Goal: Task Accomplishment & Management: Manage account settings

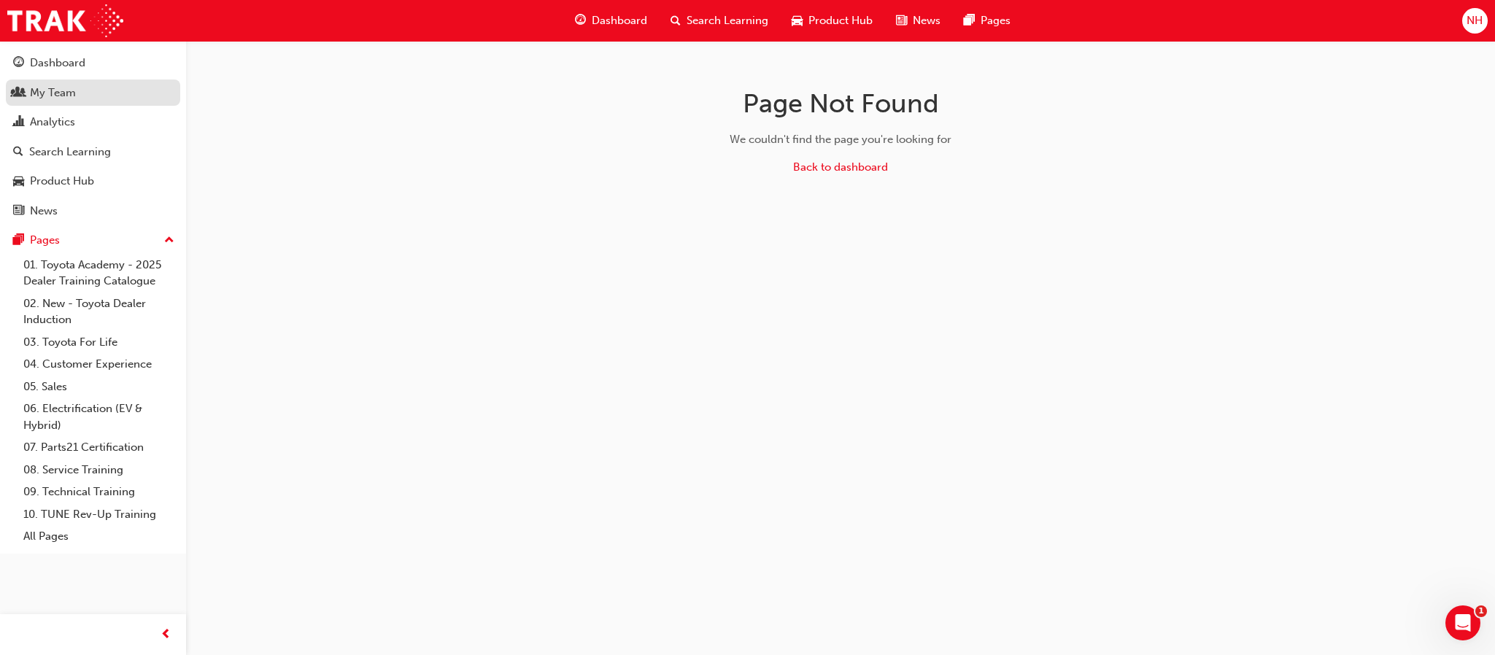
click at [34, 101] on div "My Team" at bounding box center [53, 93] width 46 height 17
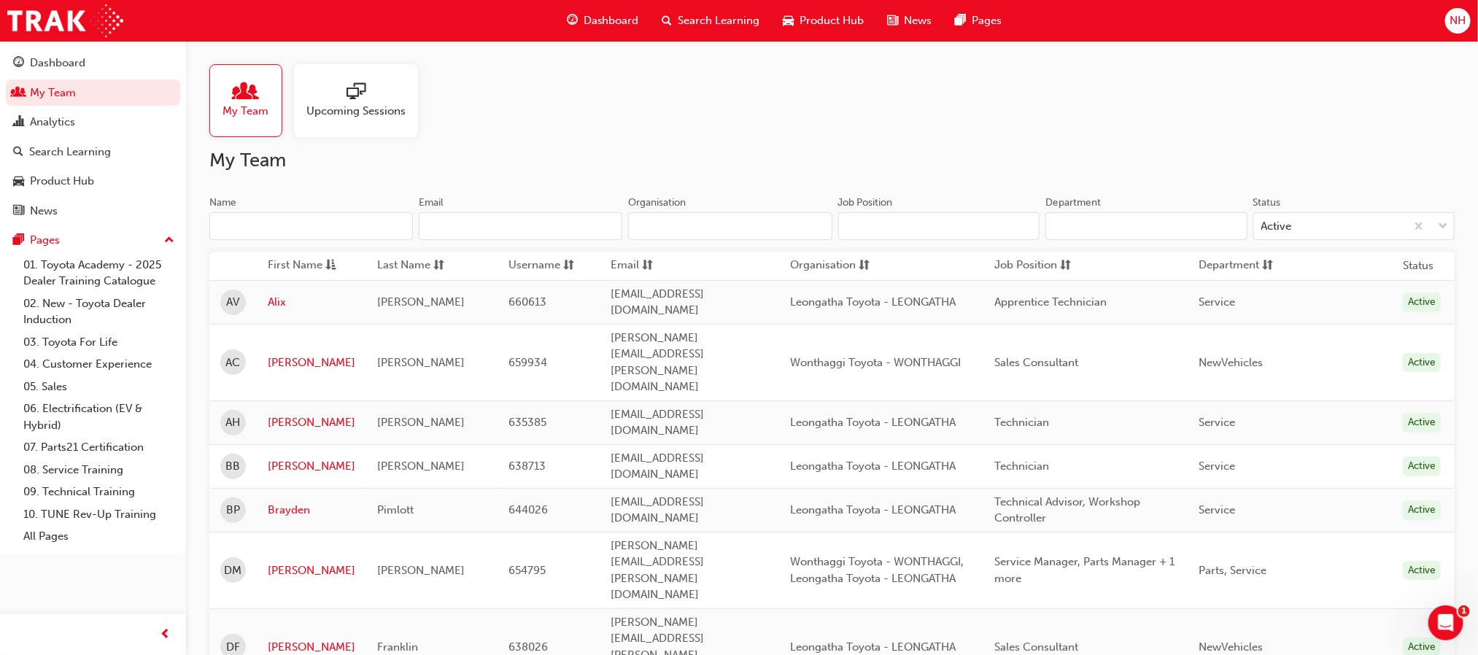
click at [247, 97] on span "people-icon" at bounding box center [245, 92] width 19 height 20
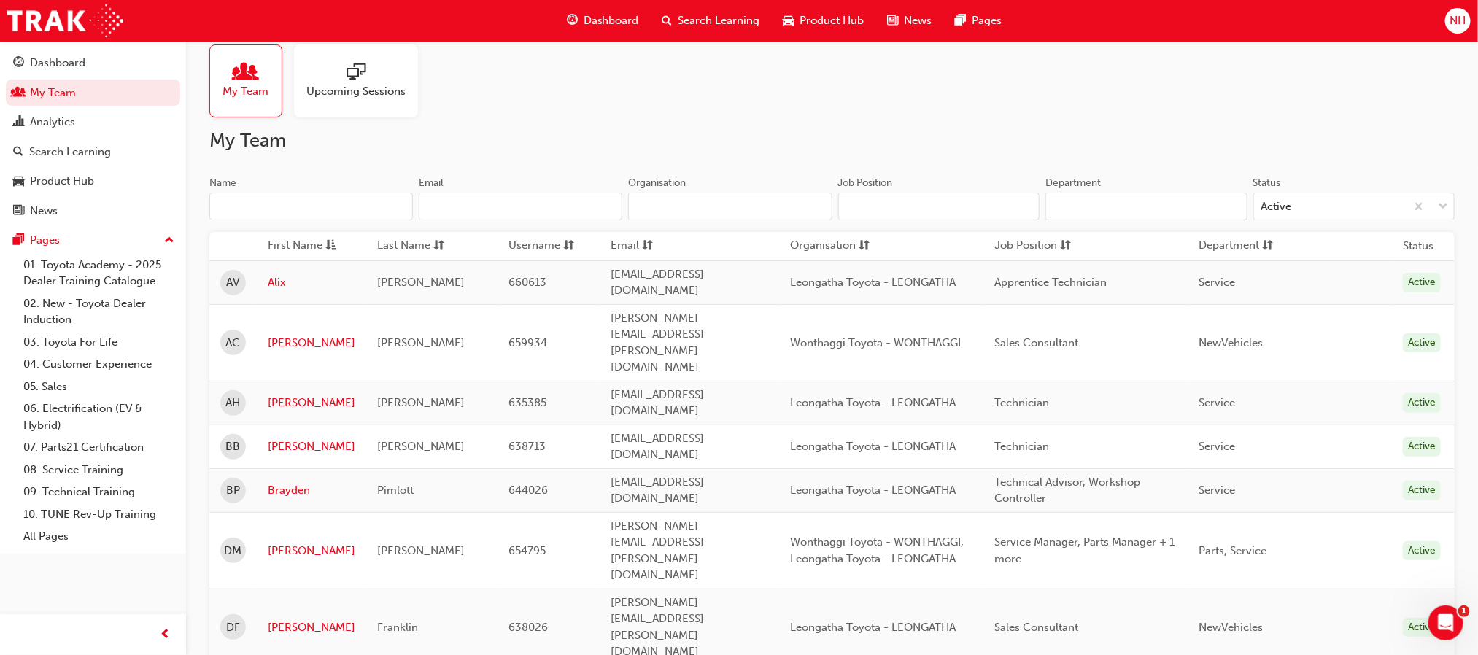
scroll to position [3, 0]
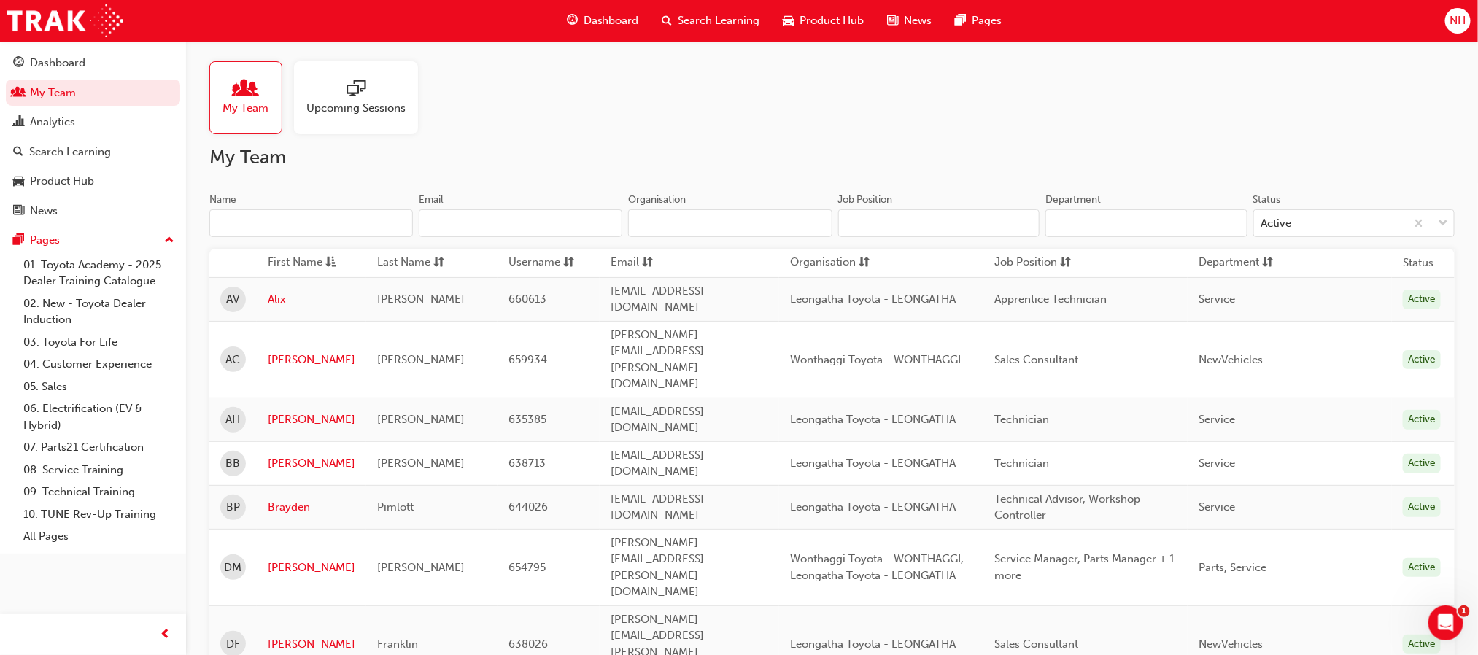
click at [705, 36] on div "Dashboard Search Learning Product Hub News Pages" at bounding box center [784, 21] width 471 height 42
click at [799, 105] on div "My Team Upcoming Sessions" at bounding box center [831, 97] width 1245 height 73
click at [561, 120] on div "My Team Upcoming Sessions" at bounding box center [831, 97] width 1245 height 73
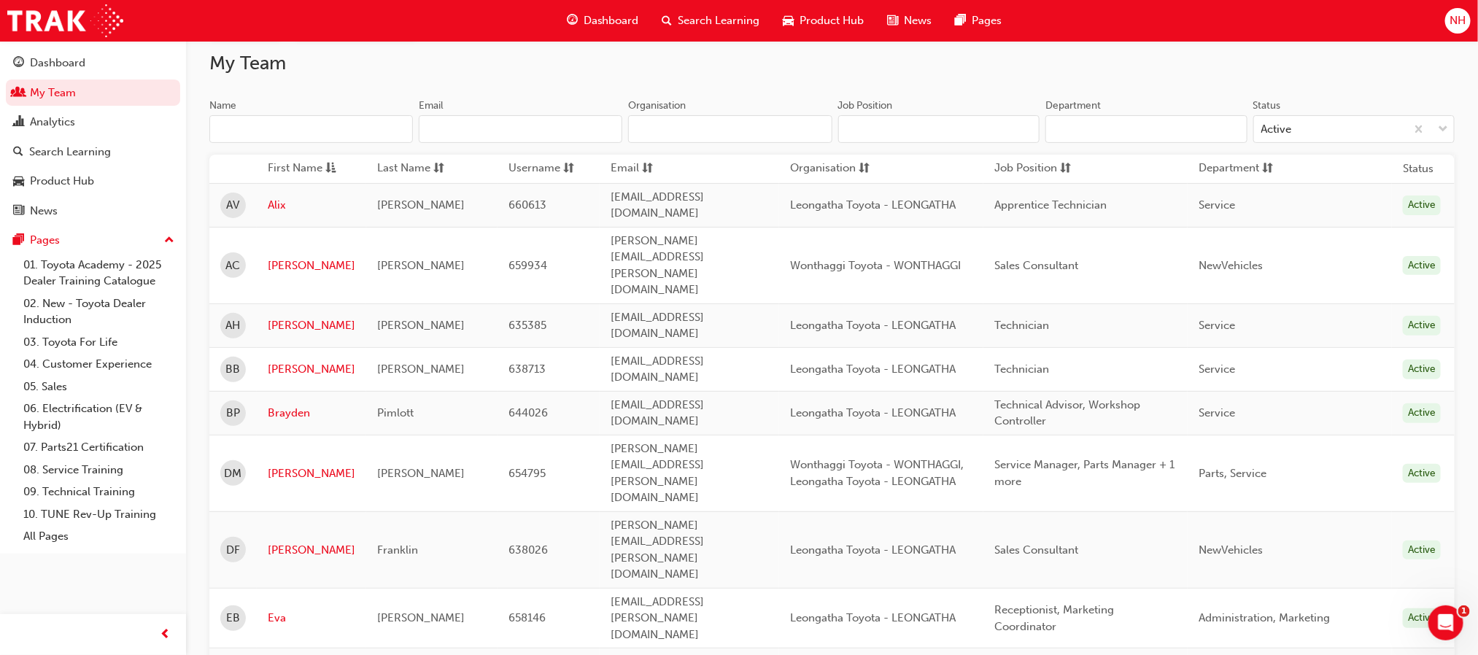
scroll to position [0, 0]
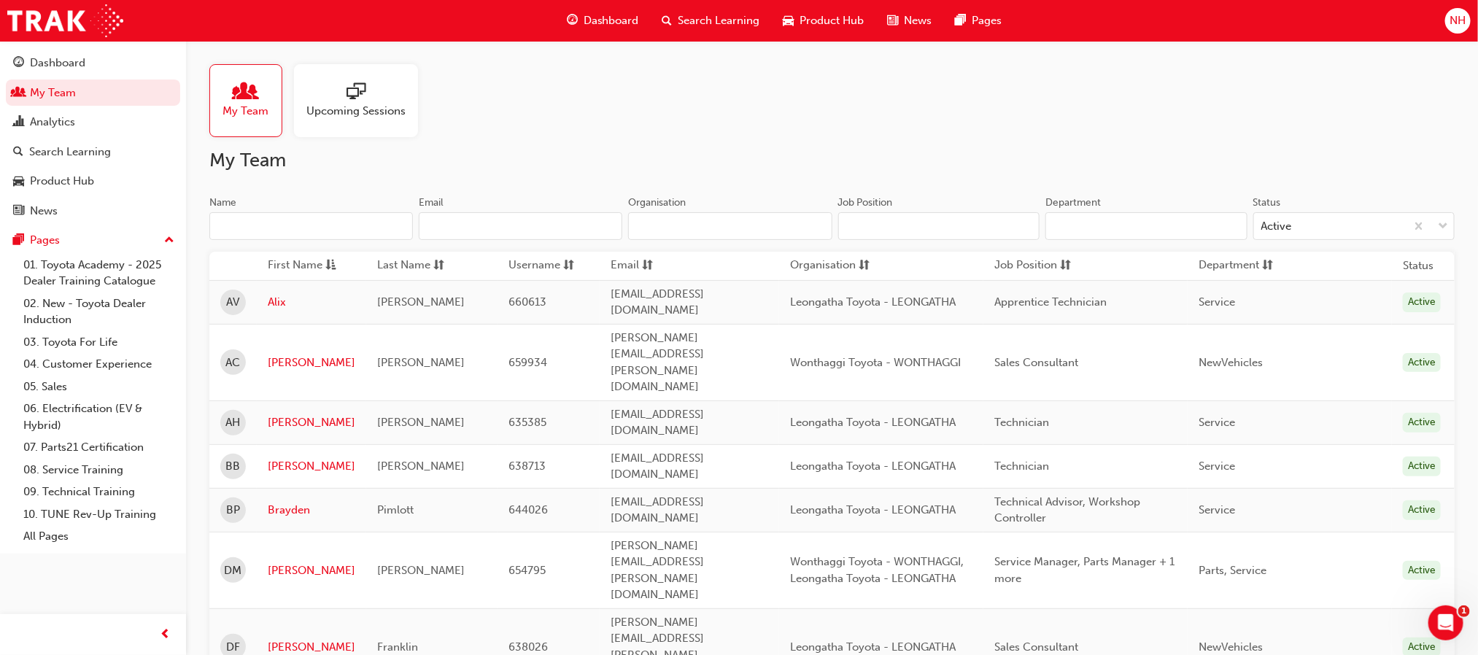
click at [703, 22] on span "Search Learning" at bounding box center [720, 20] width 82 height 17
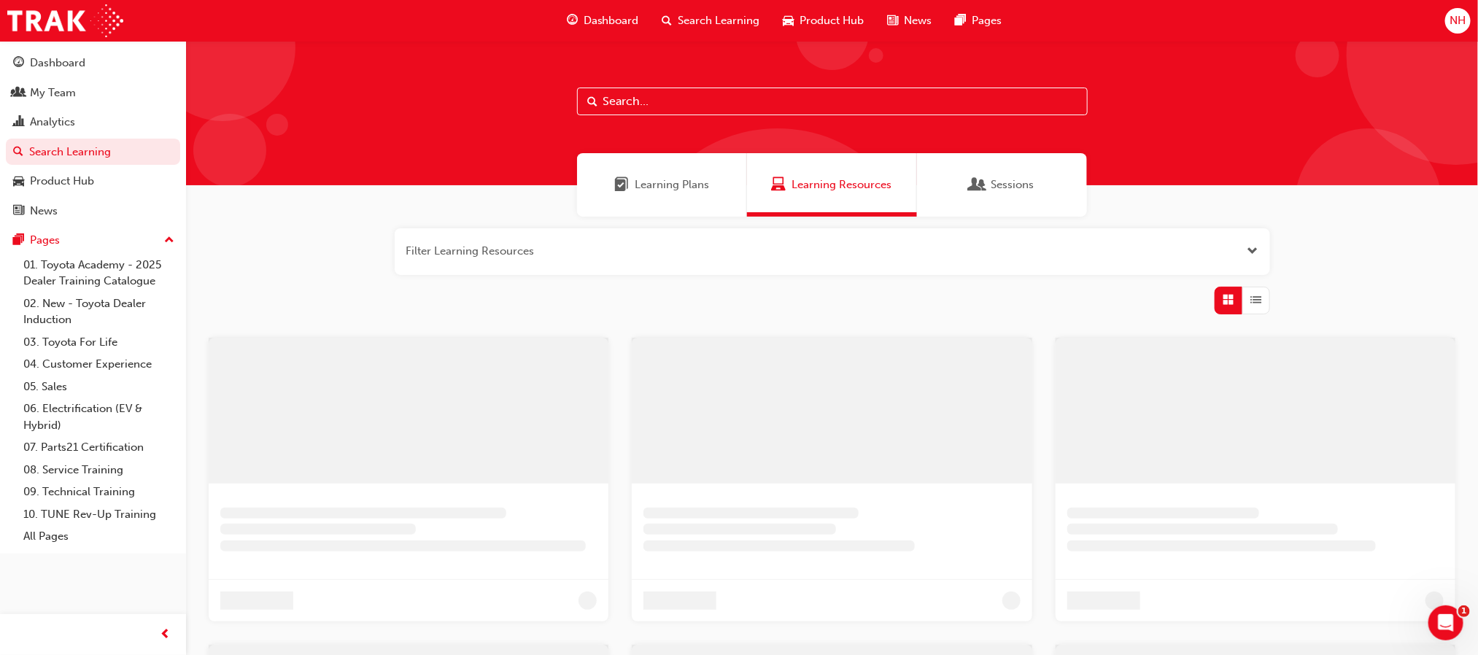
click at [661, 90] on input "text" at bounding box center [832, 102] width 511 height 28
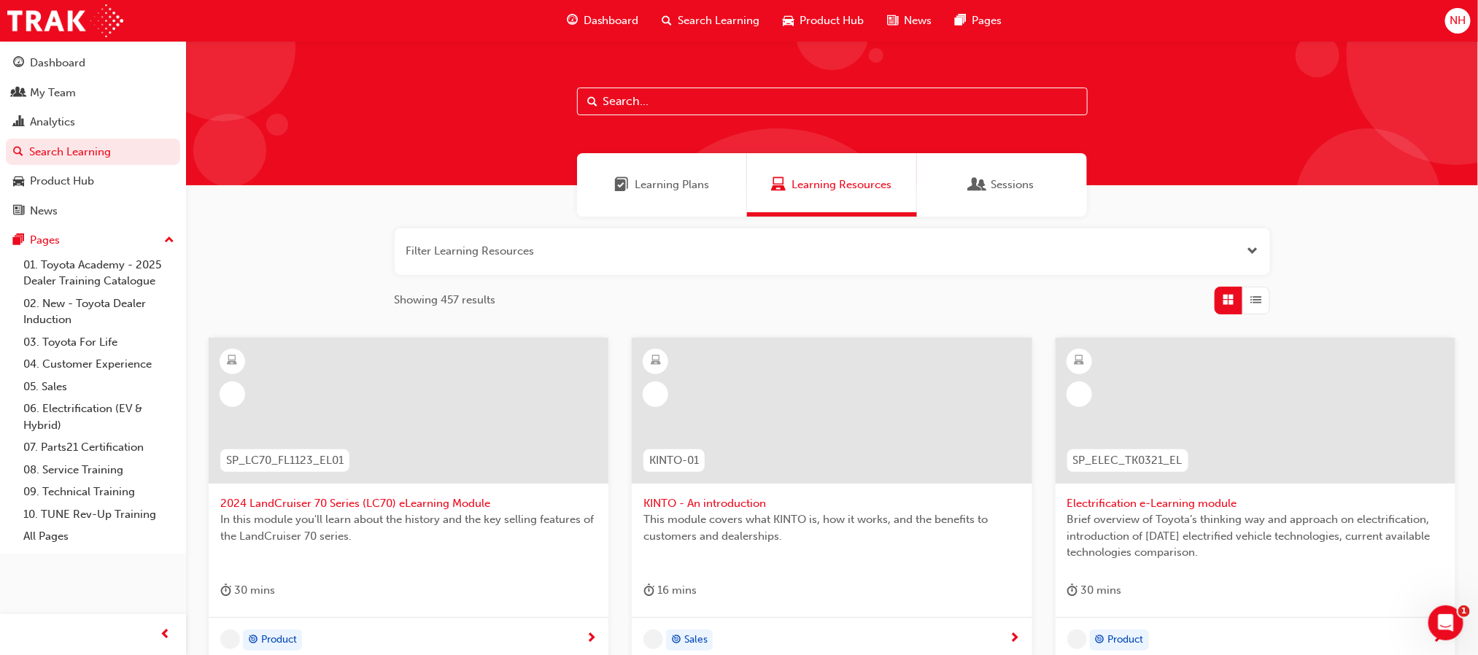
paste input "TSA21"
type input "TSA21"
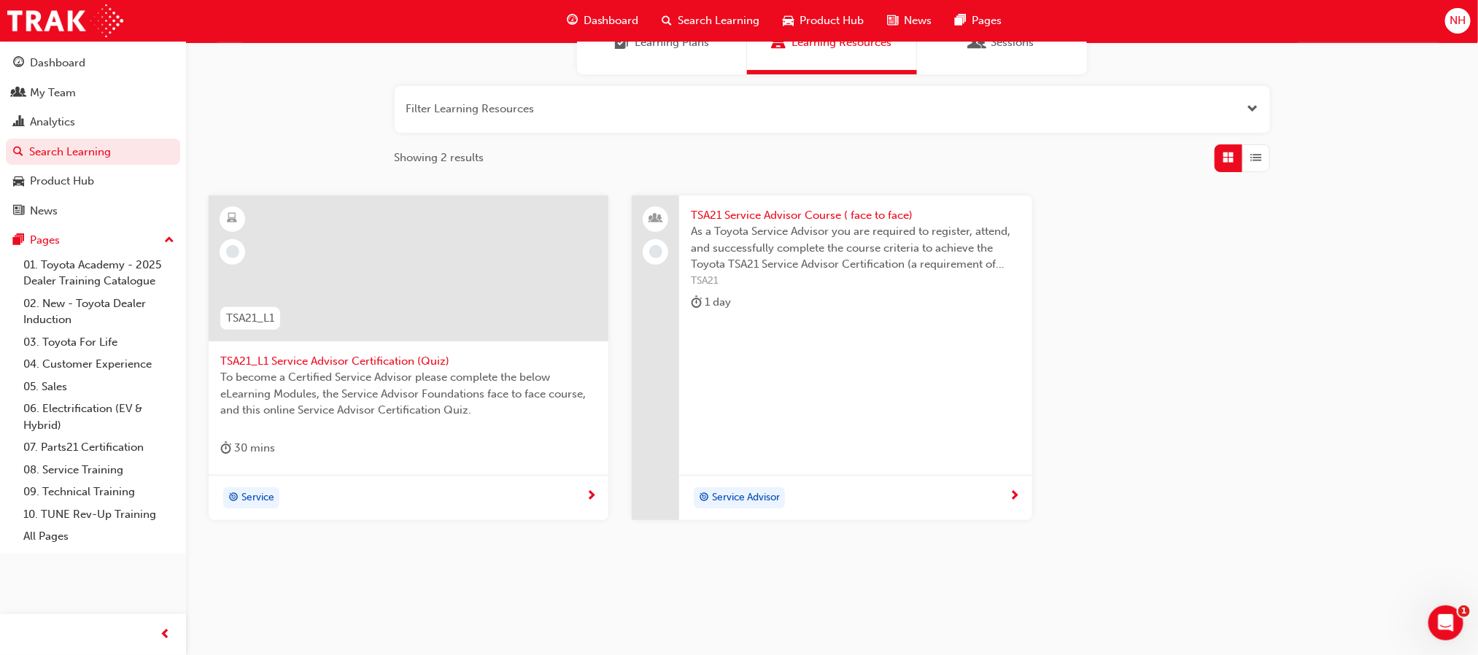
scroll to position [147, 0]
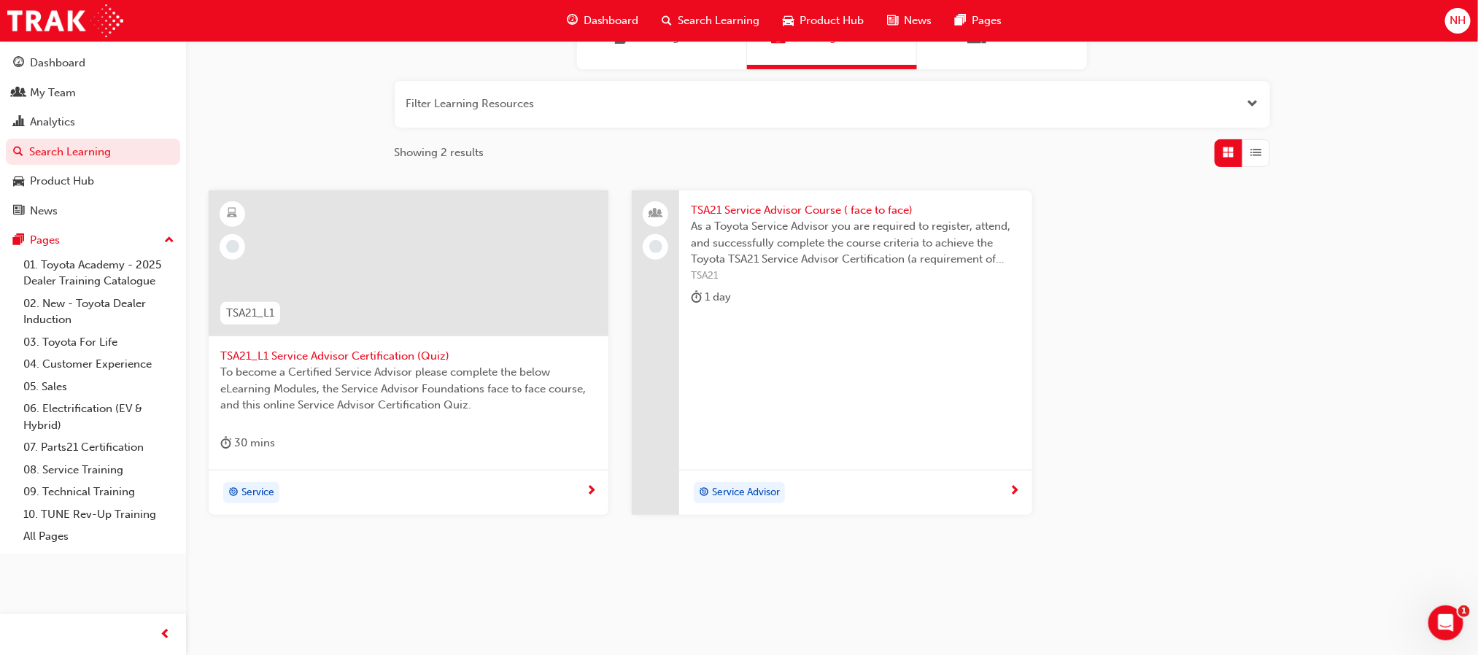
click at [841, 243] on span "As a Toyota Service Advisor you are required to register, attend, and successfu…" at bounding box center [855, 243] width 329 height 50
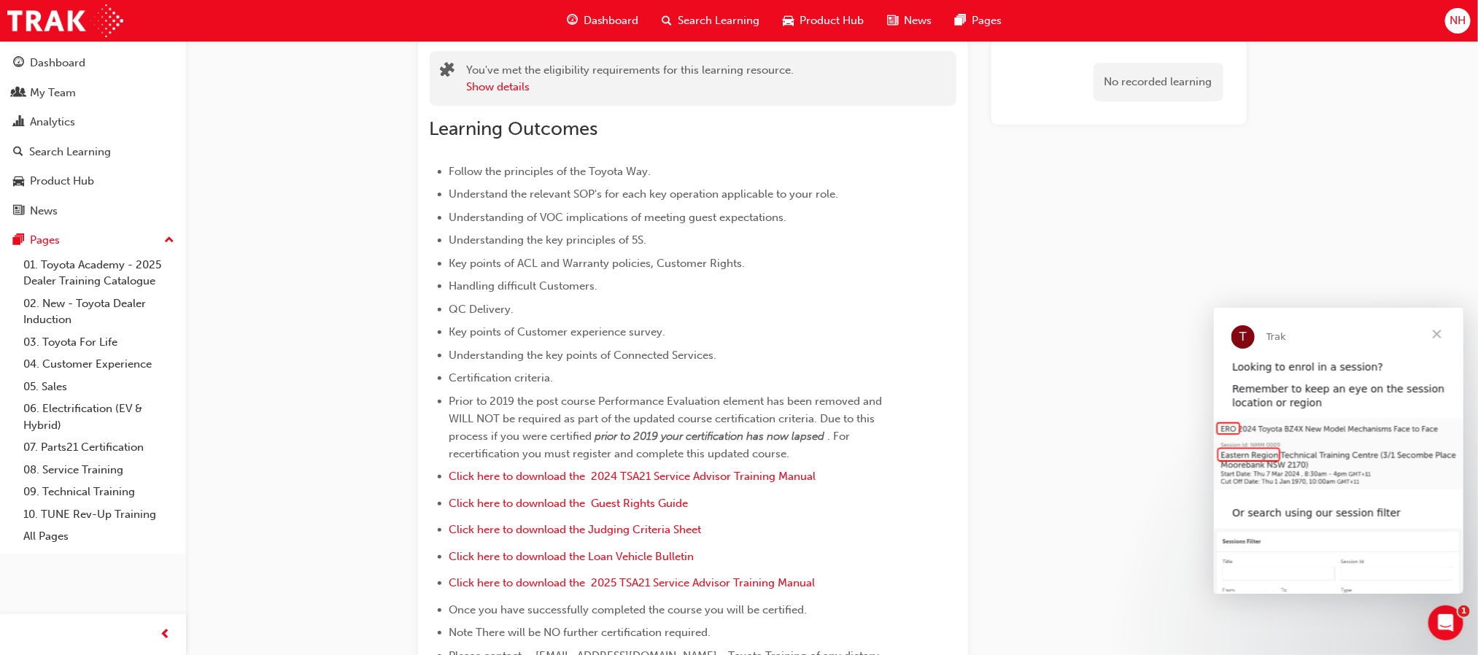
scroll to position [97, 0]
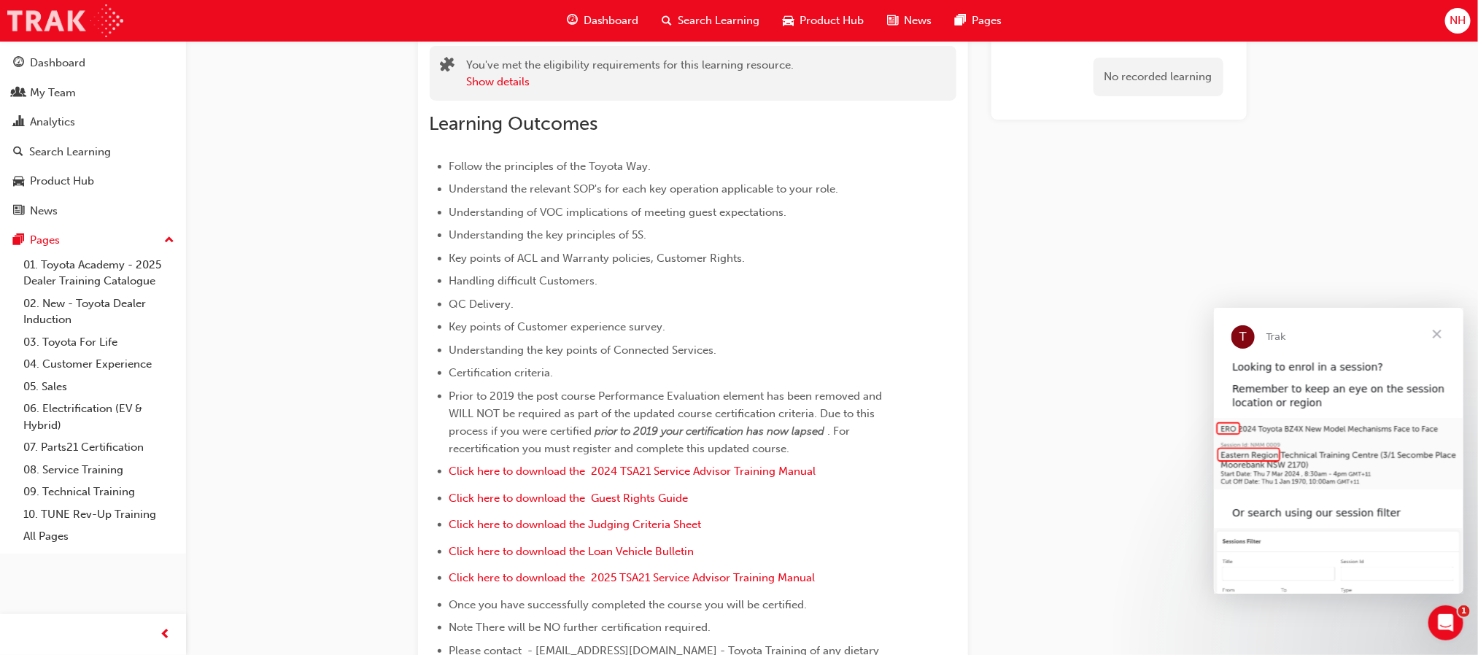
click at [53, 22] on img at bounding box center [65, 20] width 116 height 33
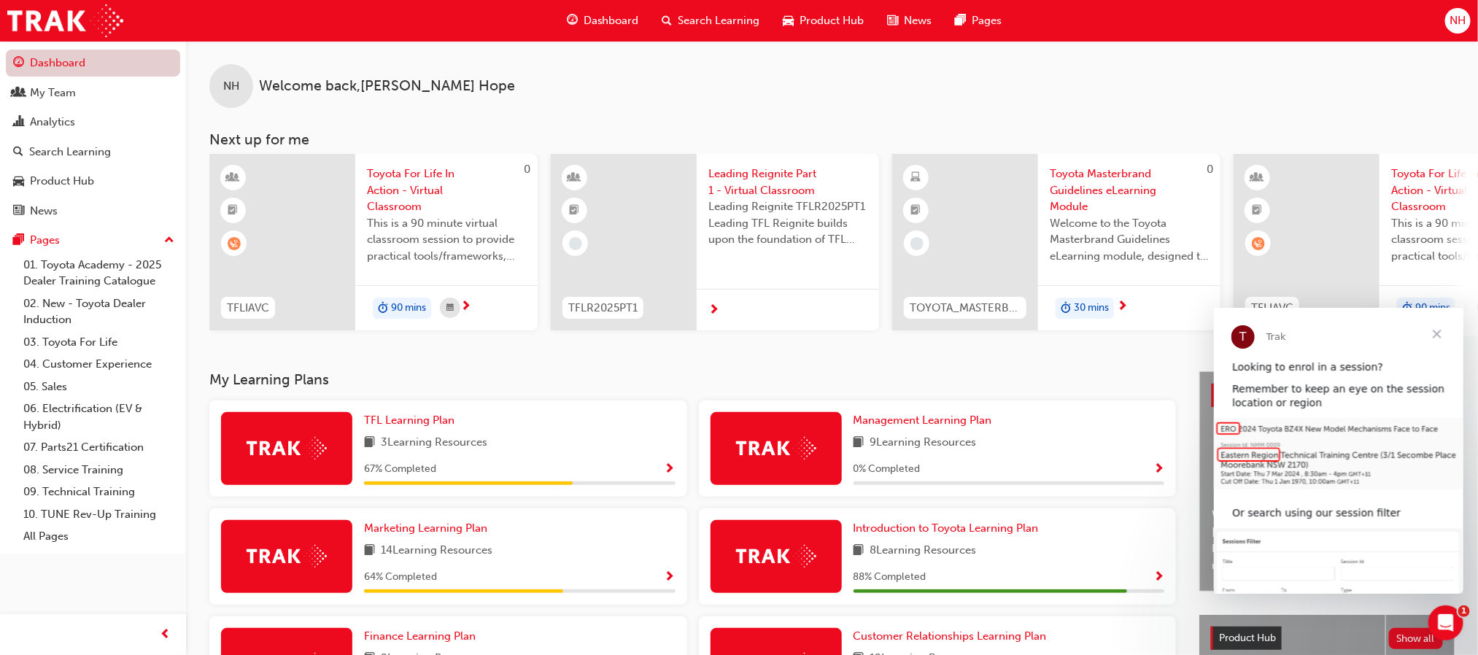
click at [47, 64] on link "Dashboard" at bounding box center [93, 63] width 174 height 27
click at [686, 15] on span "Search Learning" at bounding box center [720, 20] width 82 height 17
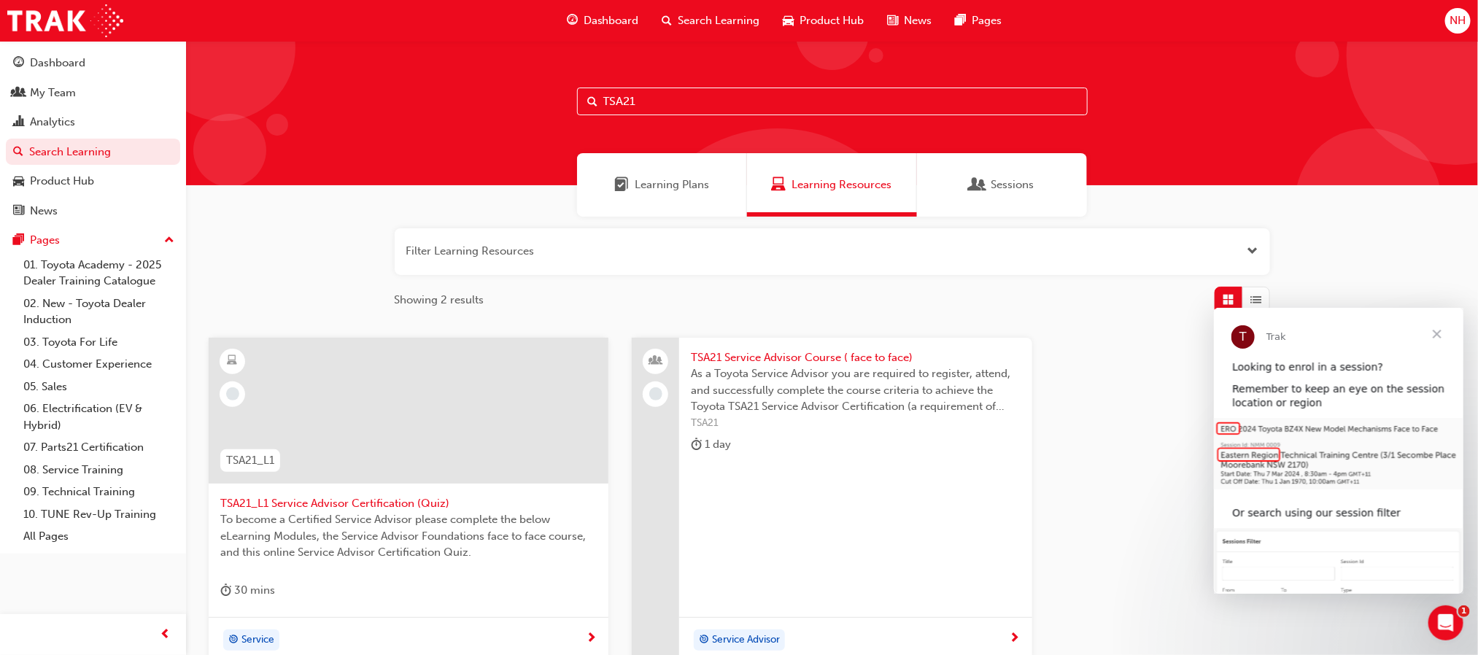
drag, startPoint x: 747, startPoint y: 104, endPoint x: 559, endPoint y: 119, distance: 188.9
click at [559, 119] on div "TSA21" at bounding box center [832, 113] width 1292 height 144
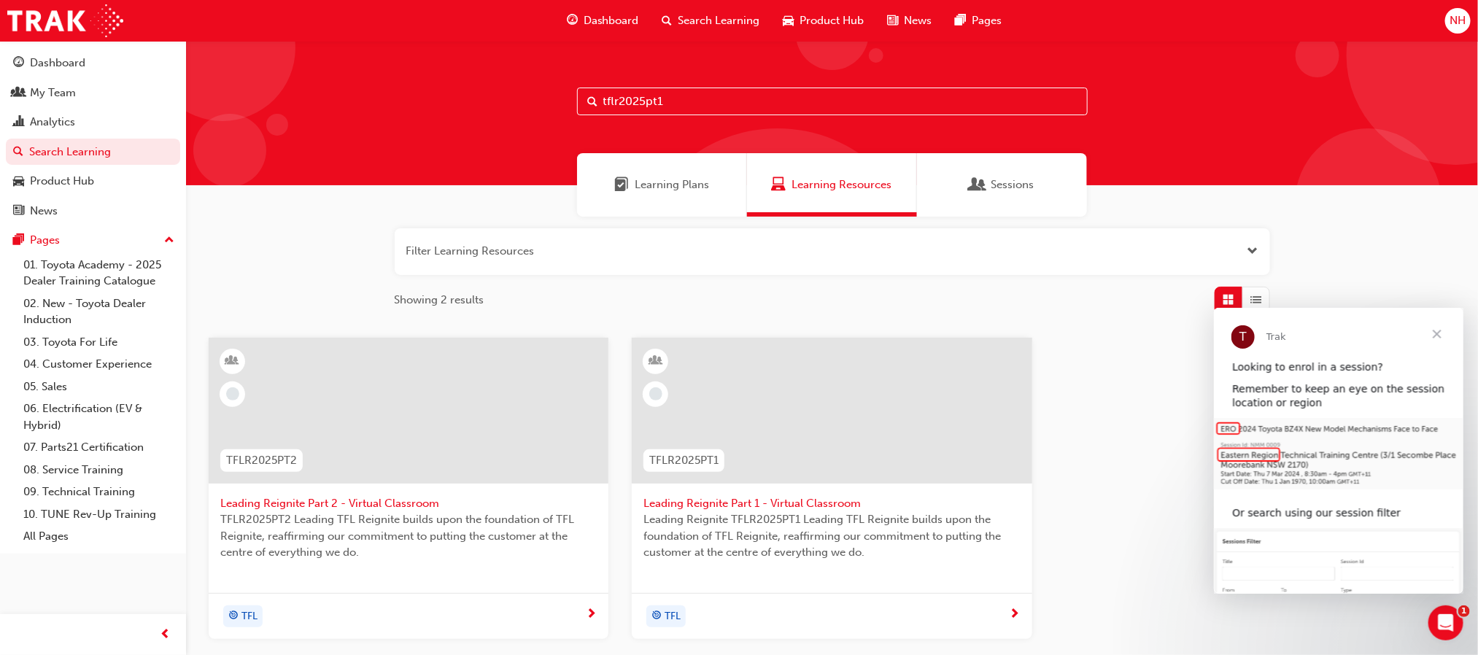
type input "tflr2025pt1"
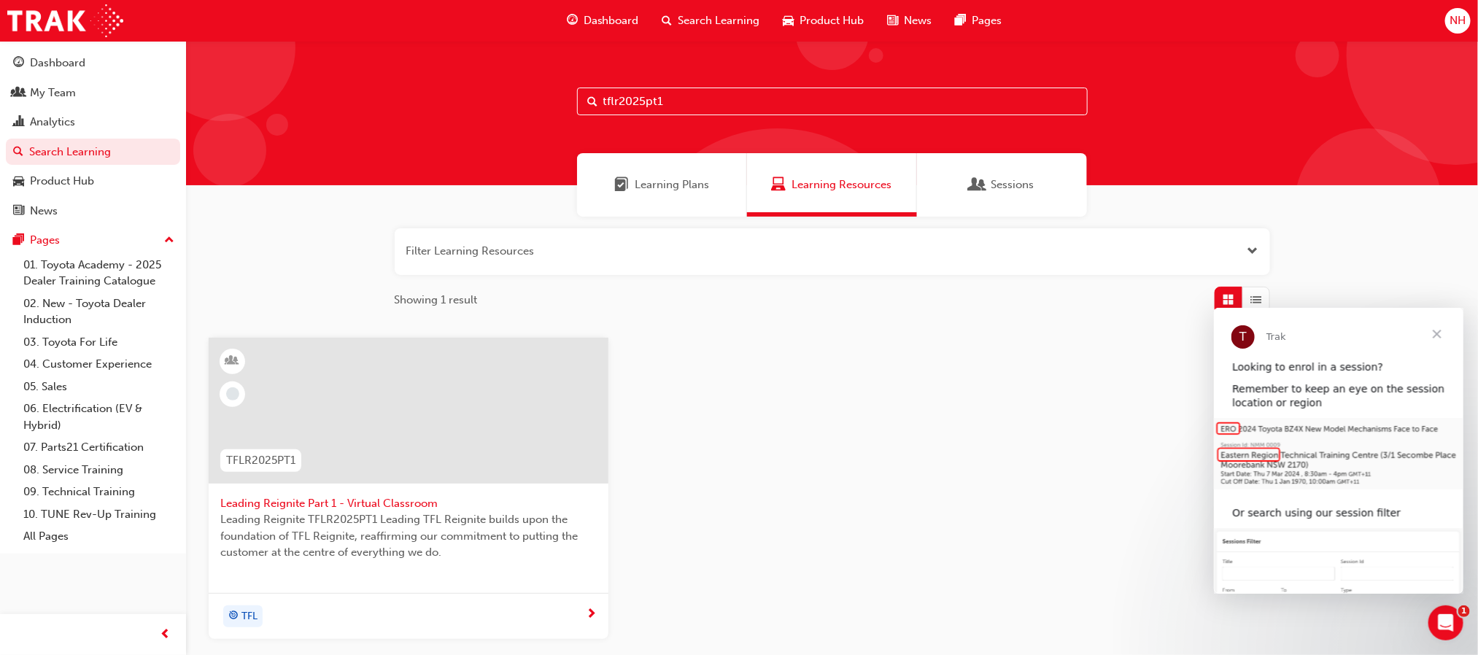
click at [407, 495] on span "Leading Reignite Part 1 - Virtual Classroom" at bounding box center [408, 503] width 376 height 17
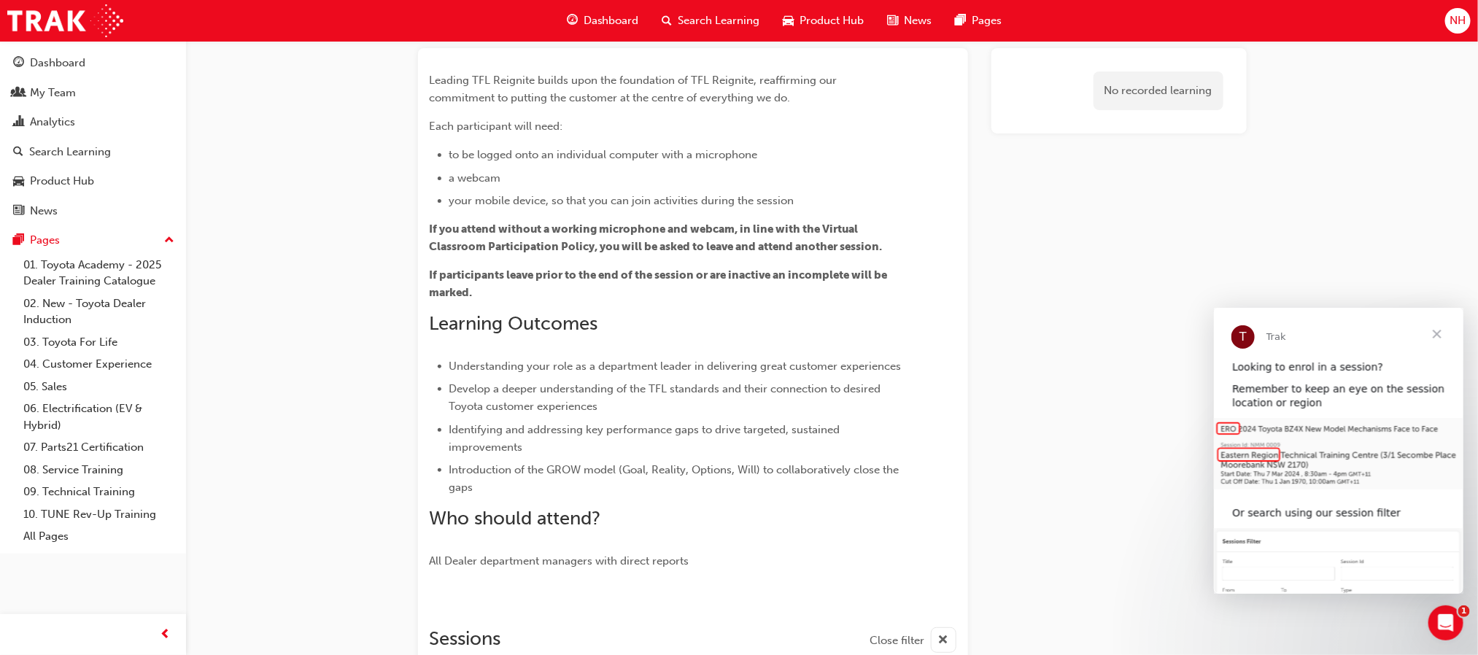
scroll to position [82, 0]
click at [31, 23] on img at bounding box center [65, 20] width 116 height 33
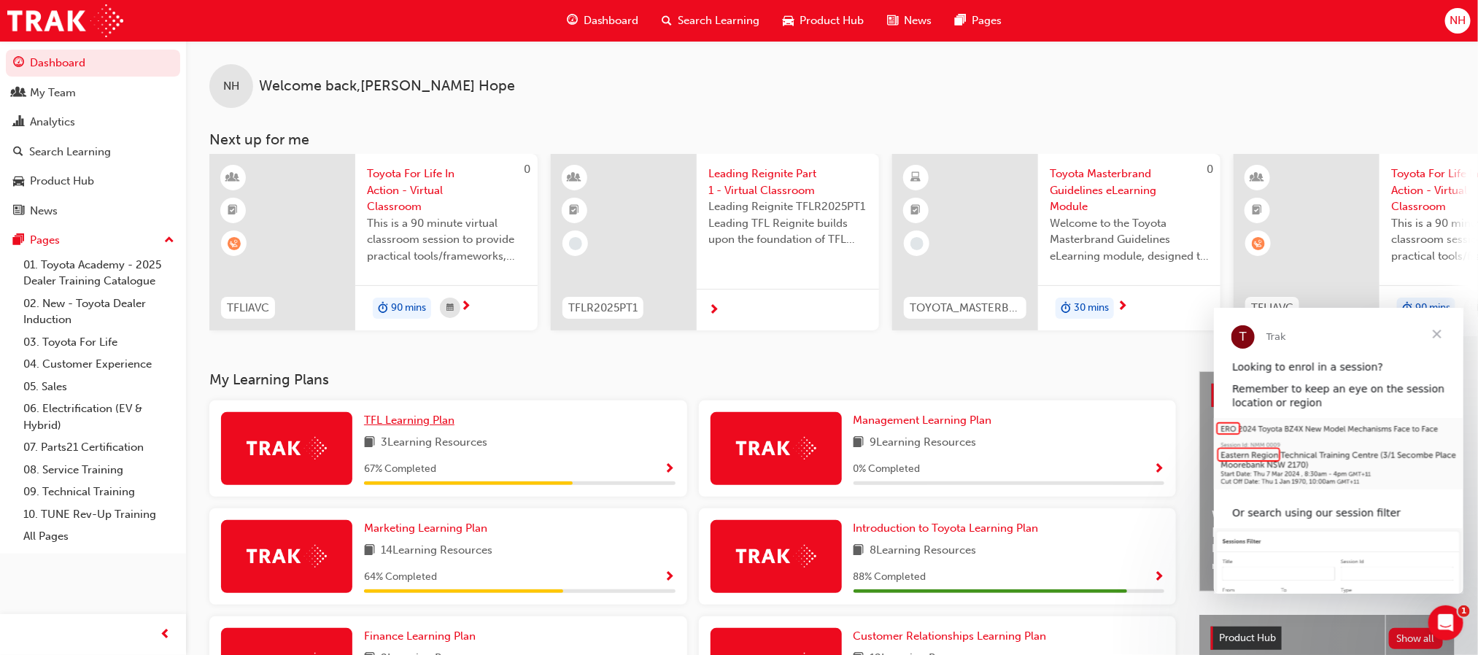
click at [421, 427] on span "TFL Learning Plan" at bounding box center [409, 420] width 90 height 13
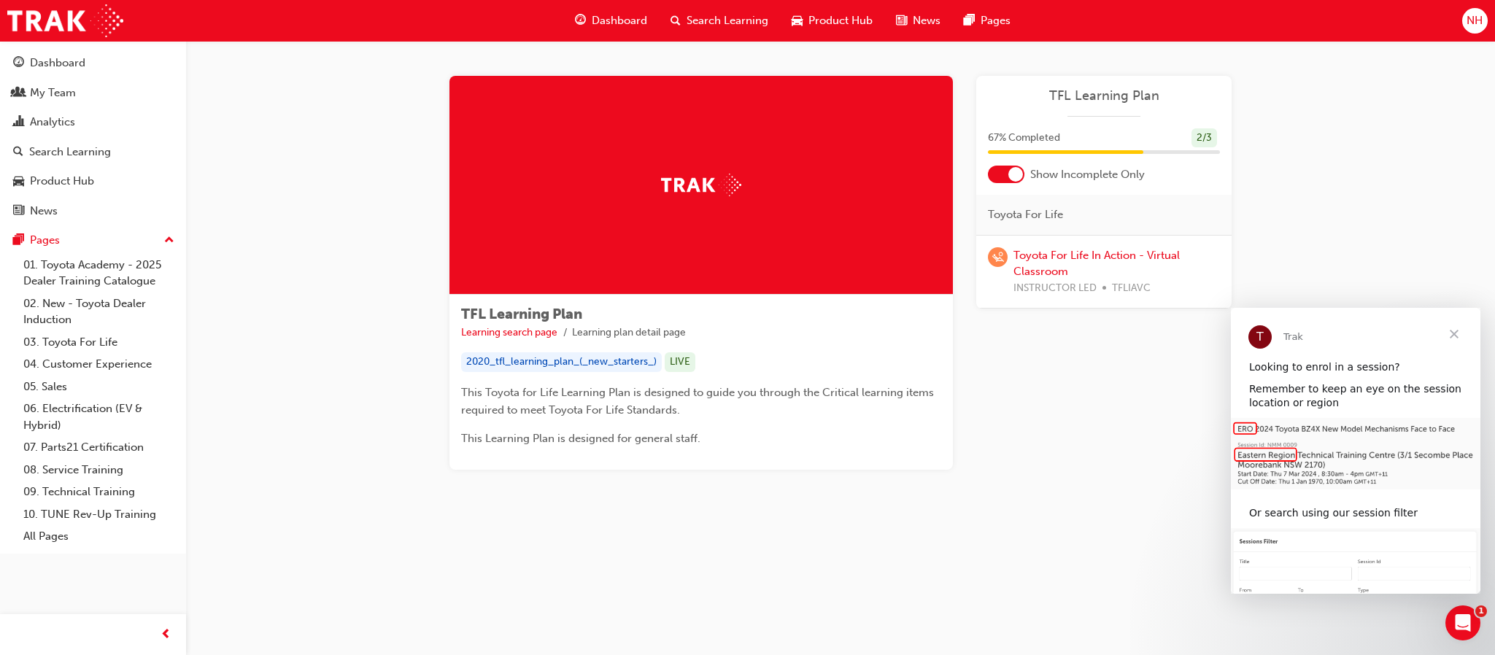
click at [585, 353] on div "2020_tfl_learning_plan_(_new_starters_)" at bounding box center [561, 362] width 201 height 20
click at [523, 316] on span "TFL Learning Plan" at bounding box center [521, 314] width 121 height 17
click at [512, 329] on link "Learning search page" at bounding box center [509, 332] width 96 height 12
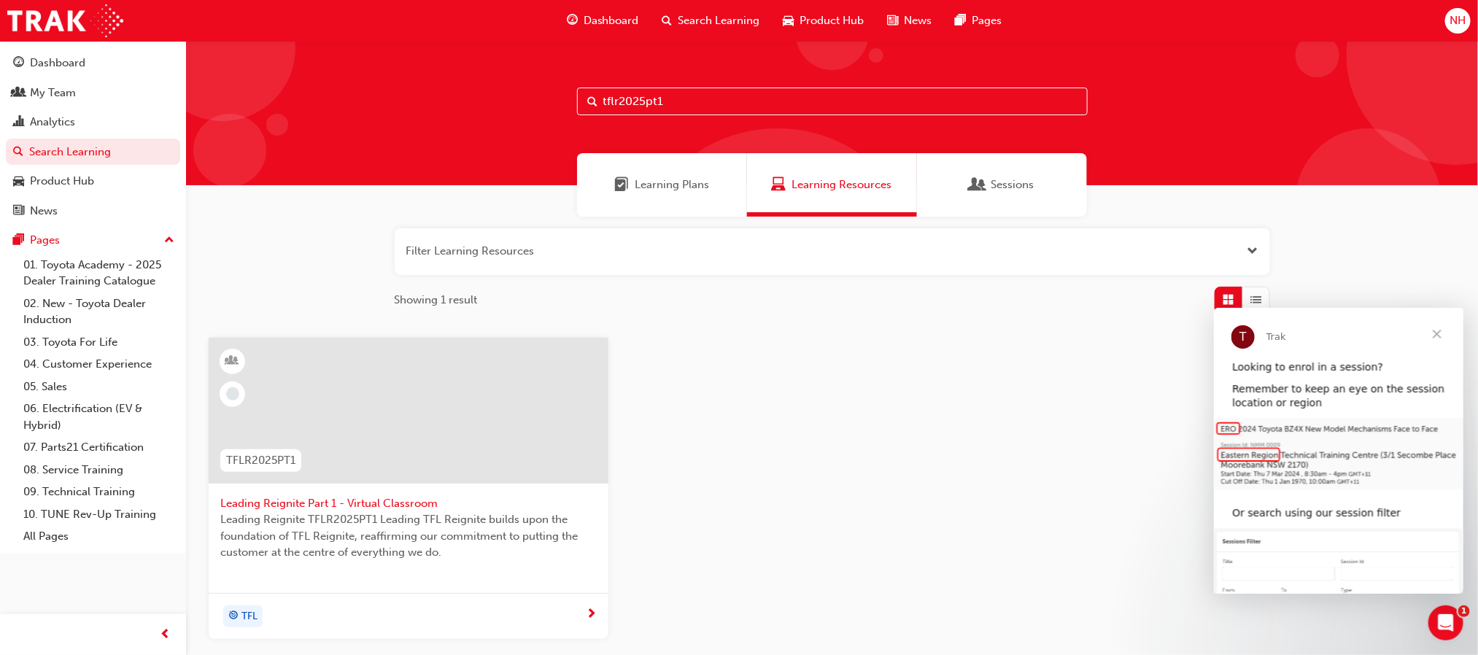
click at [581, 611] on div "TFL" at bounding box center [403, 617] width 366 height 22
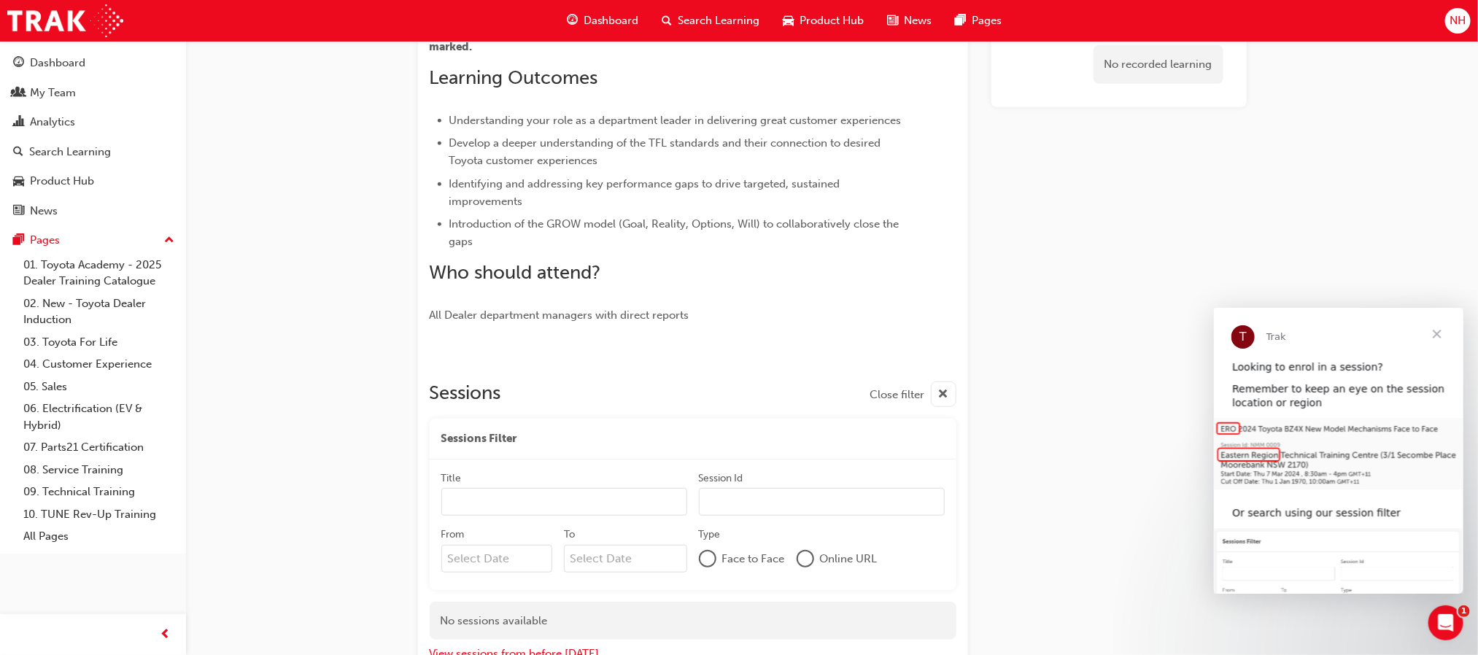
scroll to position [431, 0]
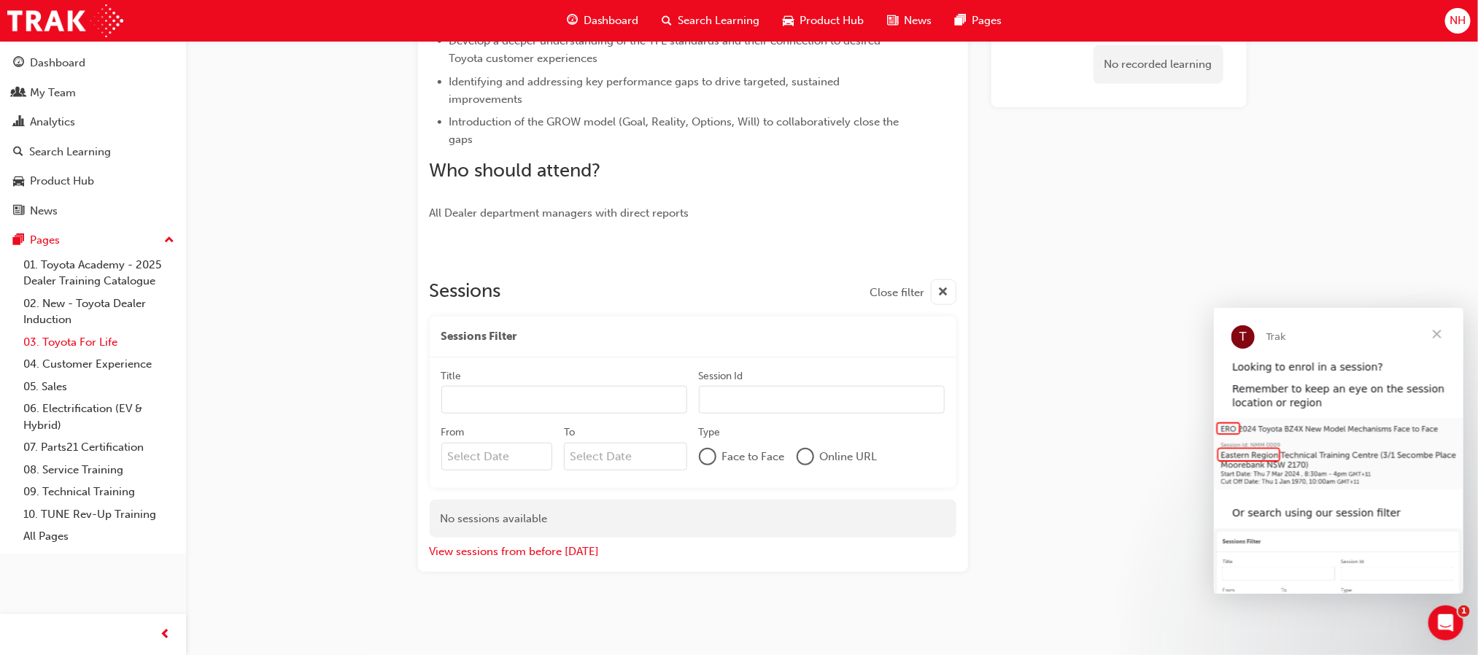
click at [97, 354] on link "03. Toyota For Life" at bounding box center [99, 342] width 163 height 23
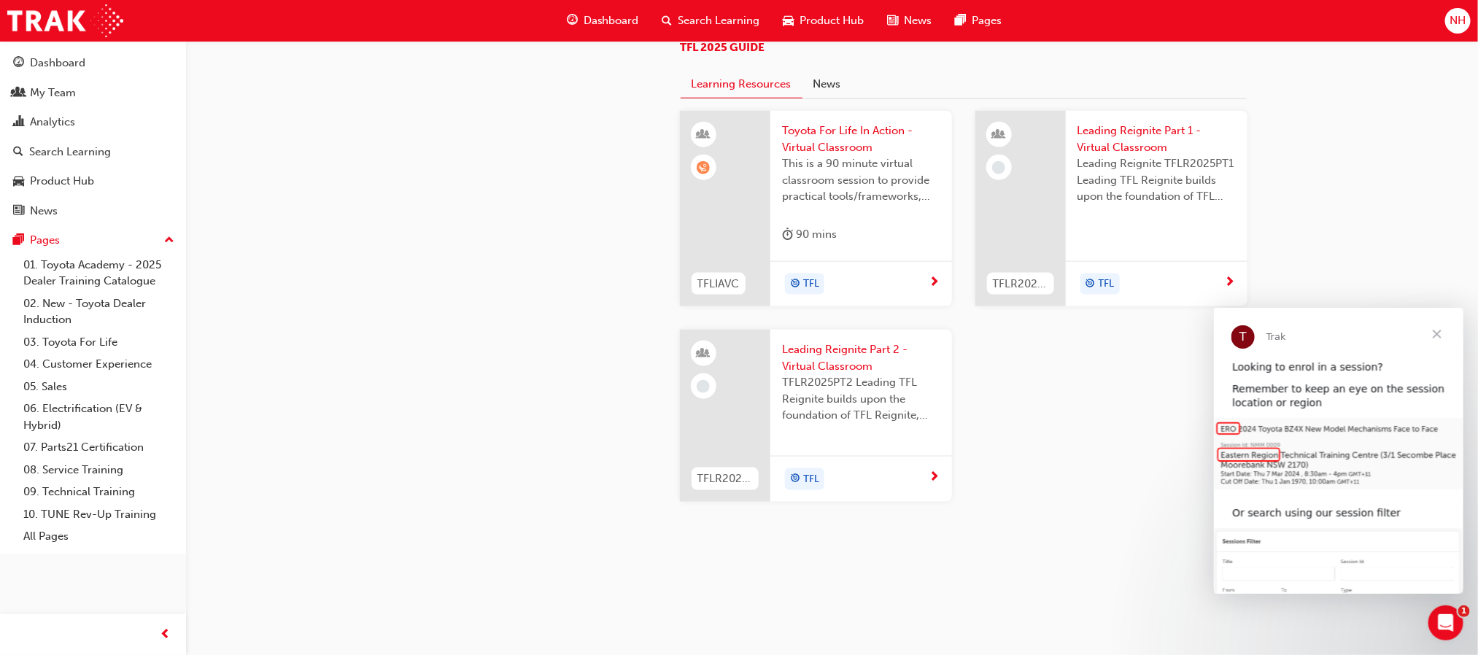
scroll to position [1441, 0]
click at [824, 155] on span "Toyota For Life In Action - Virtual Classroom" at bounding box center [861, 139] width 158 height 33
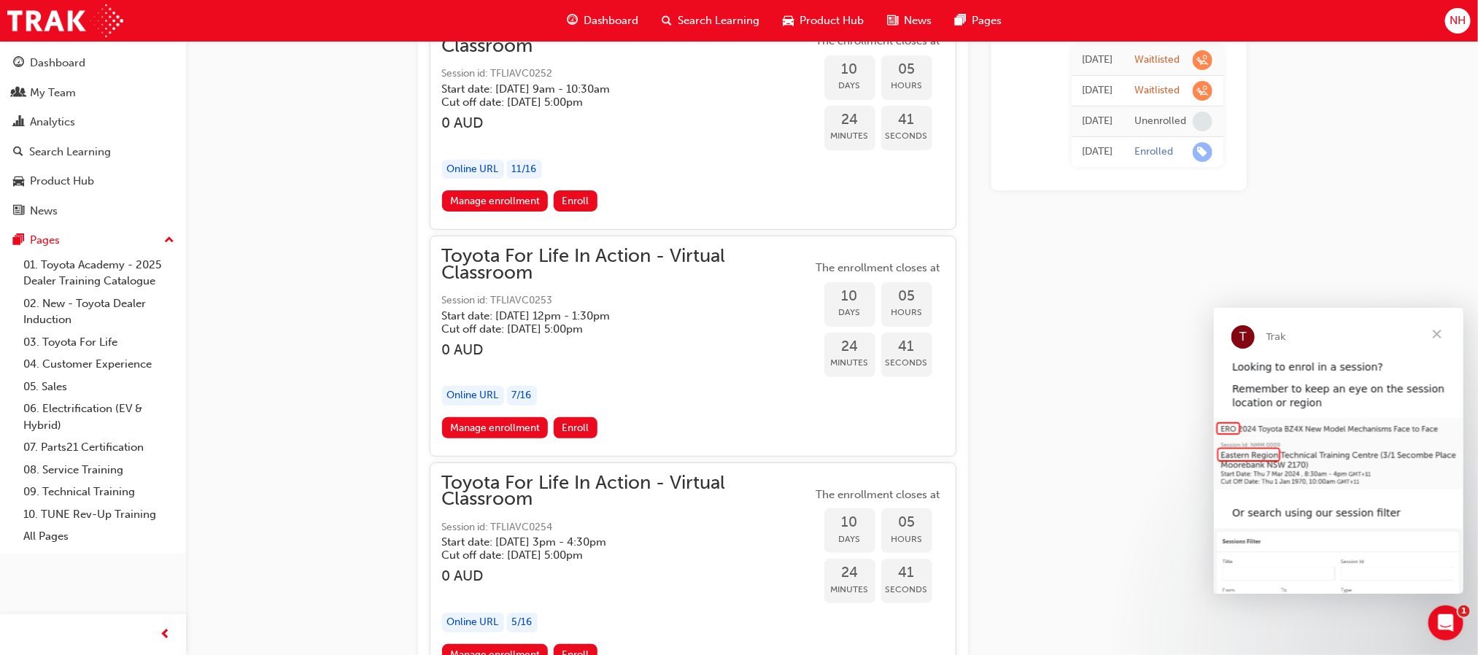
scroll to position [5876, 0]
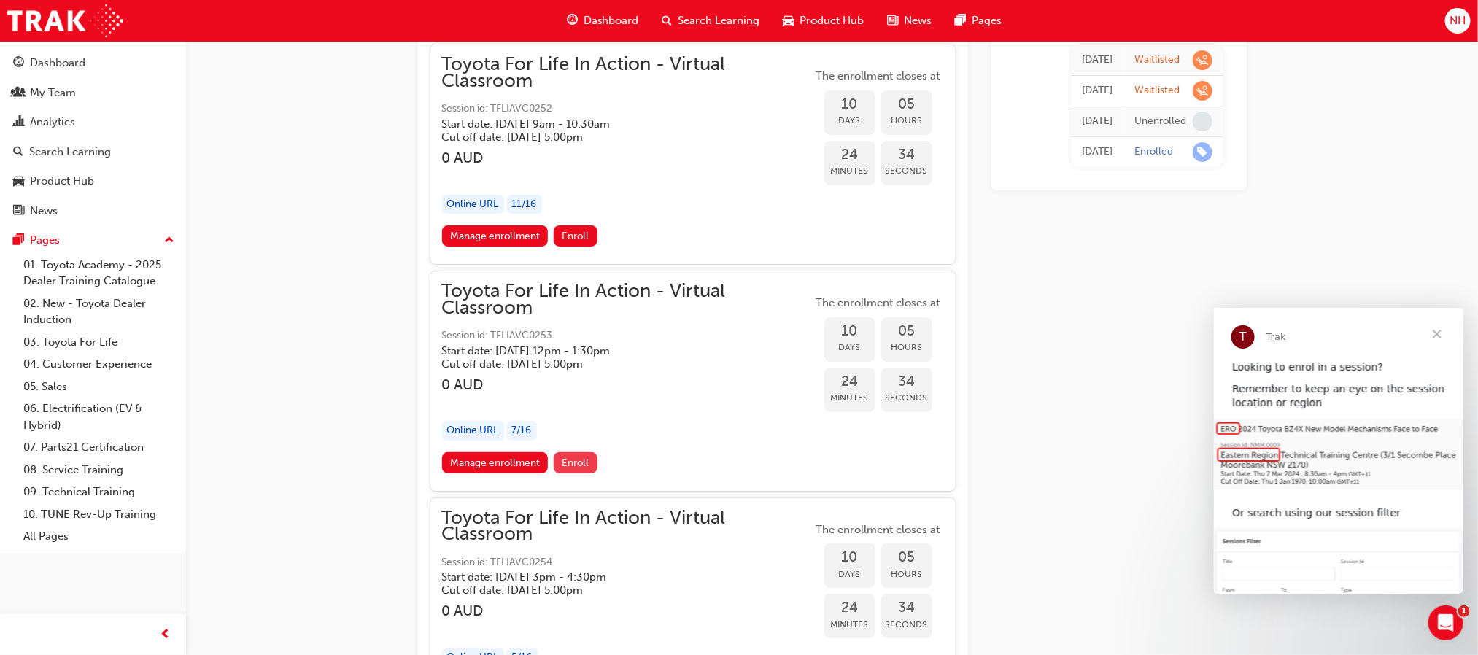
click at [582, 457] on span "Enroll" at bounding box center [575, 463] width 27 height 12
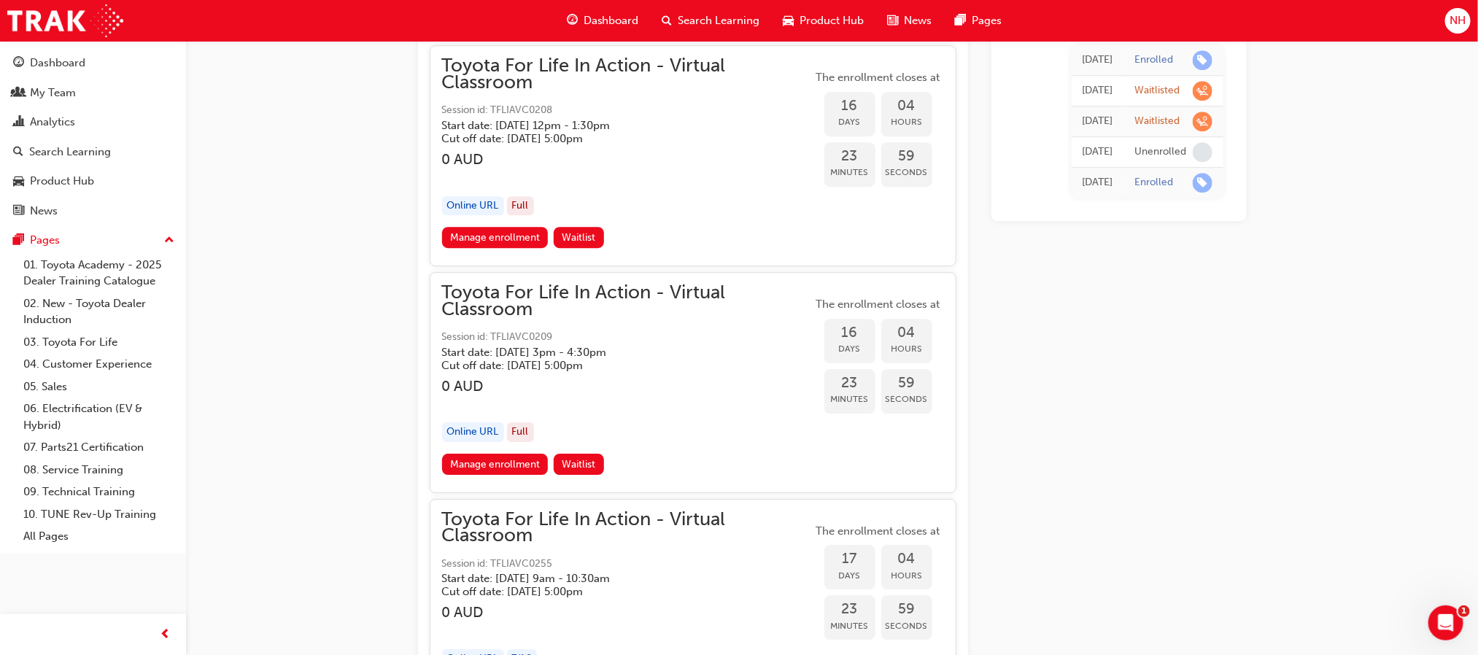
scroll to position [8286, 0]
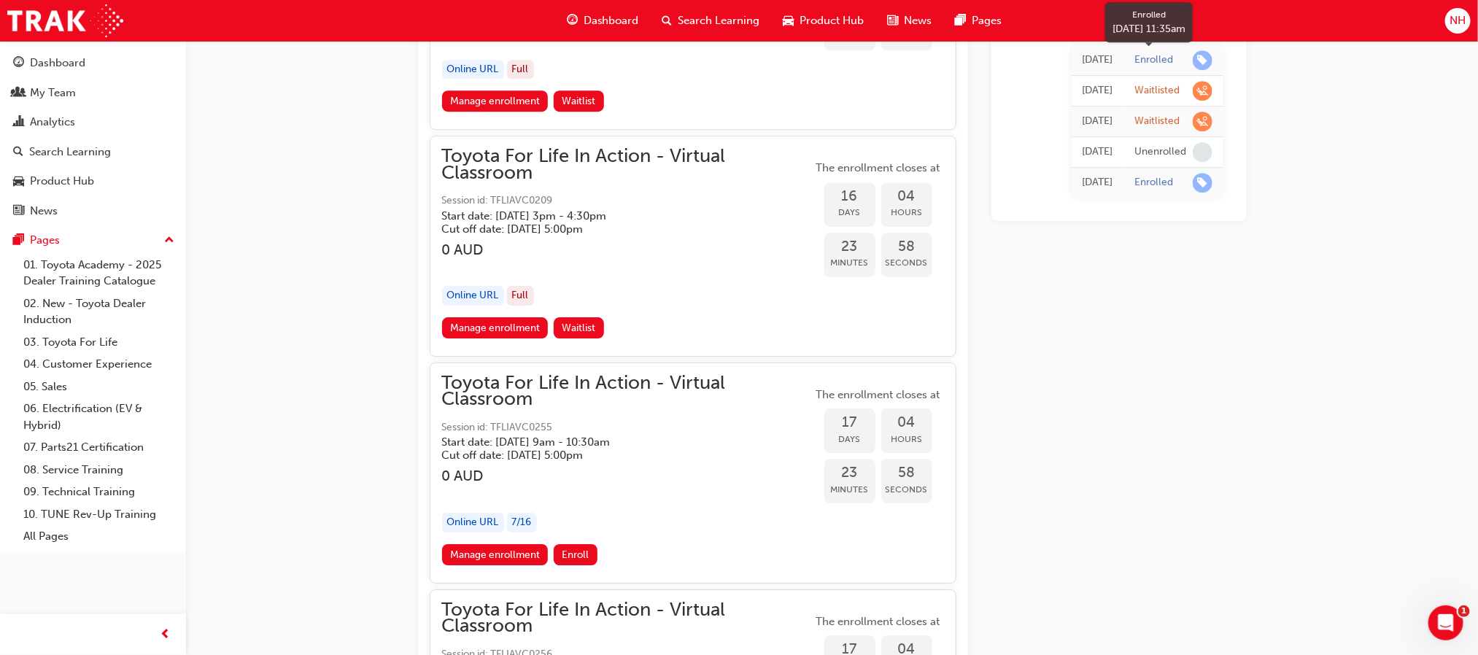
click at [1182, 55] on div "Enrolled" at bounding box center [1173, 60] width 77 height 20
click at [1199, 55] on span "learningRecordVerb_ENROLL-icon" at bounding box center [1203, 60] width 20 height 20
click at [1083, 66] on div "Today" at bounding box center [1098, 60] width 31 height 17
click at [1195, 81] on div at bounding box center [1203, 91] width 20 height 20
click at [1199, 86] on span "learningRecordVerb_WAITLIST-icon" at bounding box center [1203, 91] width 20 height 20
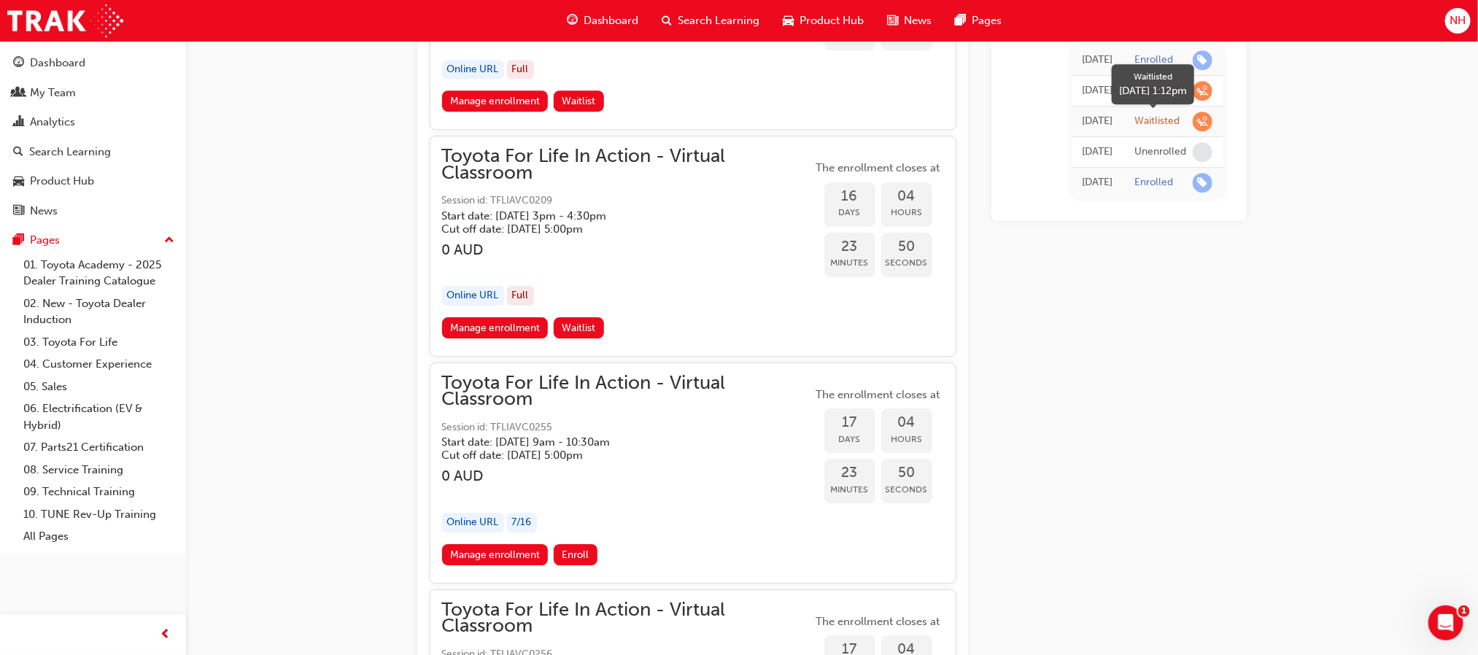
click at [1197, 121] on span "learningRecordVerb_WAITLIST-icon" at bounding box center [1203, 122] width 20 height 20
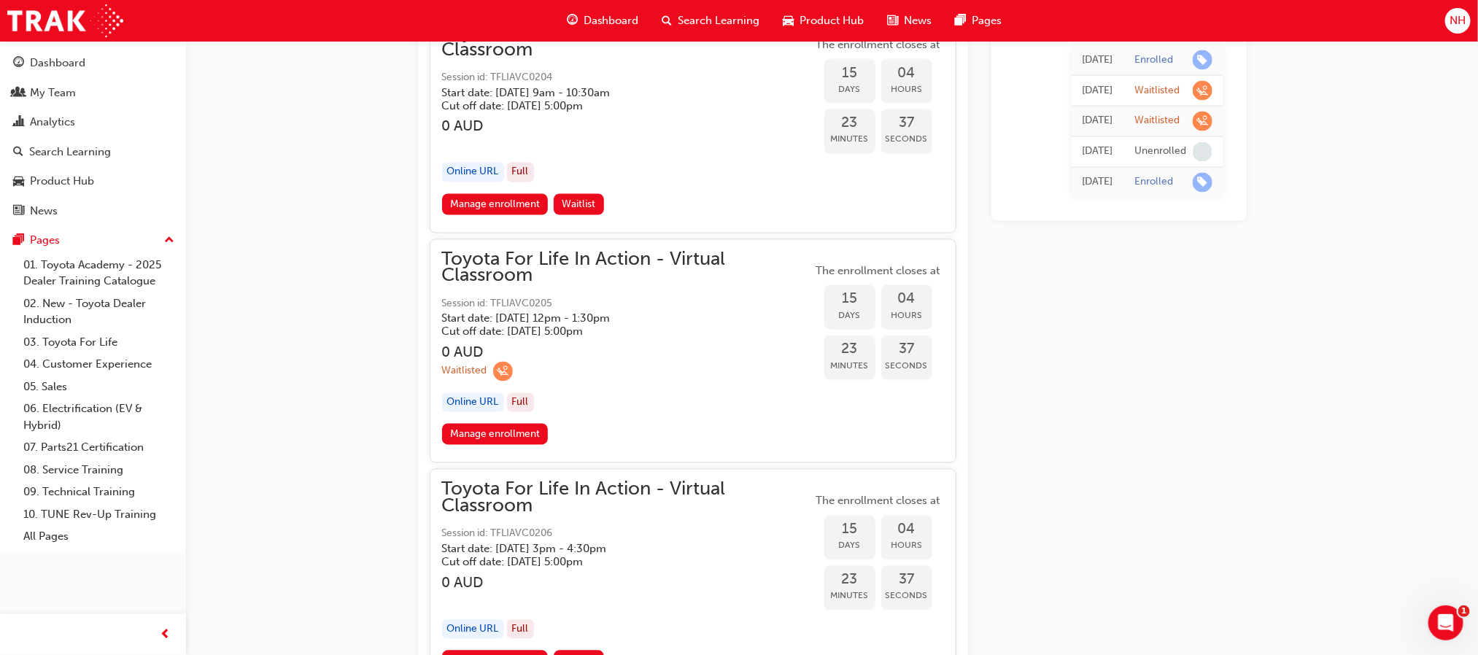
scroll to position [7265, 0]
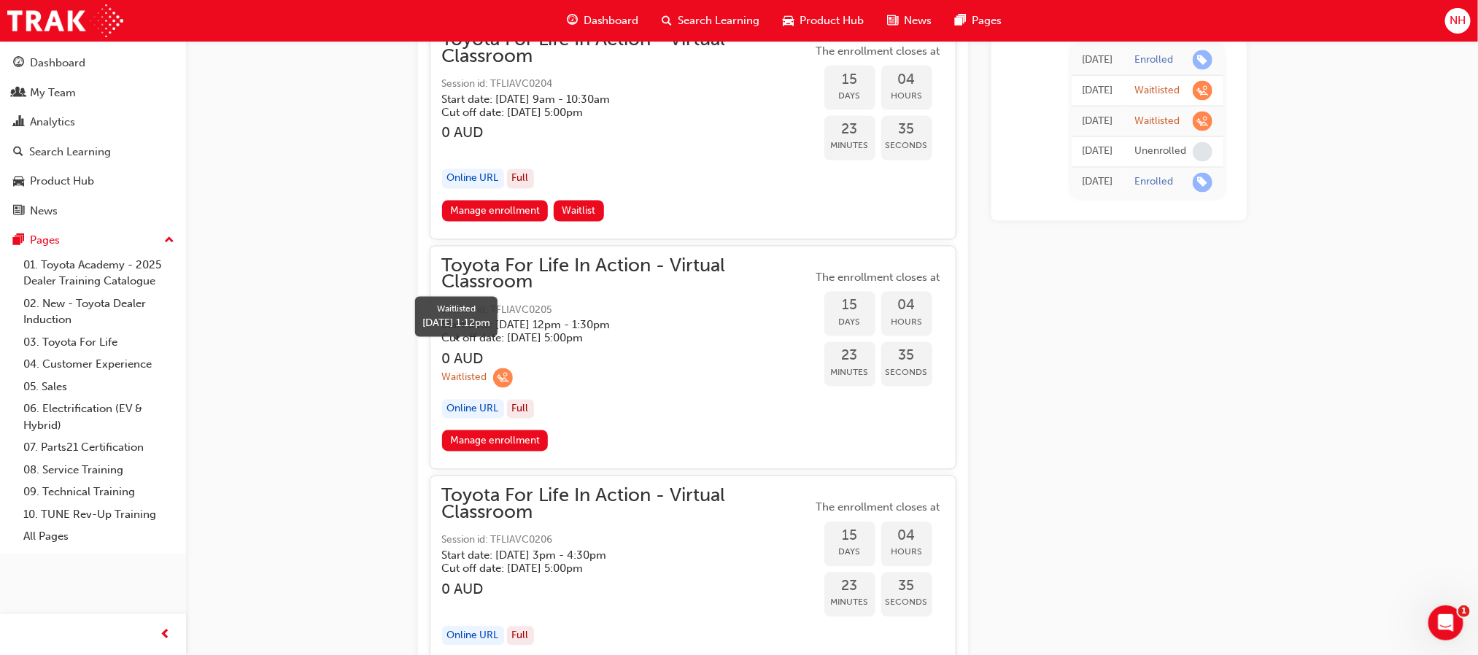
click at [493, 368] on div "button" at bounding box center [503, 378] width 20 height 20
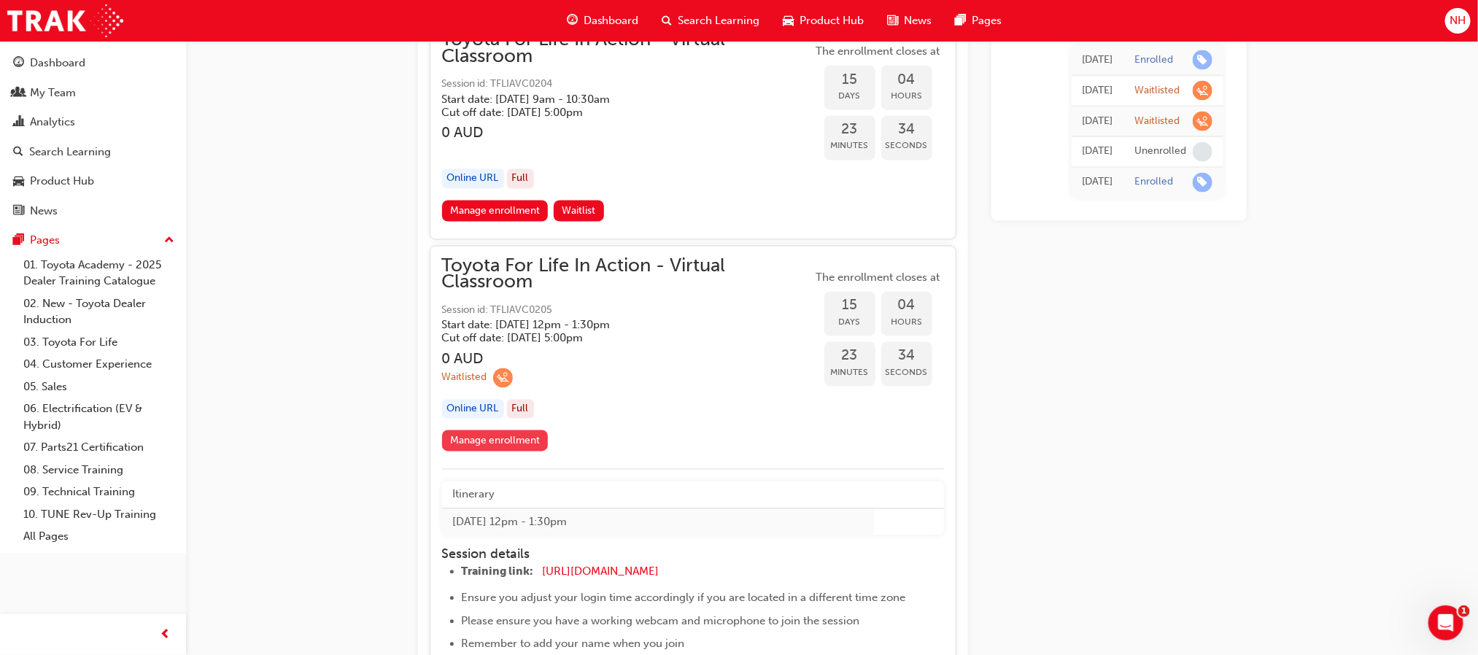
click at [502, 430] on link "Manage enrollment" at bounding box center [495, 440] width 107 height 21
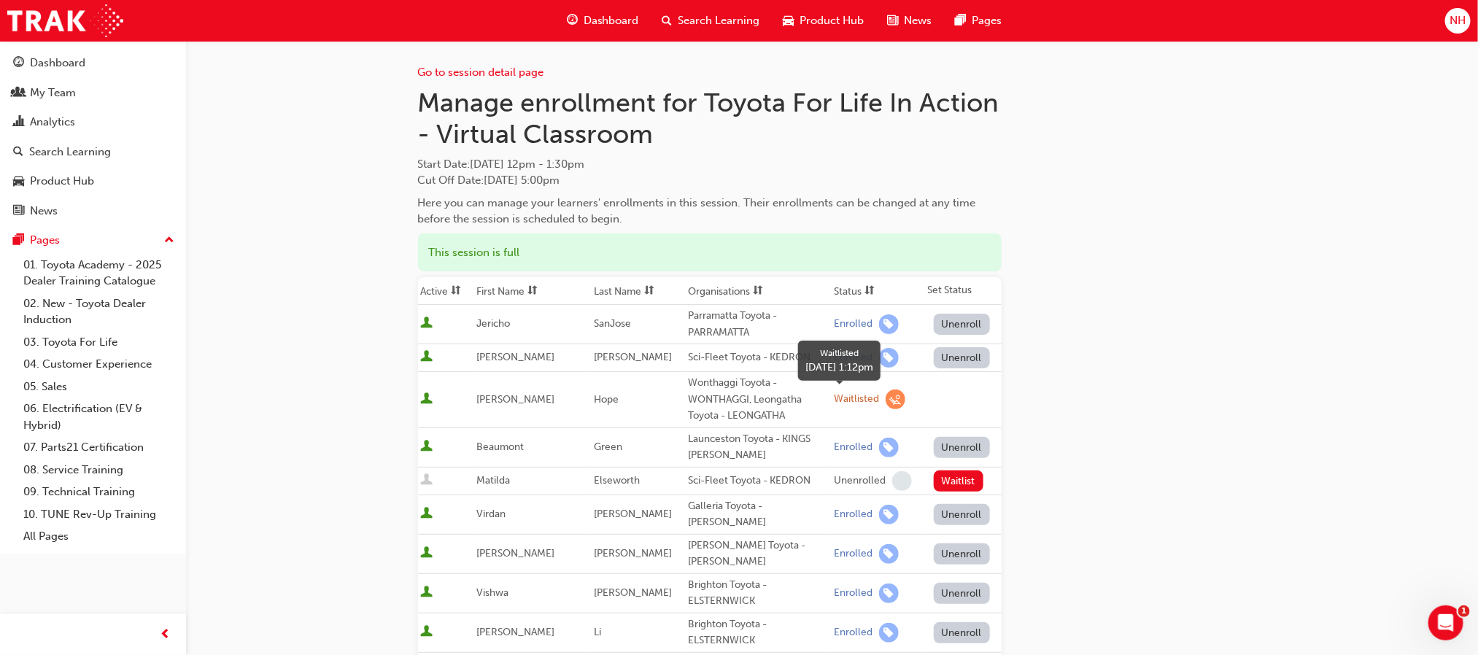
click at [886, 401] on span "learningRecordVerb_WAITLIST-icon" at bounding box center [896, 400] width 20 height 20
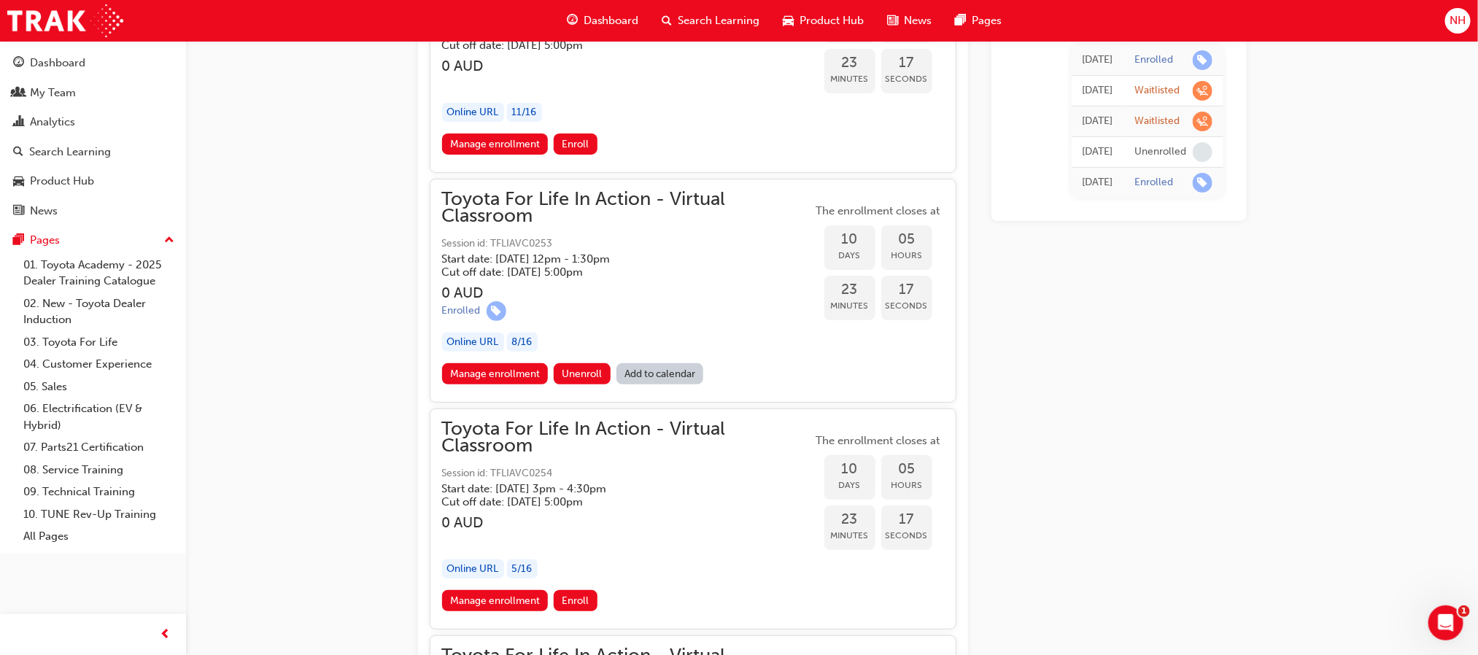
scroll to position [5951, 0]
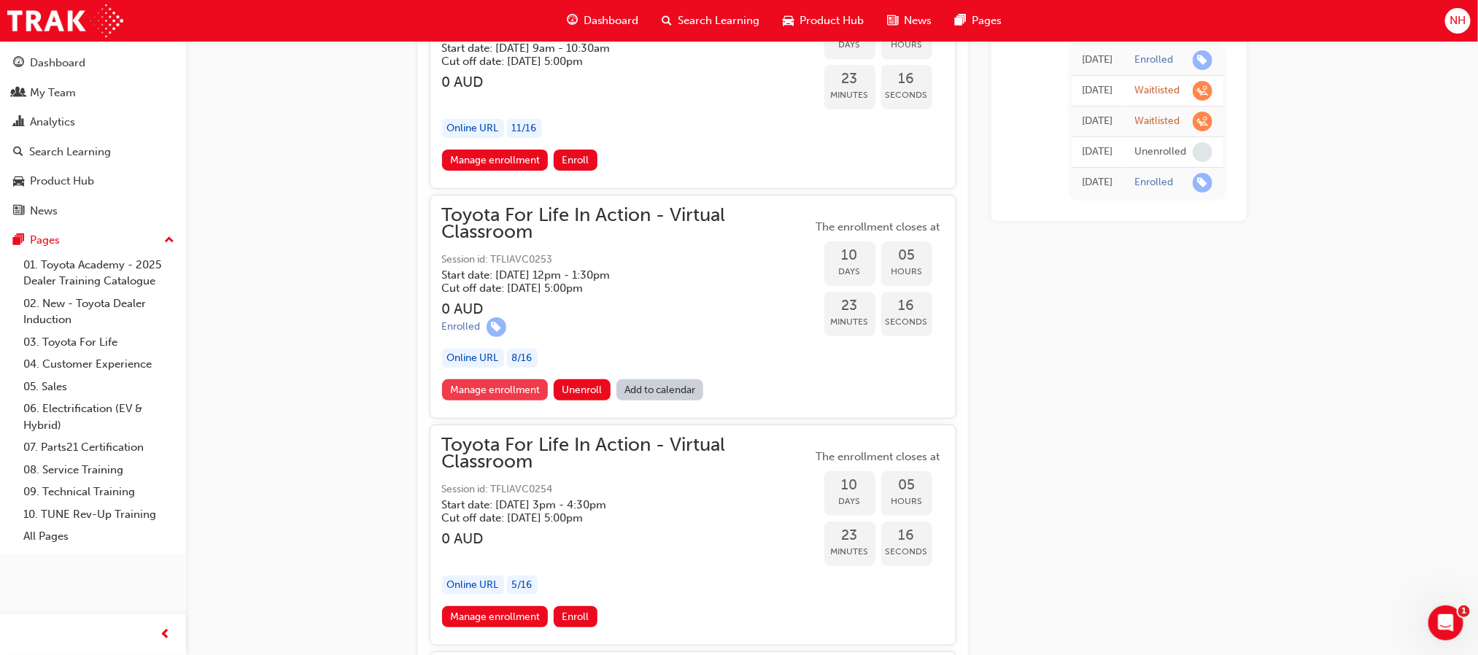
click at [515, 379] on link "Manage enrollment" at bounding box center [495, 389] width 107 height 21
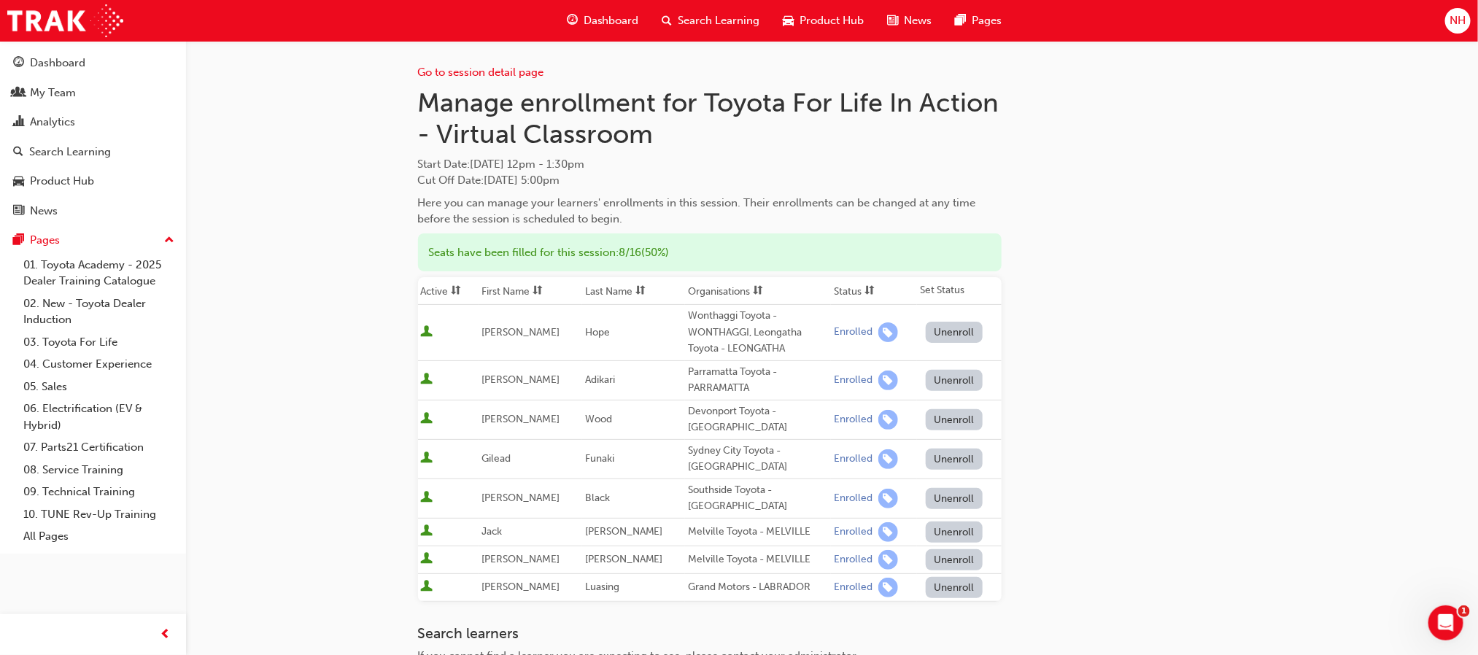
click at [959, 333] on button "Unenroll" at bounding box center [954, 332] width 57 height 21
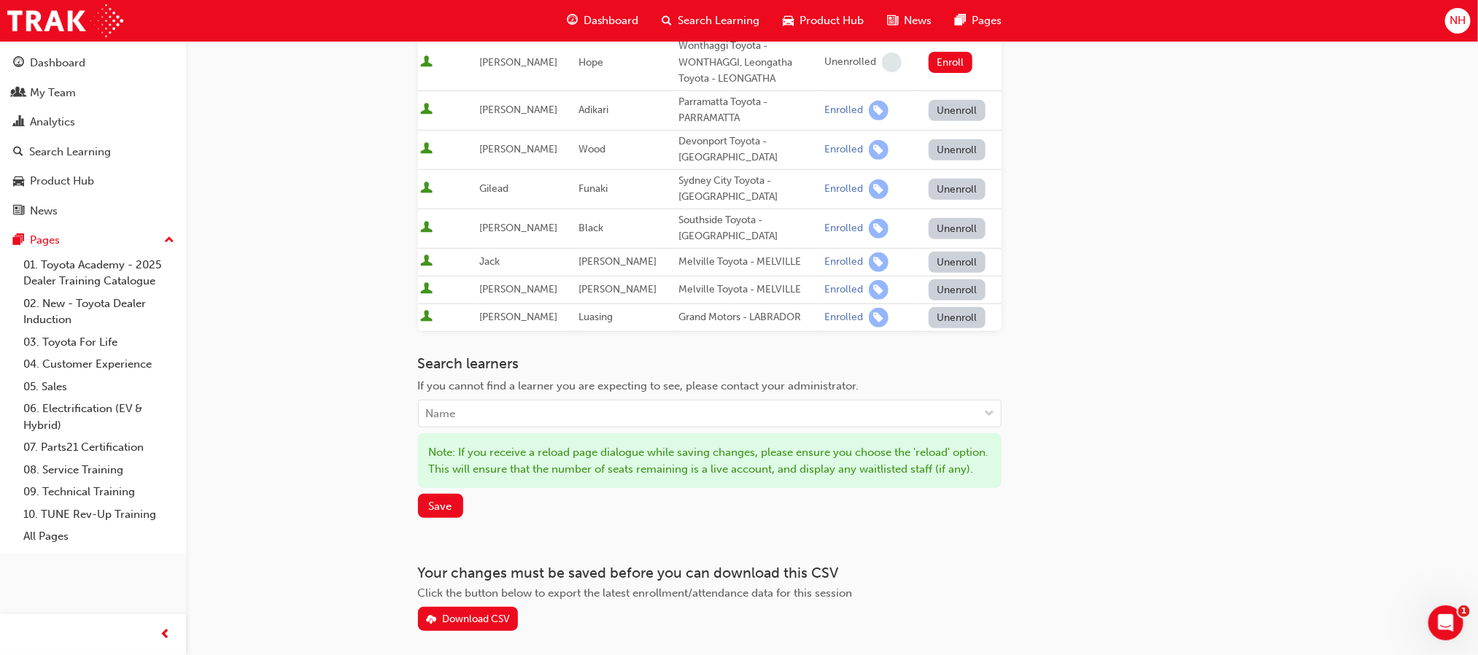
scroll to position [344, 0]
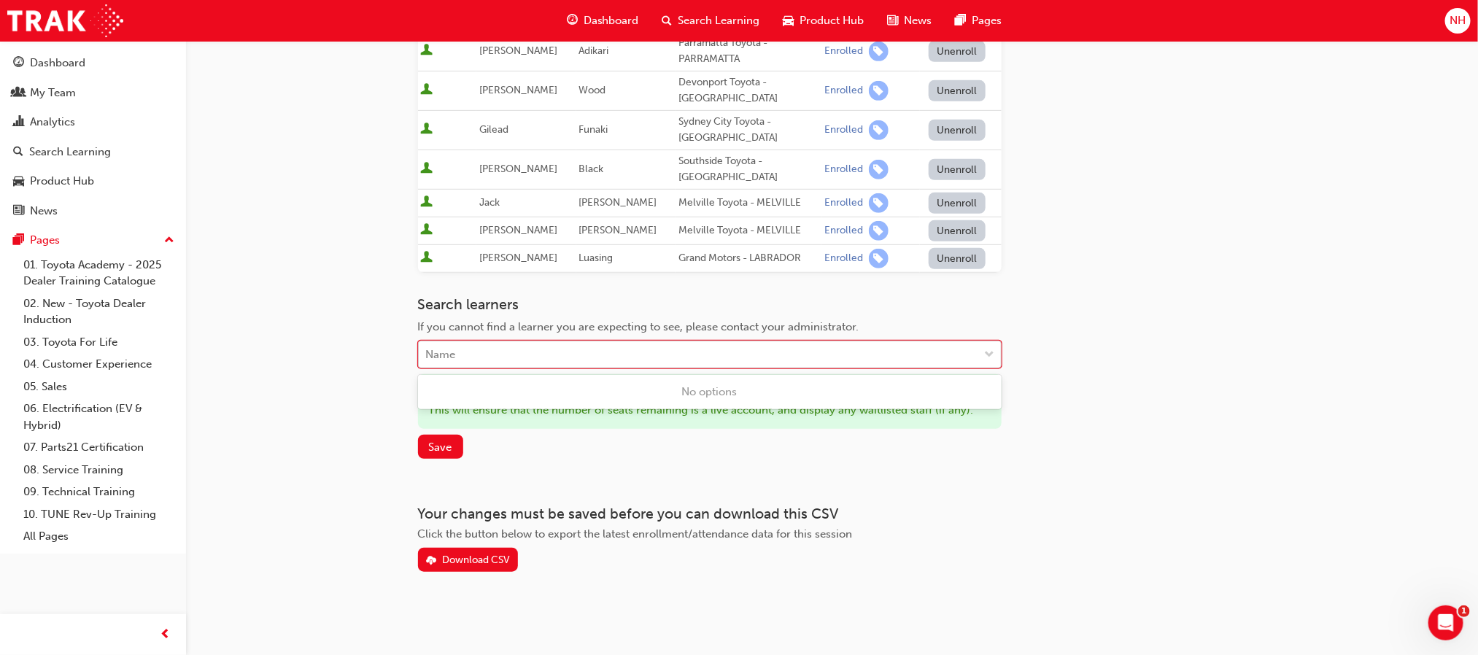
click at [786, 342] on div "Name" at bounding box center [699, 355] width 560 height 26
type input "a"
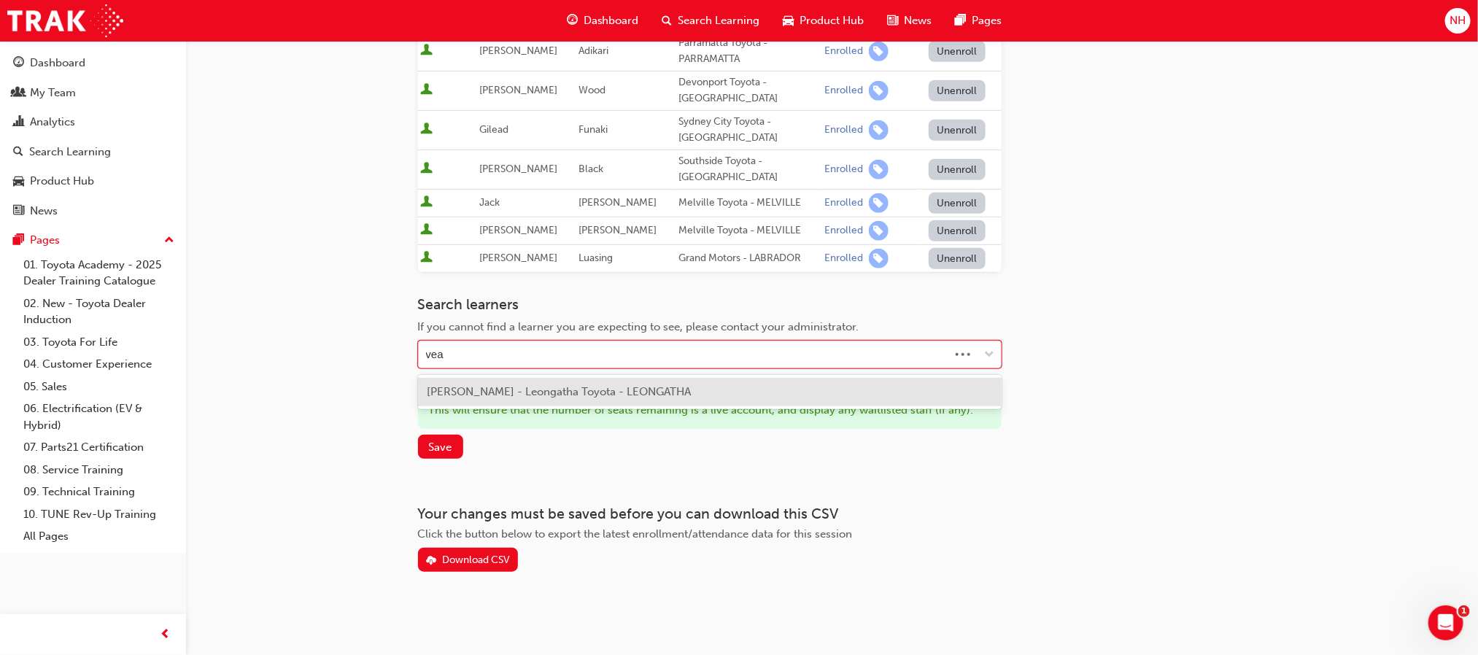
type input "veal"
click at [660, 382] on div "Alix Veale - Leongatha Toyota - LEONGATHA" at bounding box center [710, 392] width 584 height 28
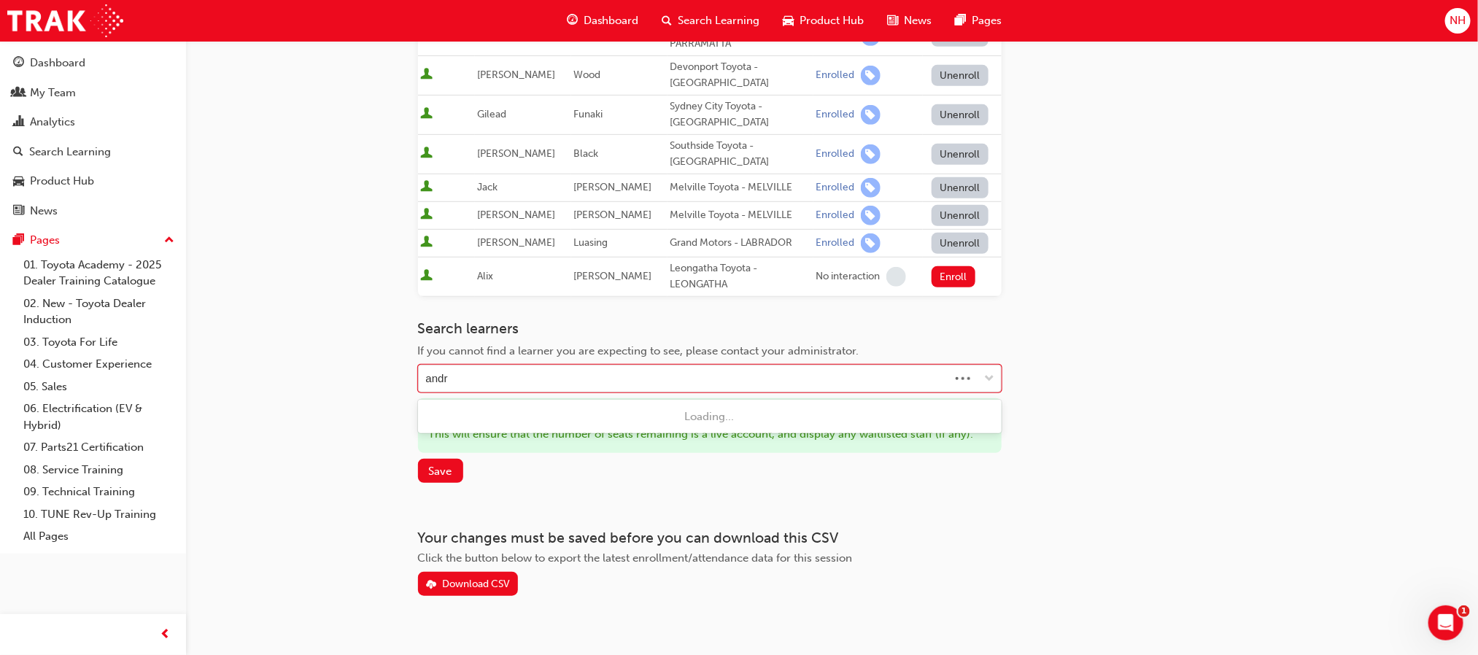
type input "andre"
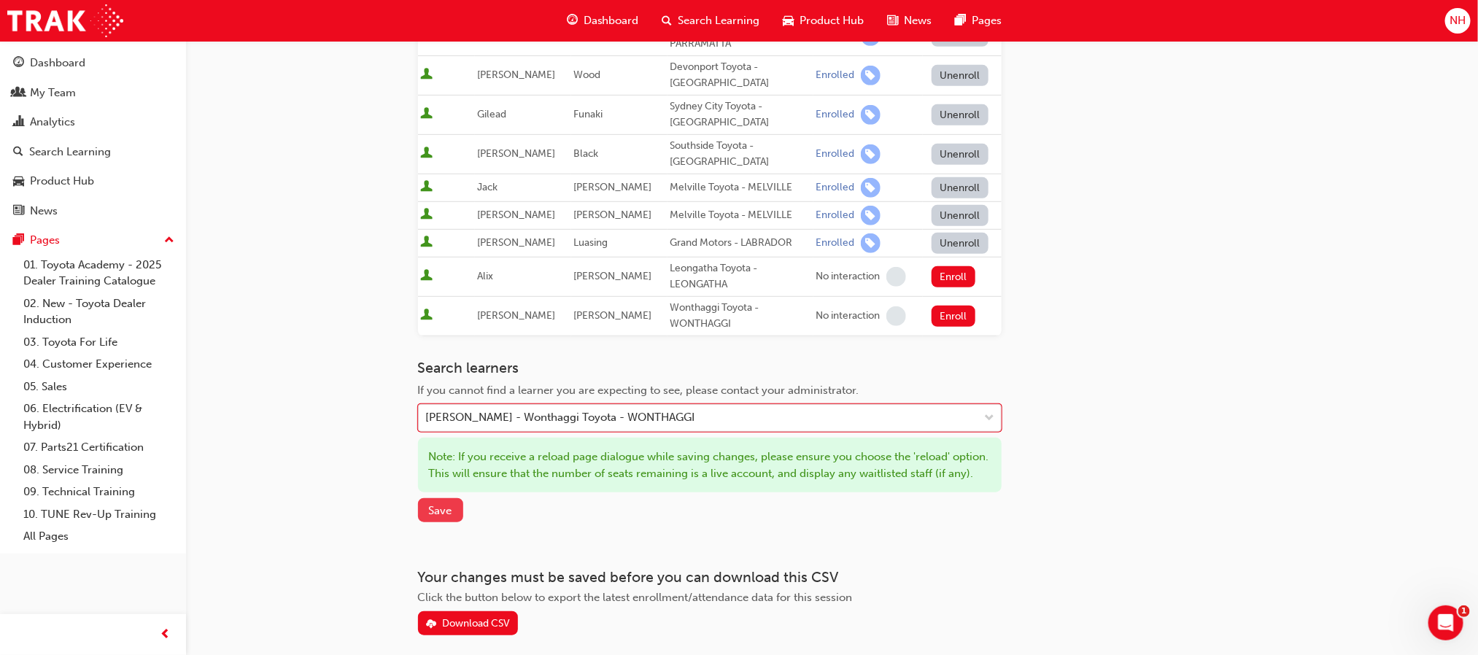
click at [447, 517] on span "Save" at bounding box center [440, 510] width 23 height 13
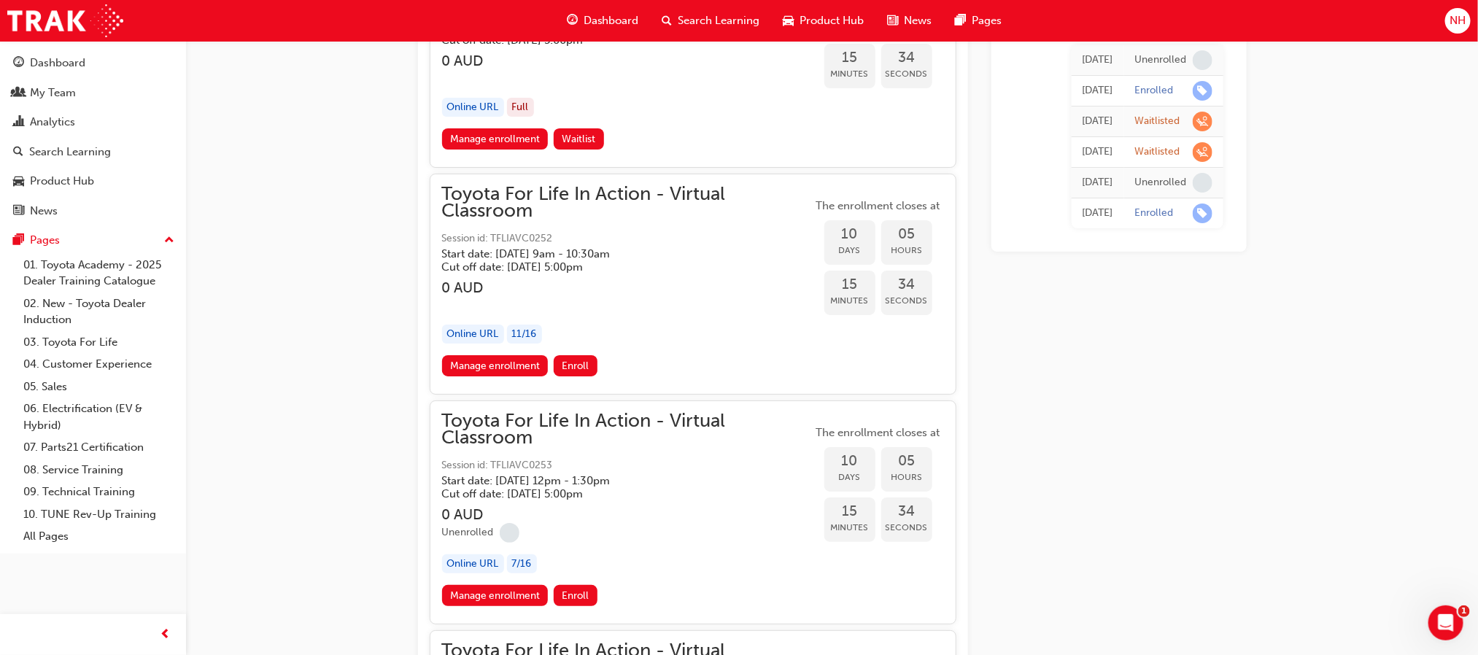
scroll to position [5717, 0]
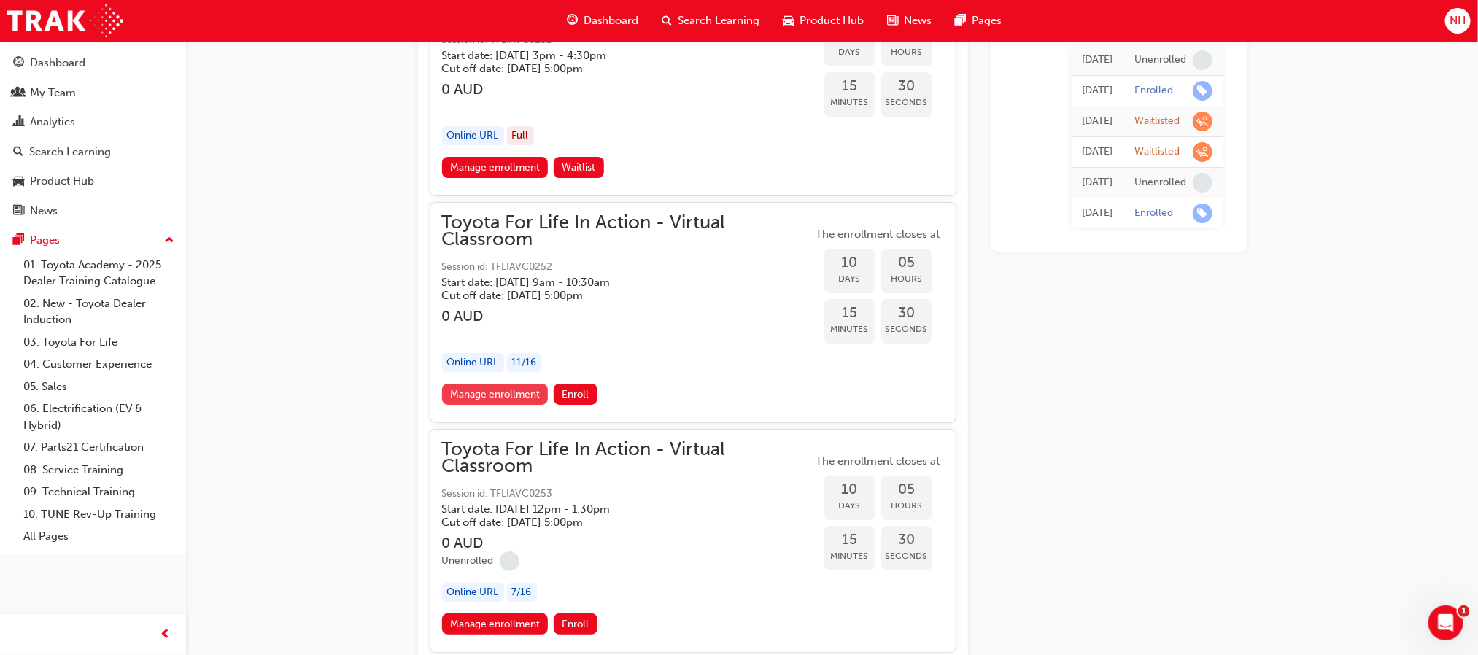
click at [515, 384] on link "Manage enrollment" at bounding box center [495, 394] width 107 height 21
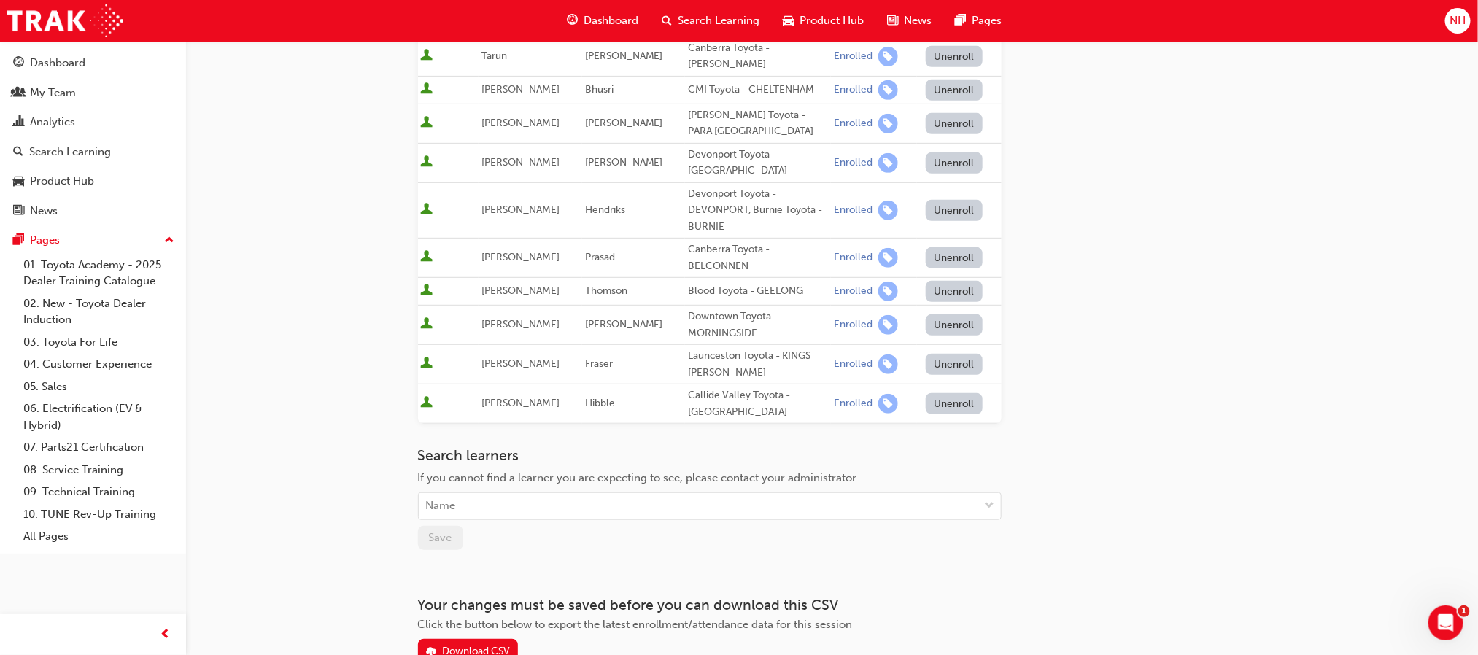
scroll to position [331, 0]
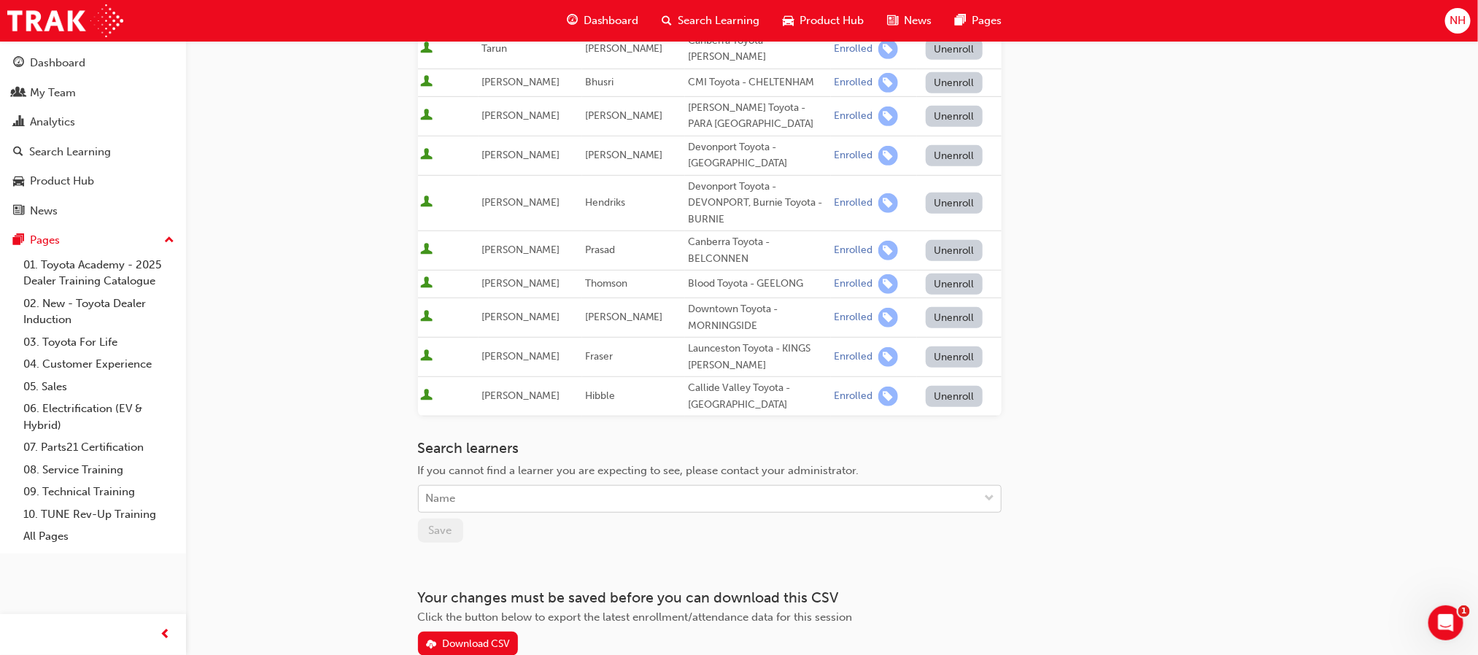
click at [880, 487] on div "Name" at bounding box center [699, 500] width 560 height 26
type input "paul"
click at [463, 487] on div "Name" at bounding box center [699, 500] width 560 height 26
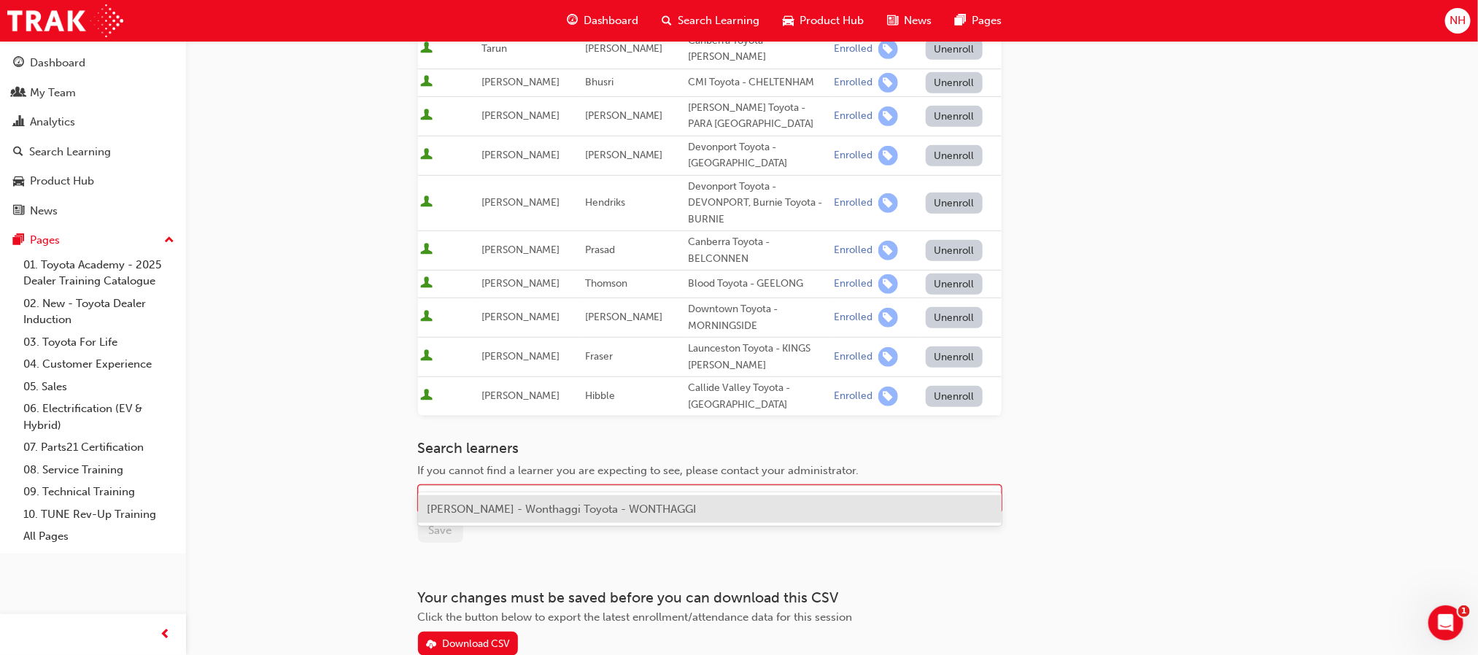
click at [463, 487] on div "Name" at bounding box center [699, 500] width 560 height 26
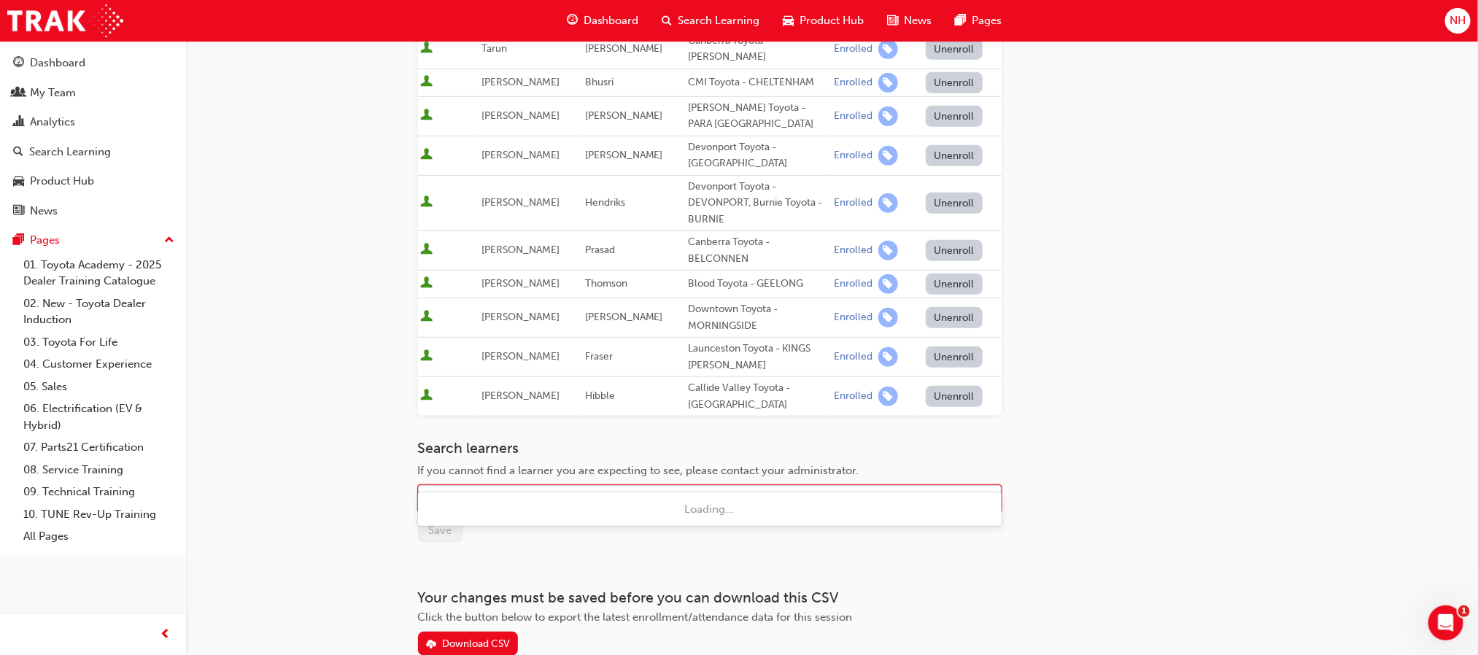
type input "saga"
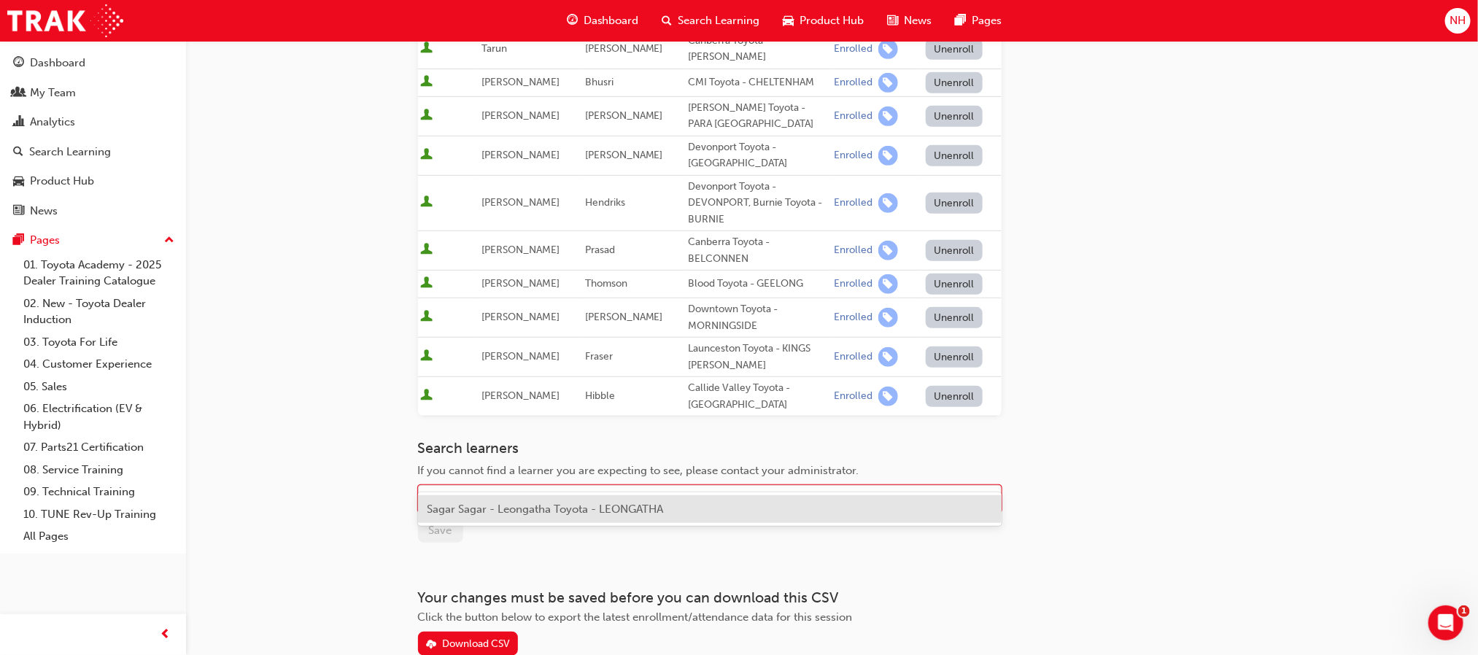
click at [495, 509] on span "Sagar Sagar - Leongatha Toyota - LEONGATHA" at bounding box center [545, 509] width 236 height 13
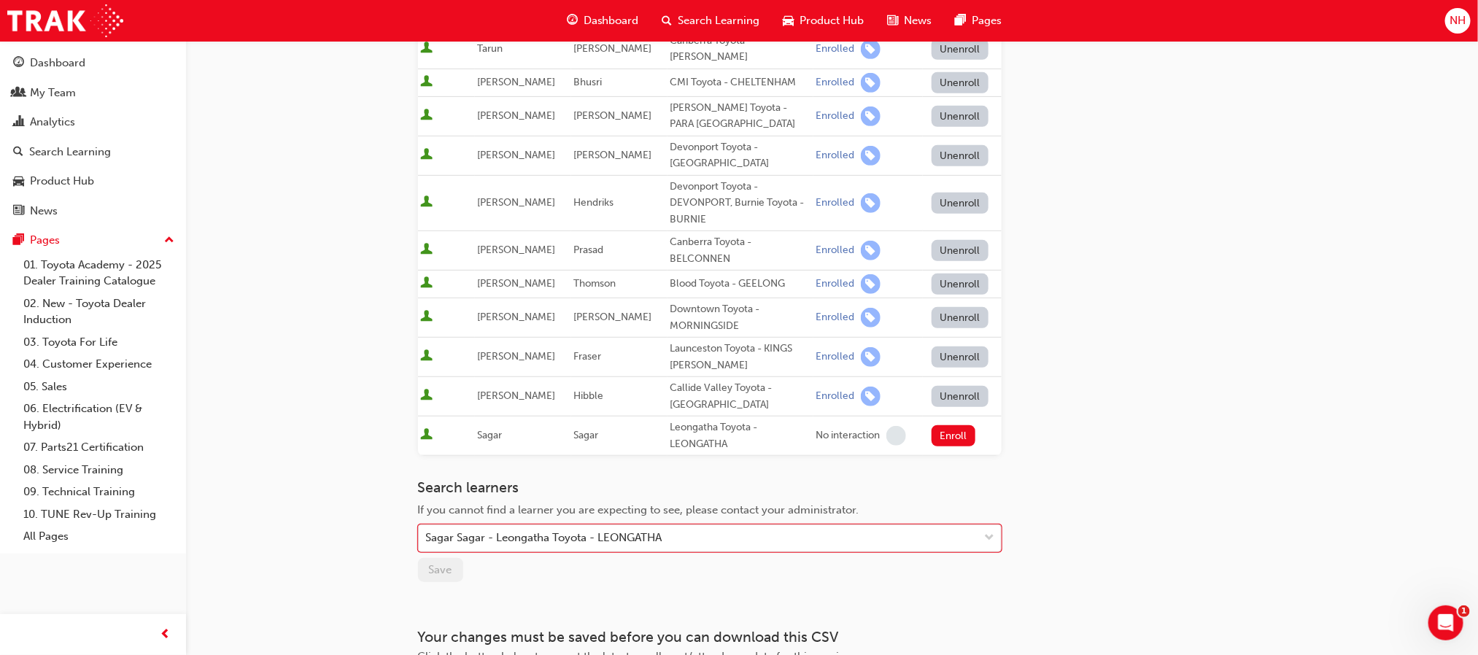
scroll to position [427, 0]
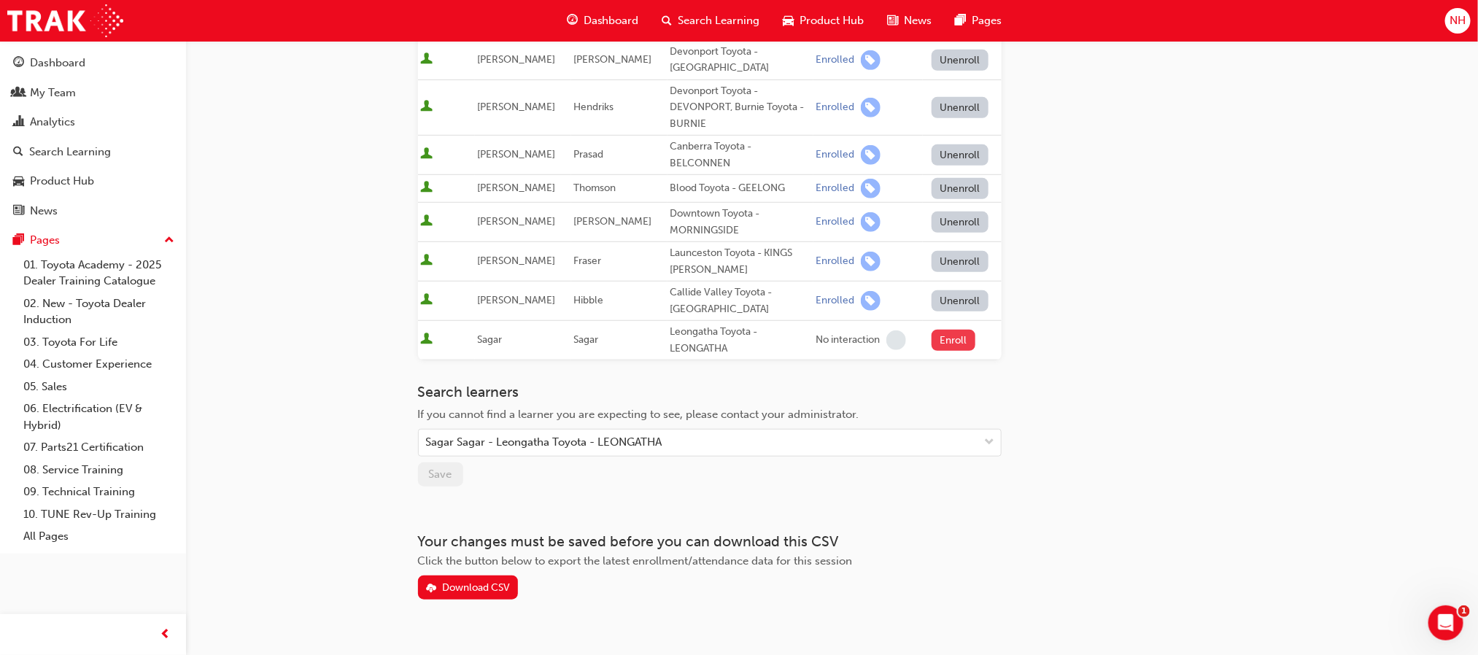
click at [959, 330] on button "Enroll" at bounding box center [954, 340] width 44 height 21
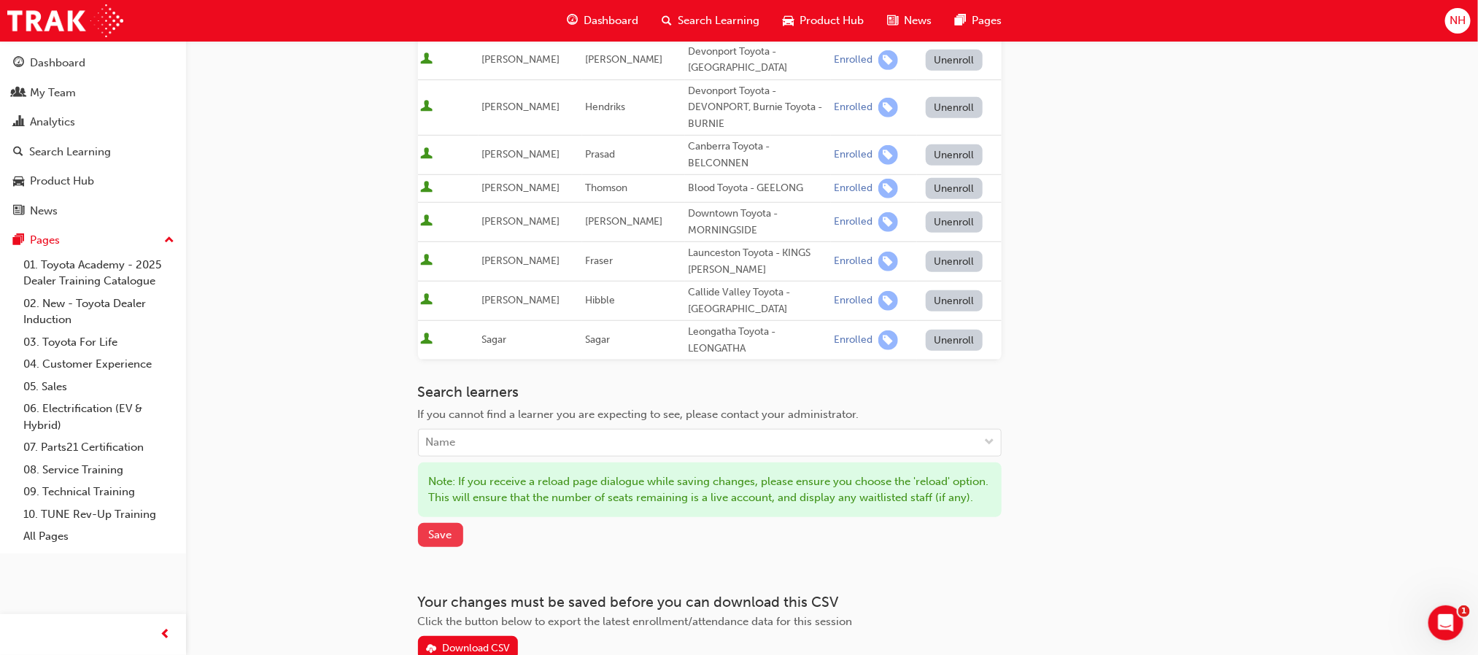
click at [444, 534] on button "Save" at bounding box center [440, 535] width 45 height 24
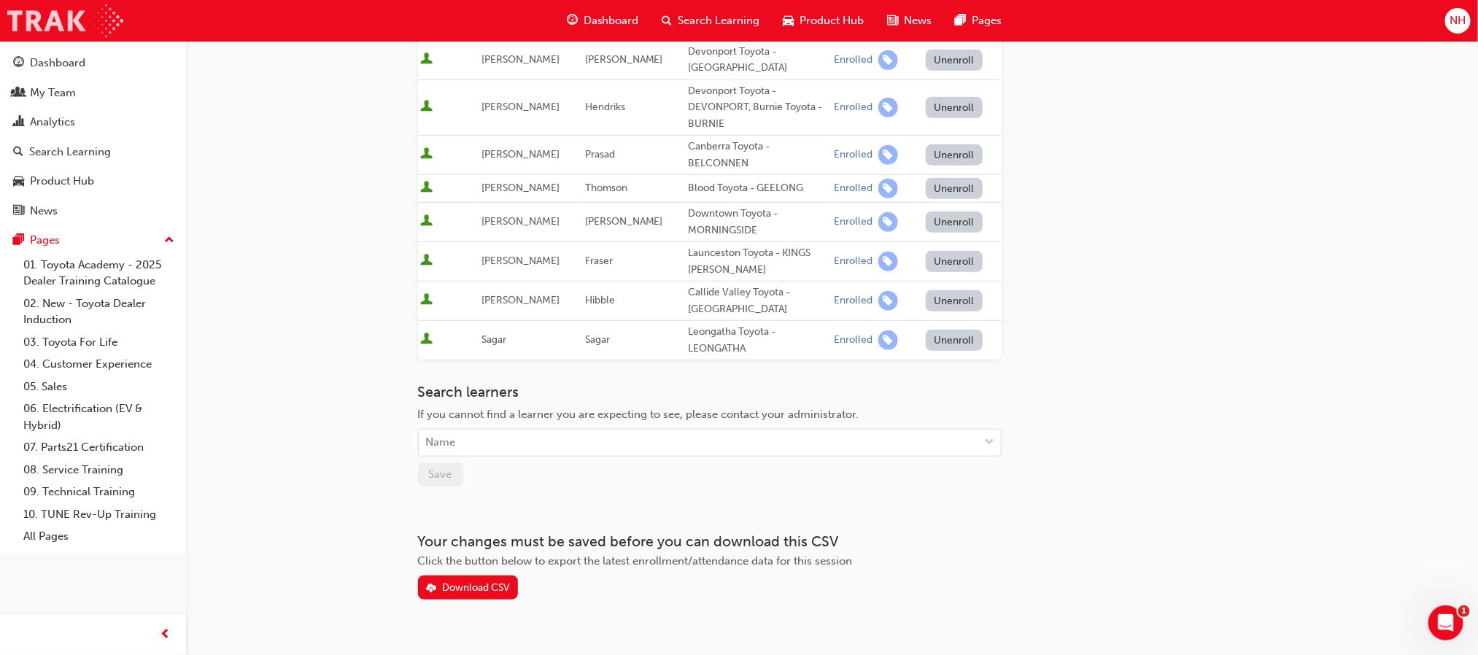
scroll to position [5717, 0]
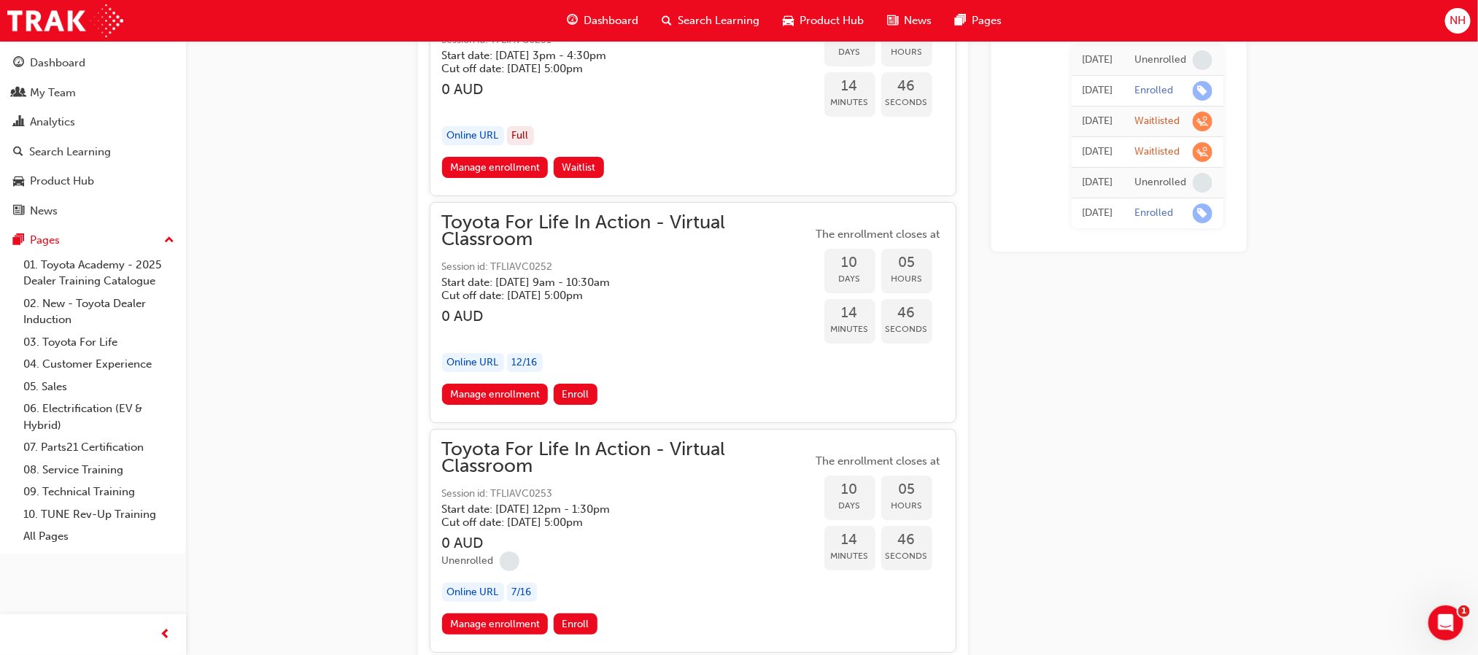
click at [486, 535] on h3 "0 AUD" at bounding box center [627, 543] width 371 height 17
click at [499, 614] on link "Manage enrollment" at bounding box center [495, 624] width 107 height 21
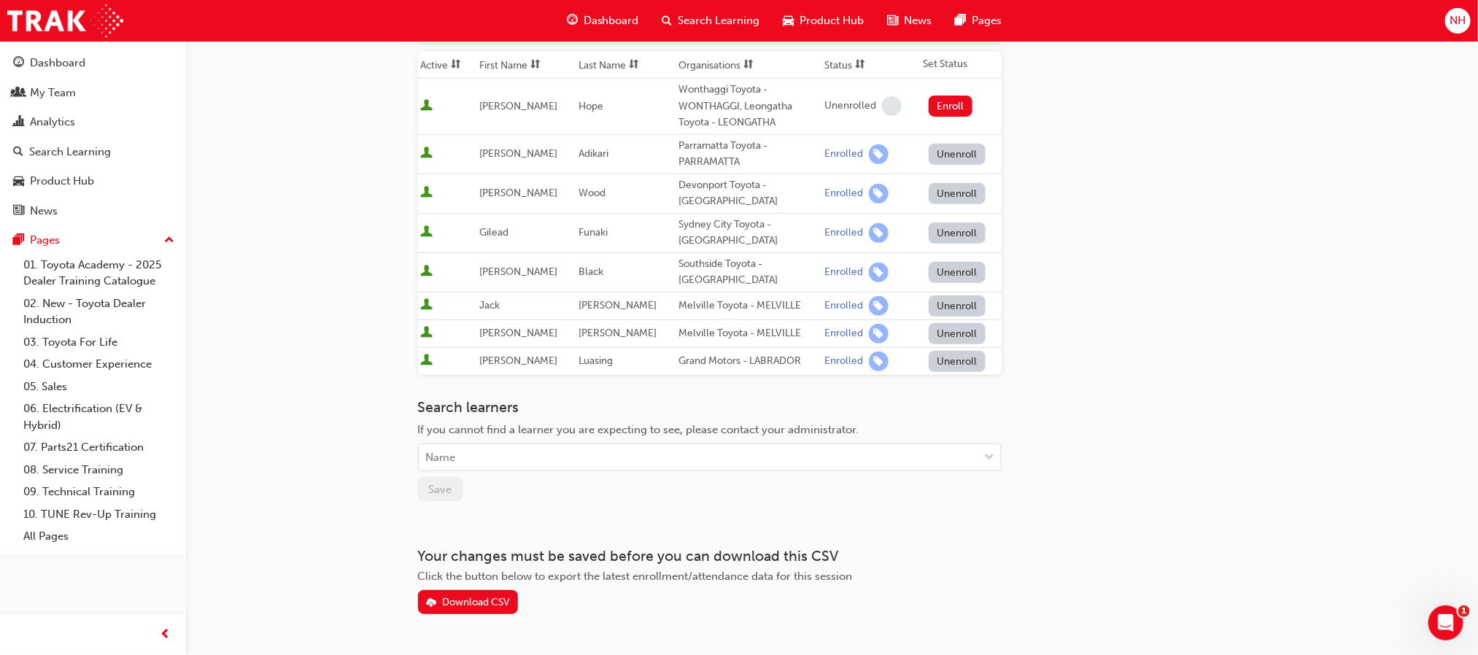
scroll to position [228, 0]
click at [652, 458] on div "Name" at bounding box center [699, 456] width 560 height 26
type input "paul arm"
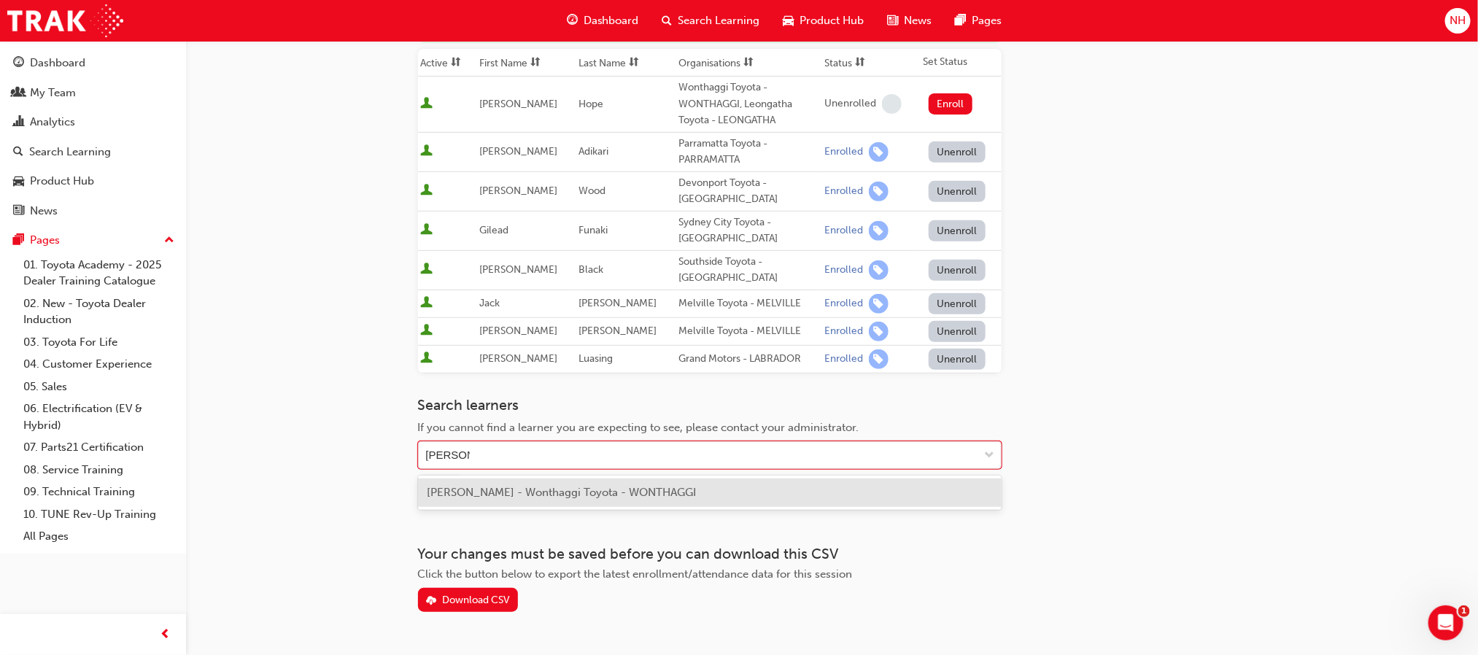
click at [642, 487] on span "Paul Armstrong - Wonthaggi Toyota - WONTHAGGI" at bounding box center [561, 492] width 269 height 13
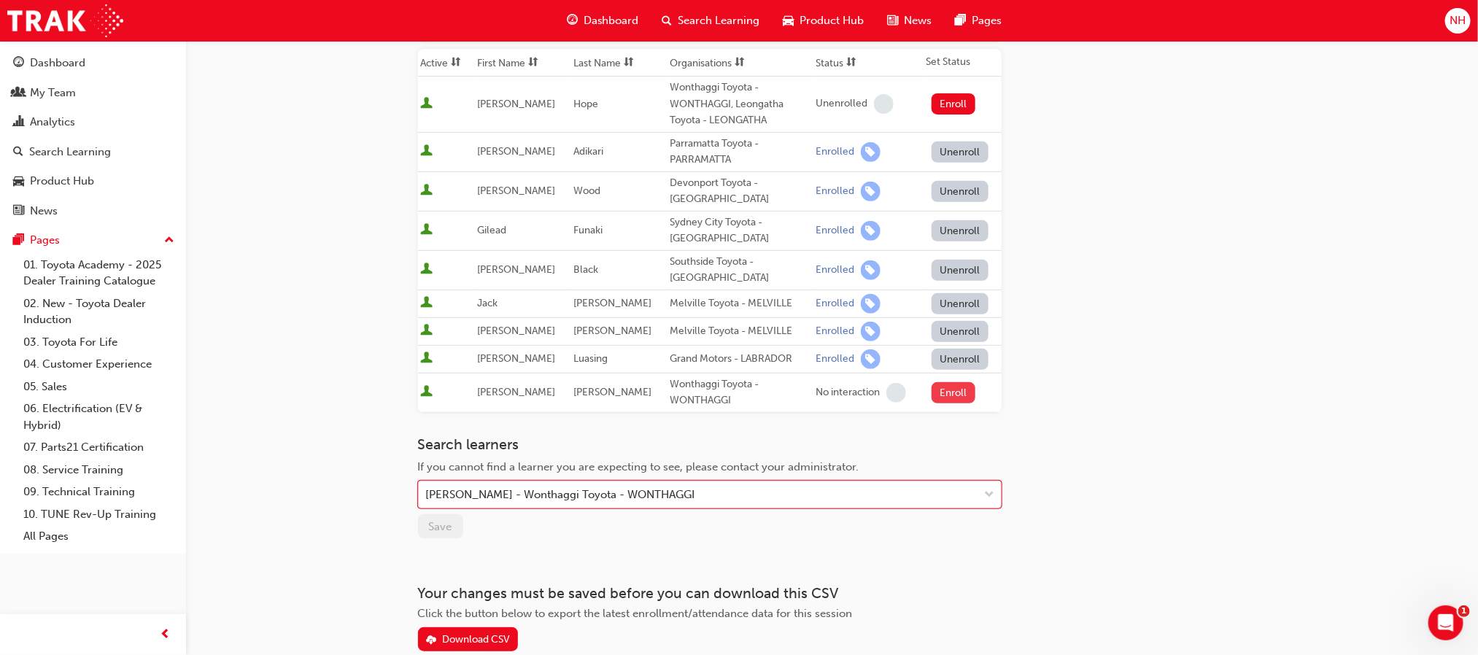
click at [955, 385] on button "Enroll" at bounding box center [954, 392] width 44 height 21
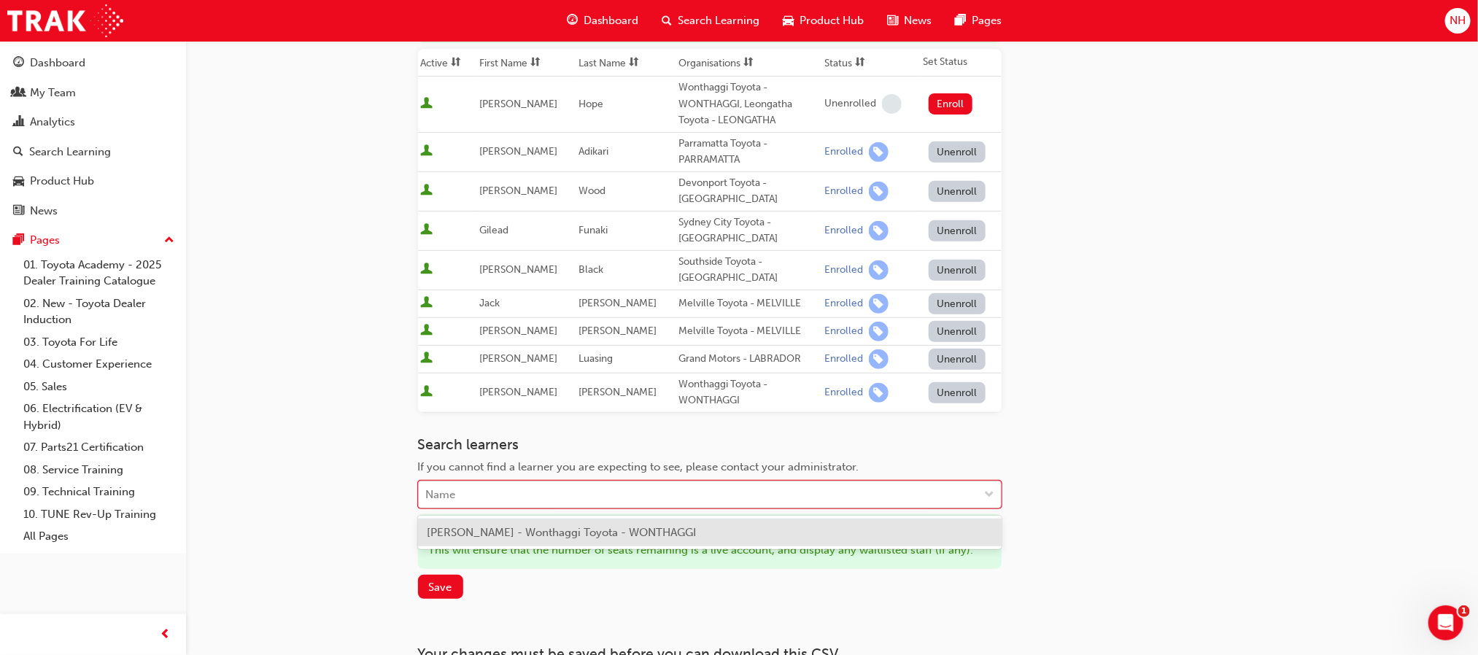
click at [733, 498] on div "Name" at bounding box center [699, 495] width 560 height 26
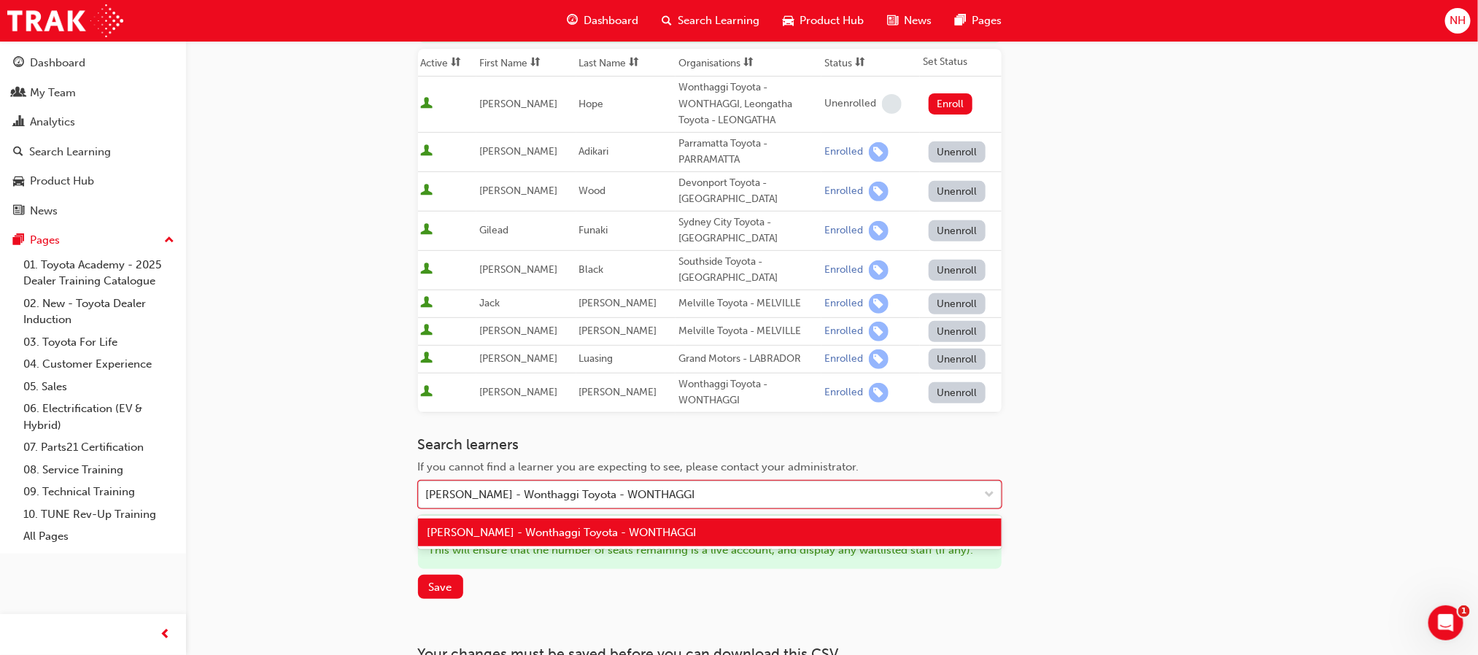
click at [745, 499] on div "Paul Armstrong - Wonthaggi Toyota - WONTHAGGI" at bounding box center [699, 495] width 560 height 26
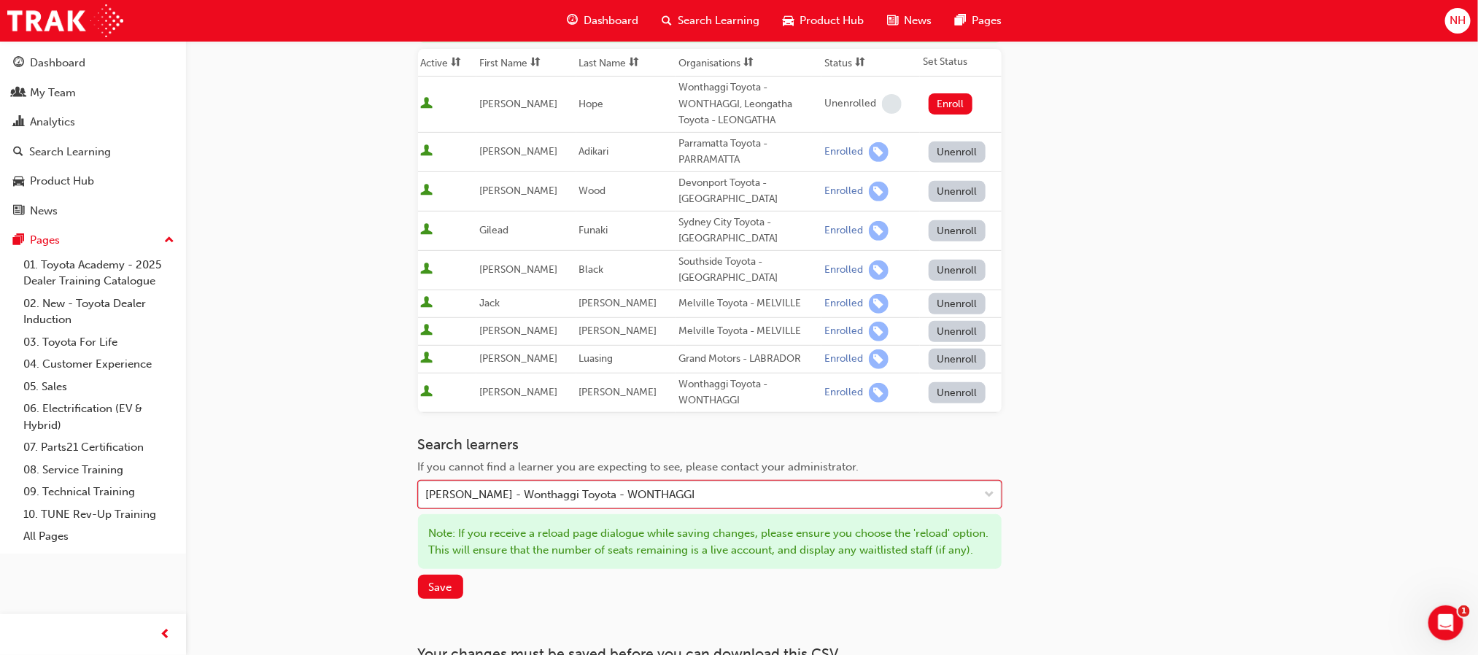
click at [832, 486] on div "Paul Armstrong - Wonthaggi Toyota - WONTHAGGI" at bounding box center [699, 495] width 560 height 26
click at [452, 594] on span "Save" at bounding box center [440, 587] width 23 height 13
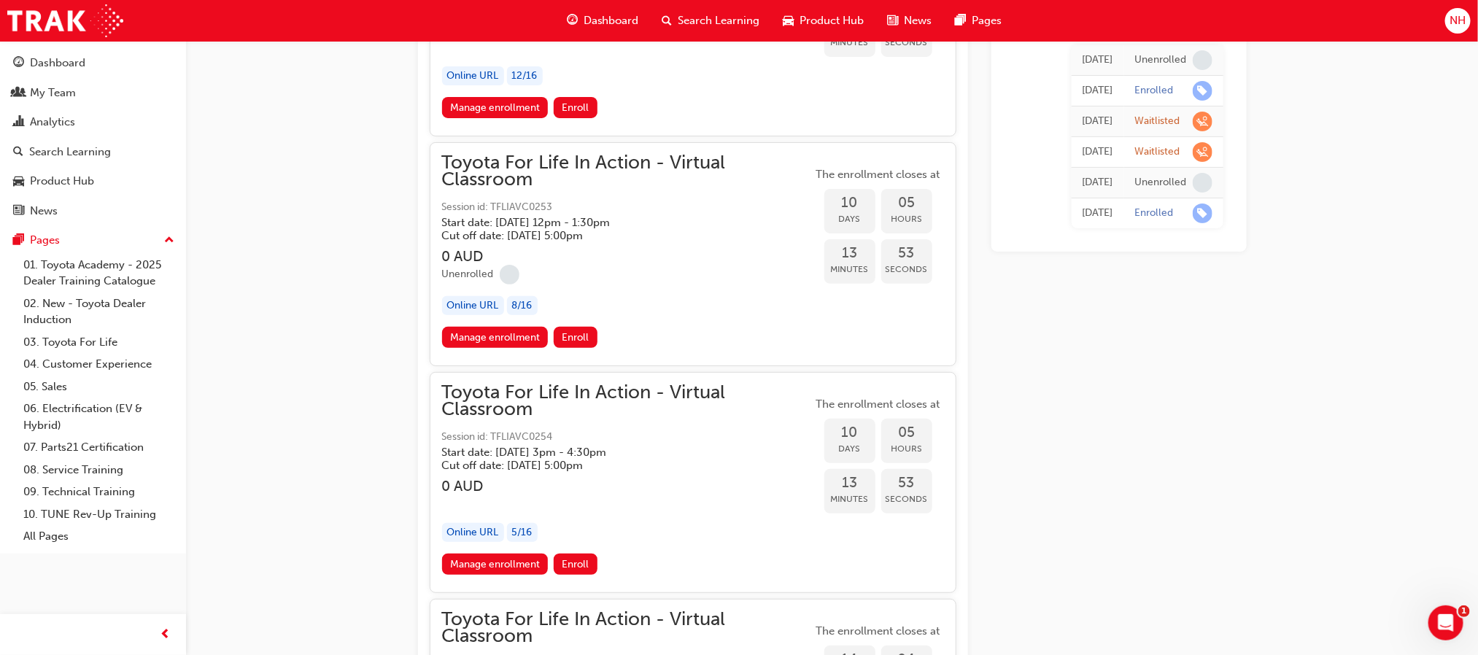
scroll to position [6024, 0]
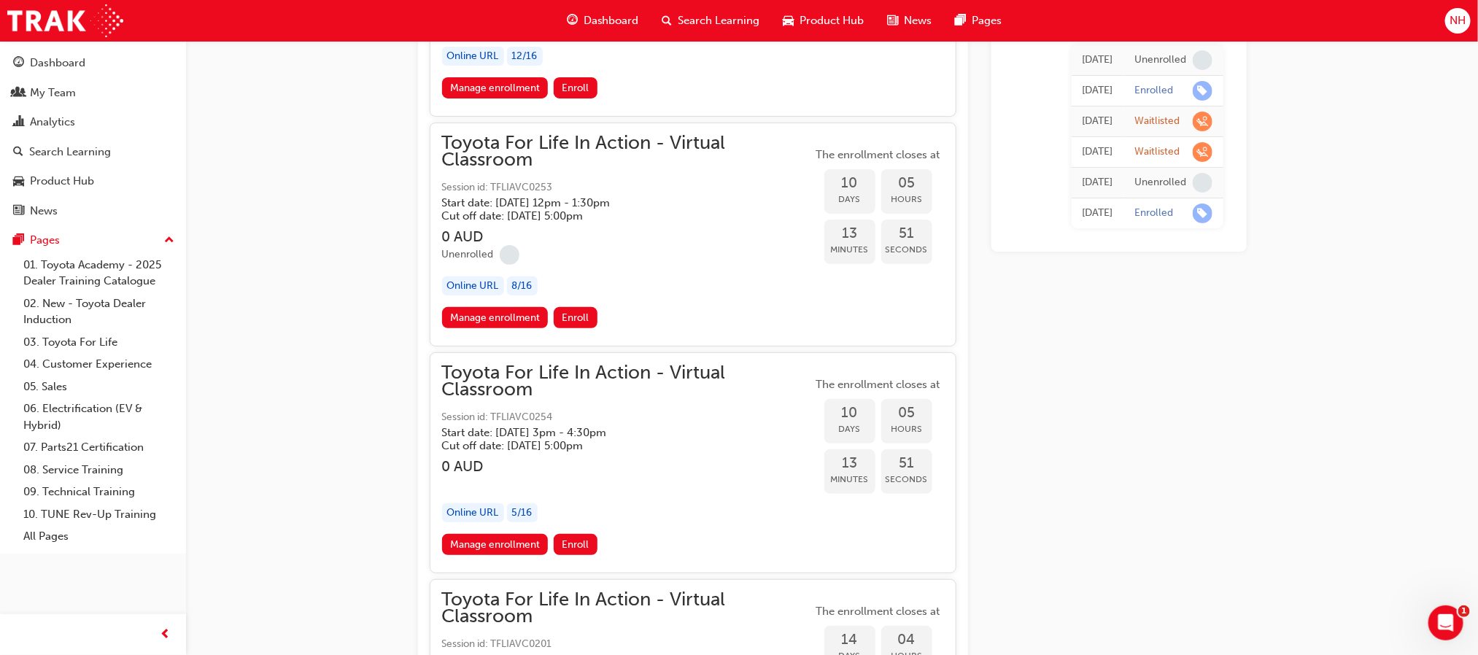
click at [675, 365] on span "Toyota For Life In Action - Virtual Classroom" at bounding box center [627, 381] width 371 height 33
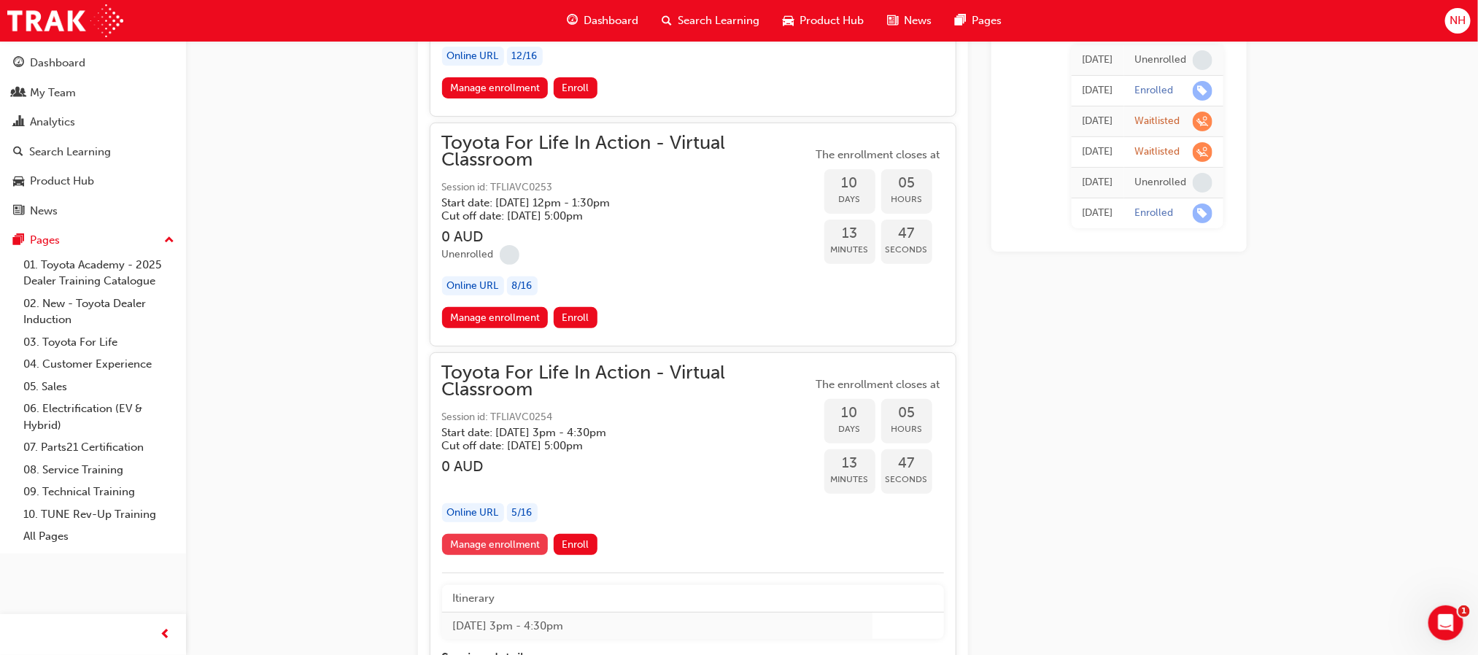
click at [500, 534] on link "Manage enrollment" at bounding box center [495, 544] width 107 height 21
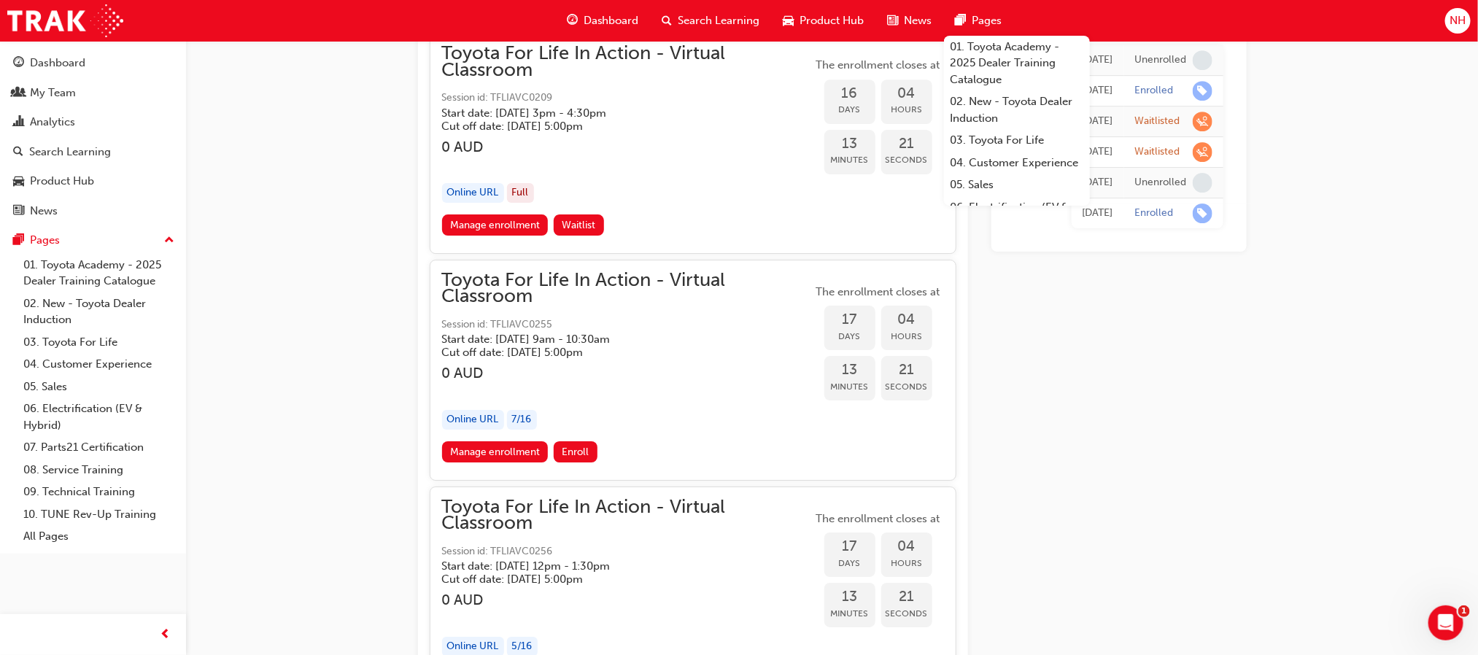
scroll to position [8431, 0]
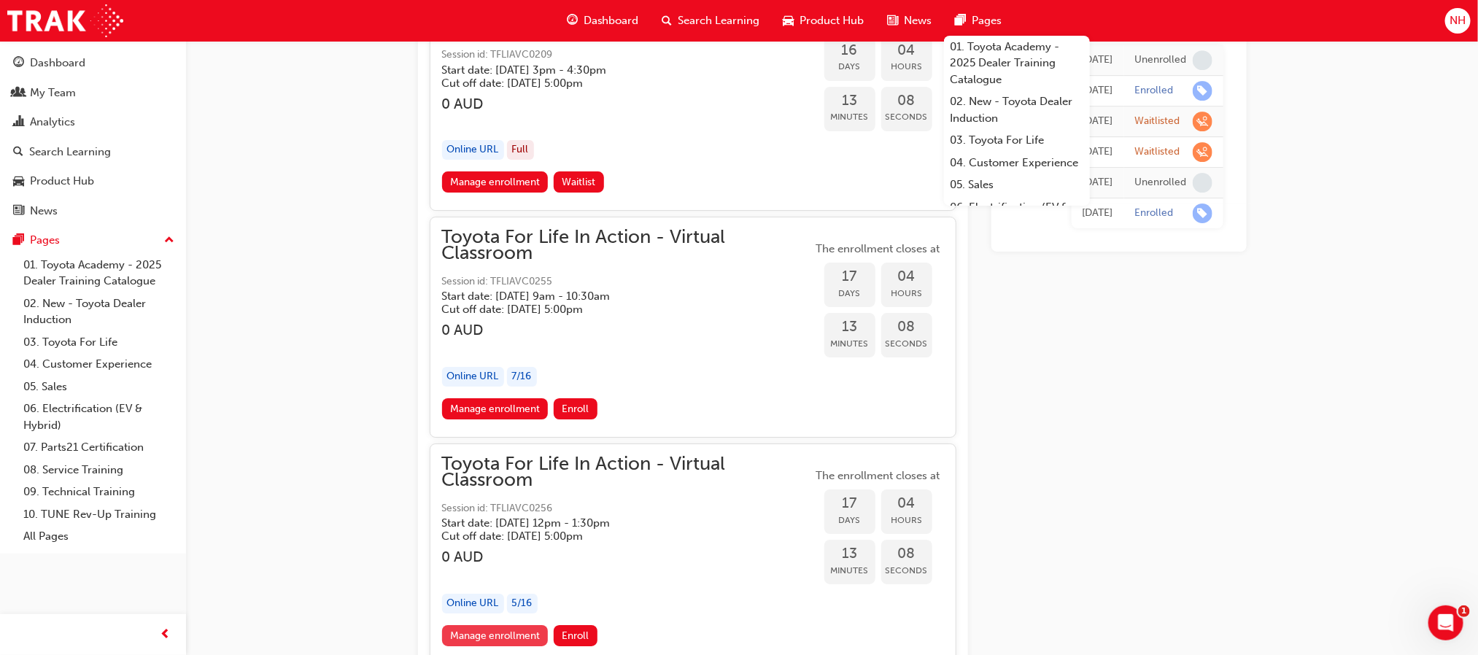
click at [493, 625] on link "Manage enrollment" at bounding box center [495, 635] width 107 height 21
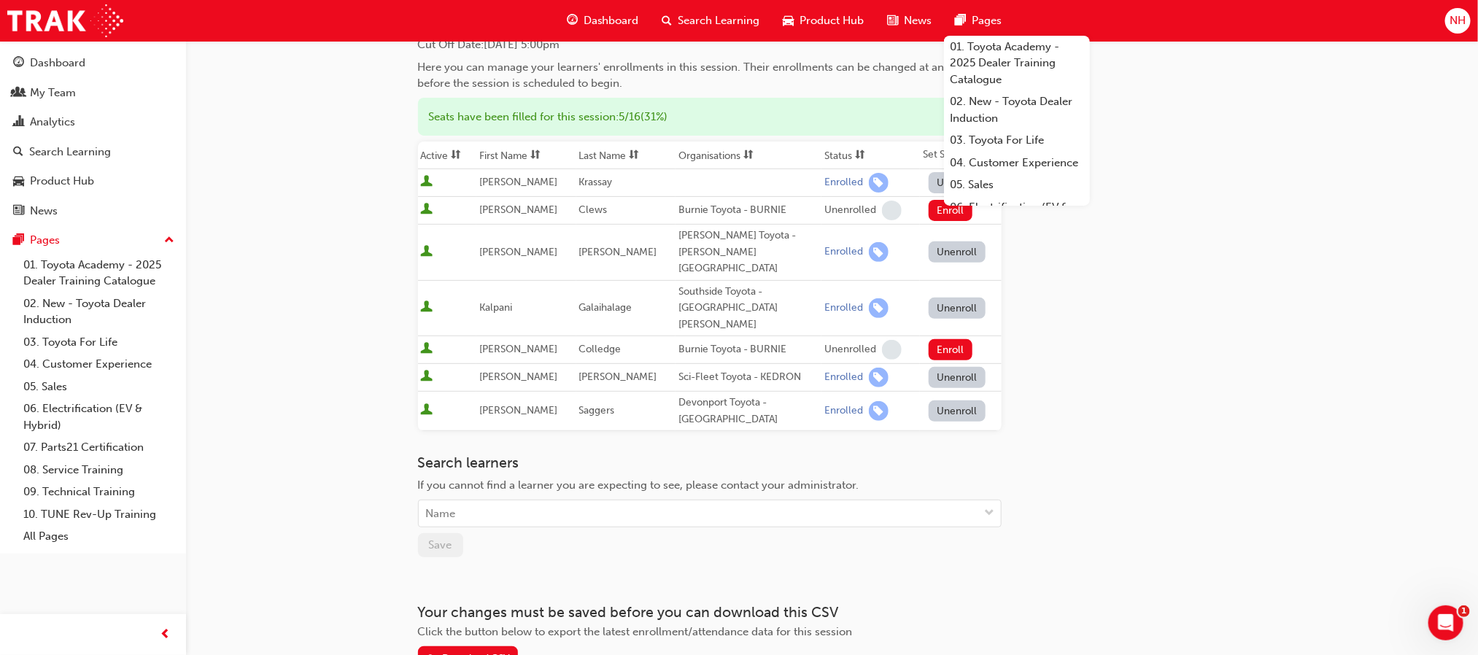
scroll to position [132, 0]
click at [673, 505] on div "Name" at bounding box center [699, 518] width 560 height 26
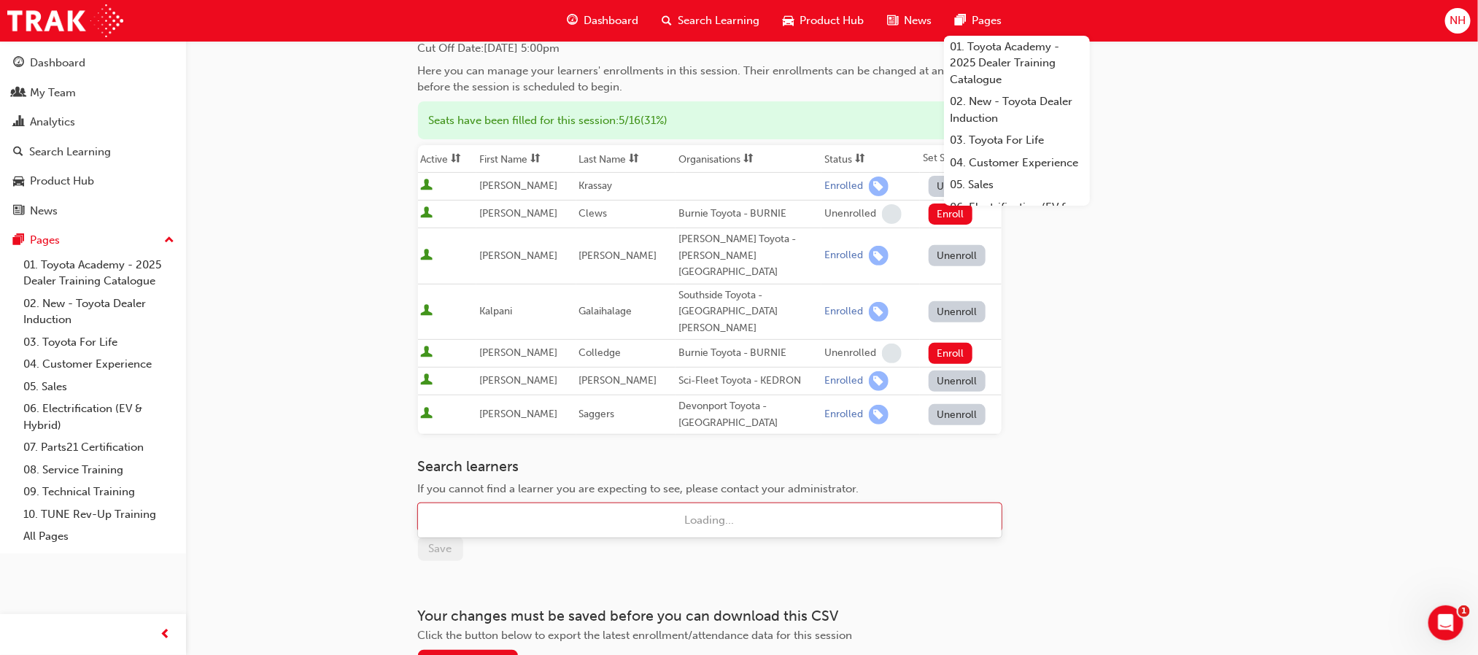
type input "chet"
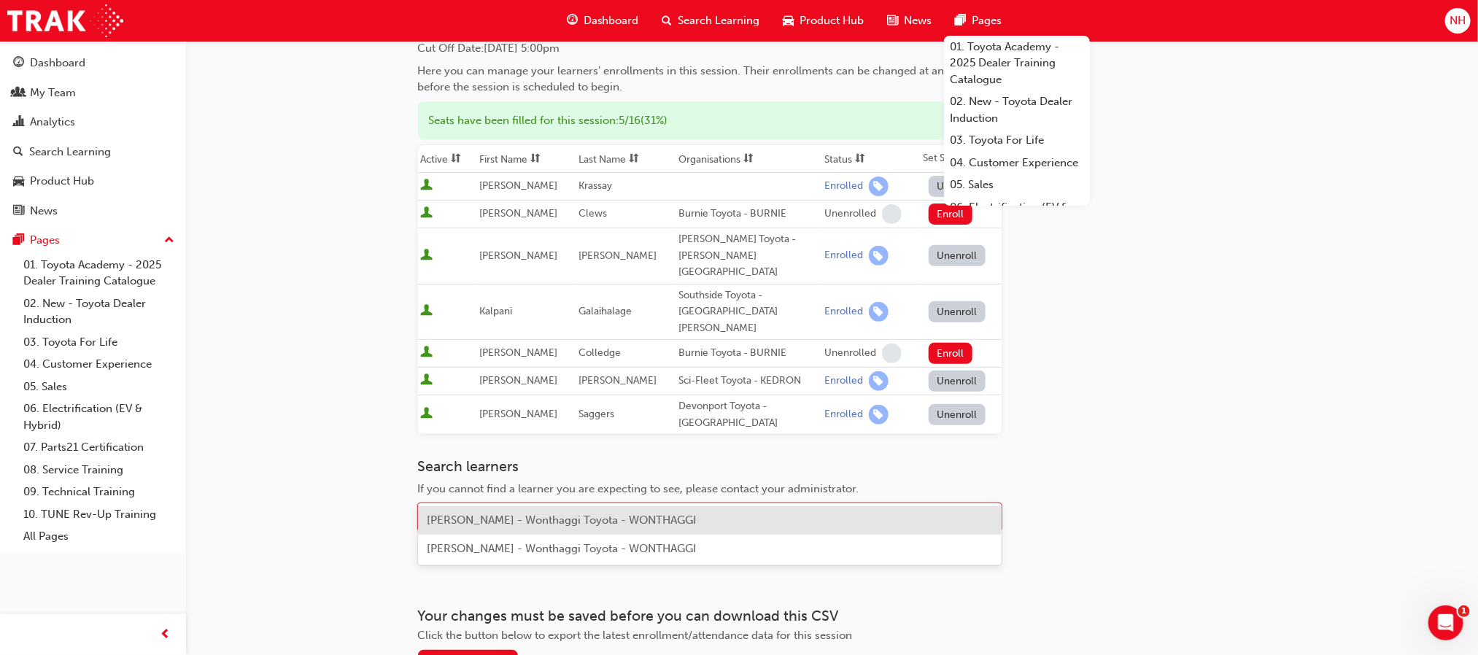
click at [625, 522] on span "Andrew Chetcuti - Wonthaggi Toyota - WONTHAGGI" at bounding box center [561, 520] width 269 height 13
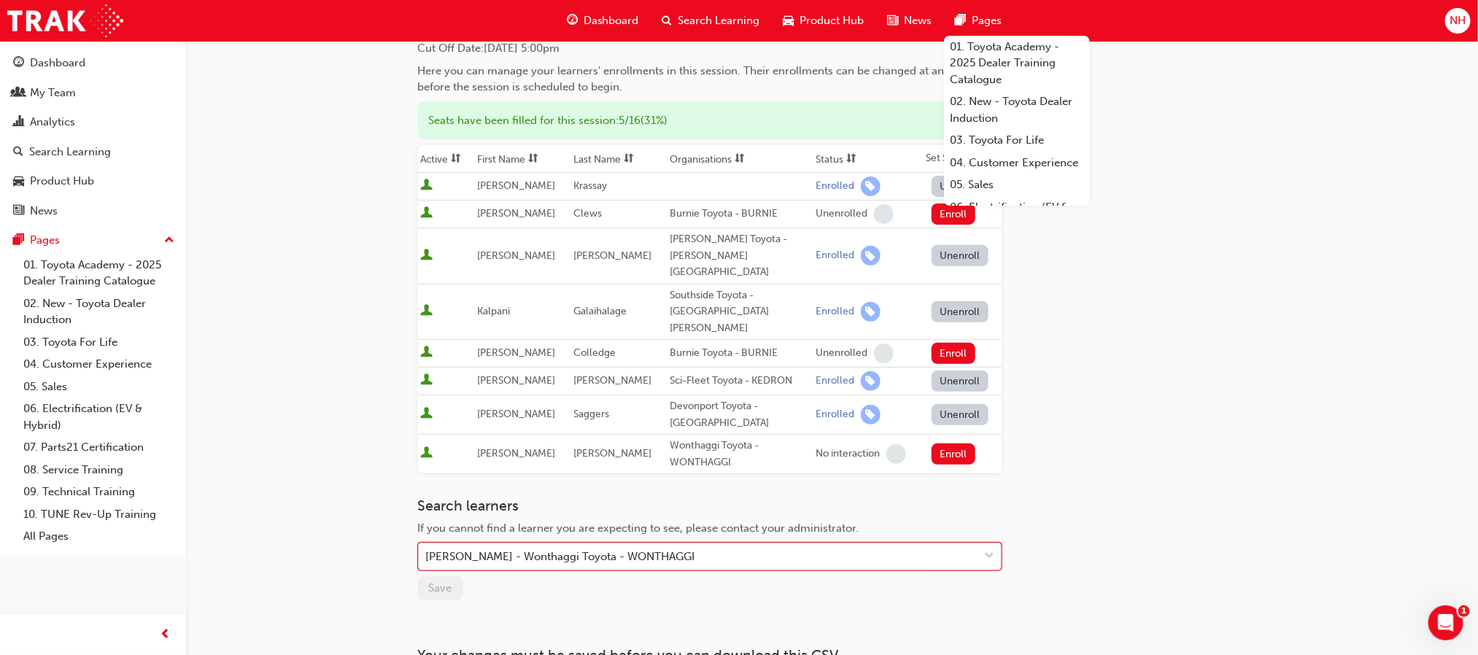
click at [917, 544] on div "Andrew Chetcuti - Wonthaggi Toyota - WONTHAGGI" at bounding box center [699, 557] width 560 height 26
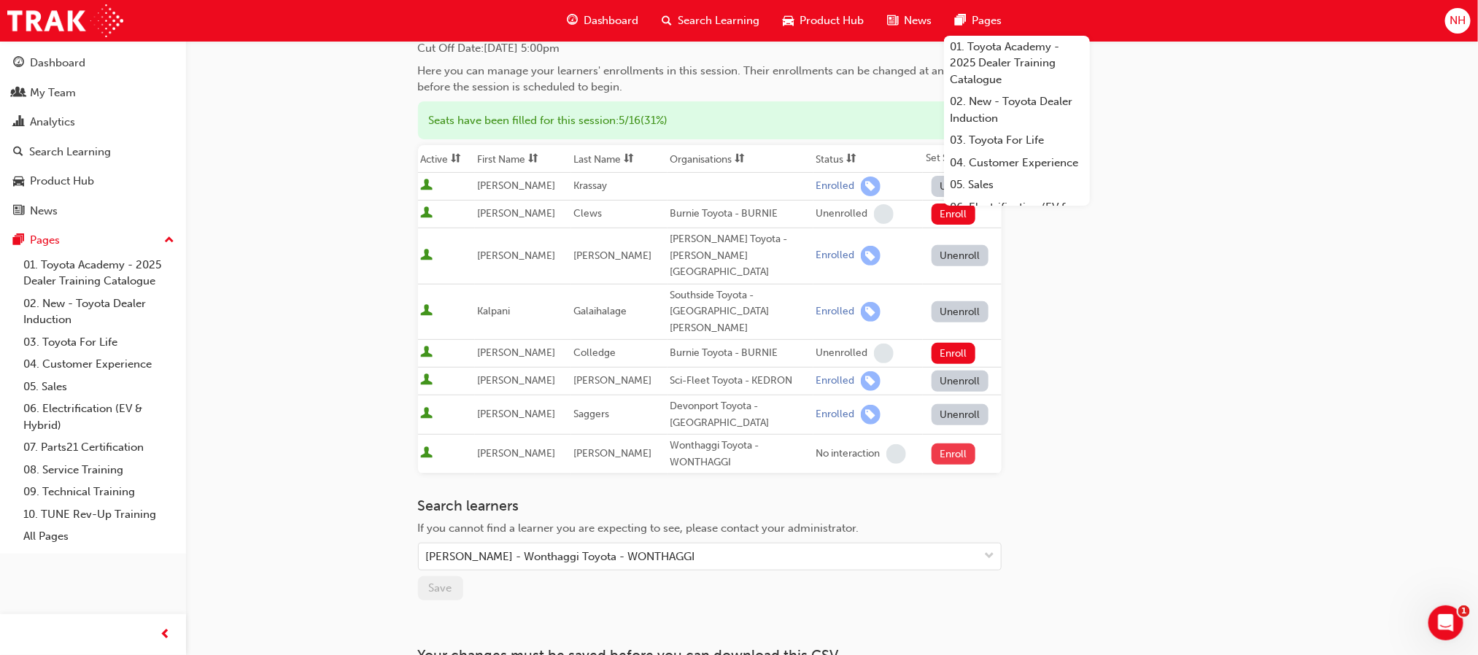
click at [951, 444] on button "Enroll" at bounding box center [954, 454] width 44 height 21
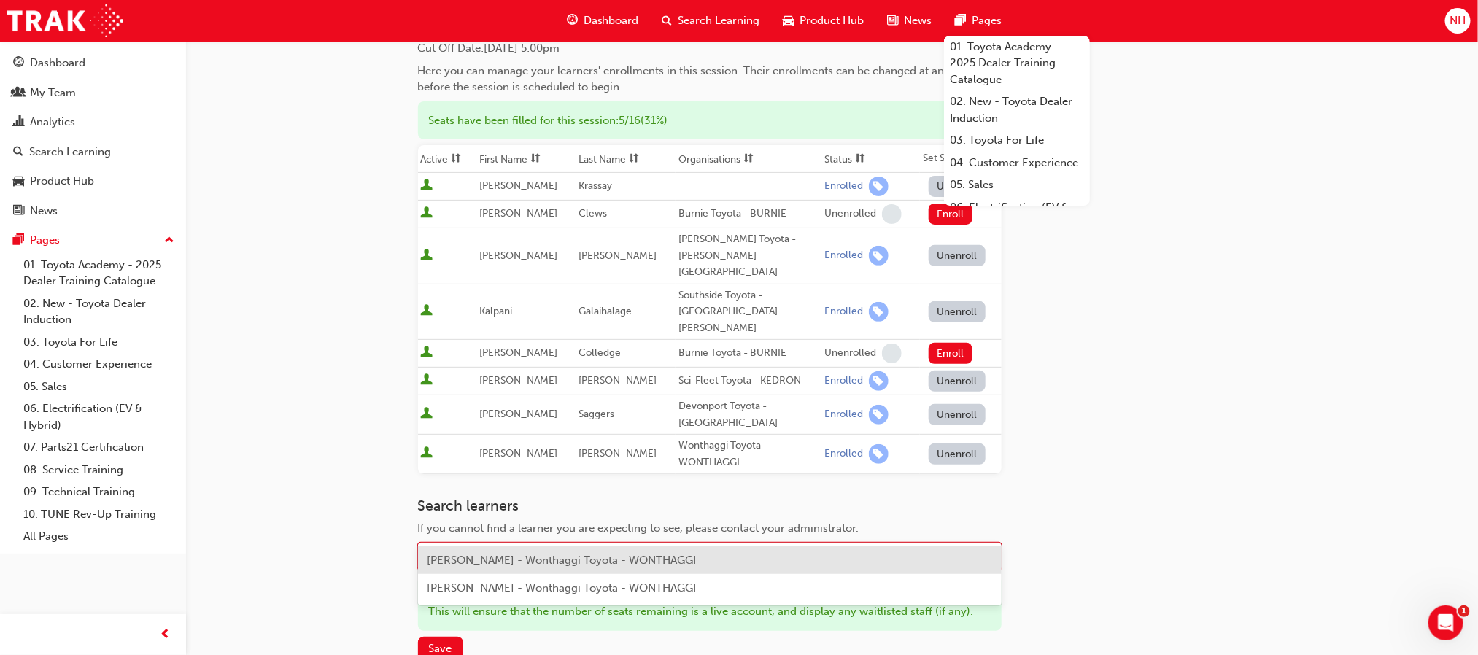
click at [524, 544] on div "Name" at bounding box center [699, 557] width 560 height 26
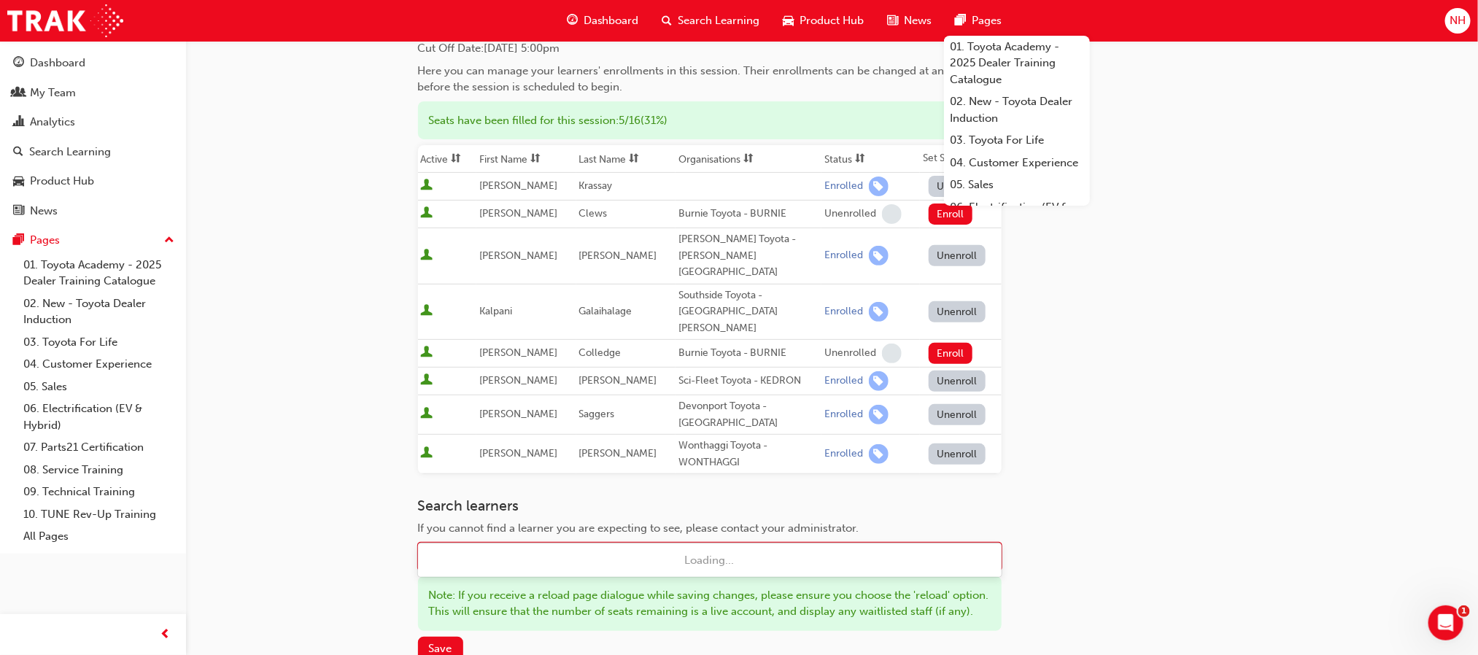
type input "alix"
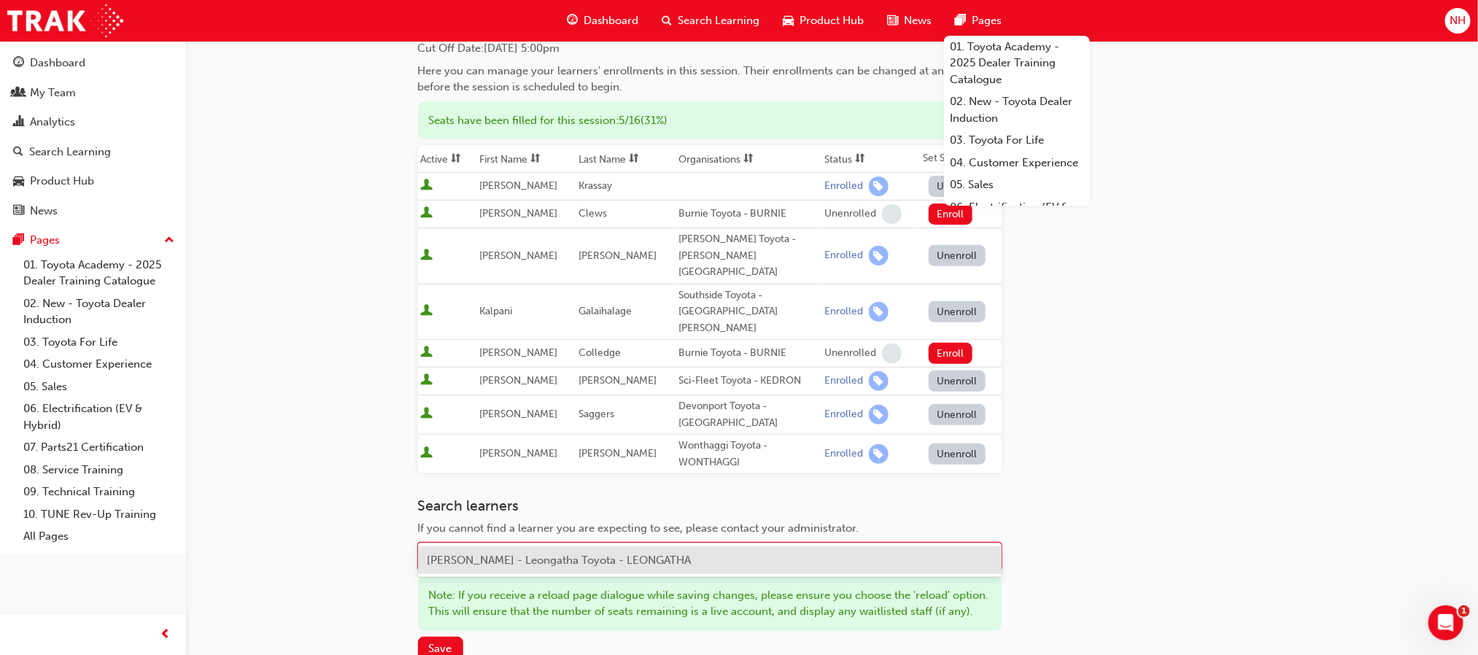
click at [519, 558] on span "Alix Veale - Leongatha Toyota - LEONGATHA" at bounding box center [559, 560] width 264 height 13
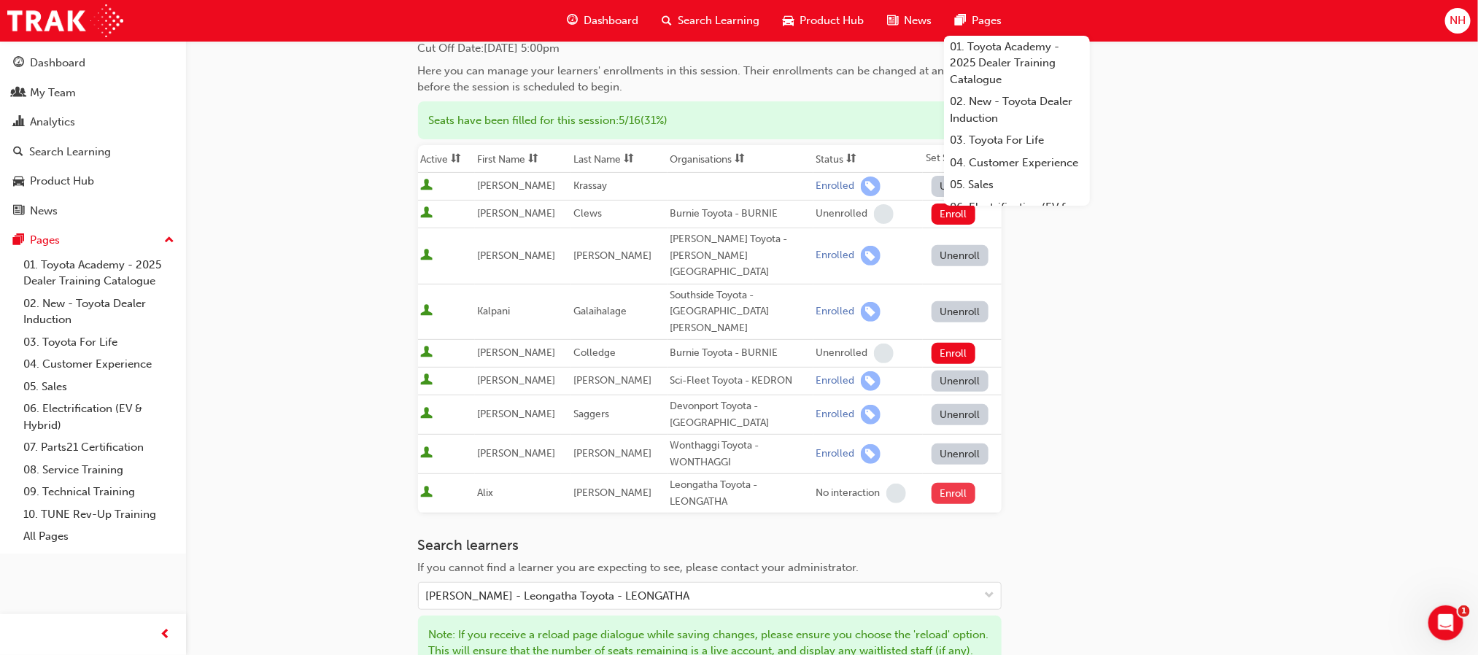
click at [938, 483] on button "Enroll" at bounding box center [954, 493] width 44 height 21
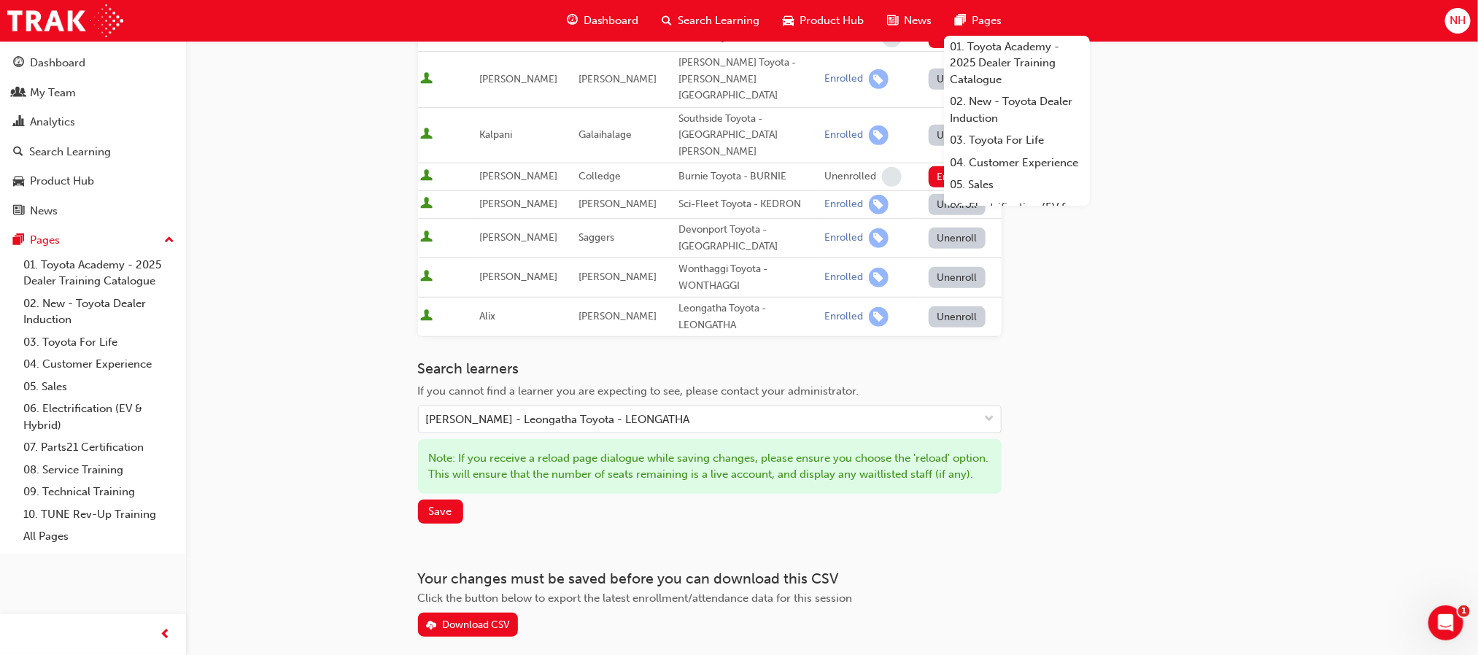
scroll to position [331, 0]
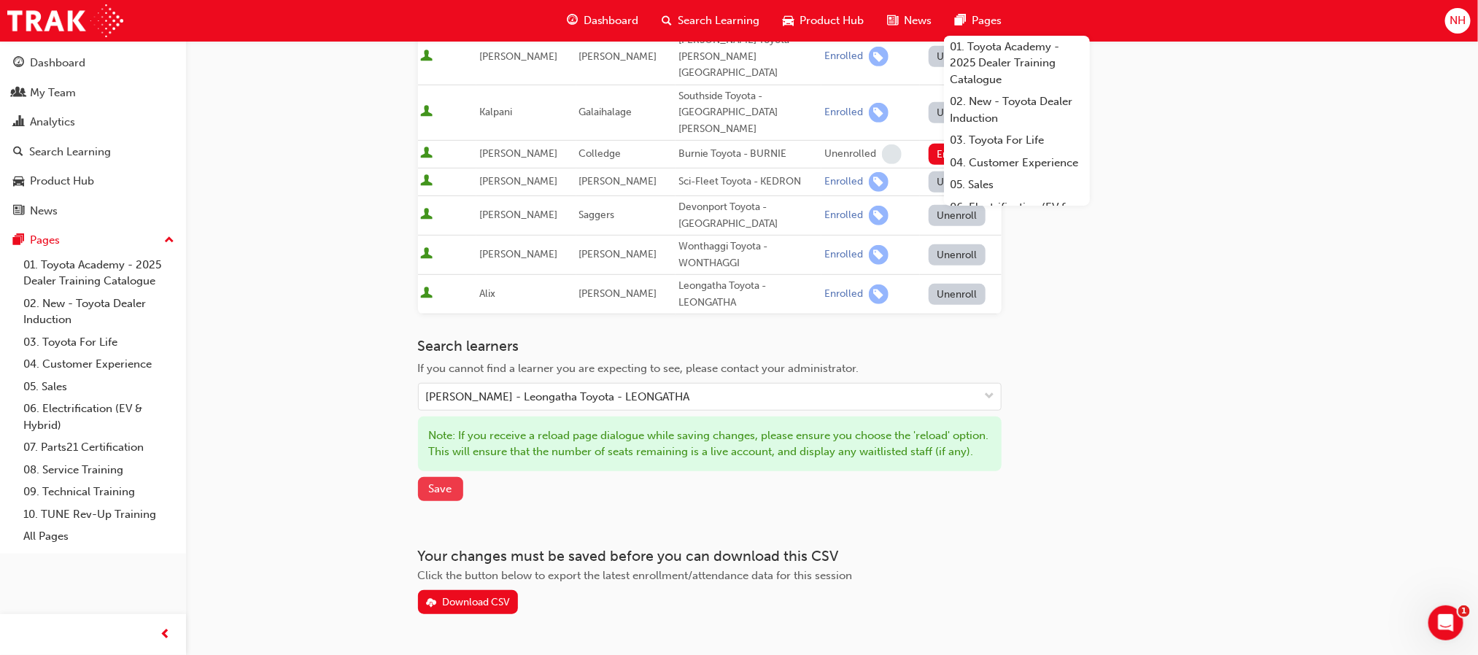
click at [454, 477] on button "Save" at bounding box center [440, 489] width 45 height 24
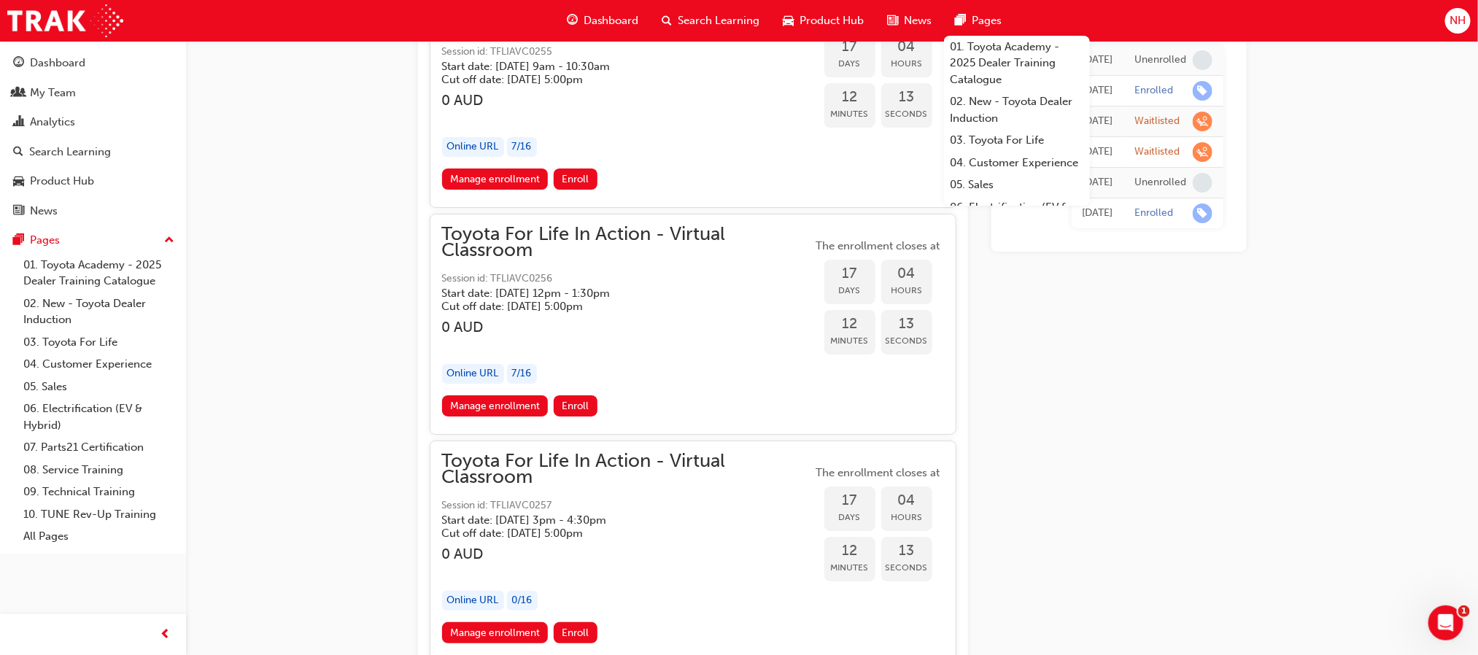
scroll to position [8694, 0]
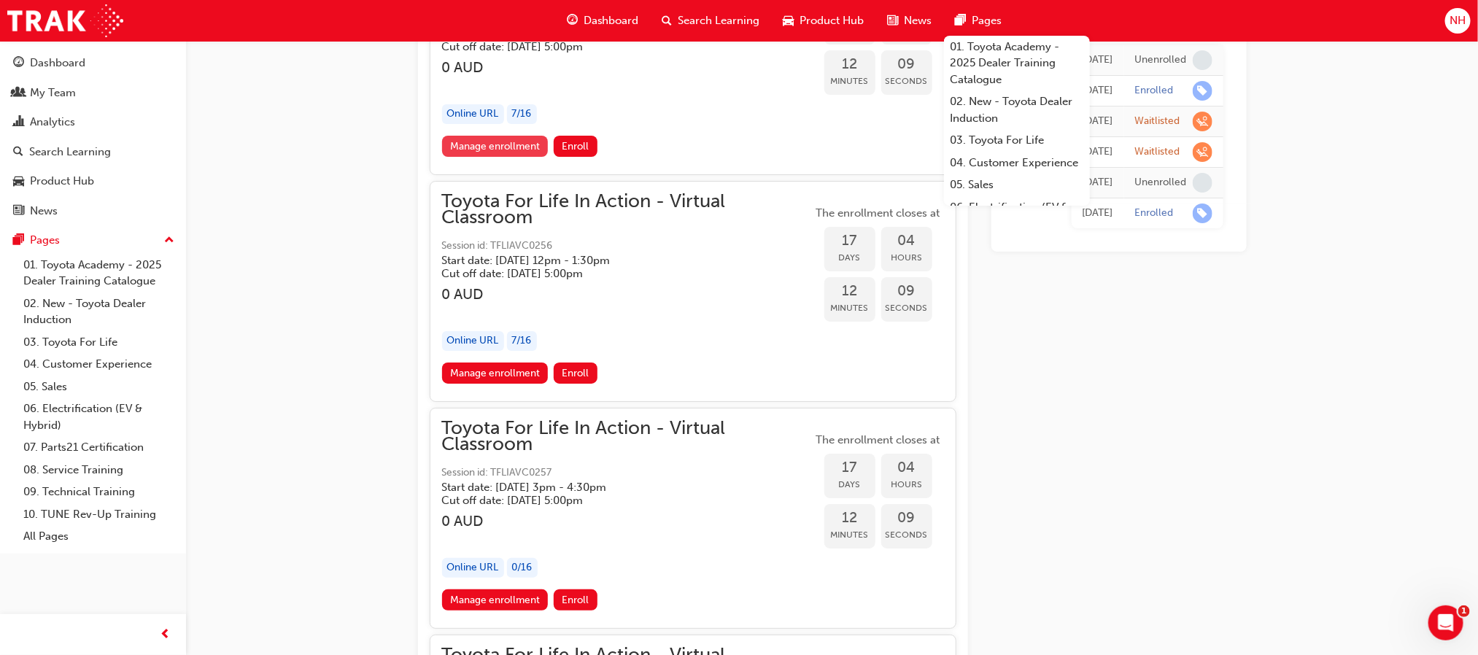
click at [506, 136] on link "Manage enrollment" at bounding box center [495, 146] width 107 height 21
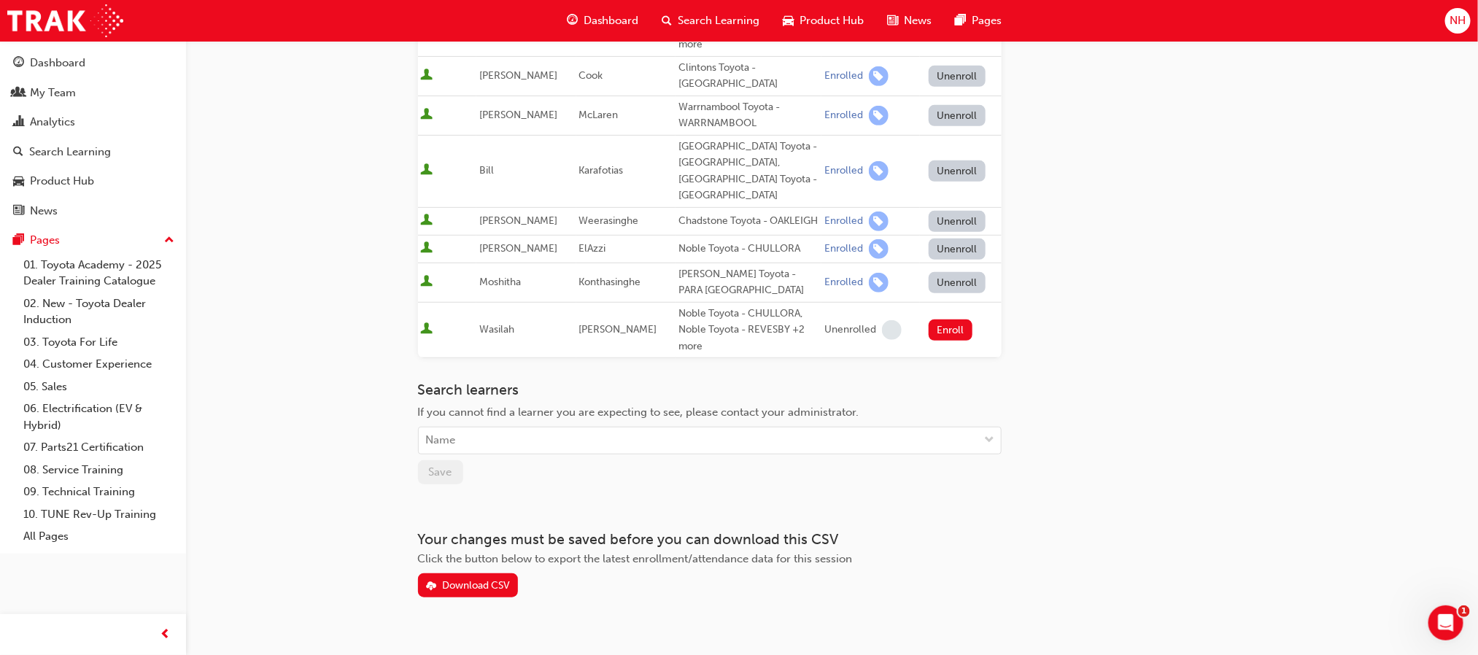
scroll to position [325, 0]
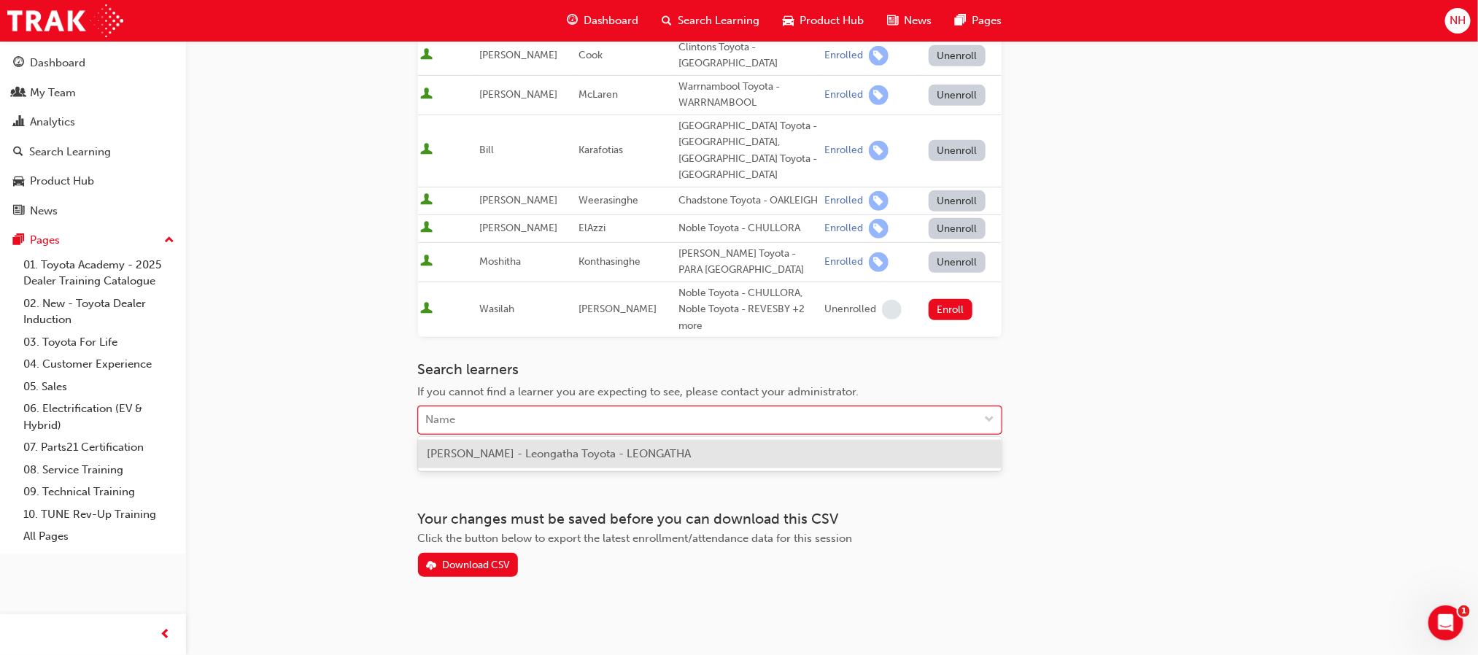
click at [918, 420] on div "Name" at bounding box center [699, 421] width 560 height 26
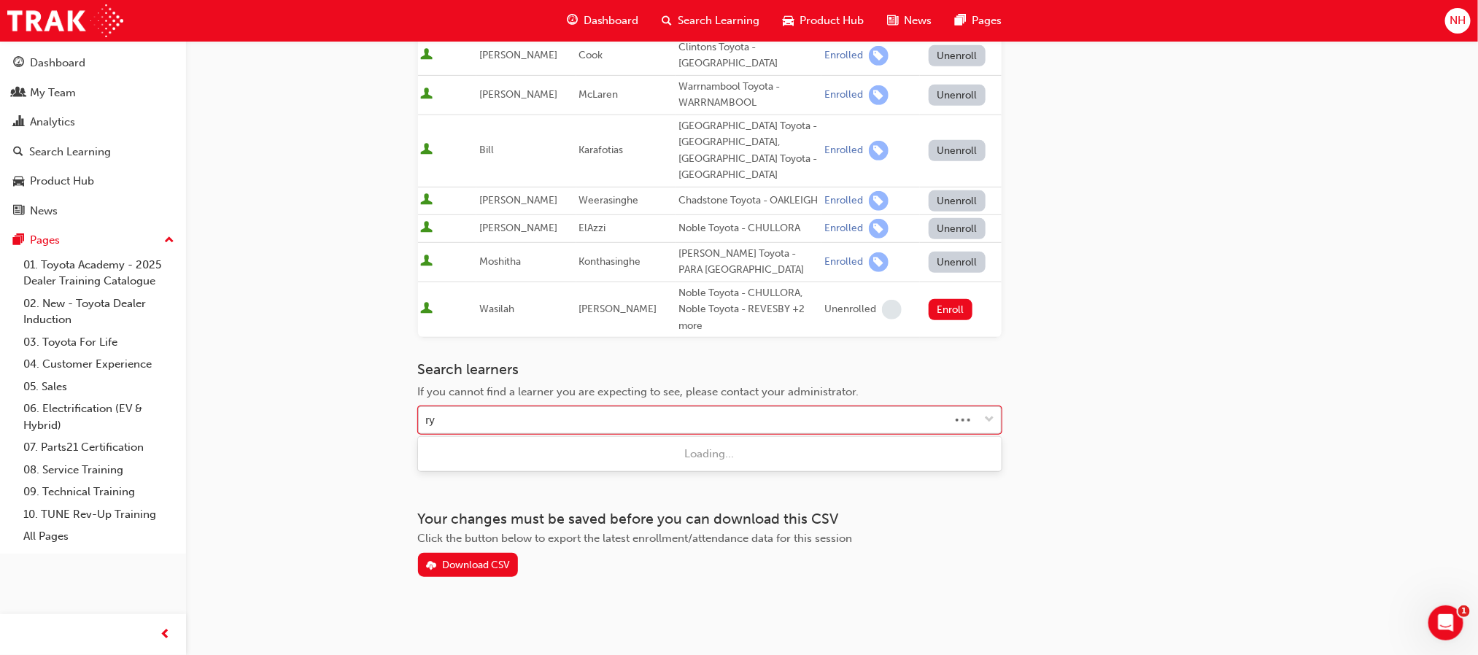
type input "rya"
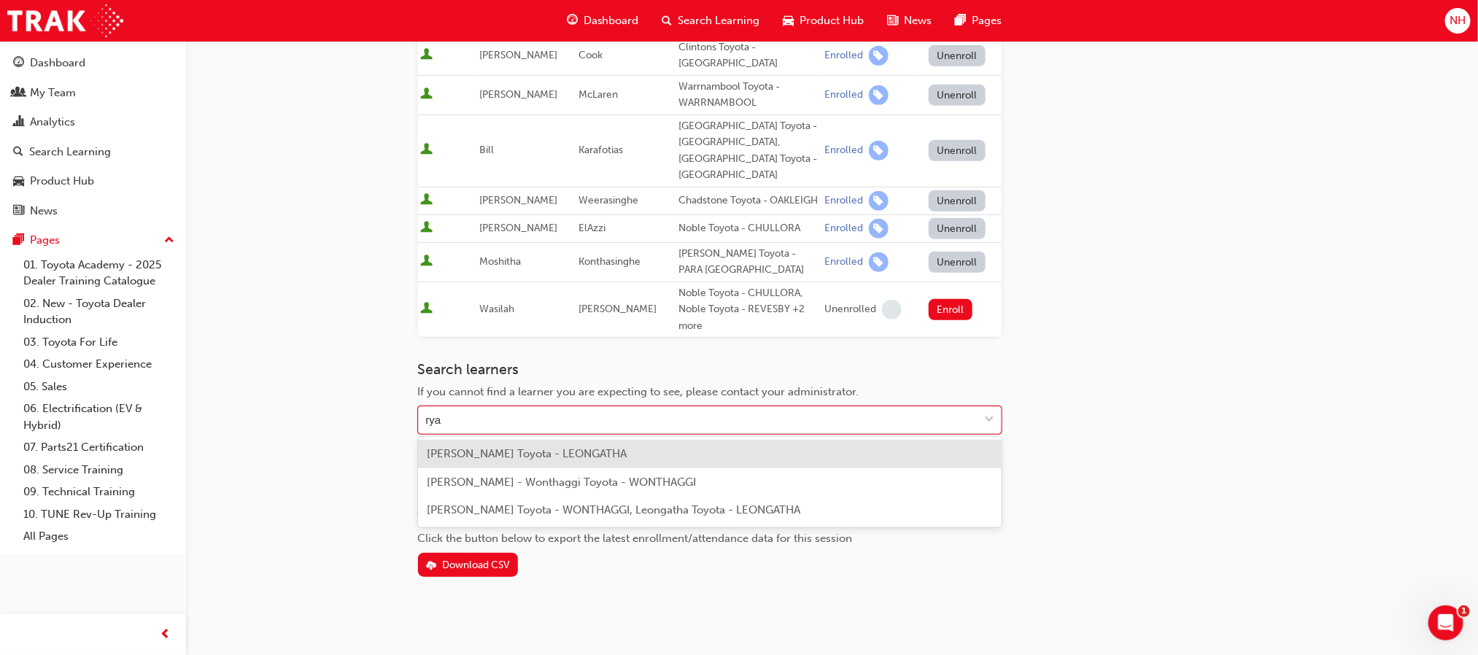
click at [627, 455] on span "Ryan Gwin - Leongatha Toyota - LEONGATHA" at bounding box center [527, 453] width 200 height 13
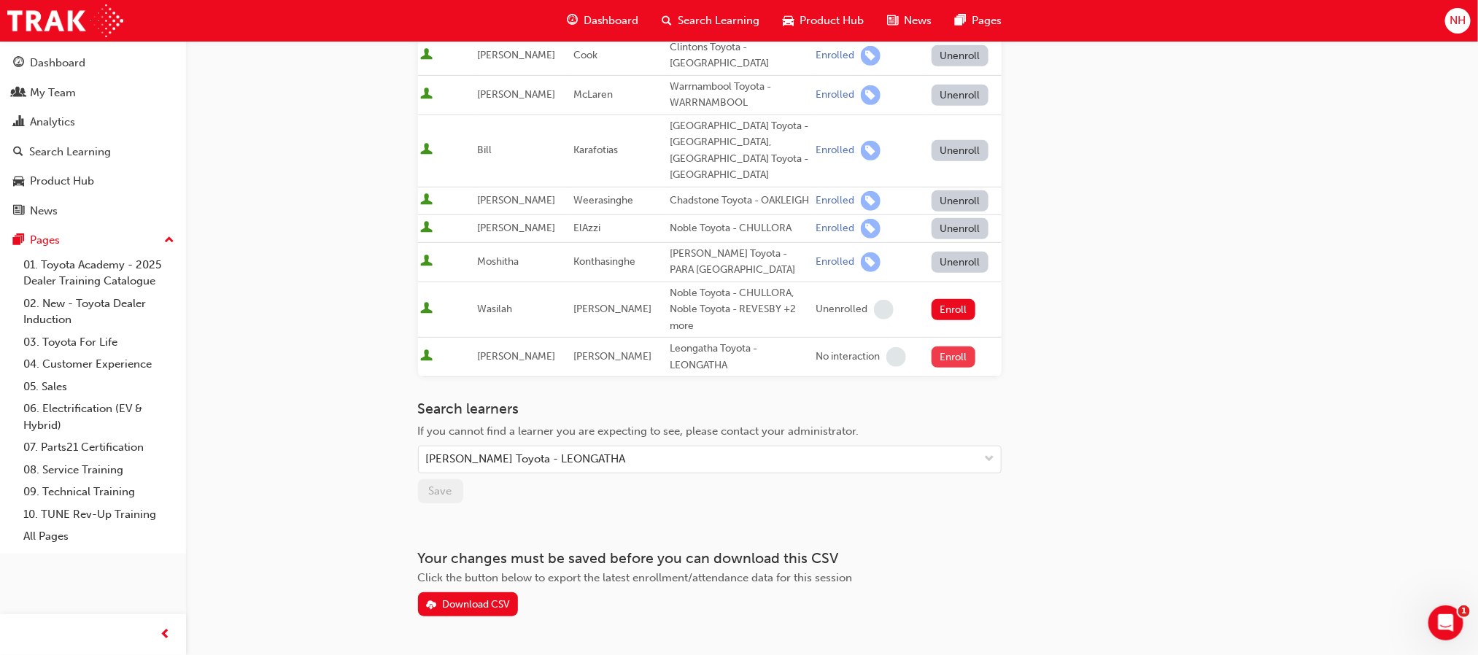
click at [946, 355] on button "Enroll" at bounding box center [954, 357] width 44 height 21
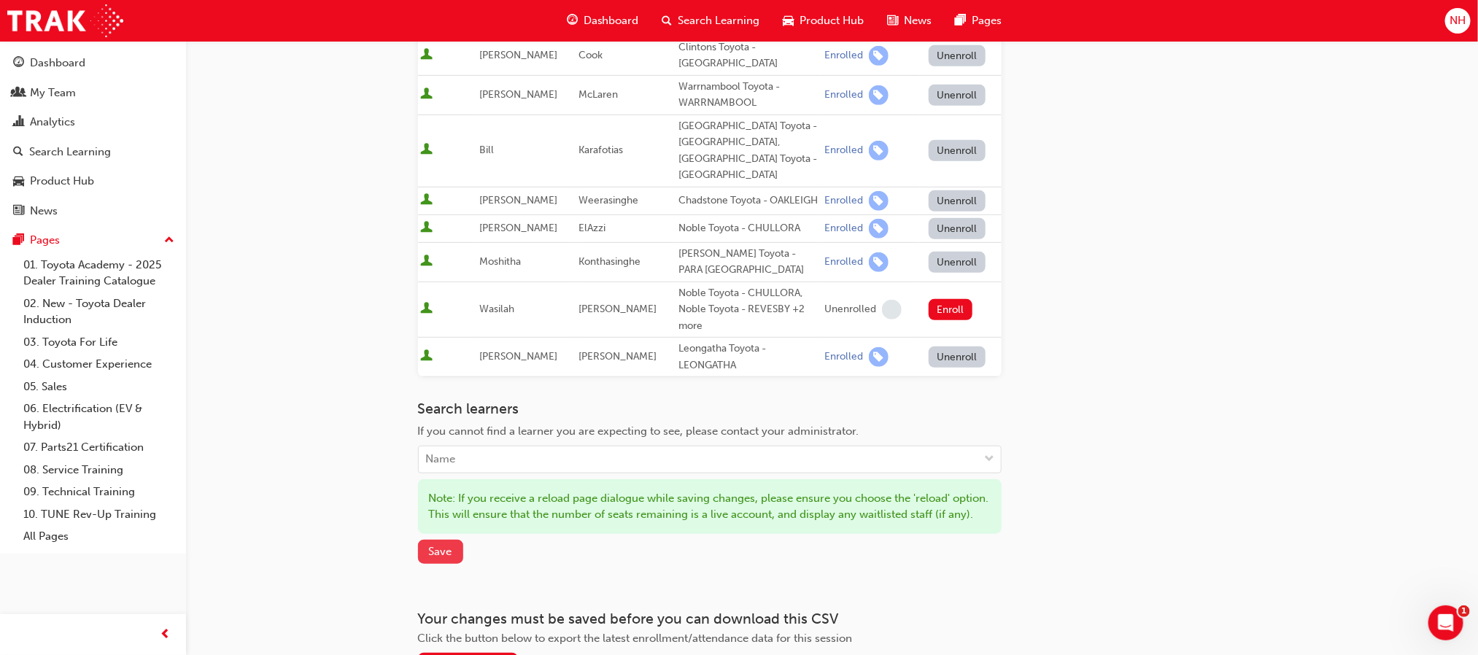
click at [425, 564] on button "Save" at bounding box center [440, 552] width 45 height 24
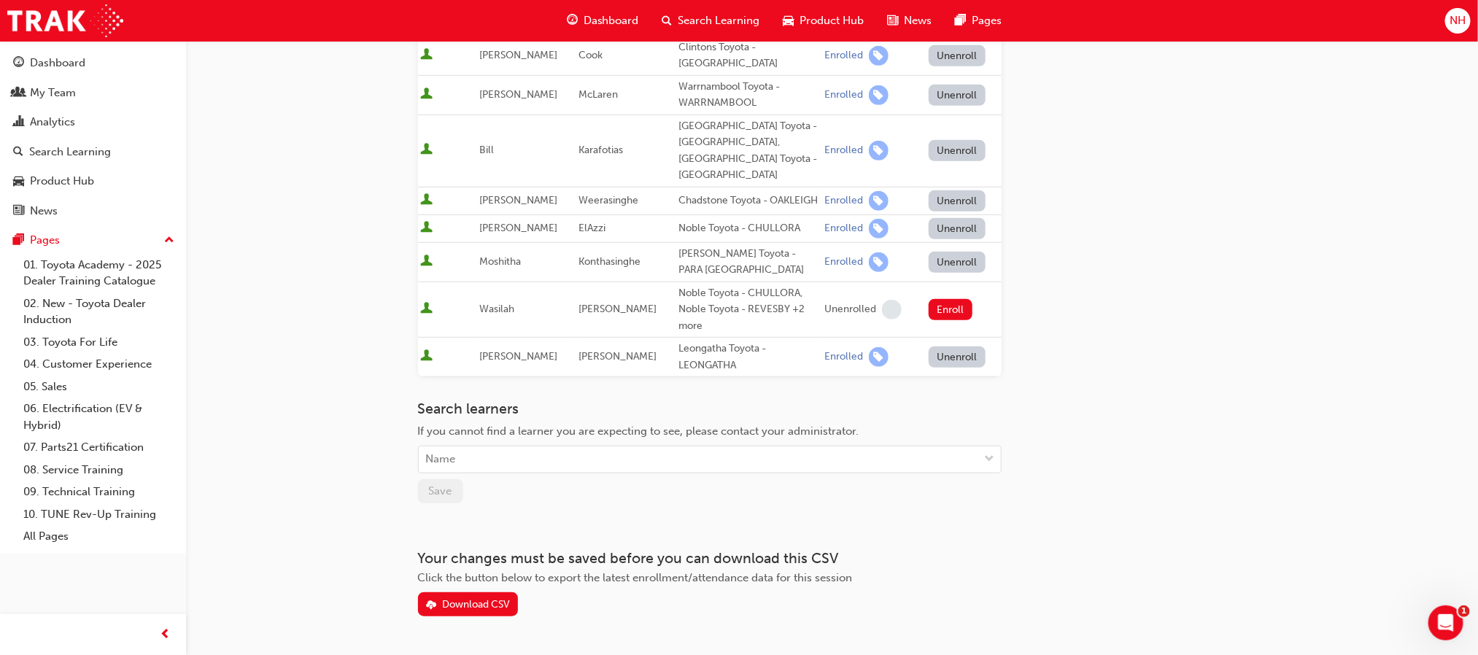
scroll to position [0, 0]
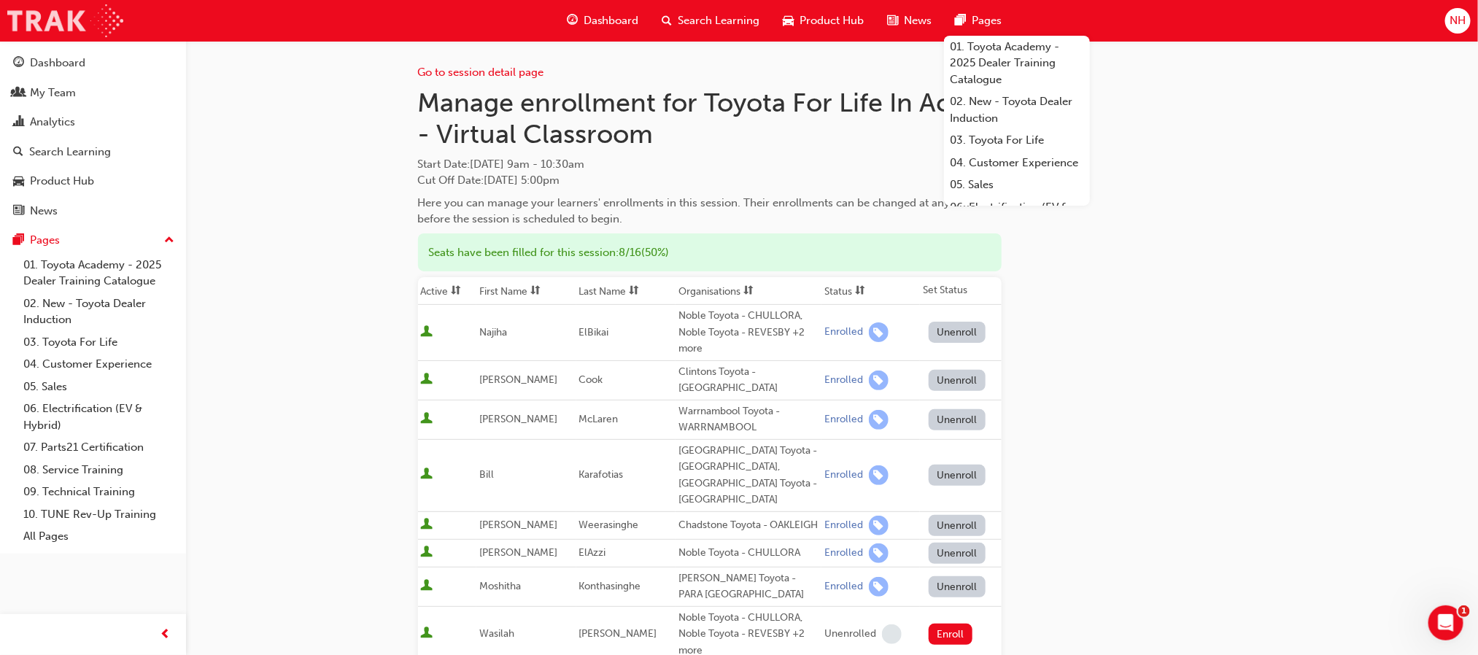
click at [74, 31] on img at bounding box center [65, 20] width 116 height 33
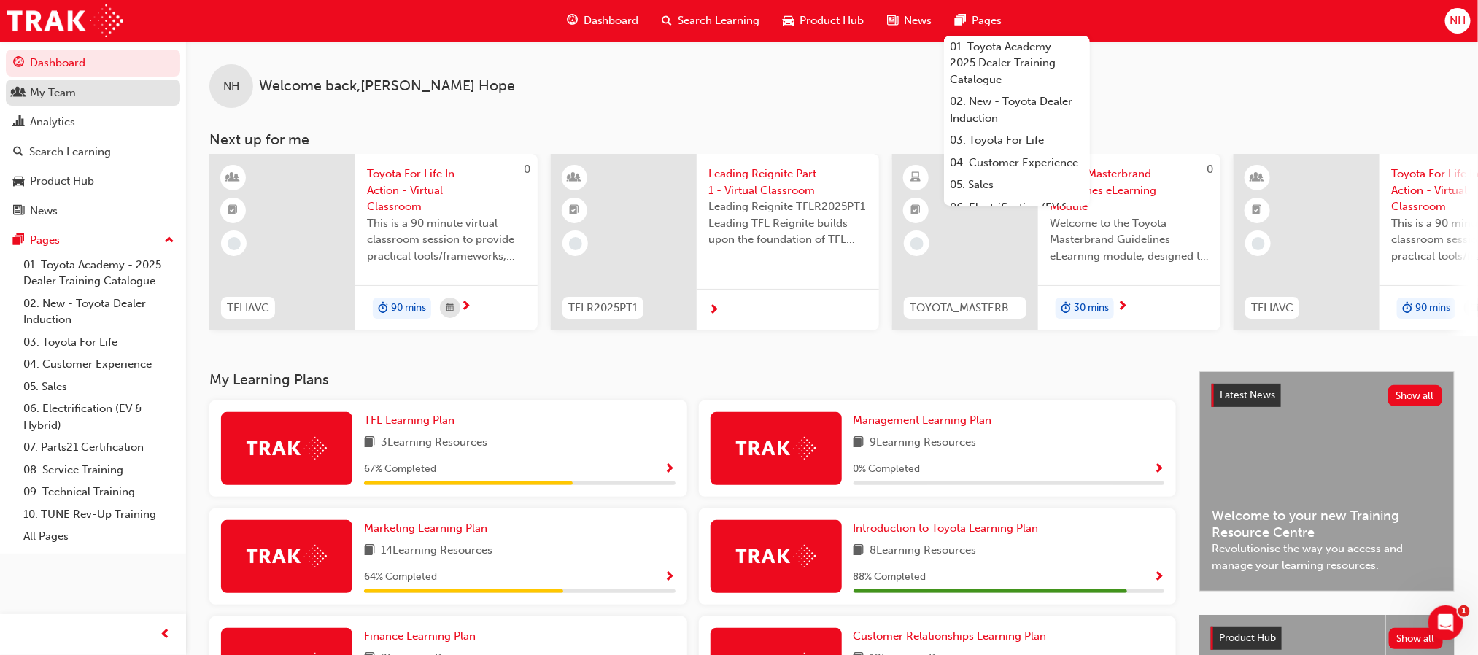
click at [95, 94] on div "My Team" at bounding box center [93, 93] width 160 height 18
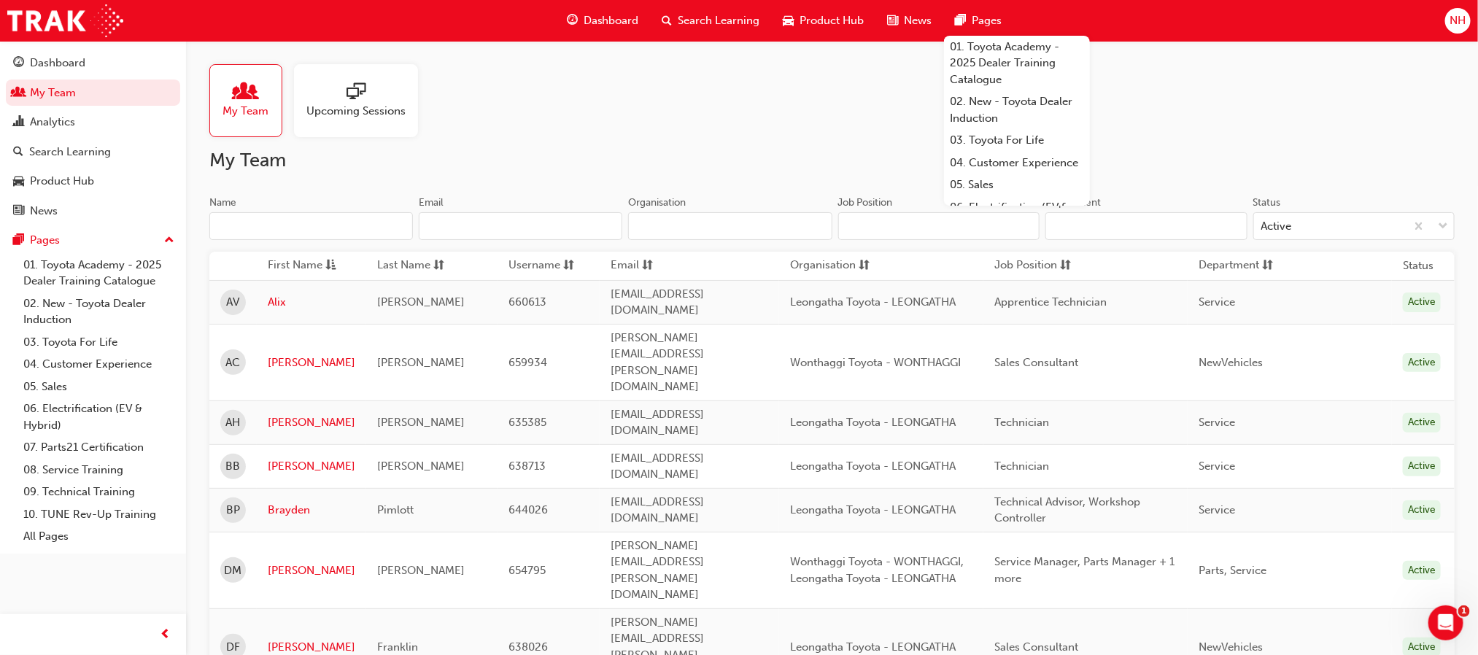
click at [360, 98] on span "sessionType_ONLINE_URL-icon" at bounding box center [356, 92] width 19 height 20
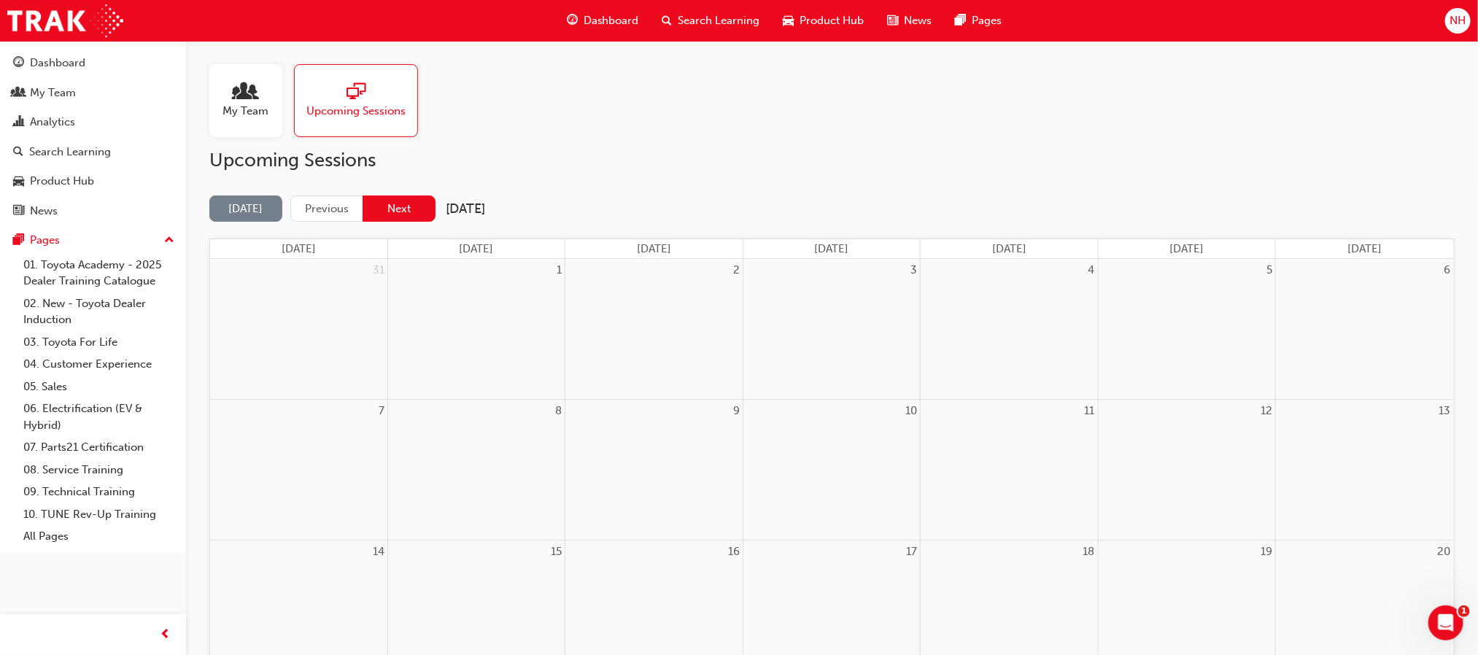
click at [417, 206] on button "Next" at bounding box center [399, 209] width 73 height 27
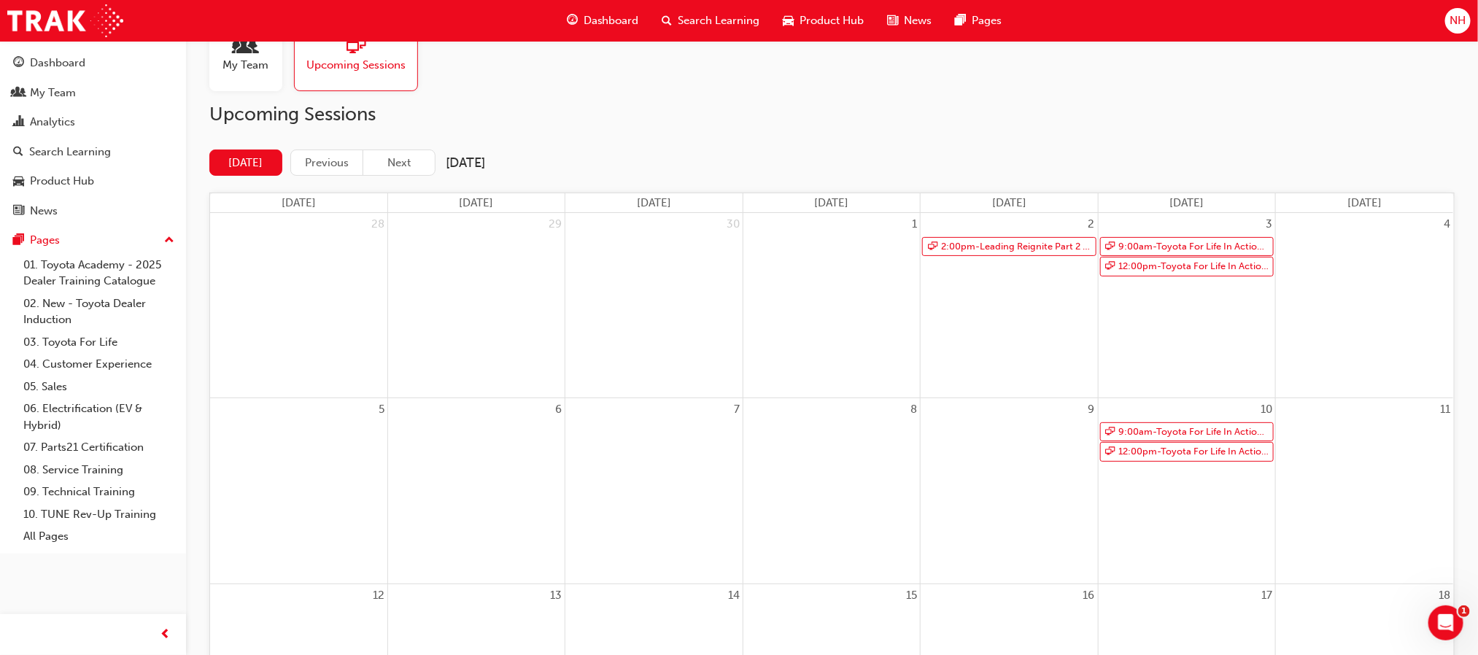
scroll to position [61, 0]
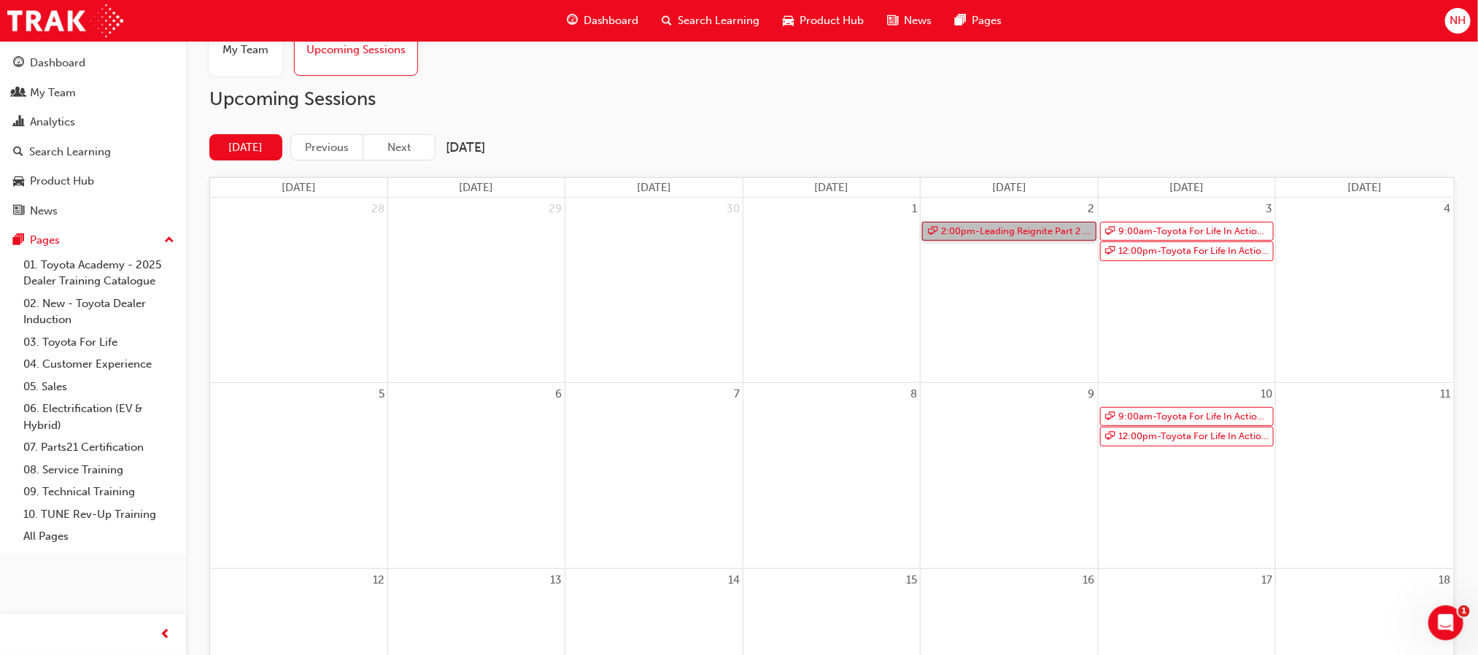
click at [1001, 228] on link "2:00pm - Leading Reignite Part 2 - Virtual Classroom" at bounding box center [1009, 232] width 174 height 20
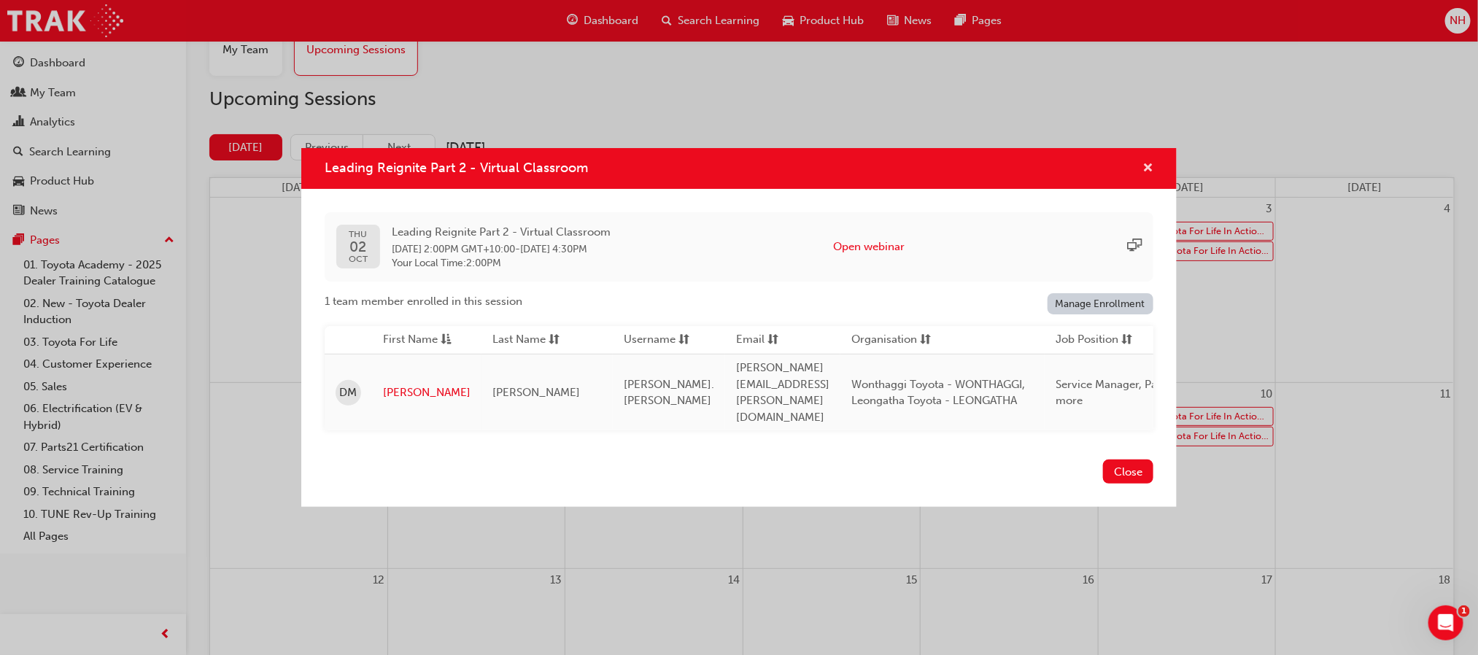
click at [1147, 176] on span "cross-icon" at bounding box center [1148, 169] width 11 height 13
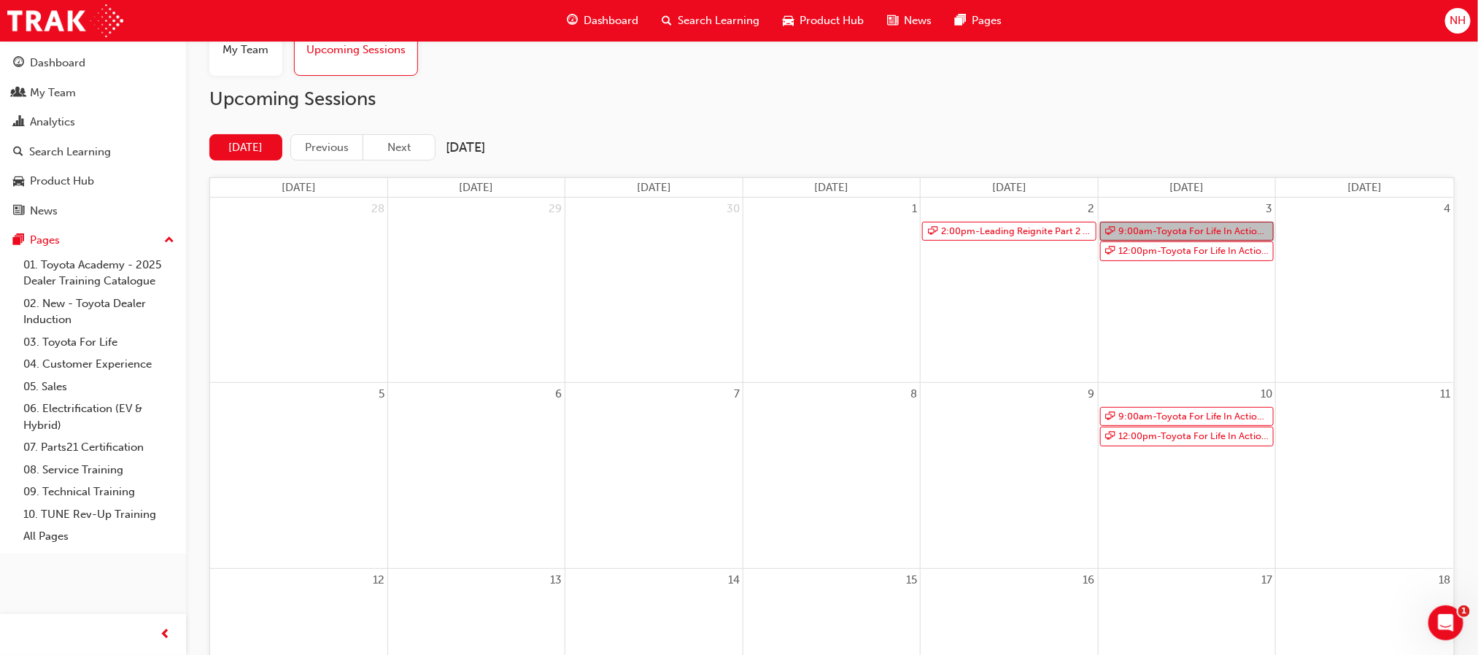
click at [1183, 234] on link "9:00am - Toyota For Life In Action - Virtual Classroom" at bounding box center [1187, 232] width 174 height 20
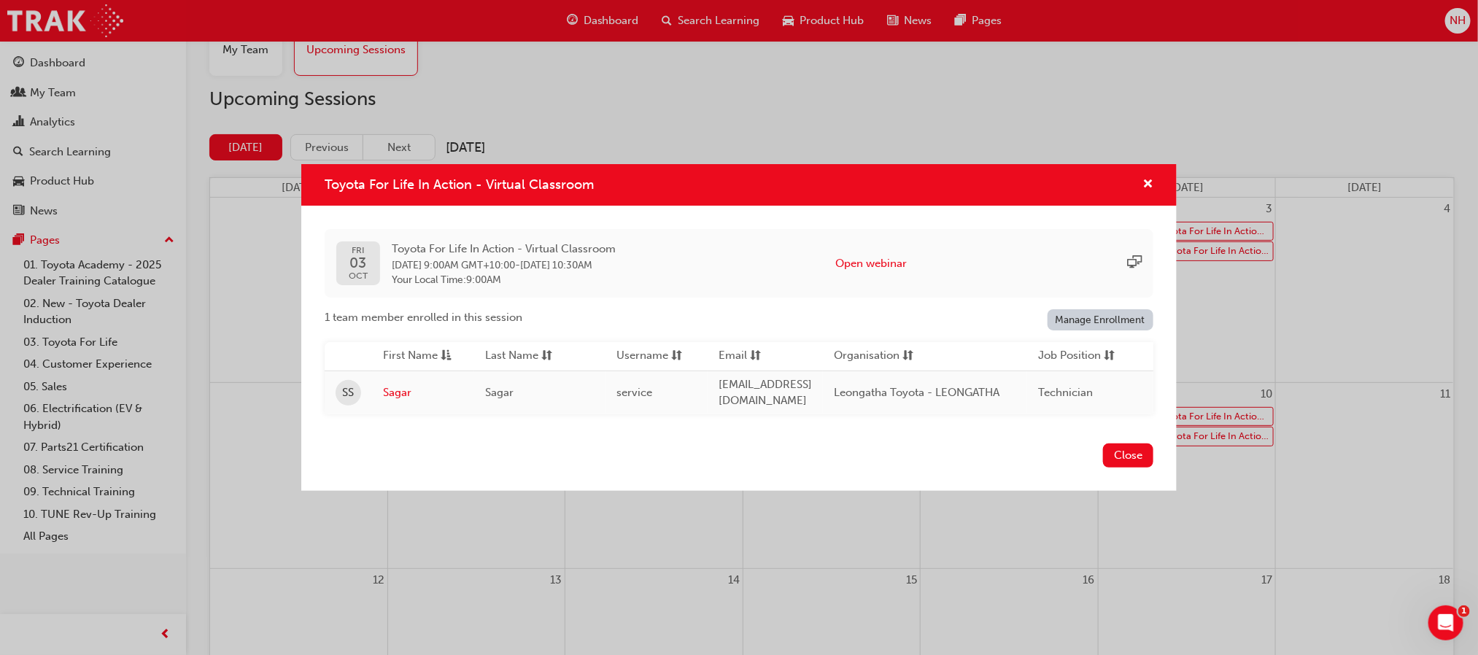
click at [1183, 234] on div "Toyota For Life In Action - Virtual Classroom FRI 03 OCT Toyota For Life In Act…" at bounding box center [739, 327] width 1478 height 655
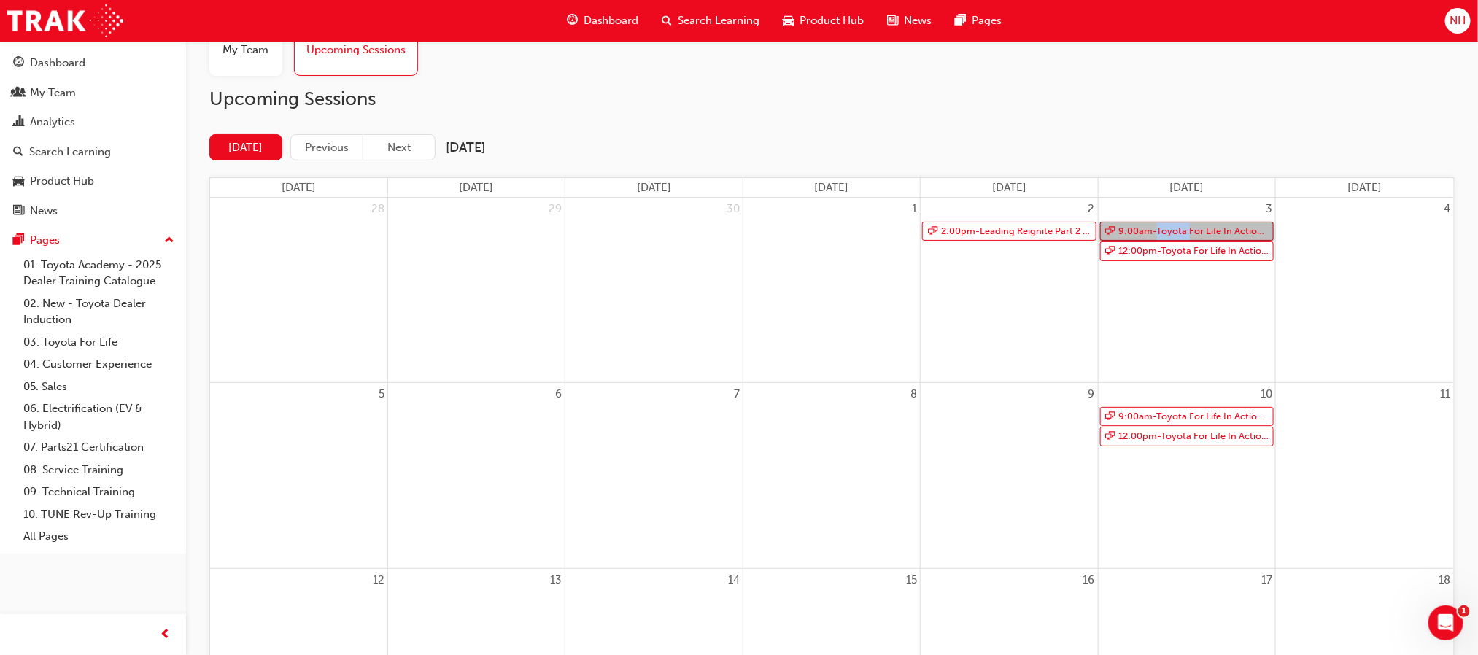
click at [1183, 234] on link "9:00am - Toyota For Life In Action - Virtual Classroom" at bounding box center [1187, 232] width 174 height 20
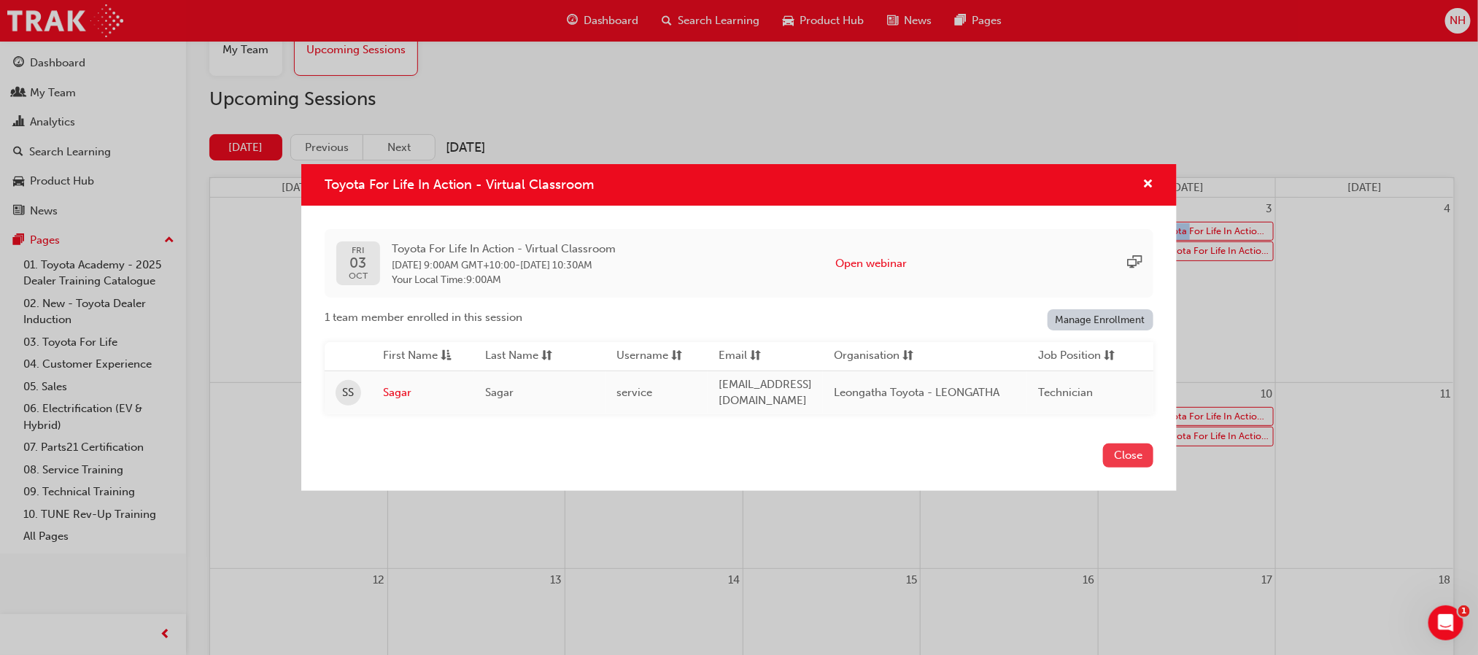
click at [1132, 462] on button "Close" at bounding box center [1128, 456] width 50 height 24
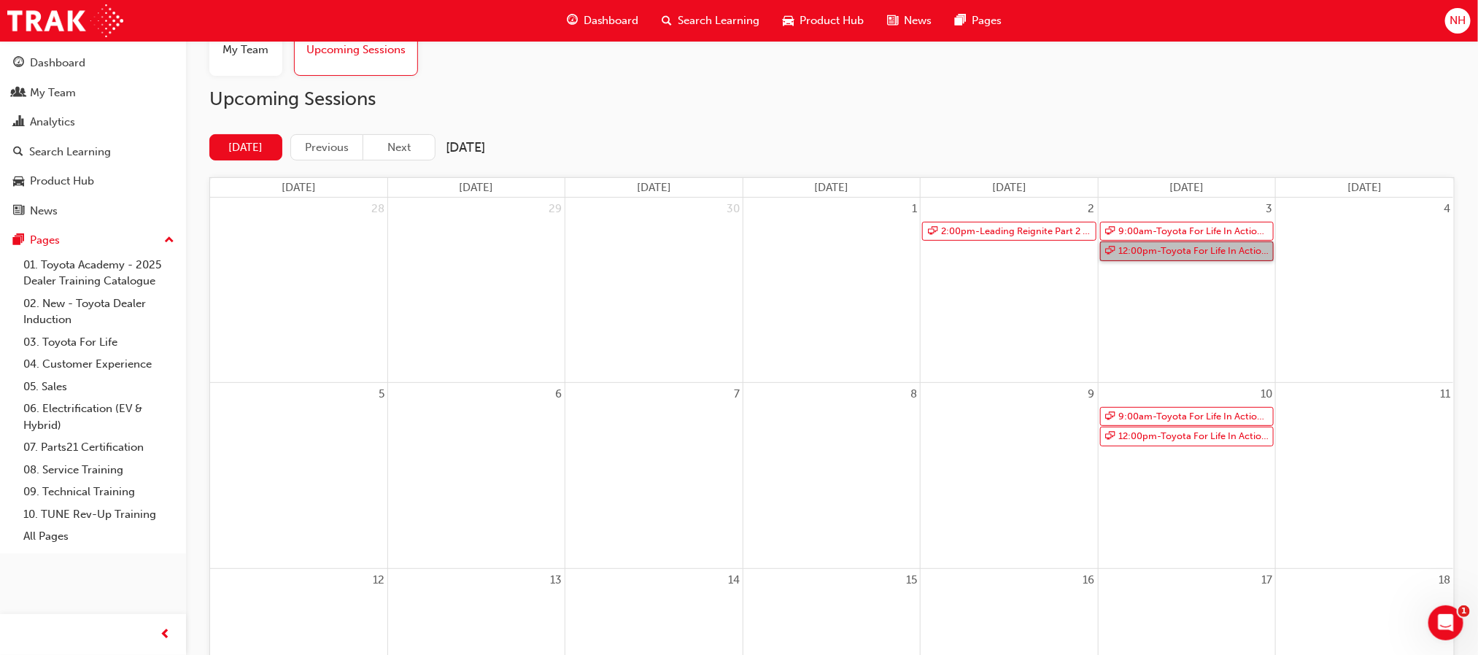
click at [1152, 254] on link "12:00pm - Toyota For Life In Action - Virtual Classroom" at bounding box center [1187, 252] width 174 height 20
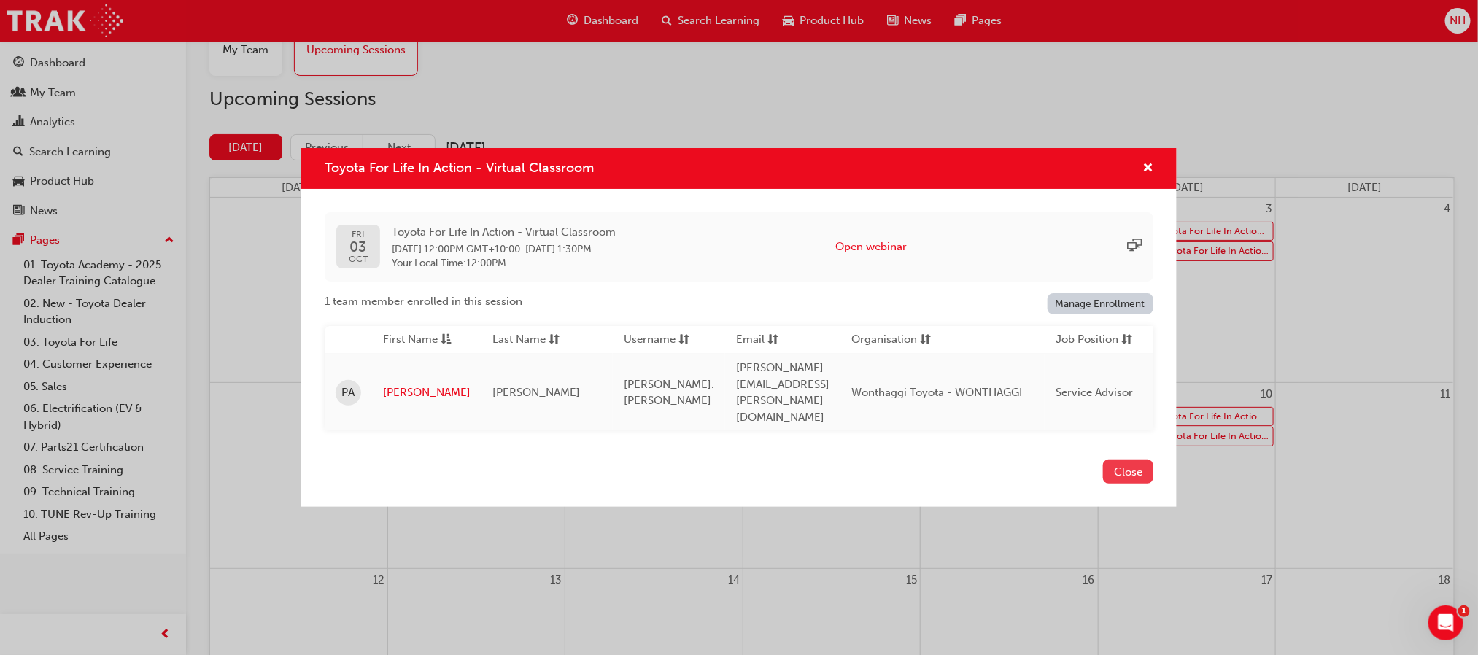
click at [1132, 460] on button "Close" at bounding box center [1128, 472] width 50 height 24
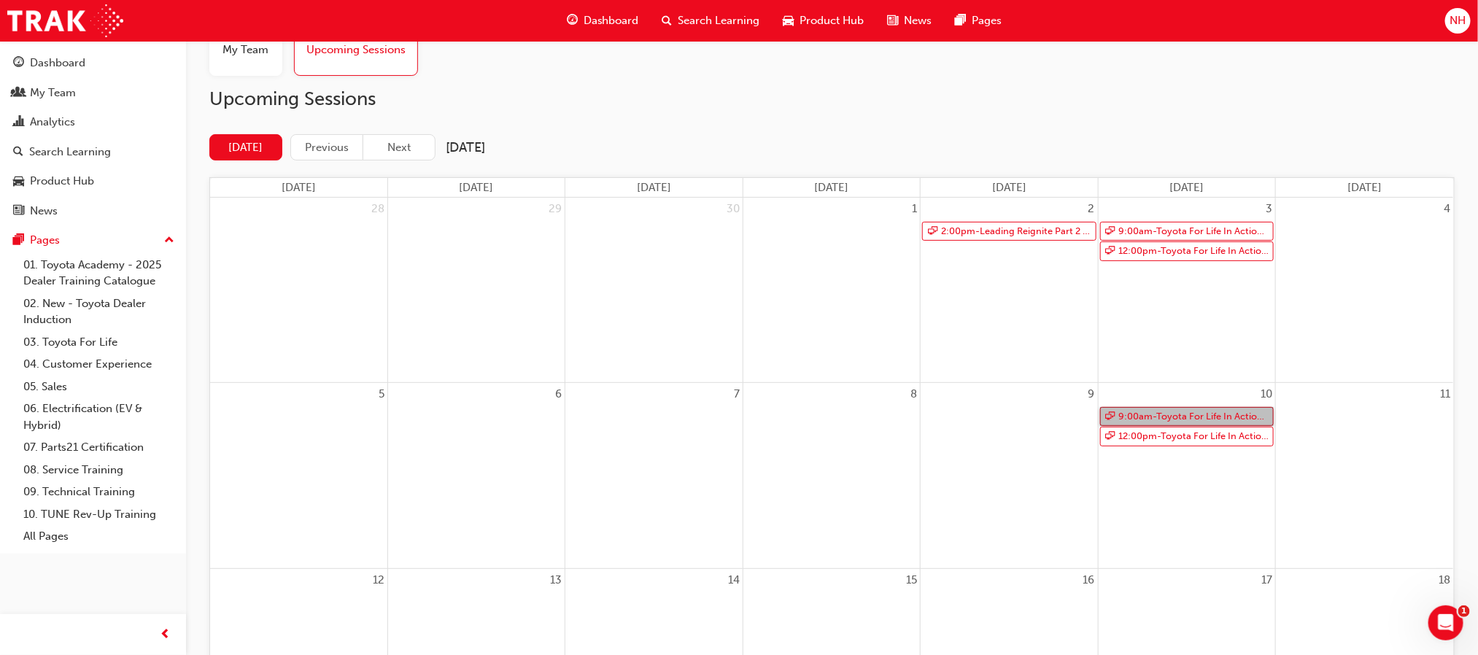
click at [1148, 419] on link "9:00am - Toyota For Life In Action - Virtual Classroom" at bounding box center [1187, 417] width 174 height 20
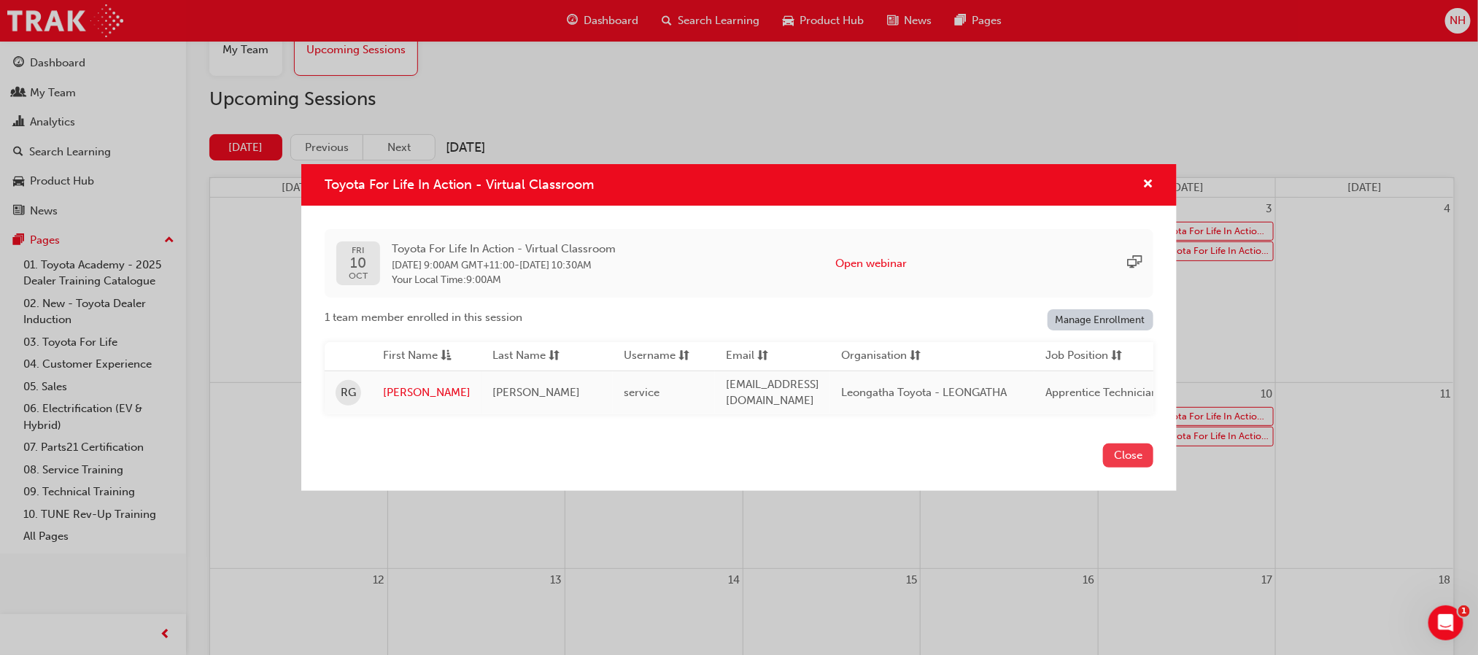
click at [1110, 468] on button "Close" at bounding box center [1128, 456] width 50 height 24
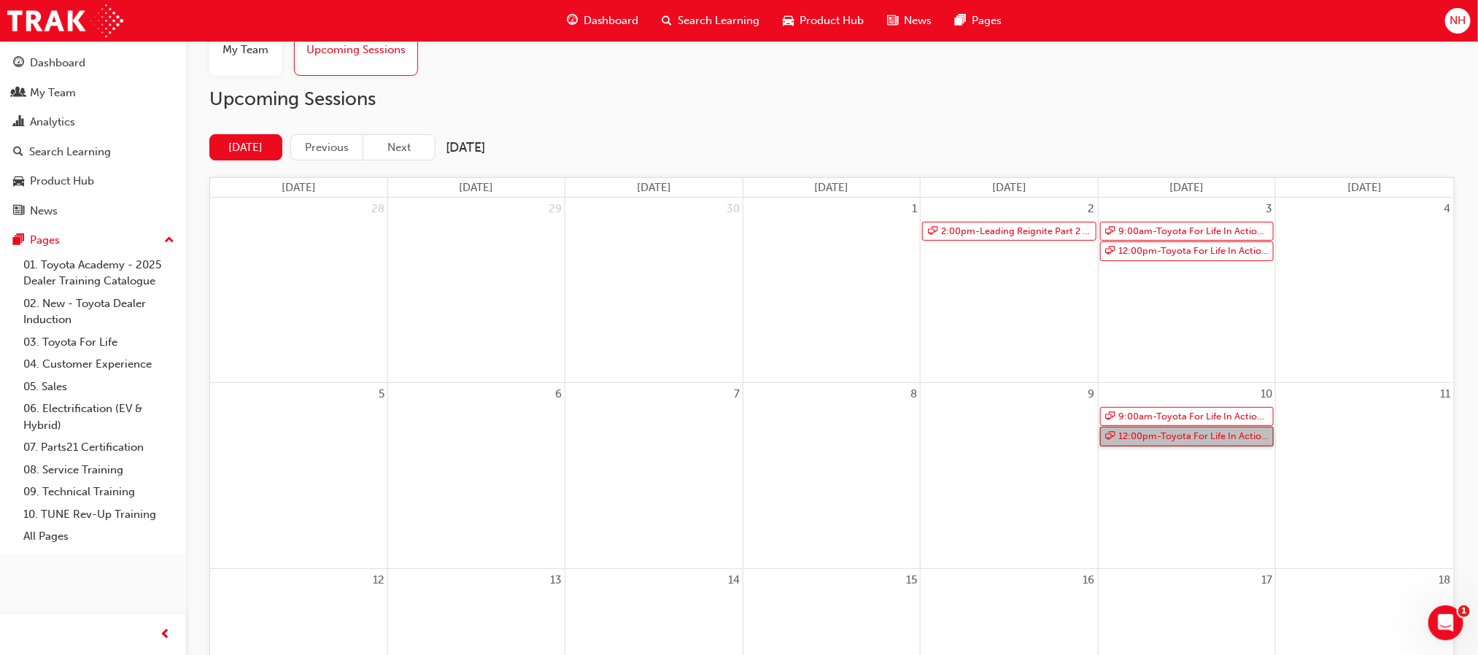
click at [1135, 447] on link "12:00pm - Toyota For Life In Action - Virtual Classroom" at bounding box center [1187, 437] width 174 height 20
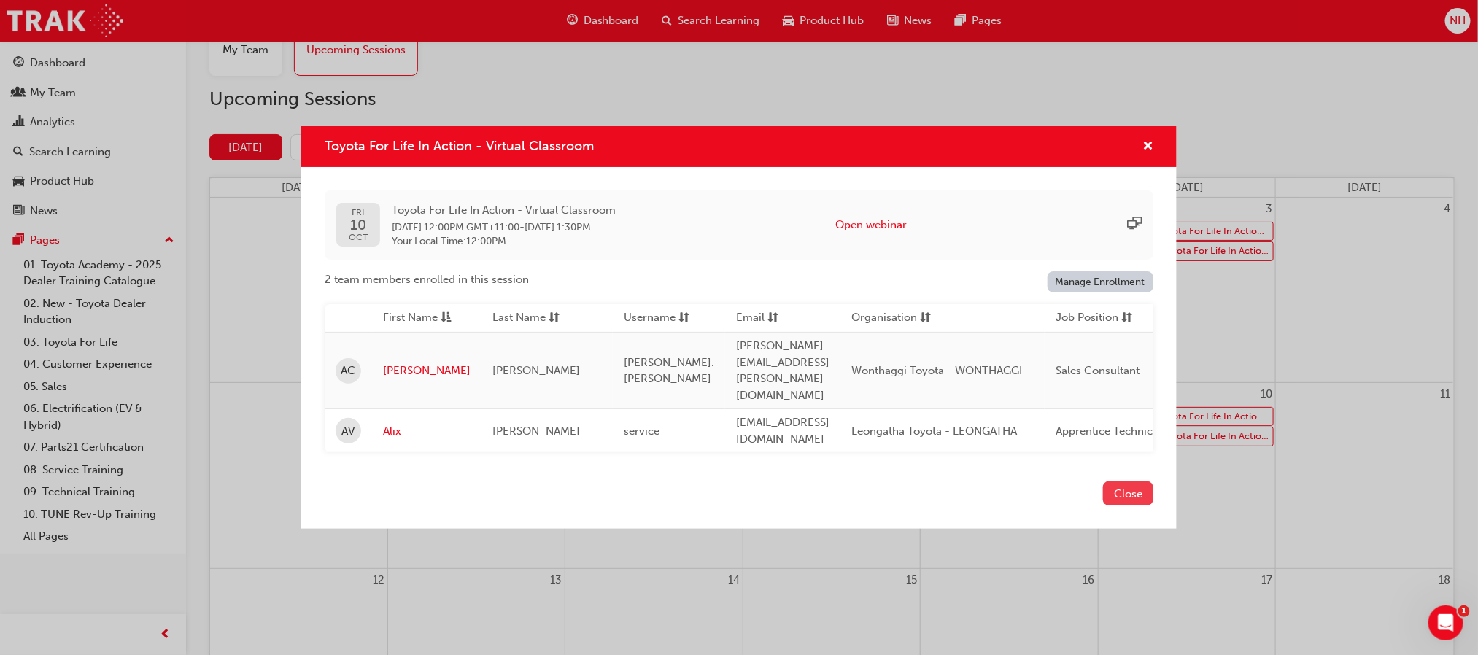
click at [1132, 482] on button "Close" at bounding box center [1128, 494] width 50 height 24
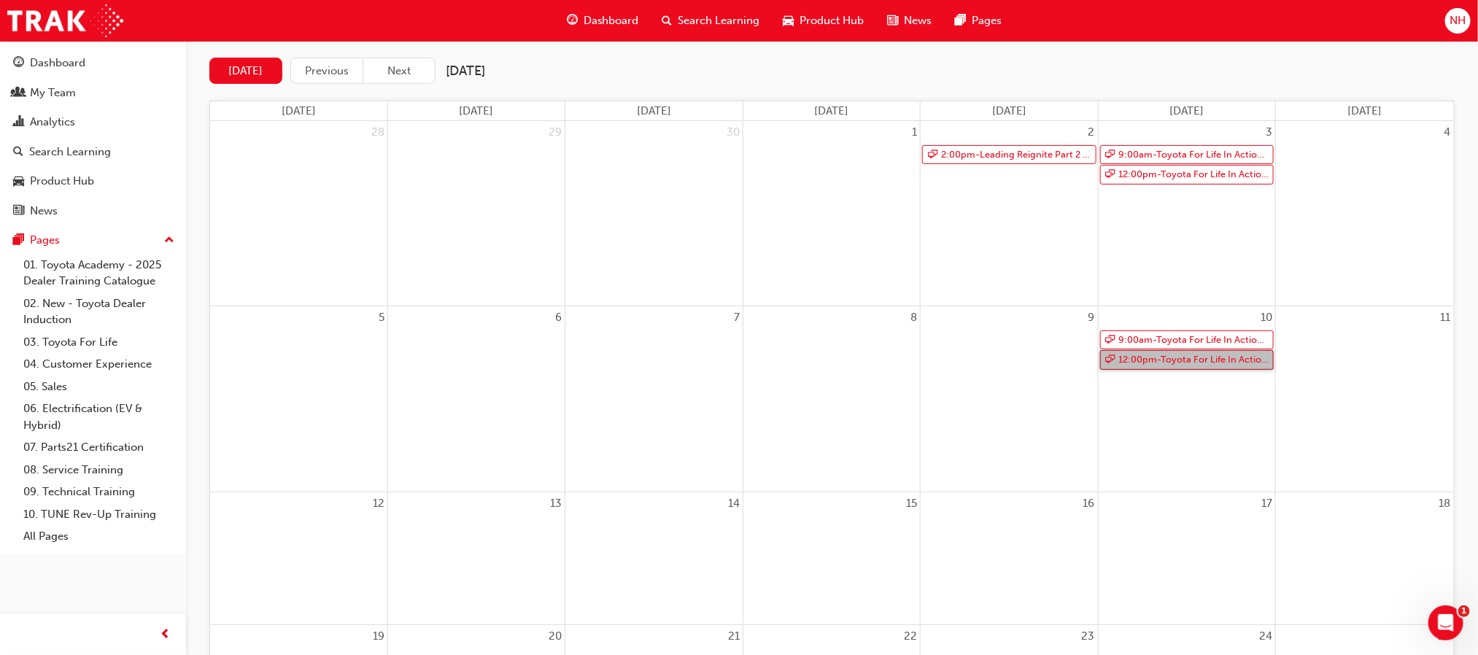
scroll to position [134, 0]
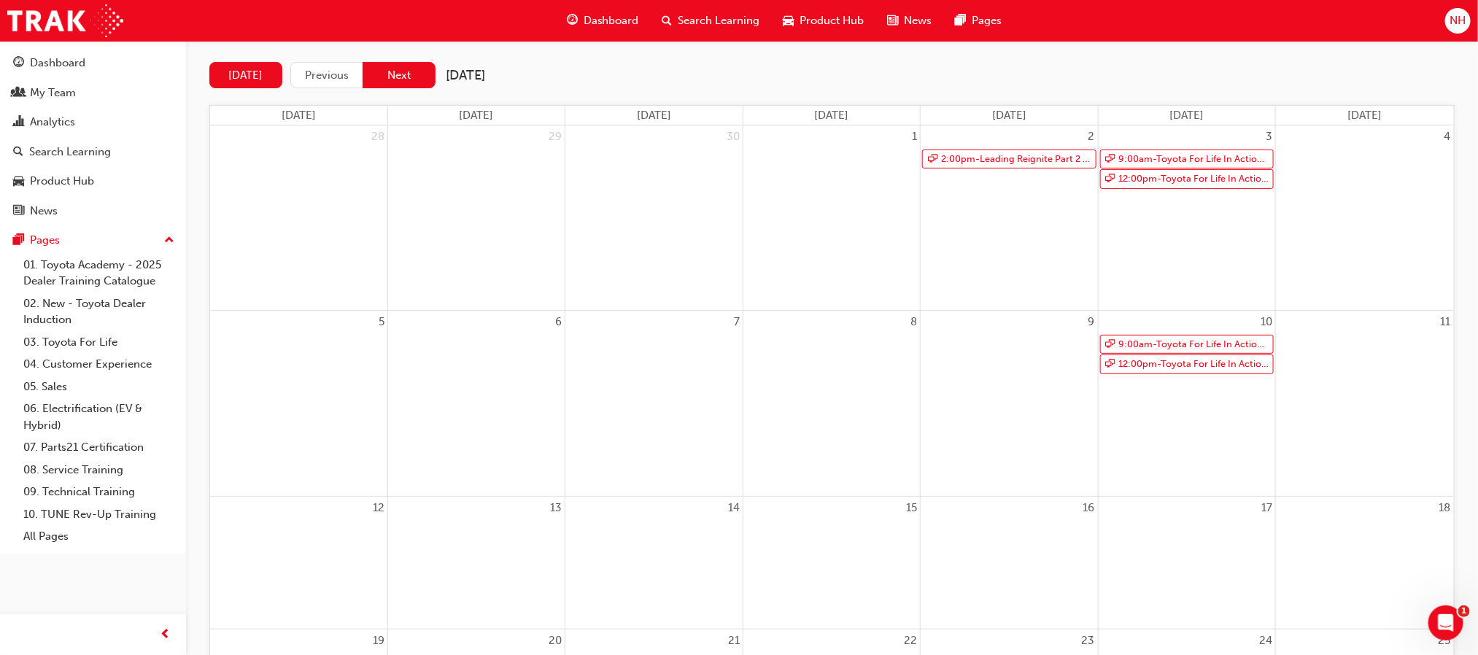
click at [421, 77] on button "Next" at bounding box center [399, 75] width 73 height 27
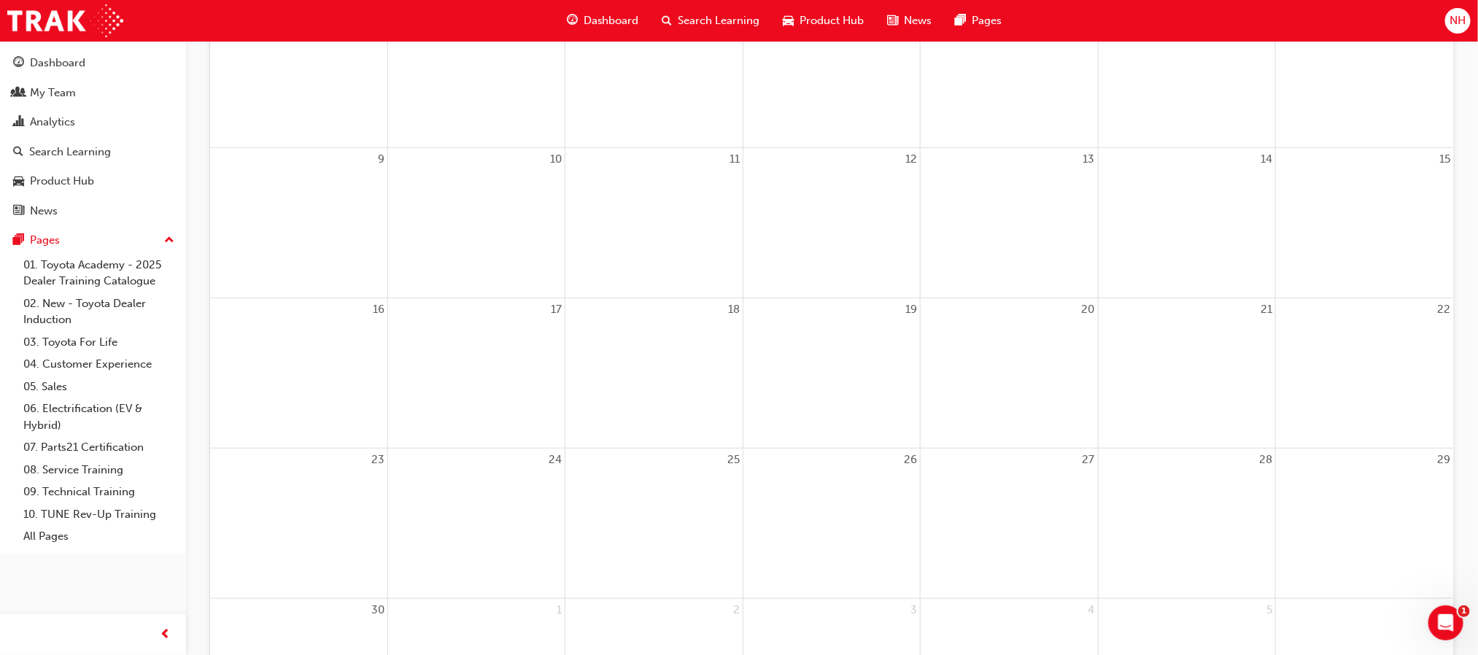
scroll to position [0, 0]
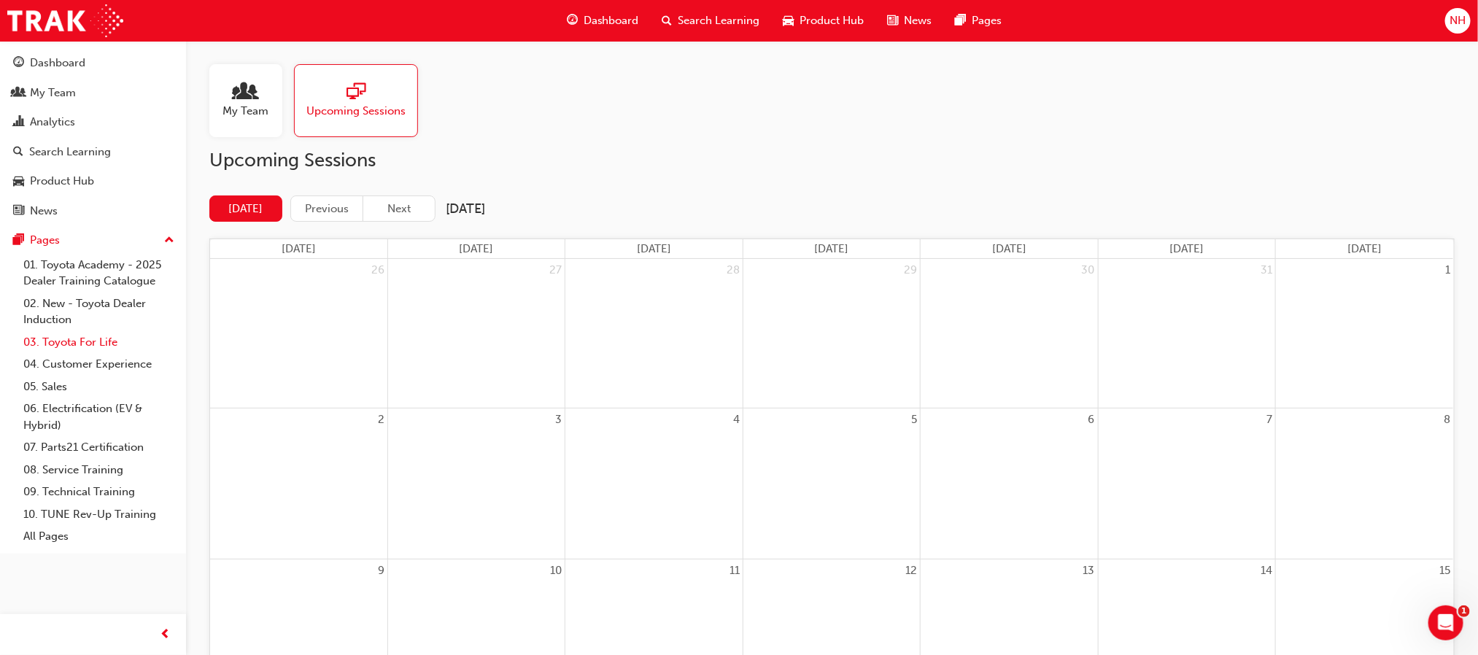
click at [95, 344] on link "03. Toyota For Life" at bounding box center [99, 342] width 163 height 23
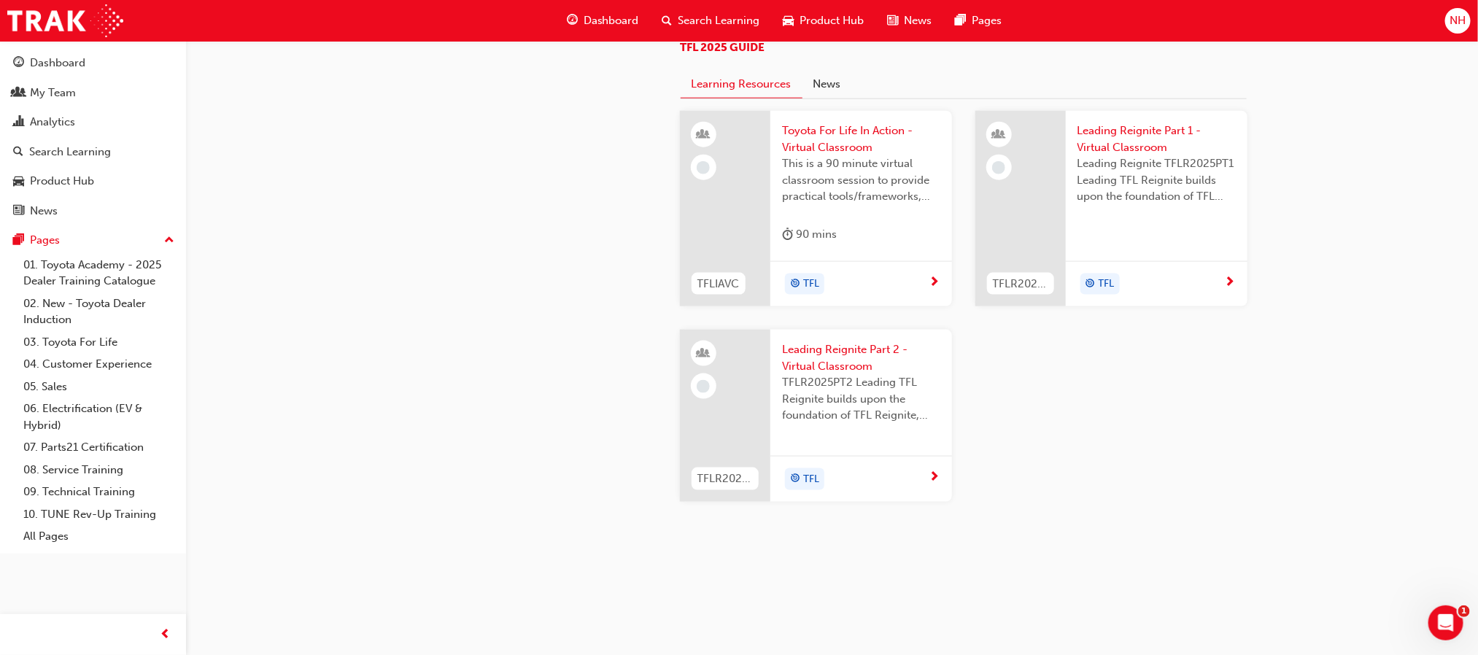
scroll to position [1375, 0]
click at [834, 155] on span "Toyota For Life In Action - Virtual Classroom" at bounding box center [861, 139] width 158 height 33
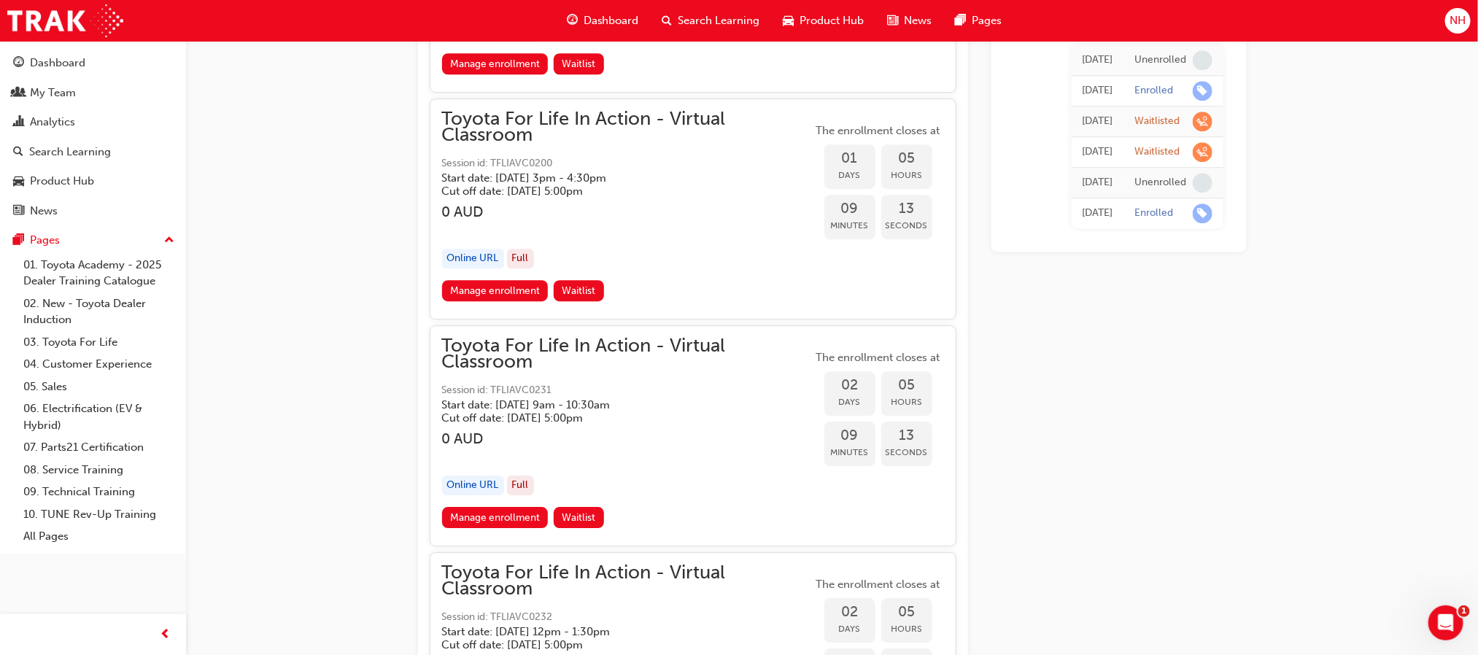
scroll to position [2295, 0]
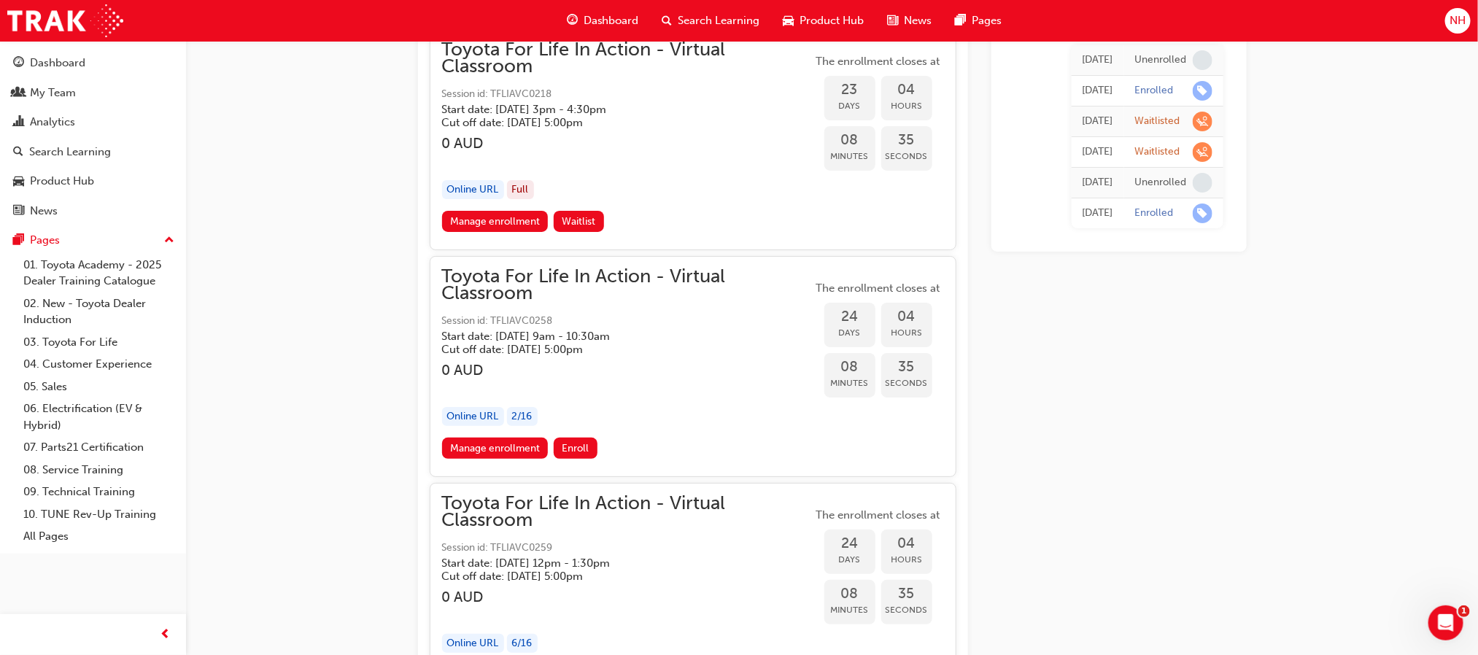
scroll to position [11824, 0]
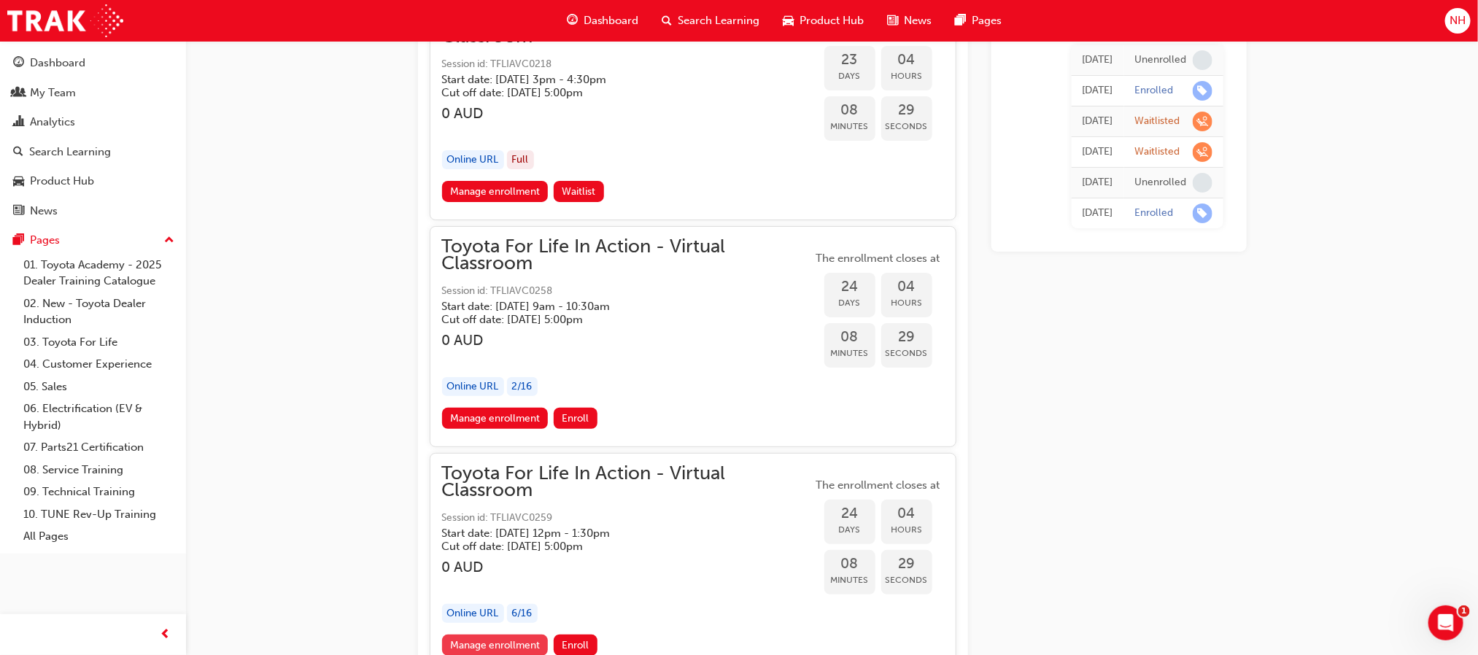
click at [513, 635] on link "Manage enrollment" at bounding box center [495, 645] width 107 height 21
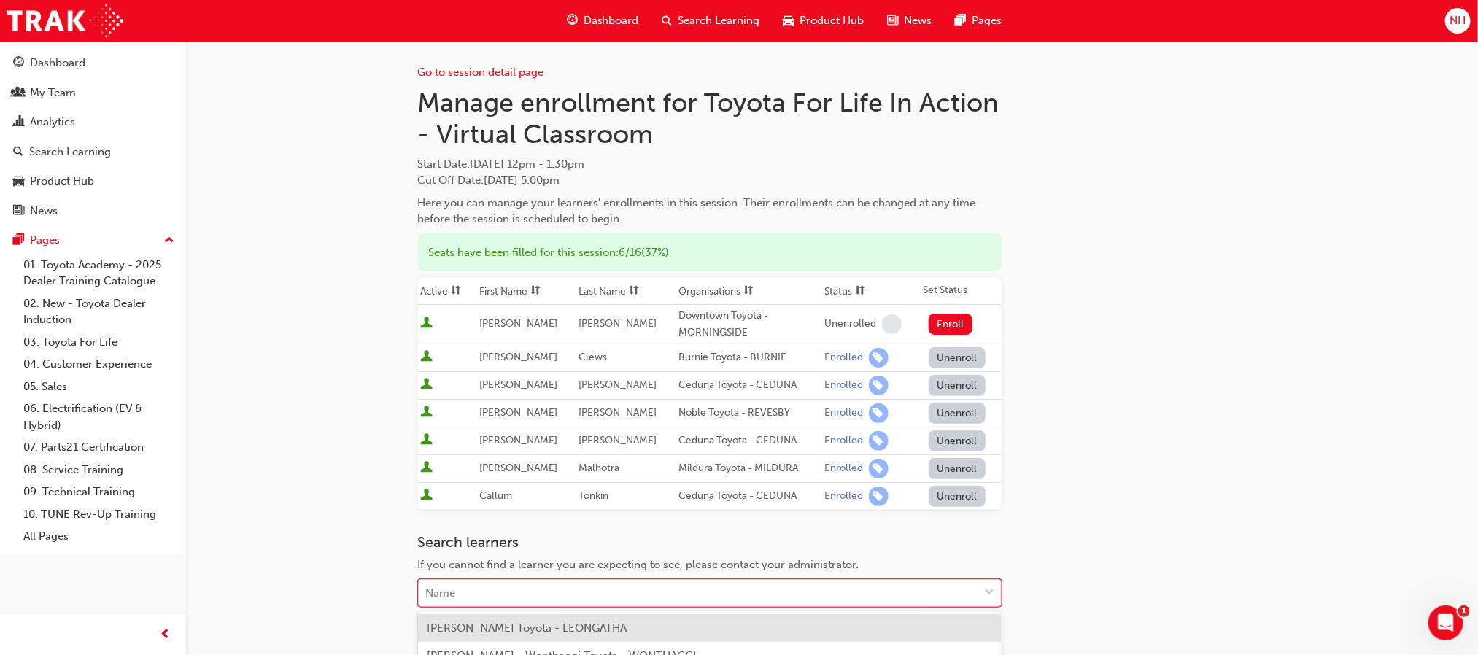
scroll to position [51, 0]
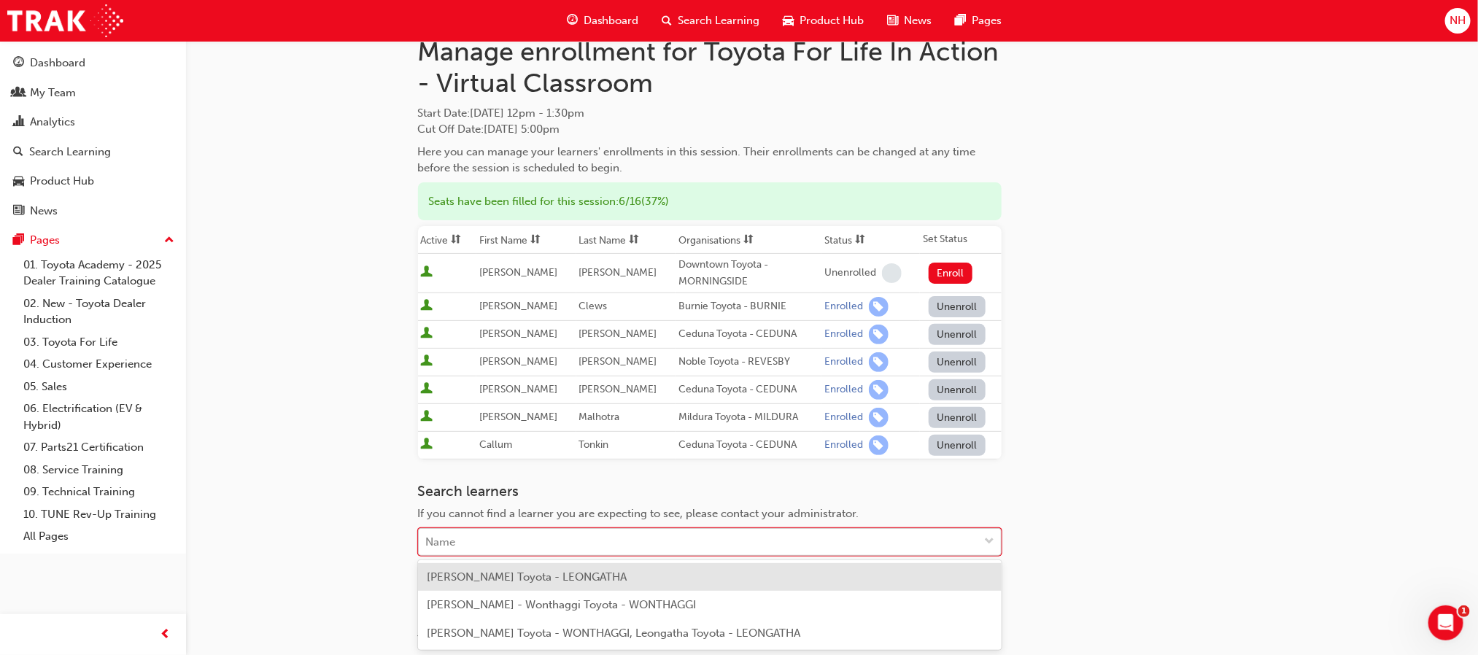
click at [538, 584] on body "Your version of Internet Explorer is outdated and not supported. Please upgrade…" at bounding box center [739, 276] width 1478 height 655
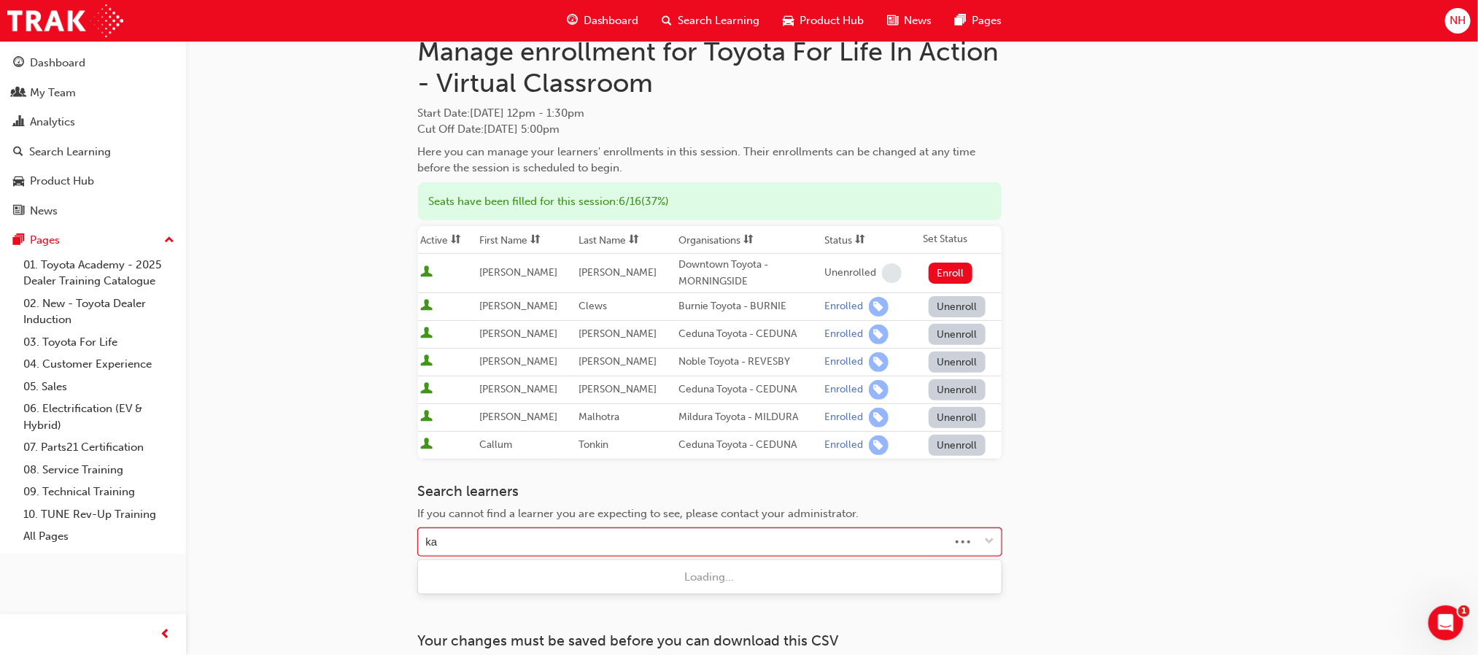
type input "kan"
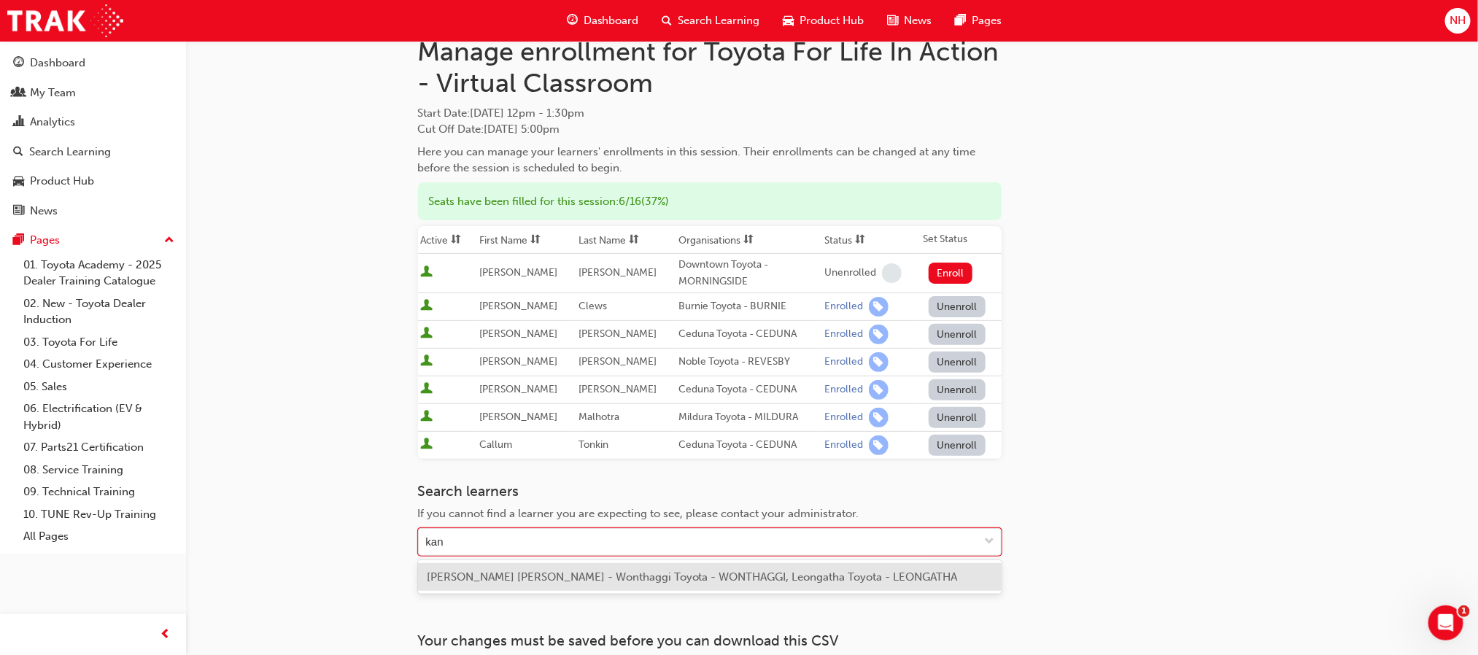
click at [536, 582] on span "Kane Chapman - Wonthaggi Toyota - WONTHAGGI, Leongatha Toyota - LEONGATHA" at bounding box center [692, 577] width 531 height 13
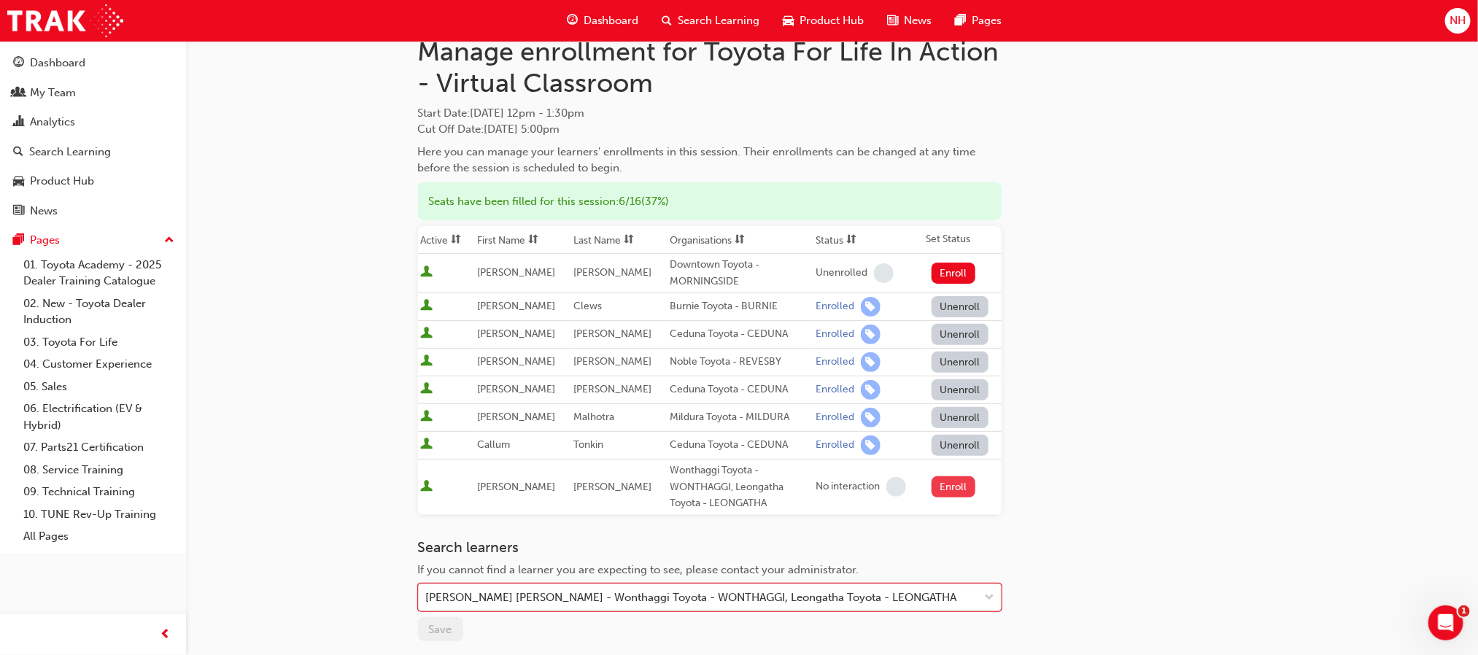
click at [946, 490] on button "Enroll" at bounding box center [954, 486] width 44 height 21
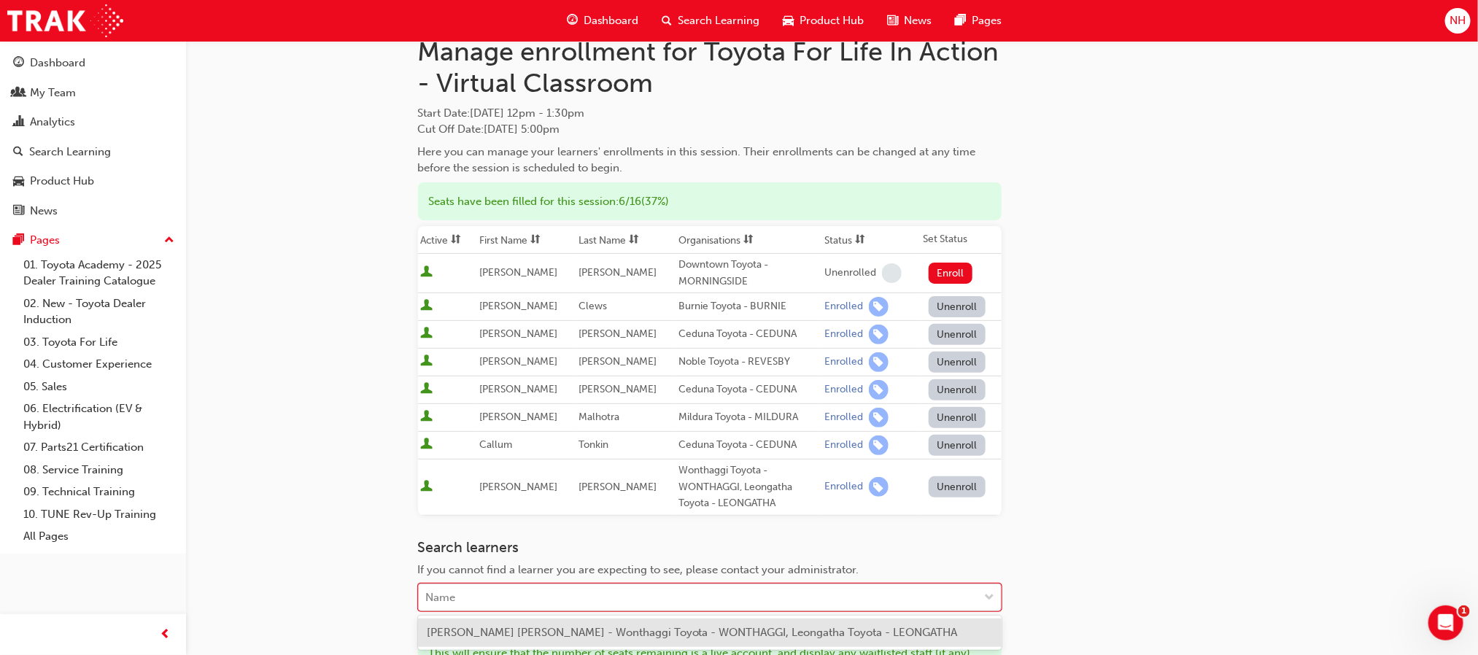
click at [733, 591] on div "Name" at bounding box center [699, 598] width 560 height 26
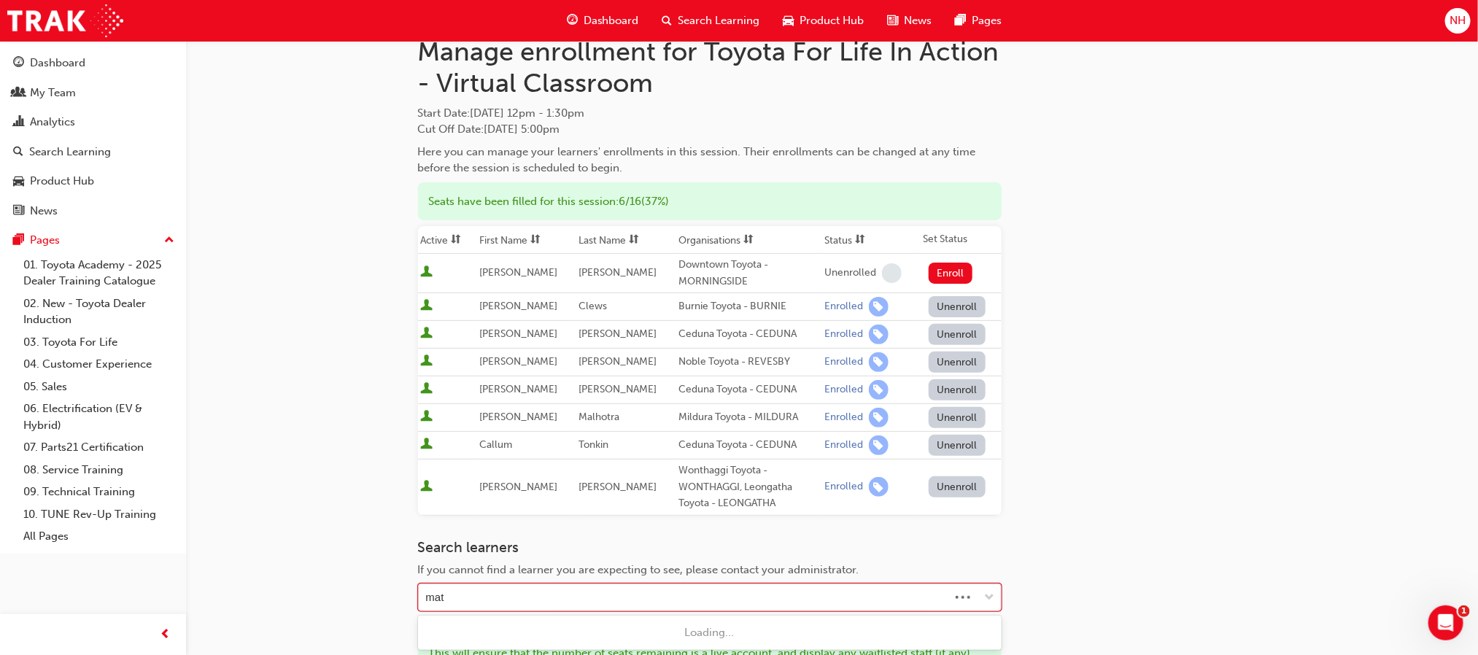
type input "matt"
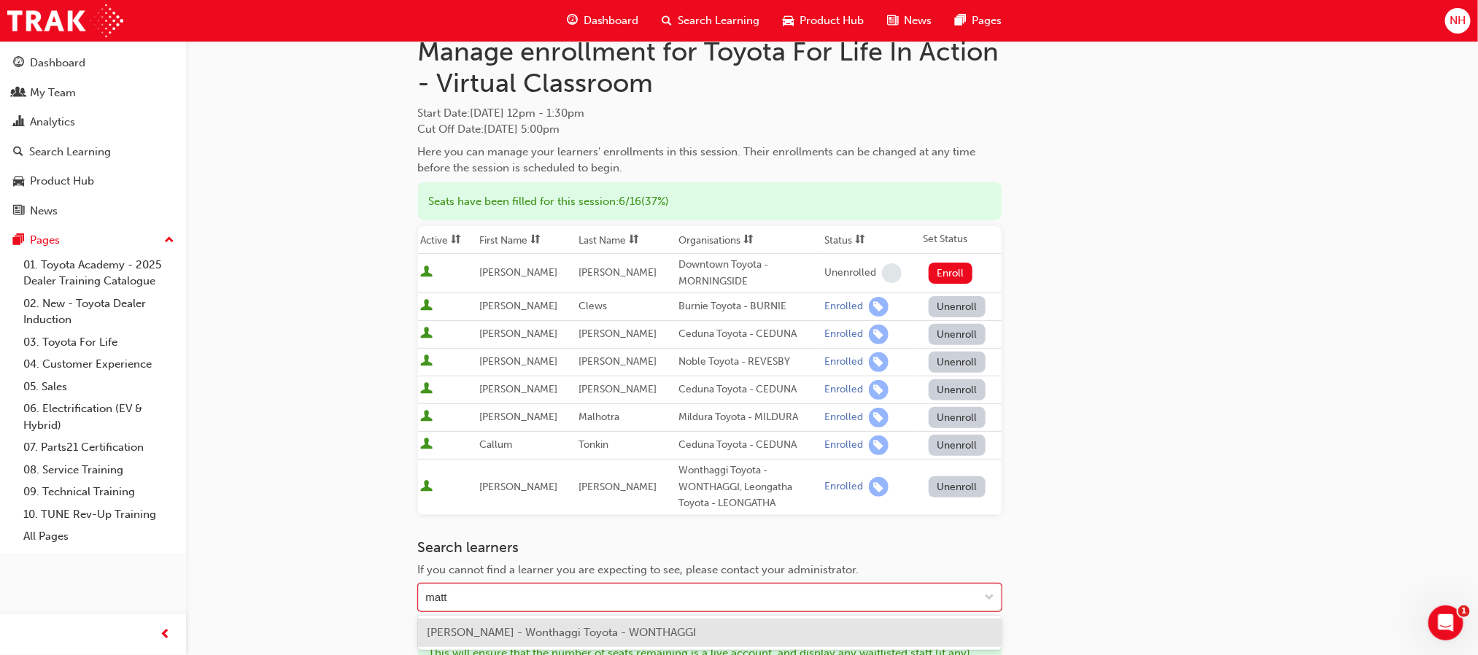
click at [709, 631] on div "Matthew Carver - Wonthaggi Toyota - WONTHAGGI" at bounding box center [710, 633] width 584 height 28
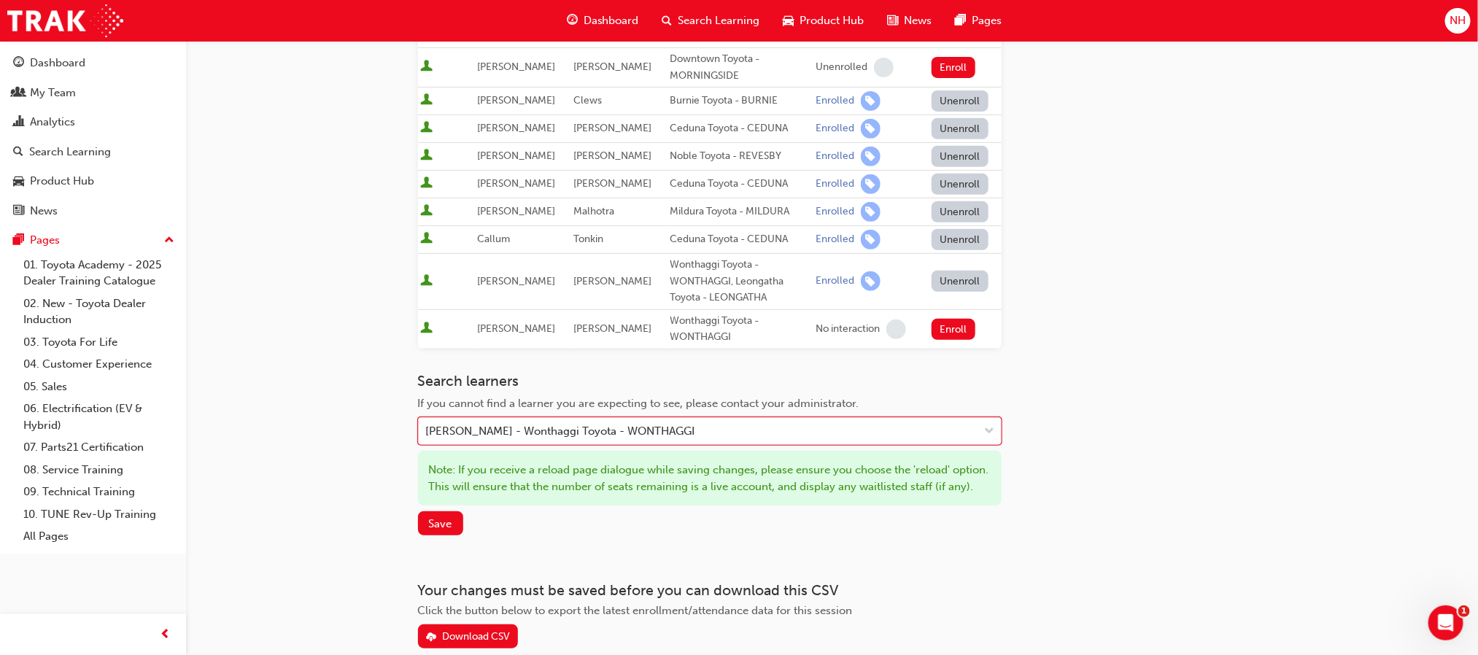
scroll to position [257, 0]
click at [451, 530] on span "Save" at bounding box center [440, 523] width 23 height 13
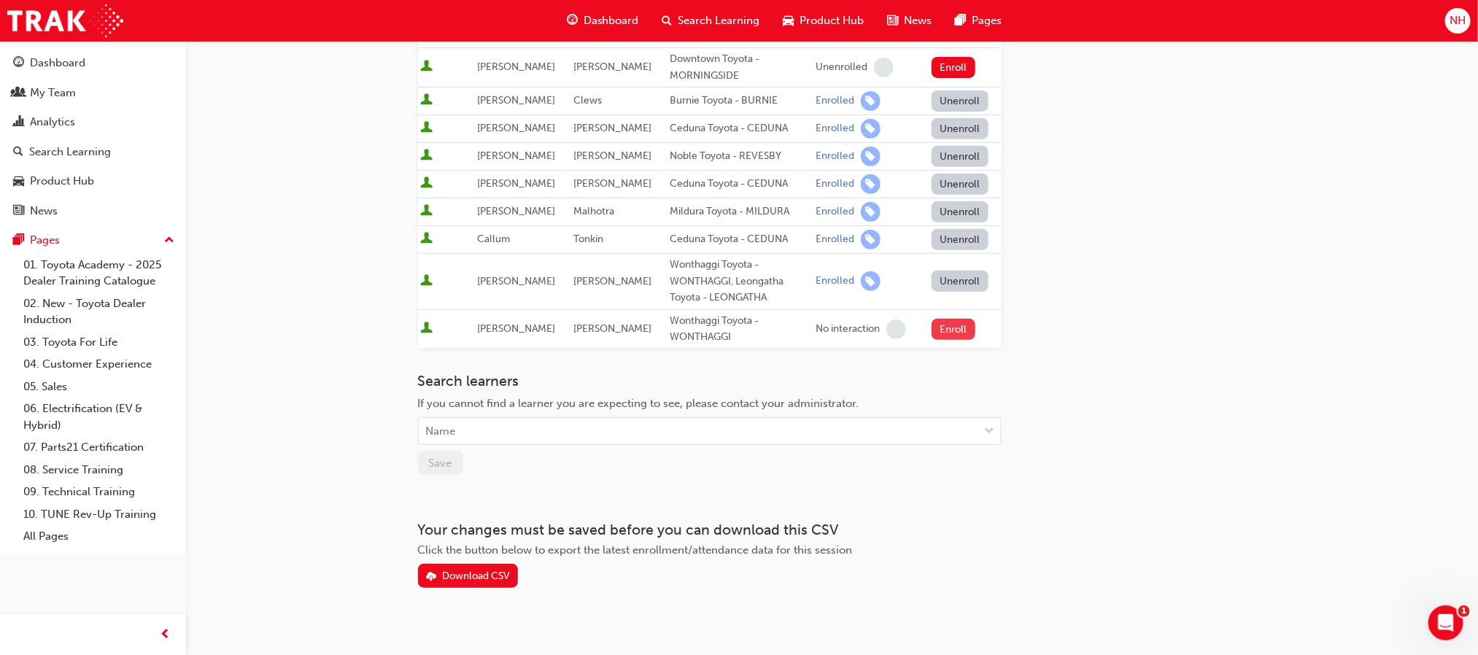
click at [951, 327] on button "Enroll" at bounding box center [954, 329] width 44 height 21
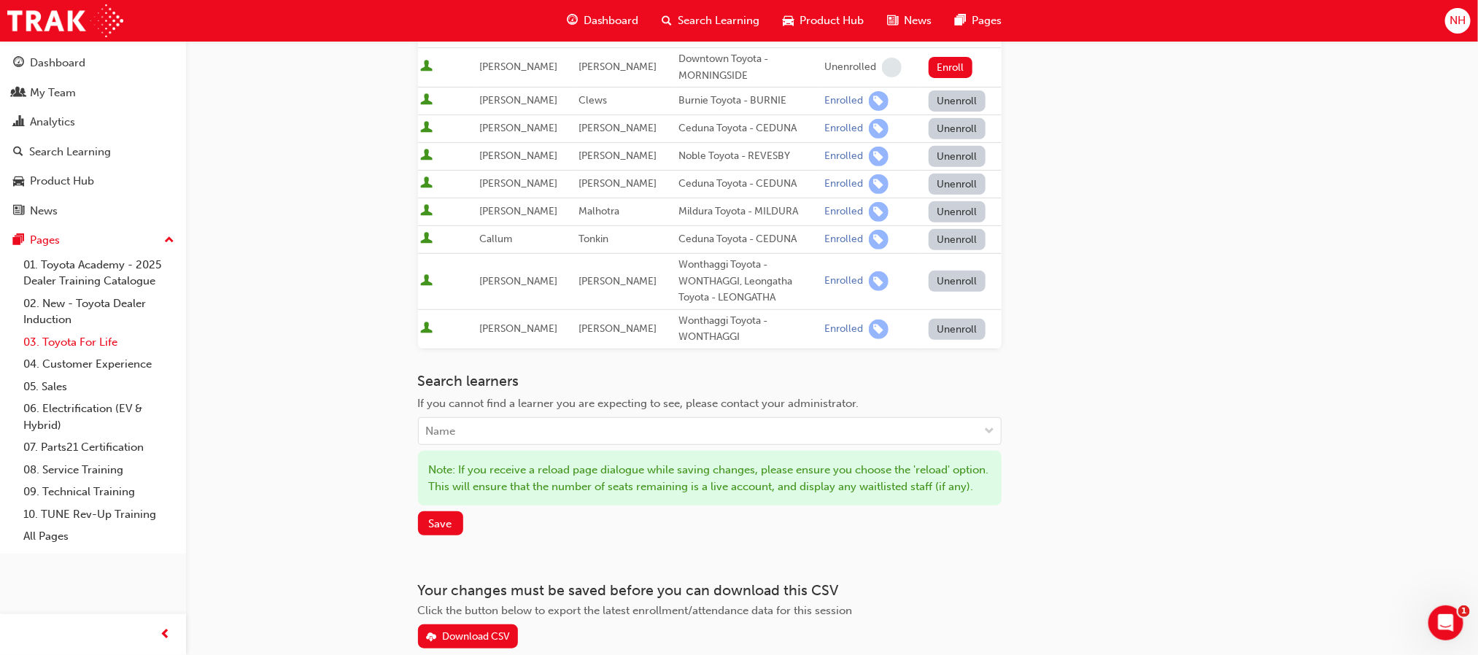
click at [82, 344] on link "03. Toyota For Life" at bounding box center [99, 342] width 163 height 23
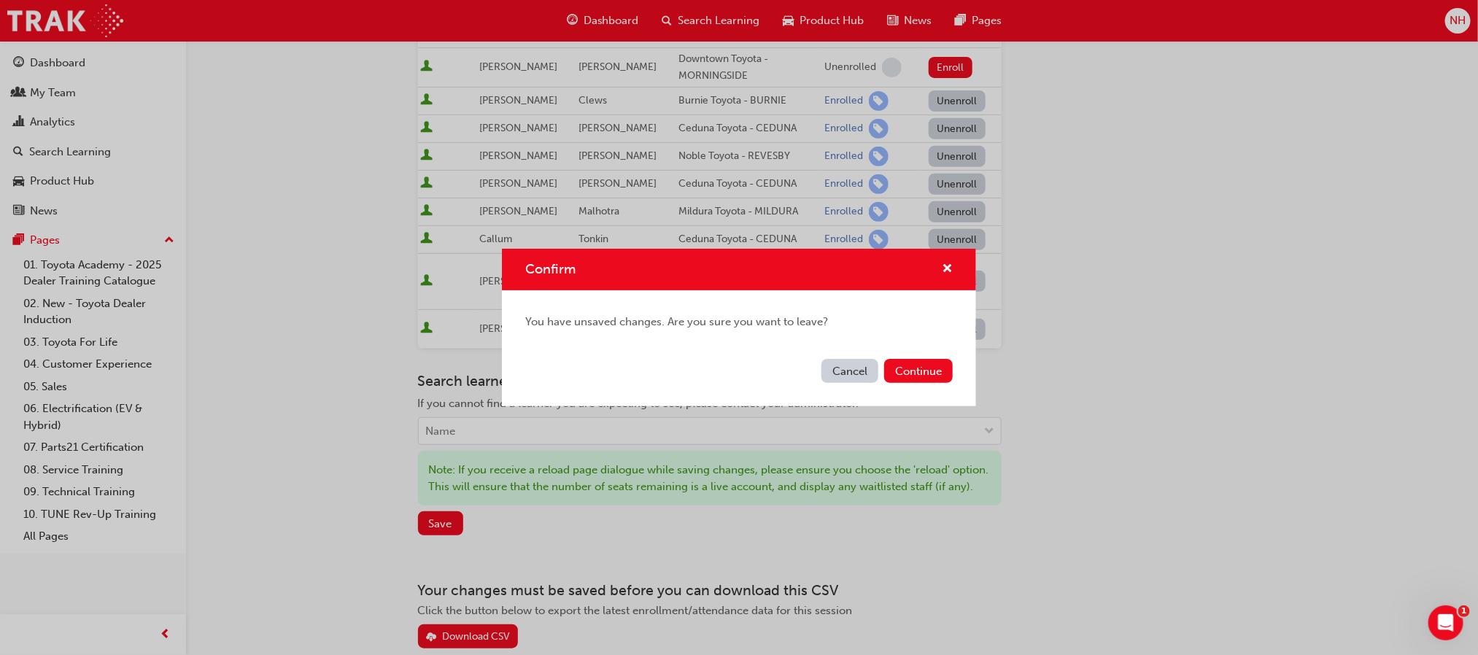
click at [852, 372] on button "Cancel" at bounding box center [850, 371] width 57 height 24
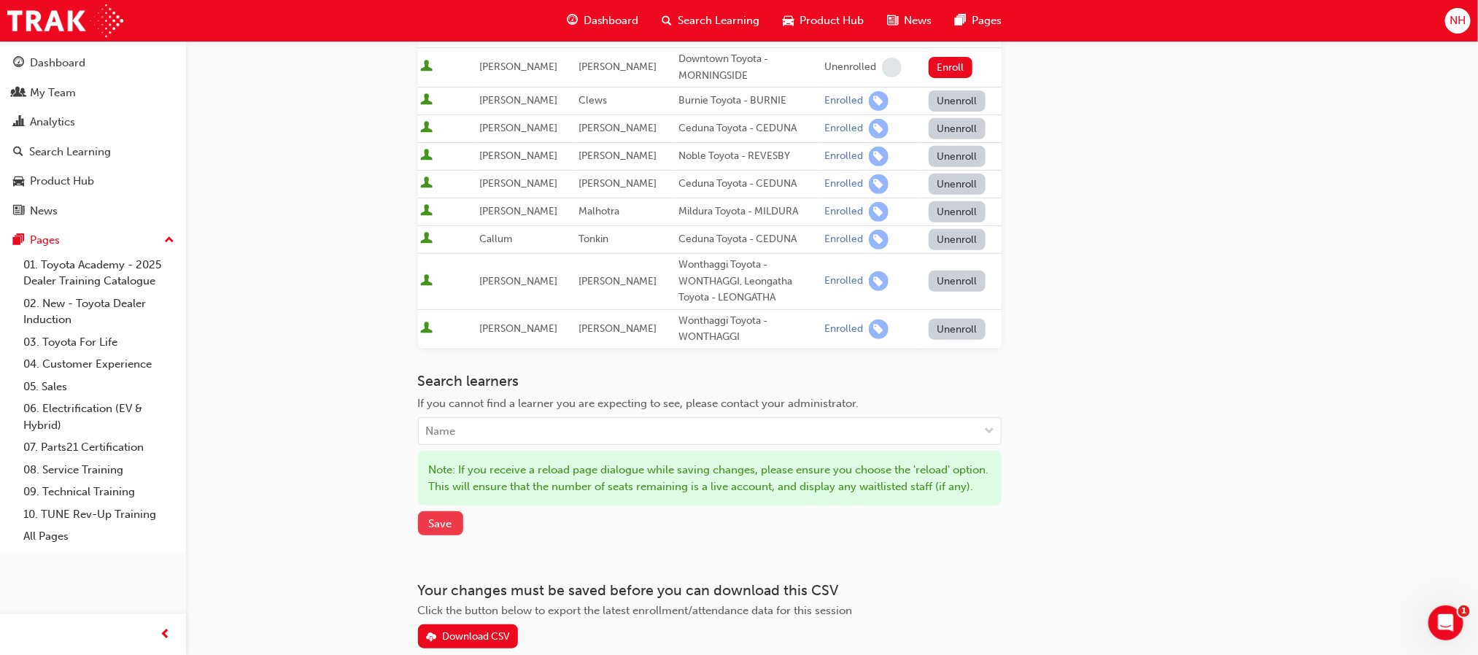
click at [434, 530] on span "Save" at bounding box center [440, 523] width 23 height 13
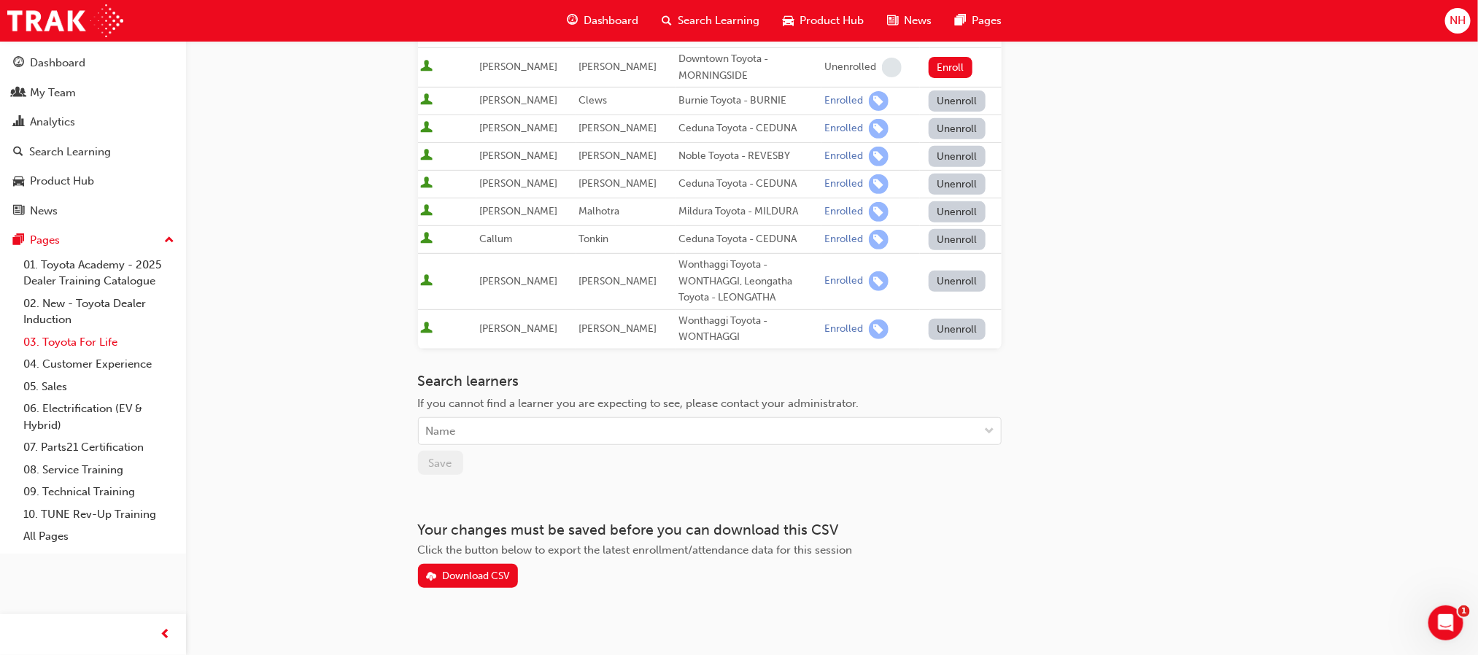
click at [79, 349] on link "03. Toyota For Life" at bounding box center [99, 342] width 163 height 23
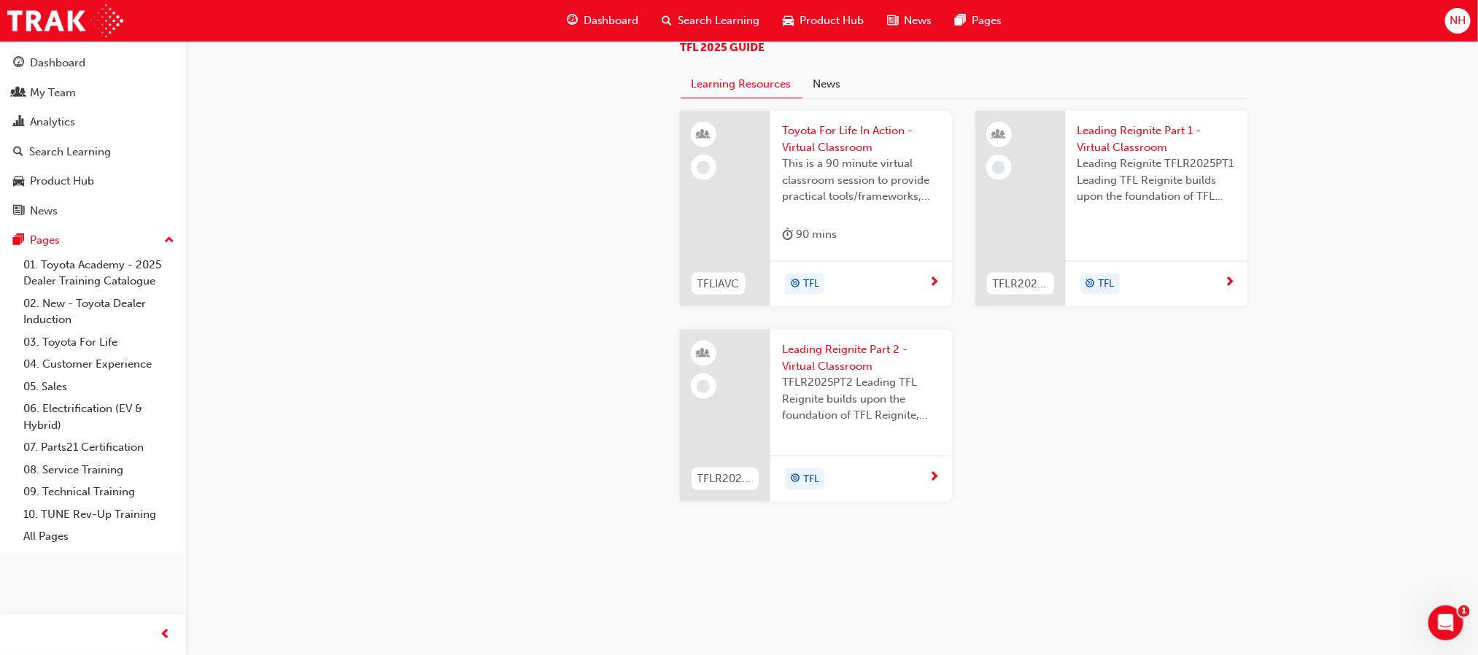
scroll to position [1351, 0]
click at [1102, 155] on span "Leading Reignite Part 1 - Virtual Classroom" at bounding box center [1157, 139] width 158 height 33
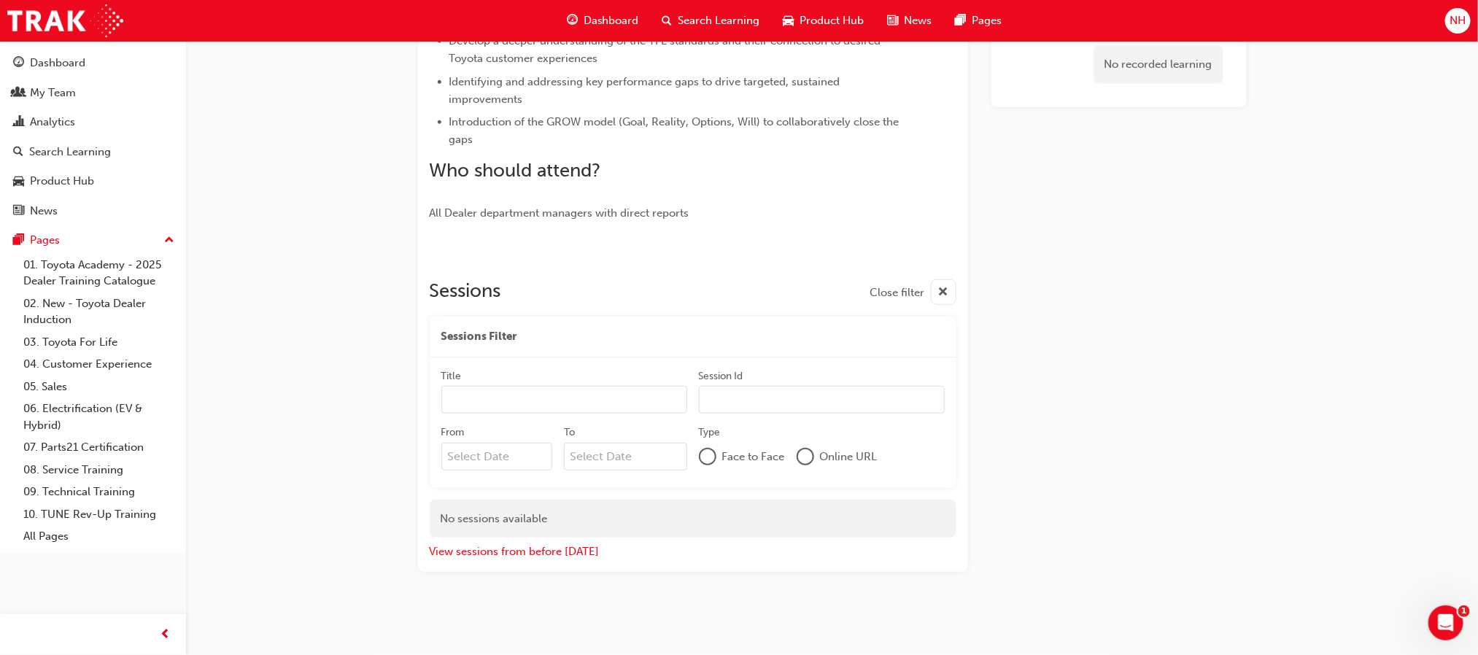
scroll to position [431, 0]
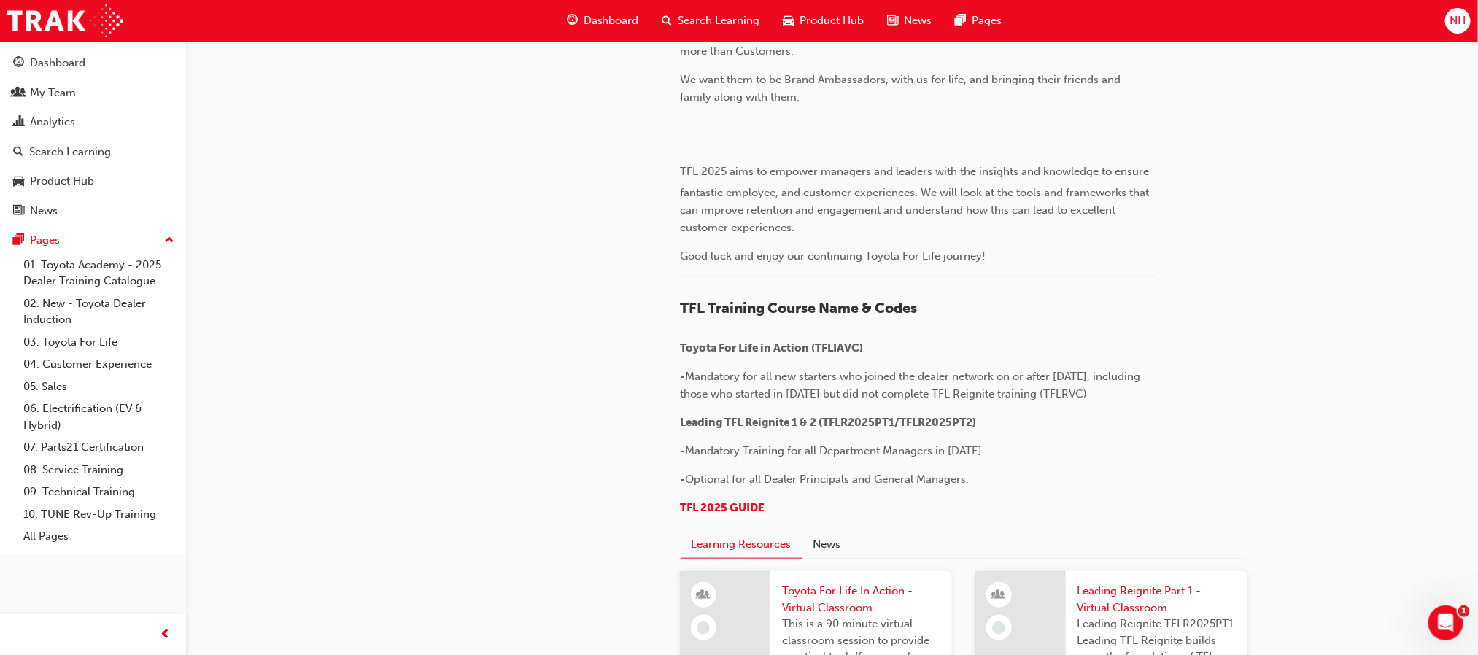
scroll to position [1351, 0]
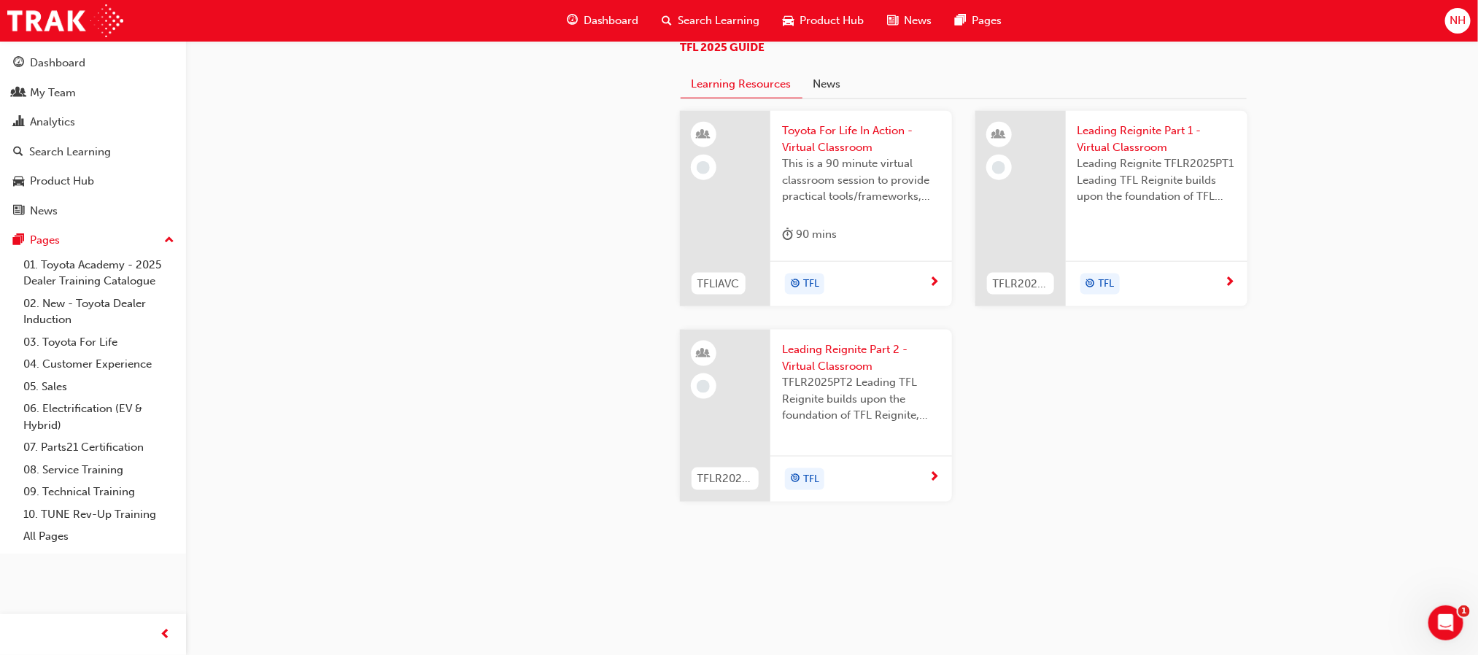
click at [861, 374] on span "Leading Reignite Part 2 - Virtual Classroom" at bounding box center [861, 357] width 158 height 33
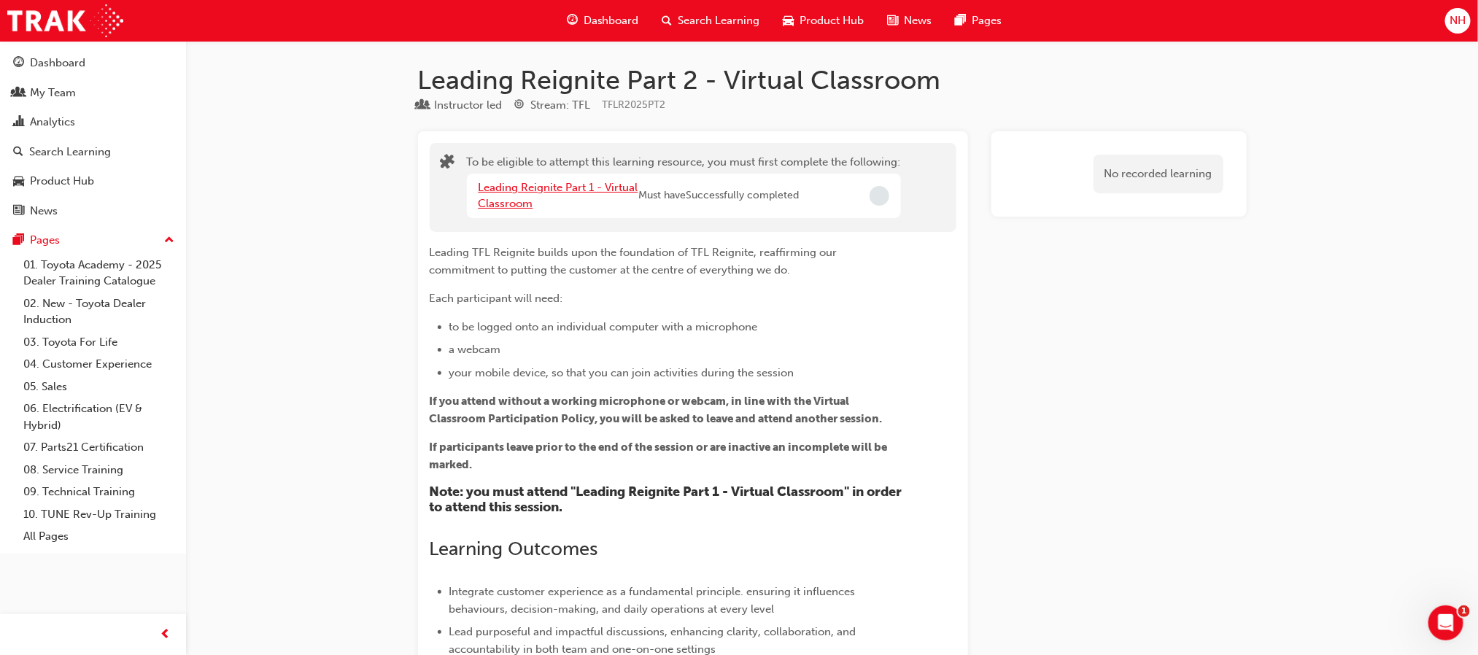
click at [602, 186] on link "Leading Reignite Part 1 - Virtual Classroom" at bounding box center [559, 196] width 160 height 30
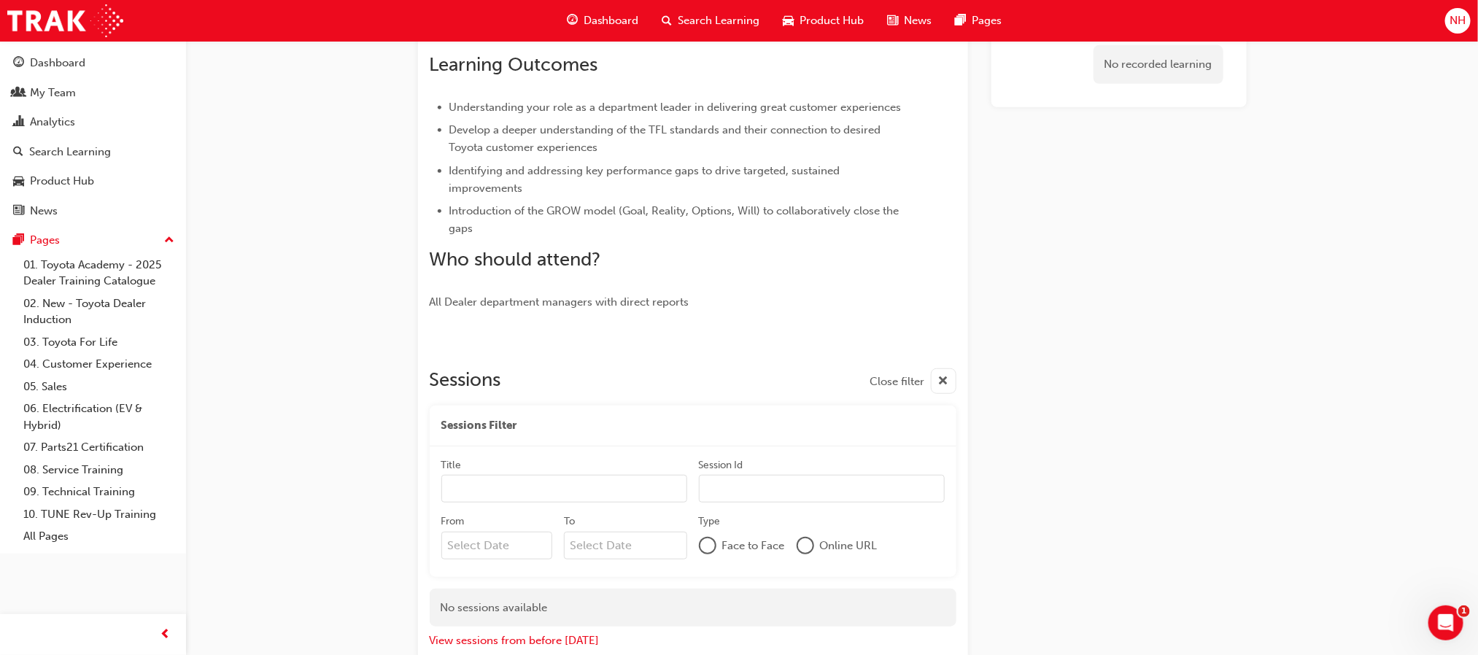
scroll to position [431, 0]
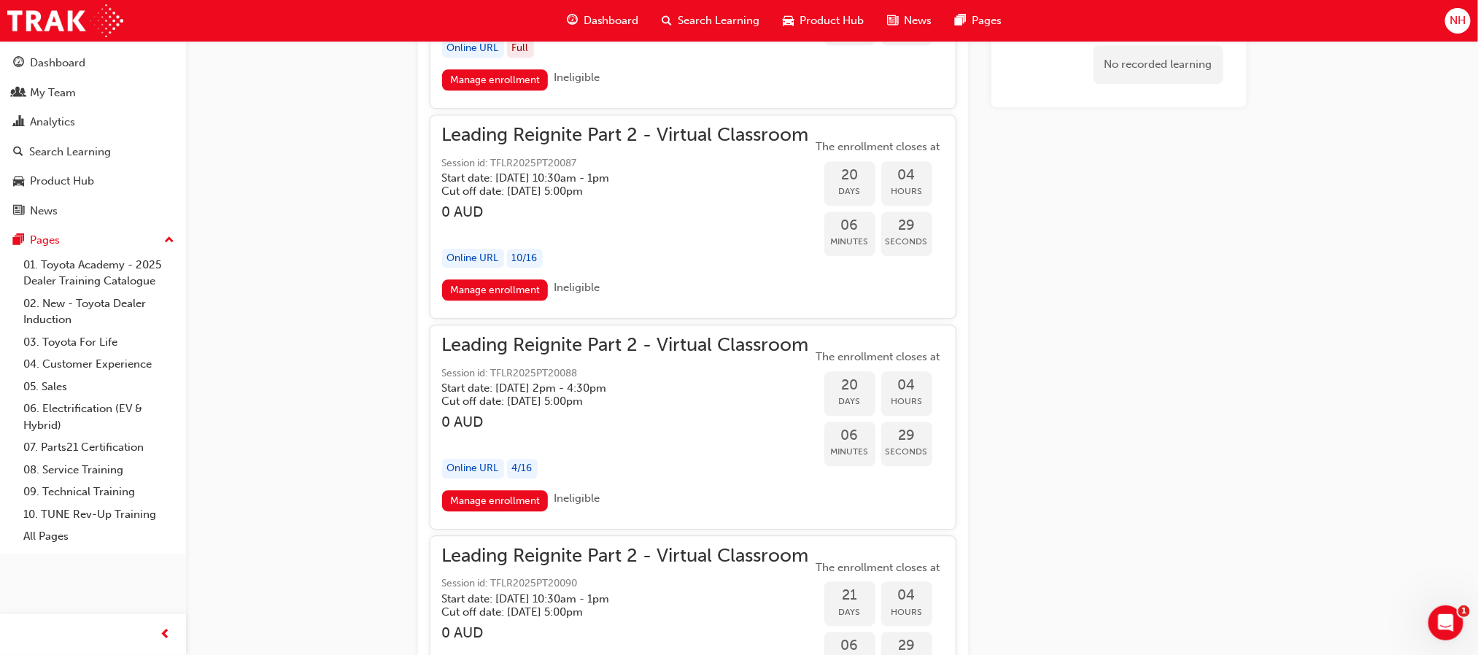
scroll to position [4780, 0]
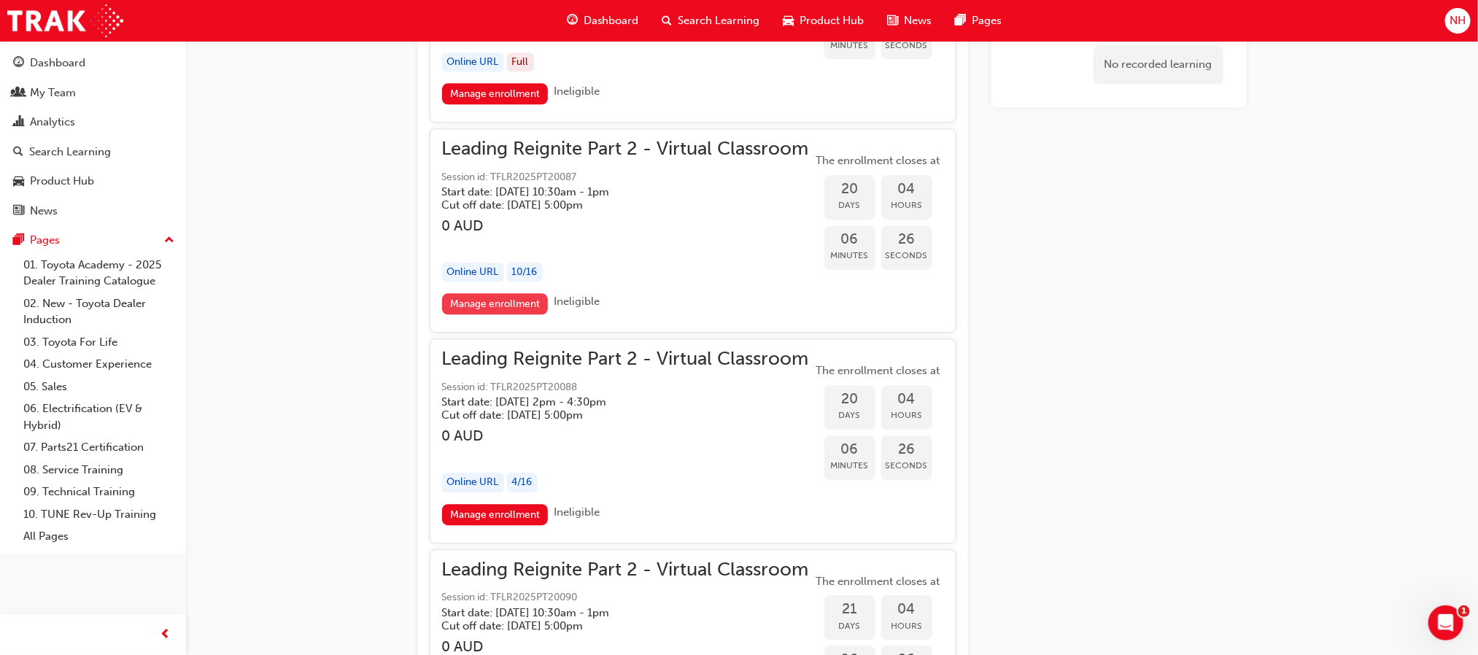
click at [515, 293] on link "Manage enrollment" at bounding box center [495, 303] width 107 height 21
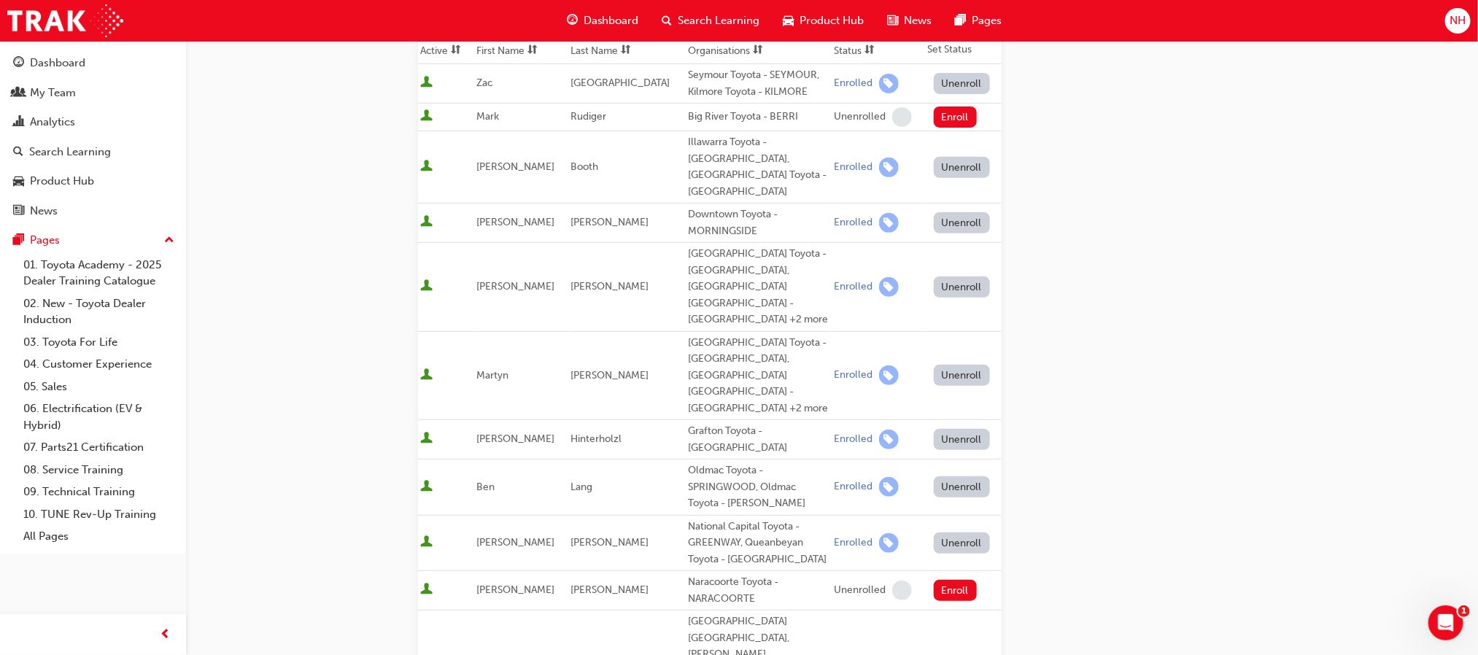
scroll to position [622, 0]
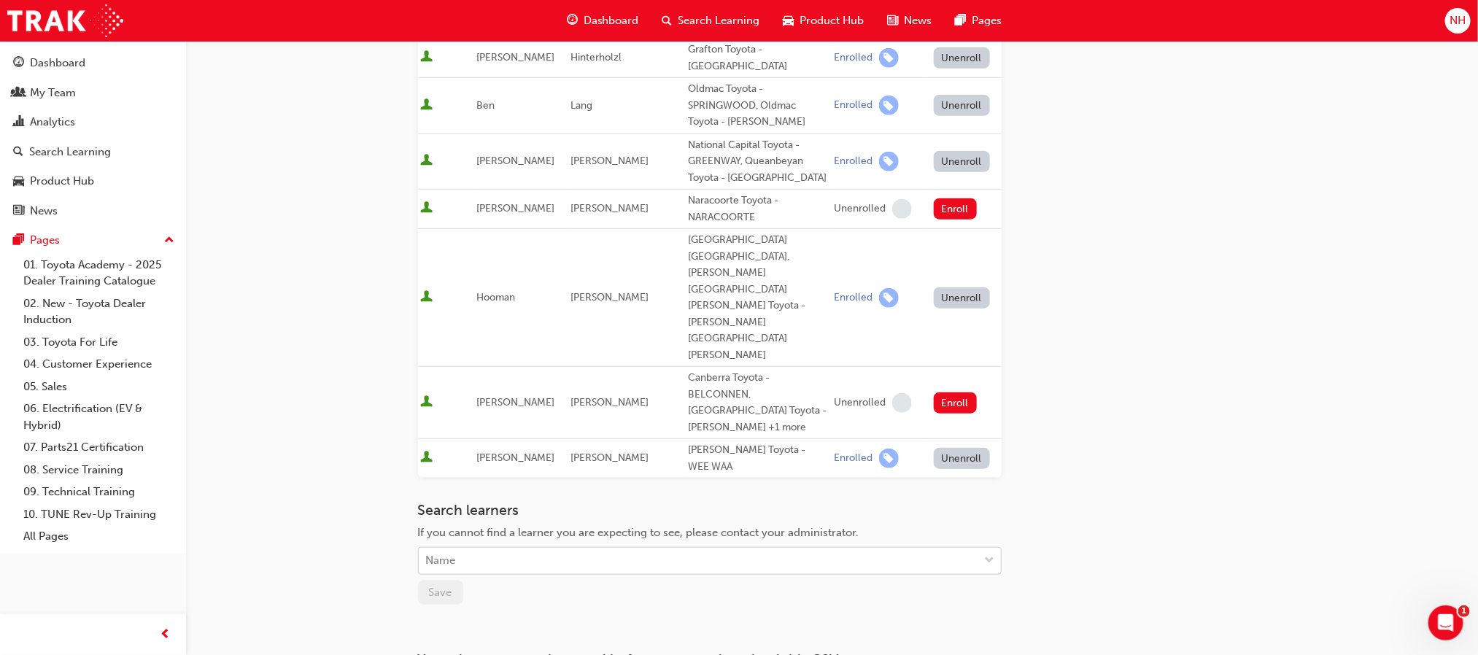
click at [635, 549] on div "Name" at bounding box center [699, 562] width 560 height 26
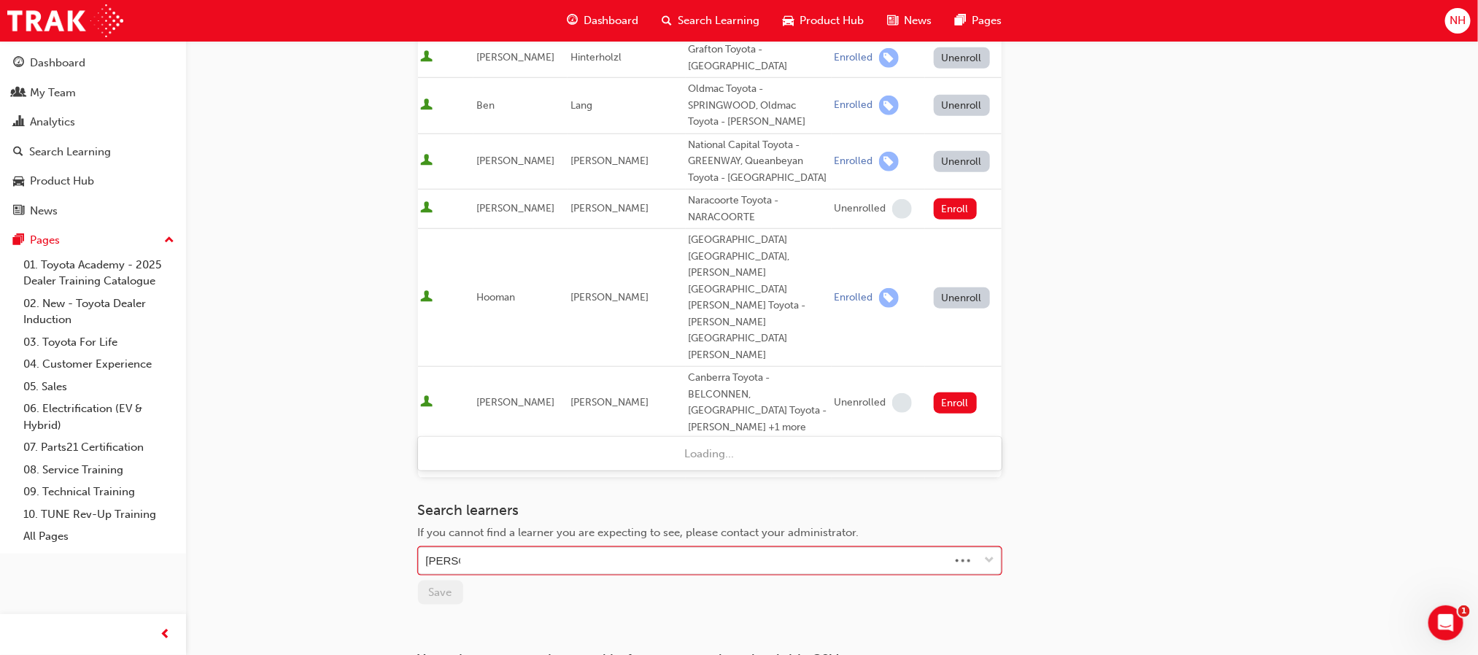
type input "shane co"
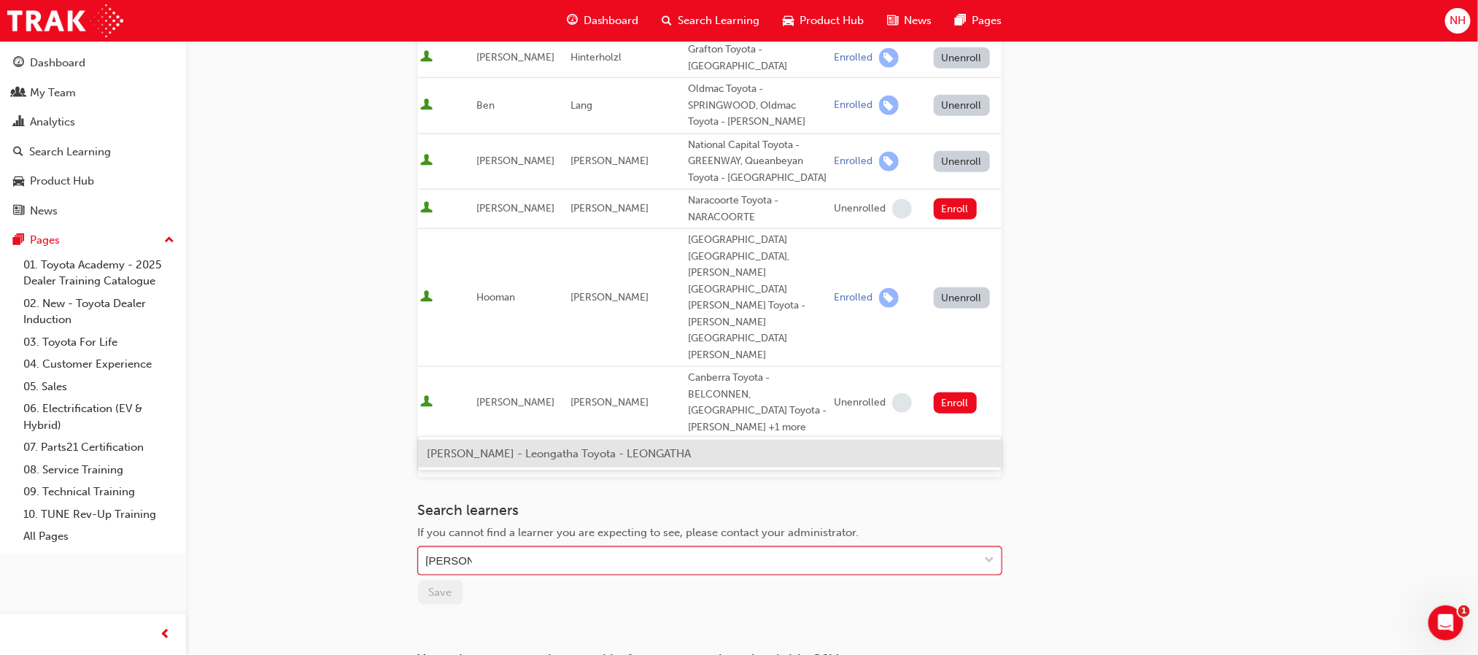
click at [571, 449] on span "Shane Cooke - Leongatha Toyota - LEONGATHA" at bounding box center [559, 453] width 264 height 13
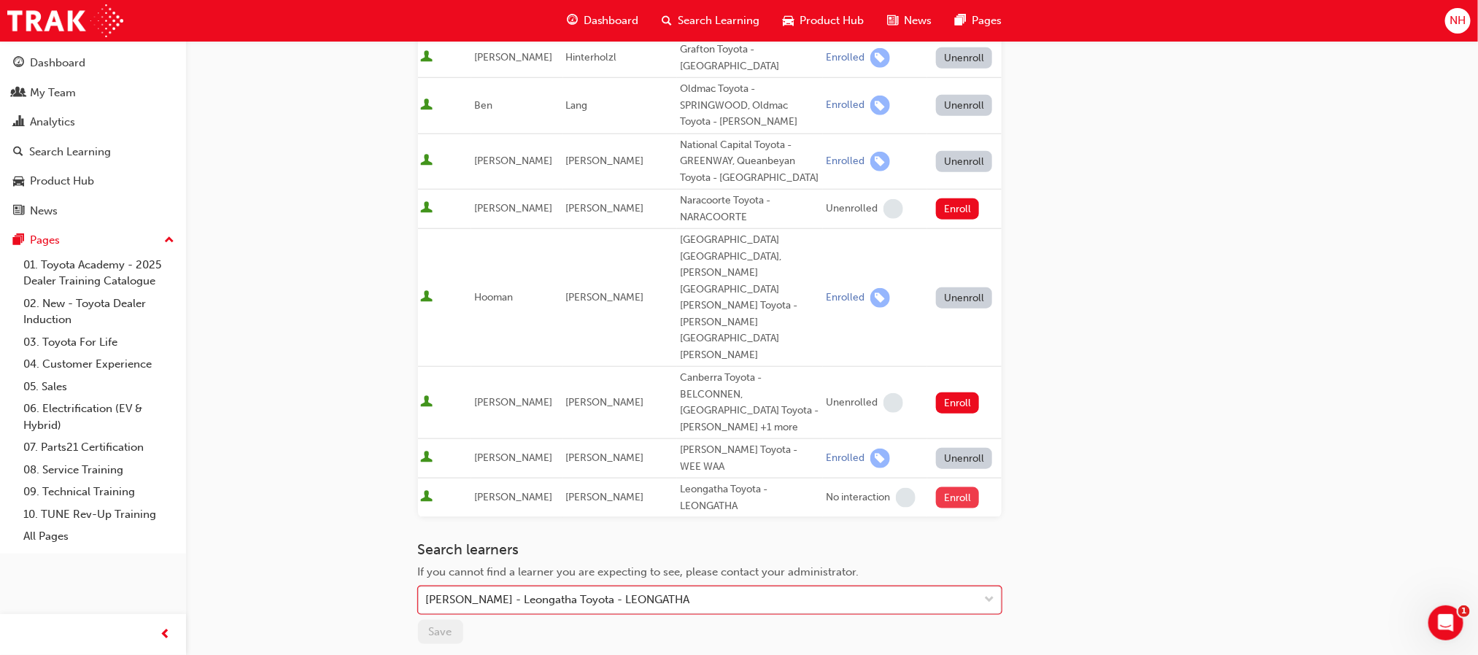
click at [952, 487] on button "Enroll" at bounding box center [958, 497] width 44 height 21
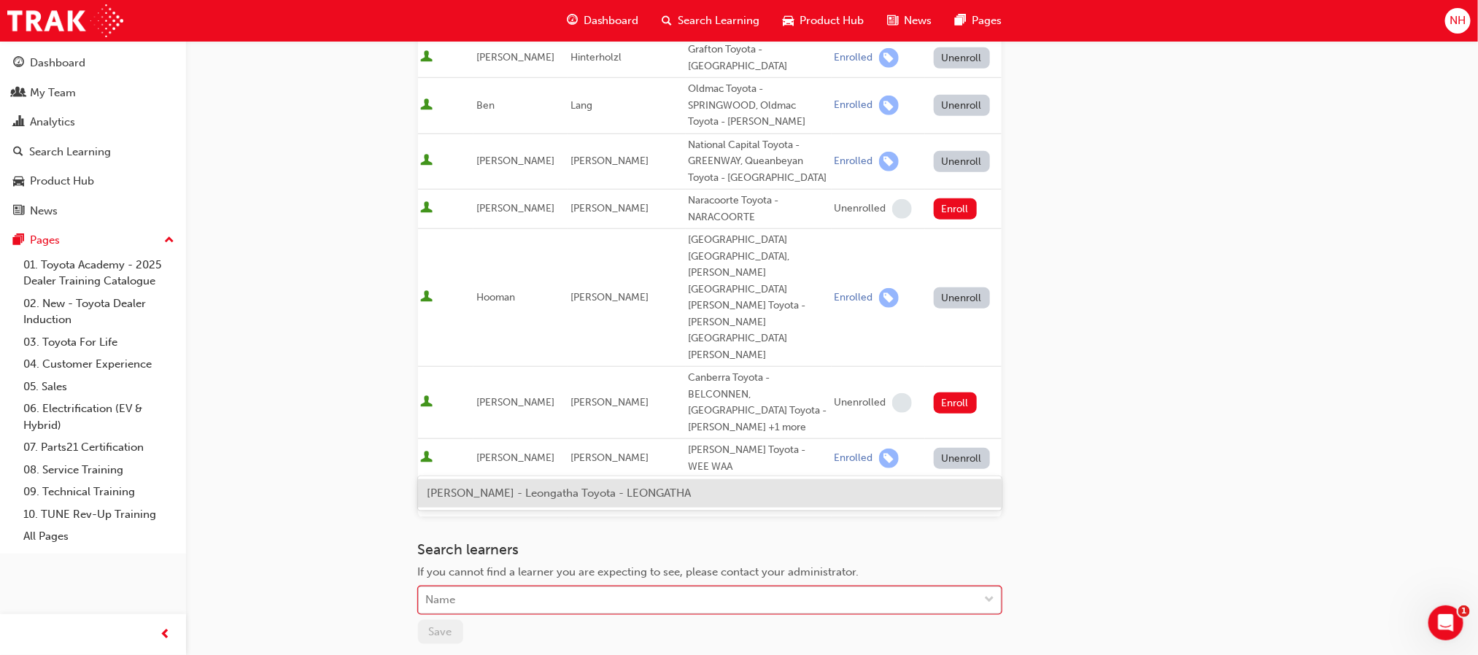
click at [465, 588] on div "Name" at bounding box center [699, 601] width 560 height 26
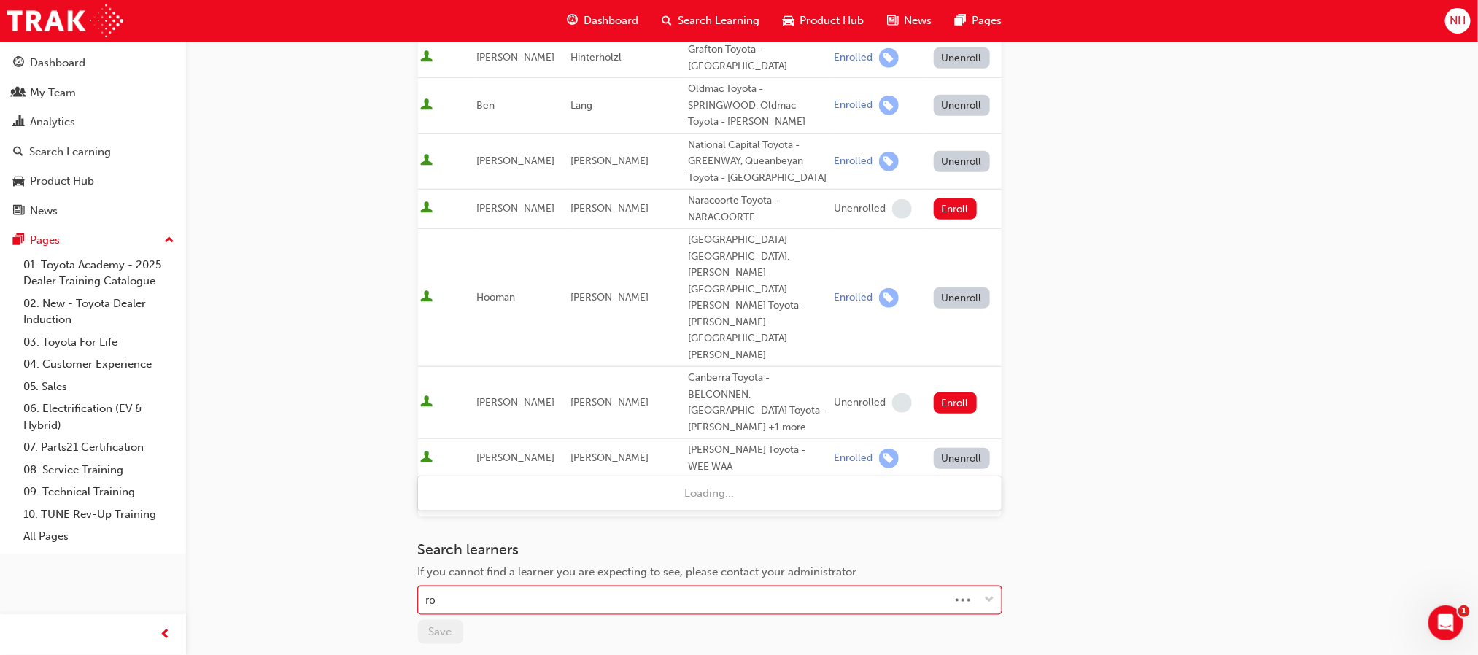
type input "roh"
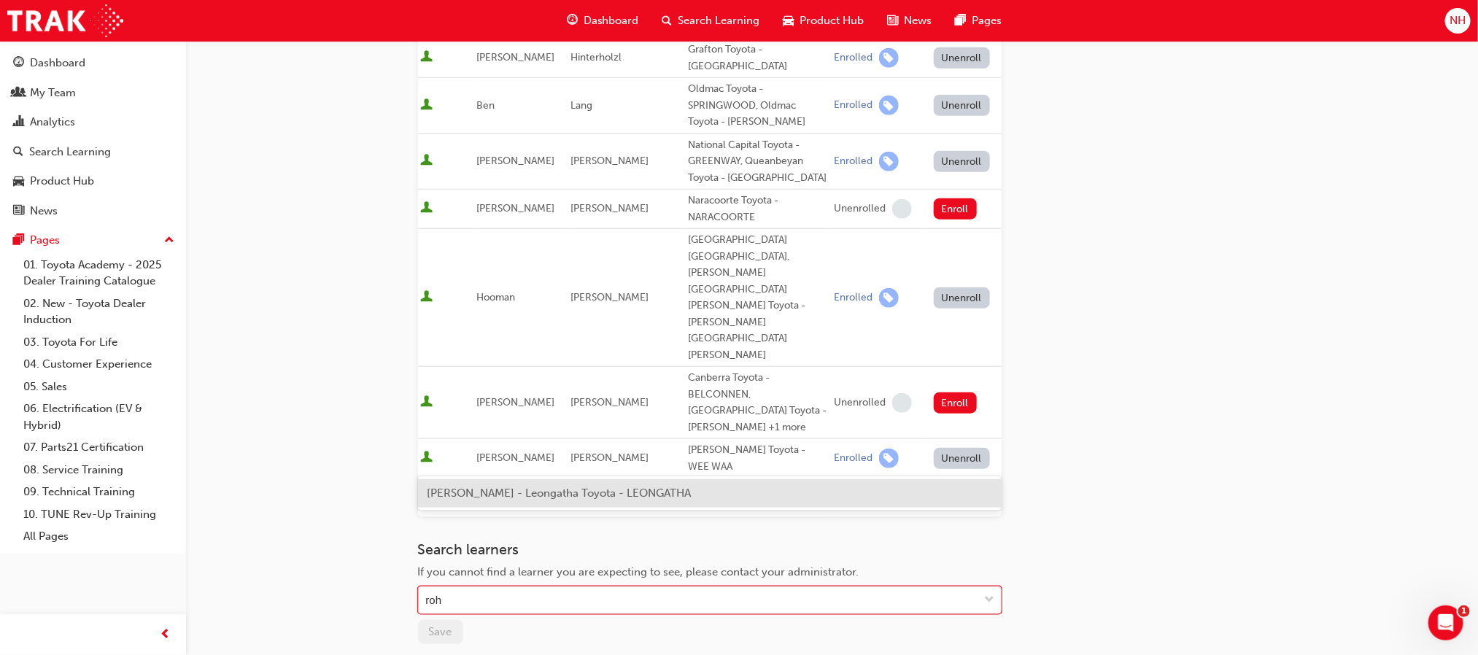
click at [467, 503] on div "Rohan Beale - Leongatha Toyota - LEONGATHA" at bounding box center [710, 493] width 584 height 28
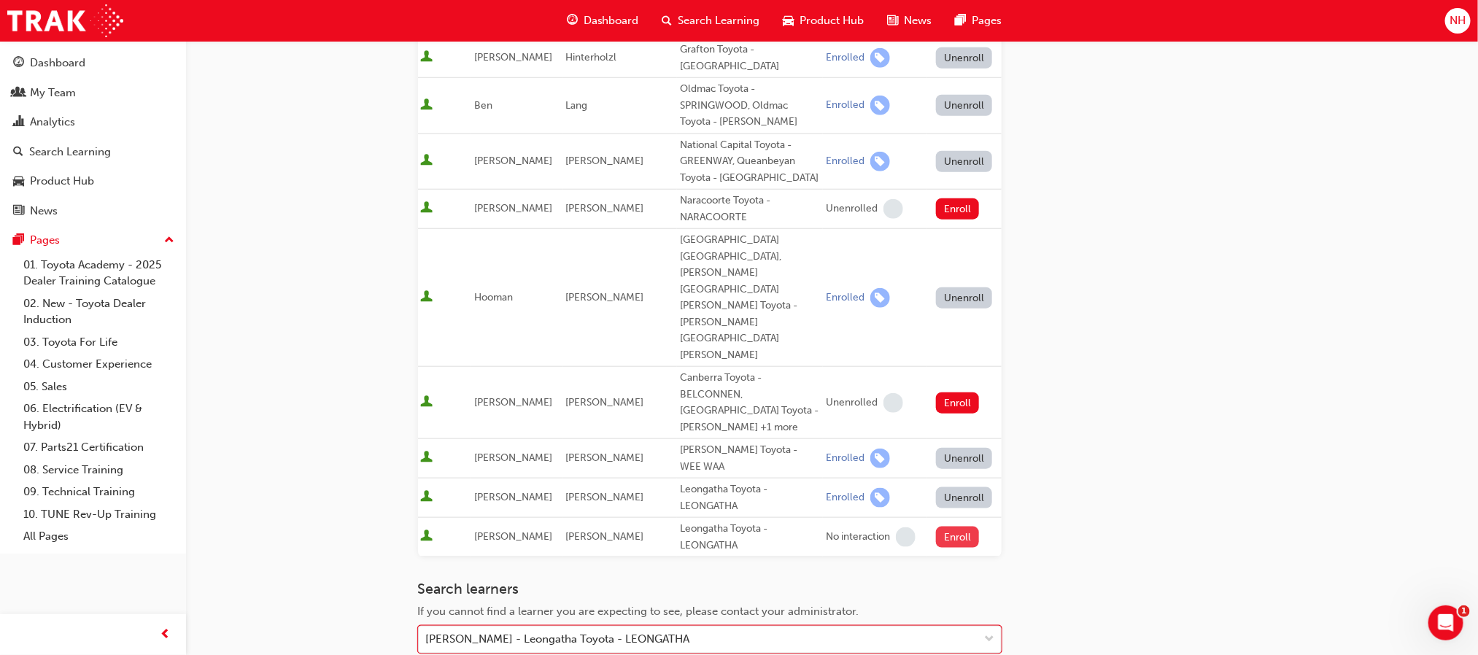
click at [946, 527] on button "Enroll" at bounding box center [958, 537] width 44 height 21
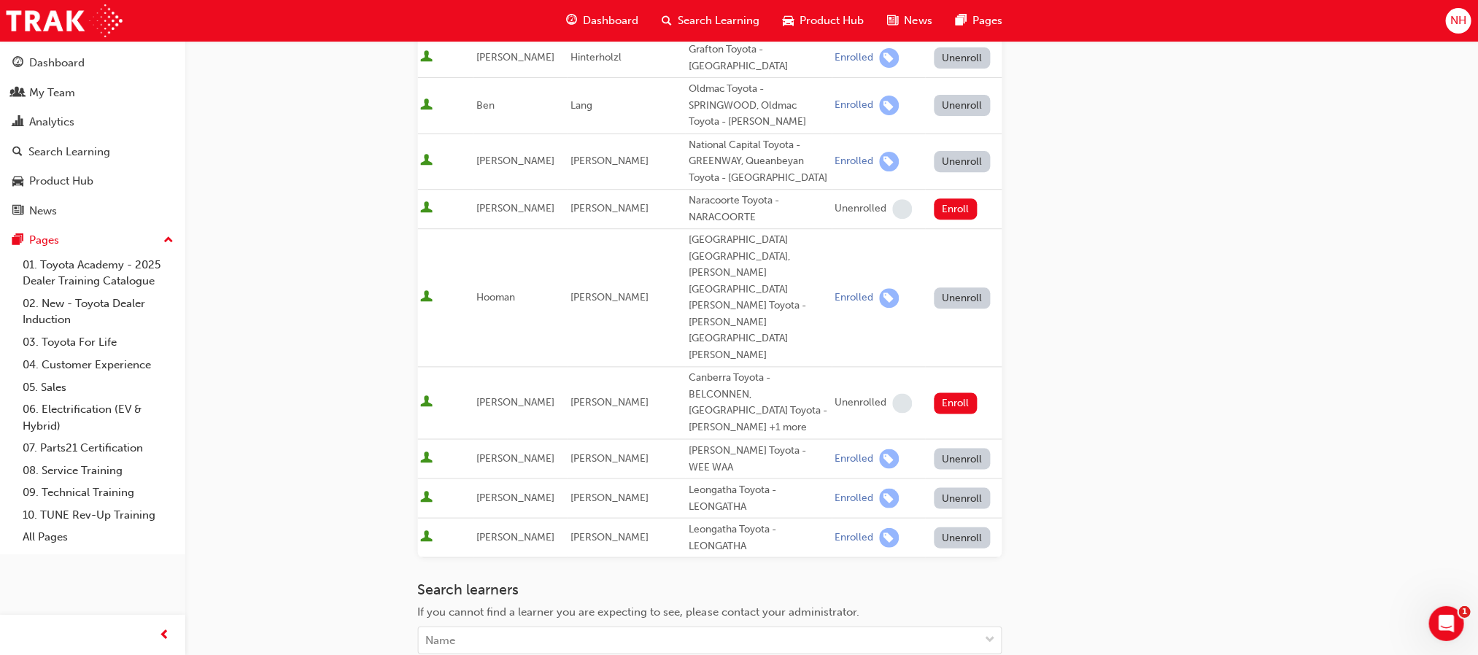
scroll to position [622, 0]
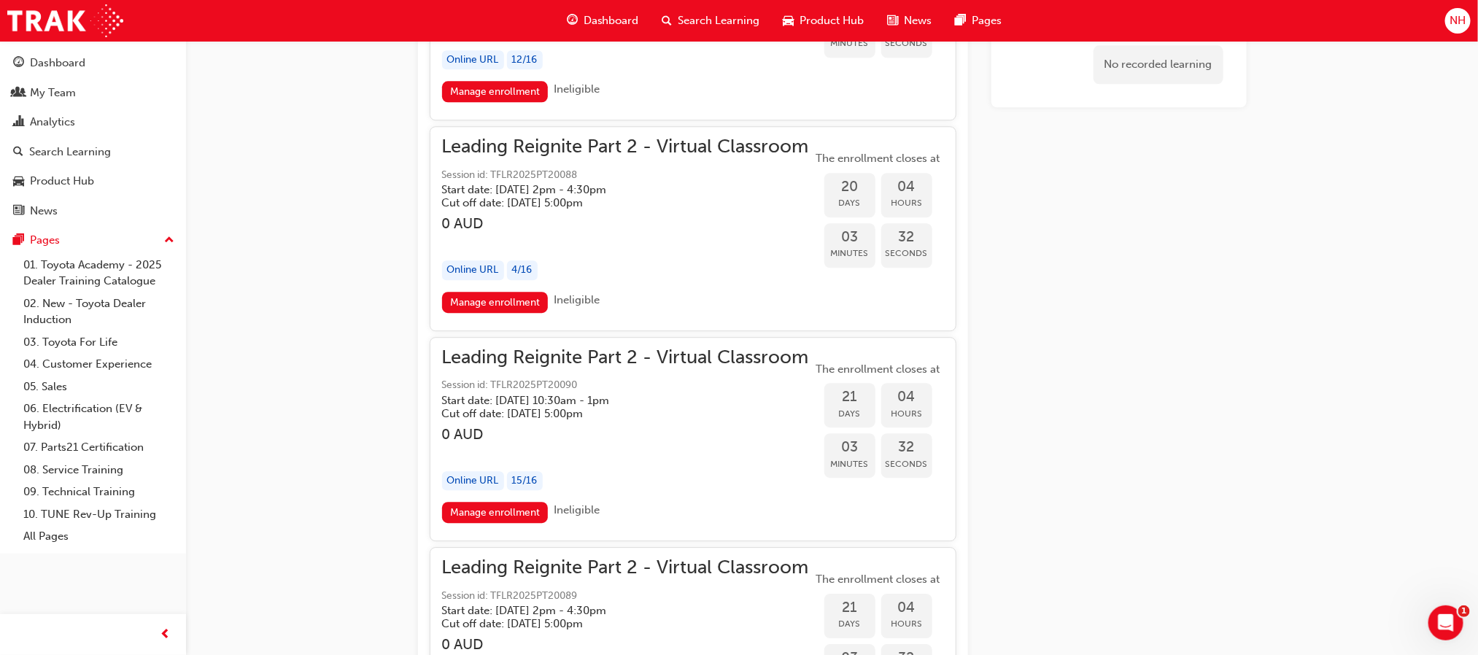
scroll to position [4978, 0]
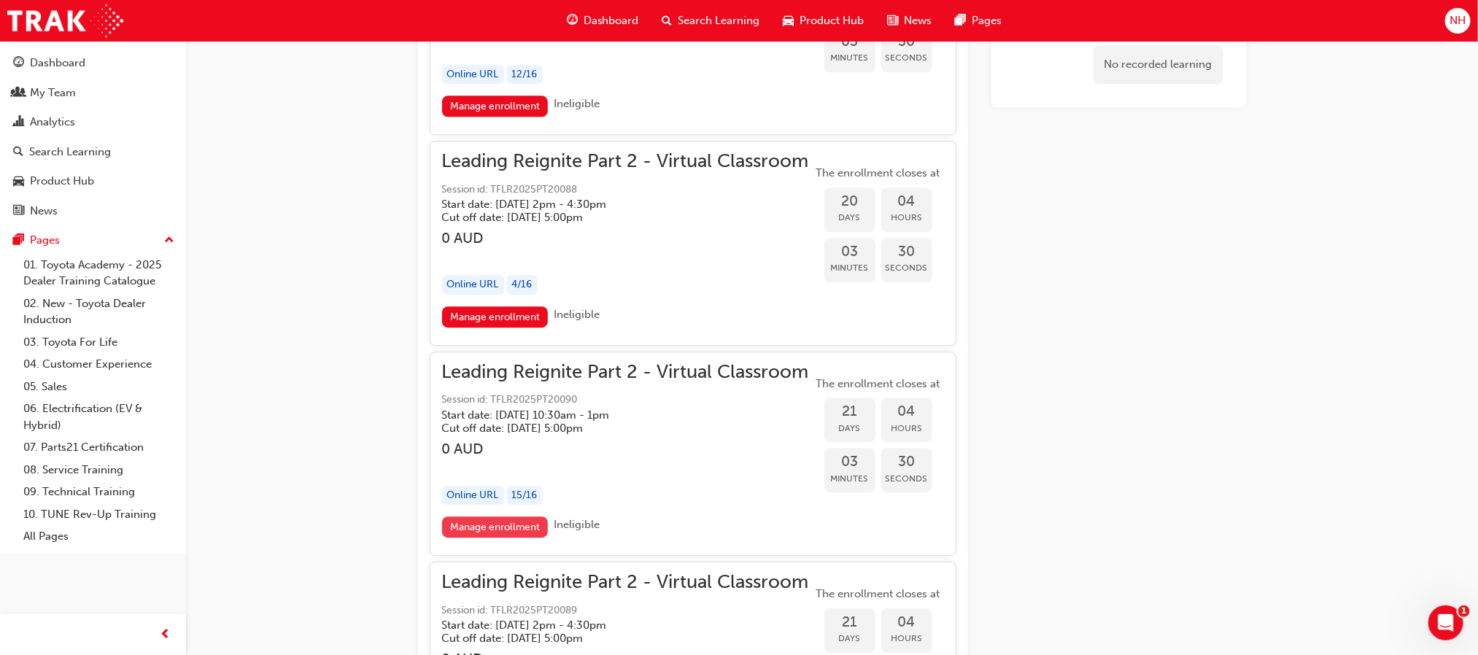
click at [499, 517] on link "Manage enrollment" at bounding box center [495, 527] width 107 height 21
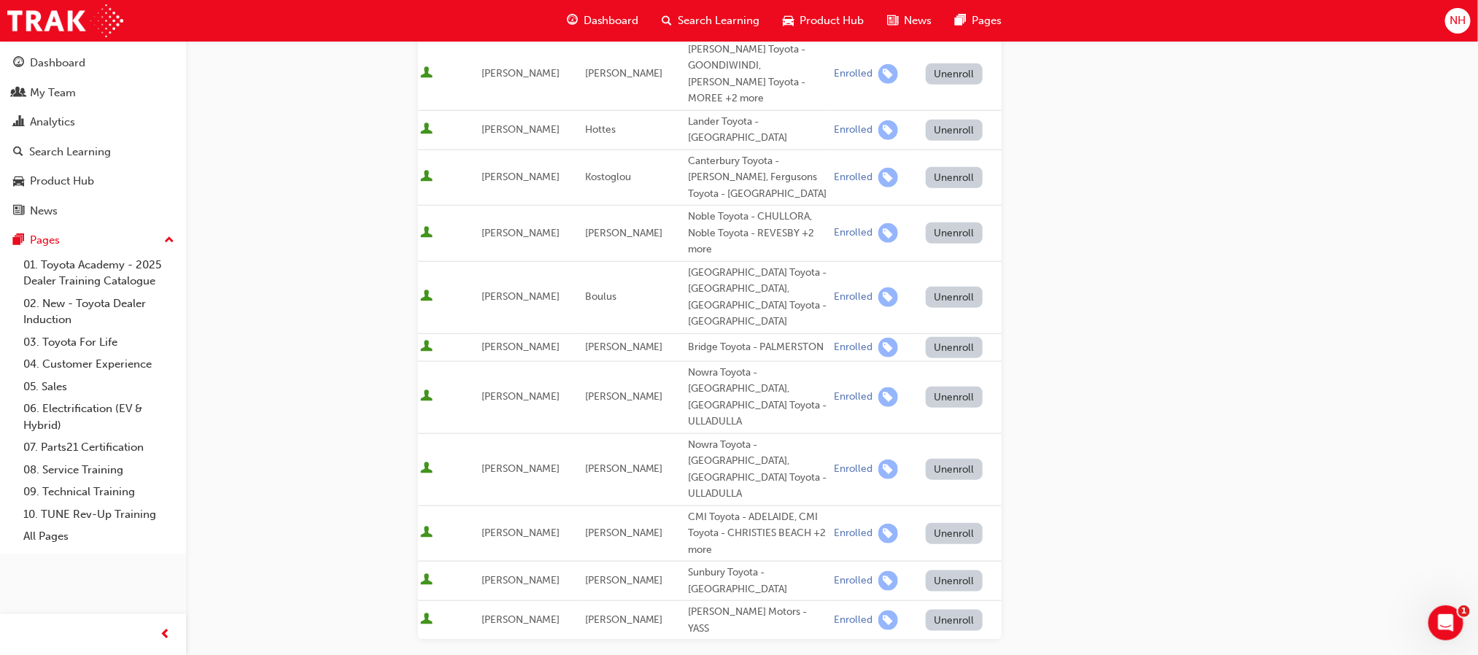
scroll to position [660, 0]
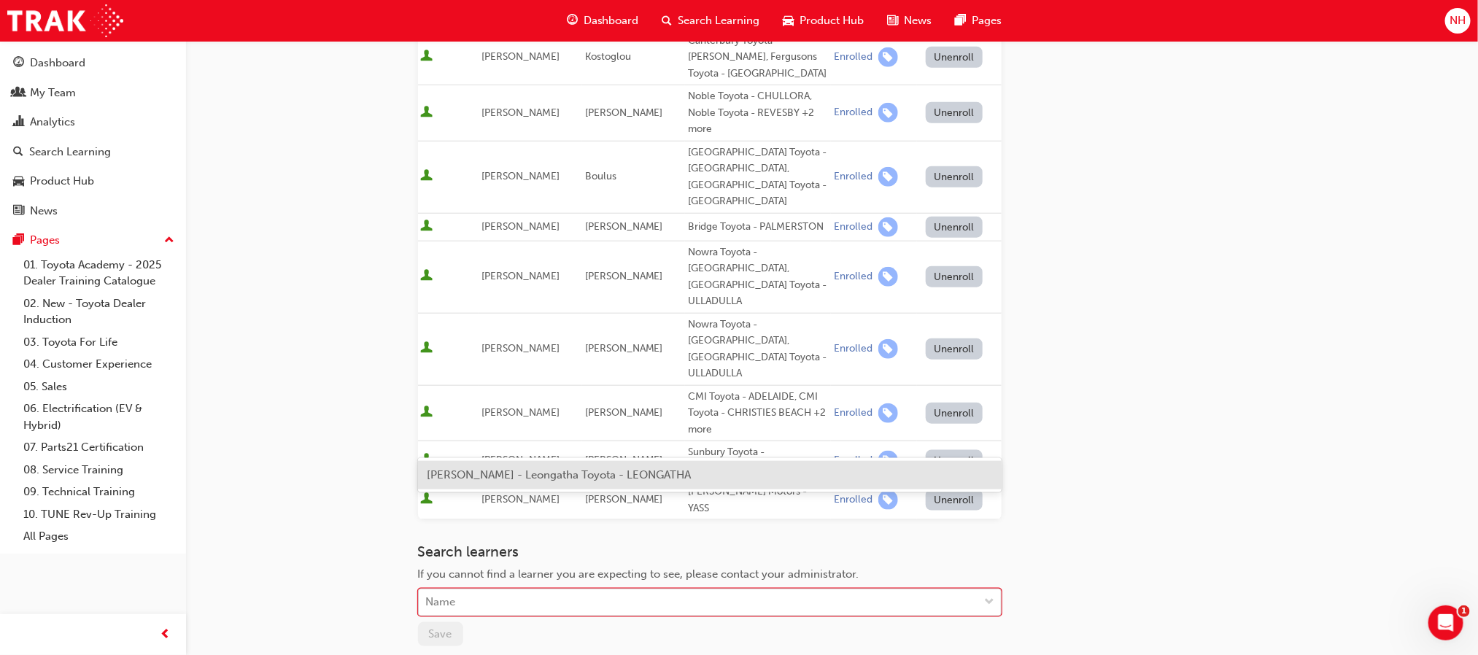
click at [832, 590] on div "Name" at bounding box center [699, 603] width 560 height 26
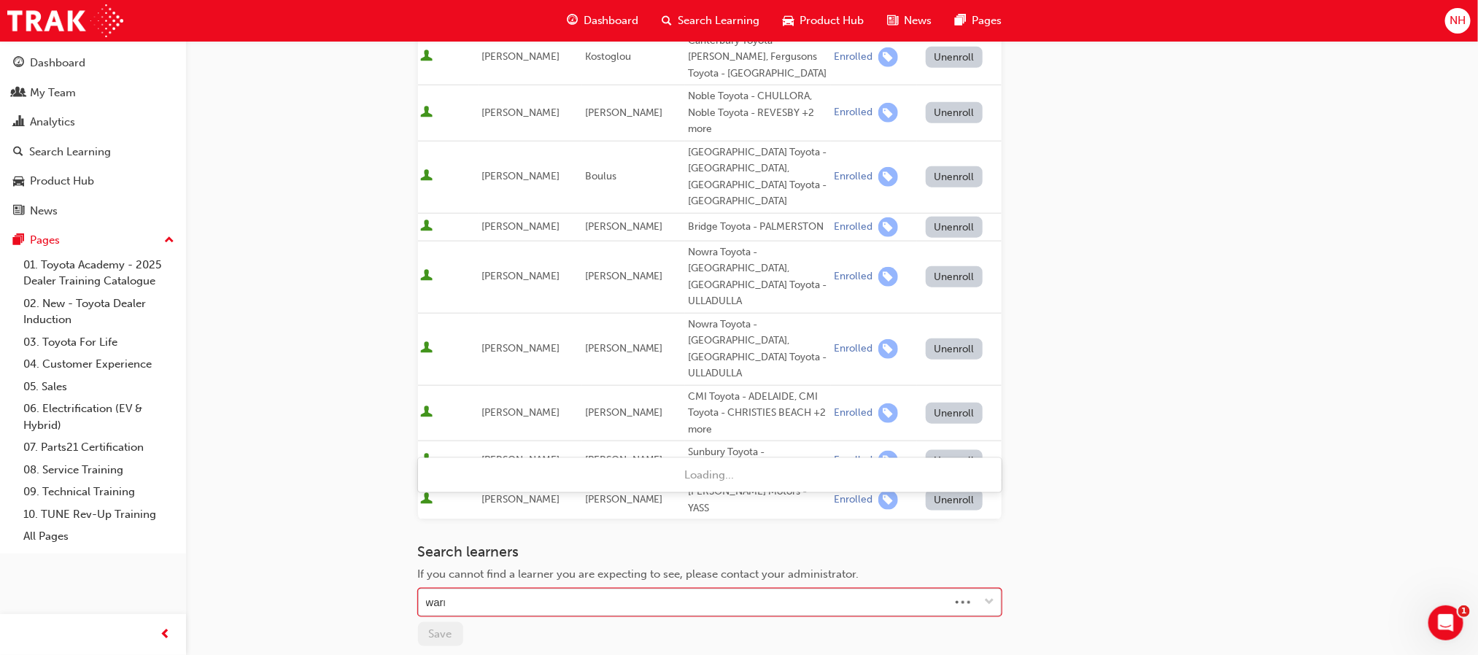
type input "warre"
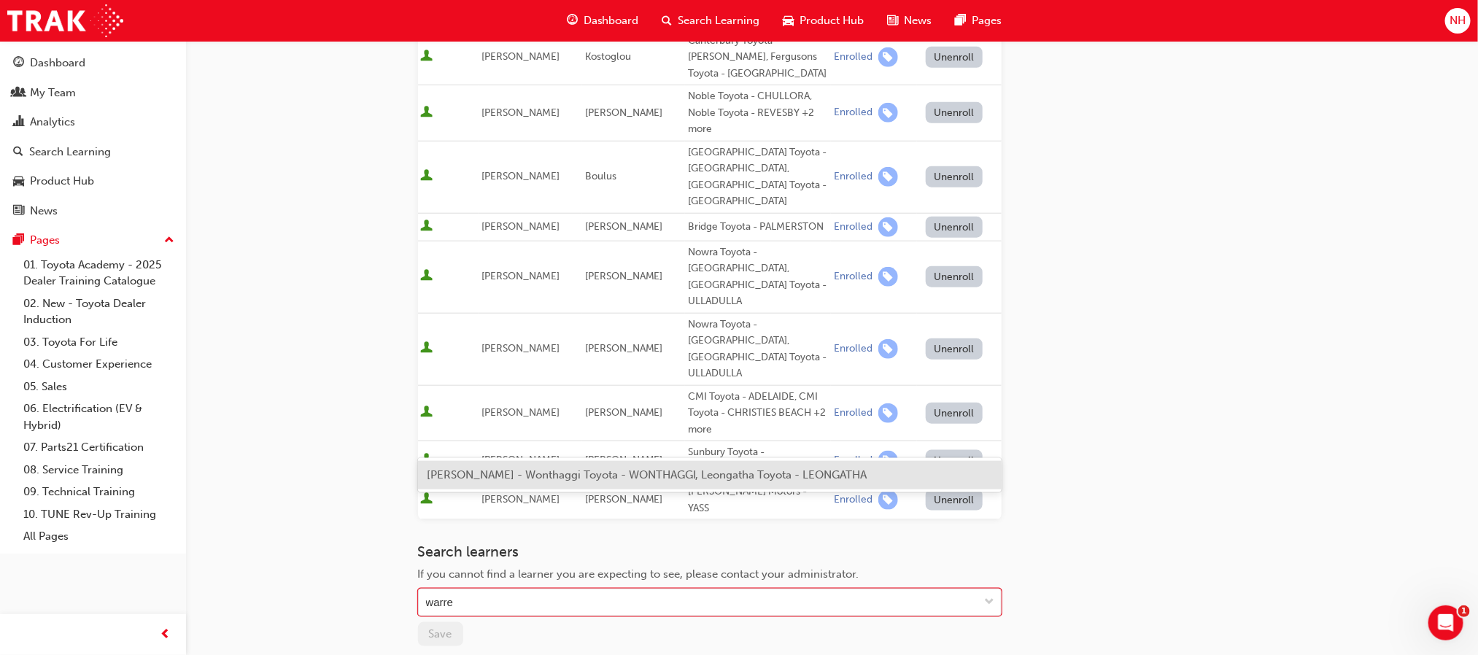
click at [775, 473] on span "Warren StewartJr - Wonthaggi Toyota - WONTHAGGI, Leongatha Toyota - LEONGATHA" at bounding box center [647, 474] width 441 height 13
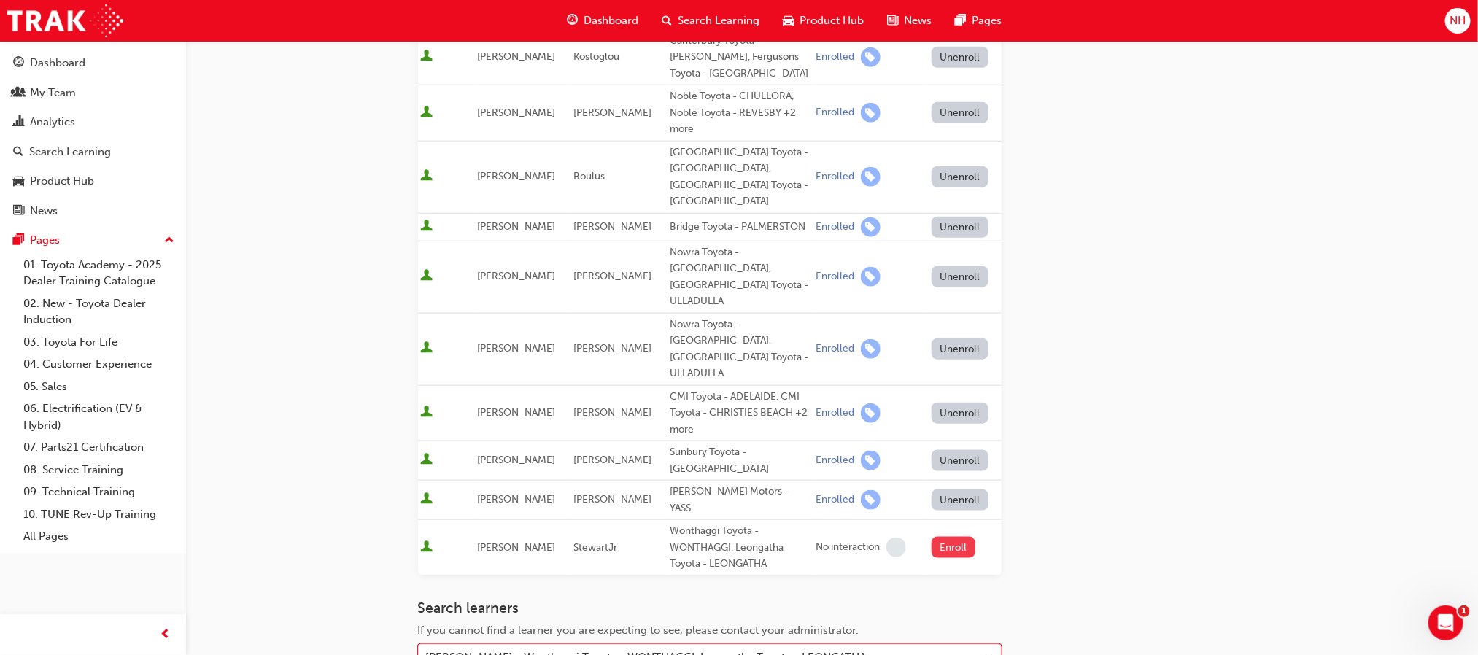
click at [951, 537] on button "Enroll" at bounding box center [954, 547] width 44 height 21
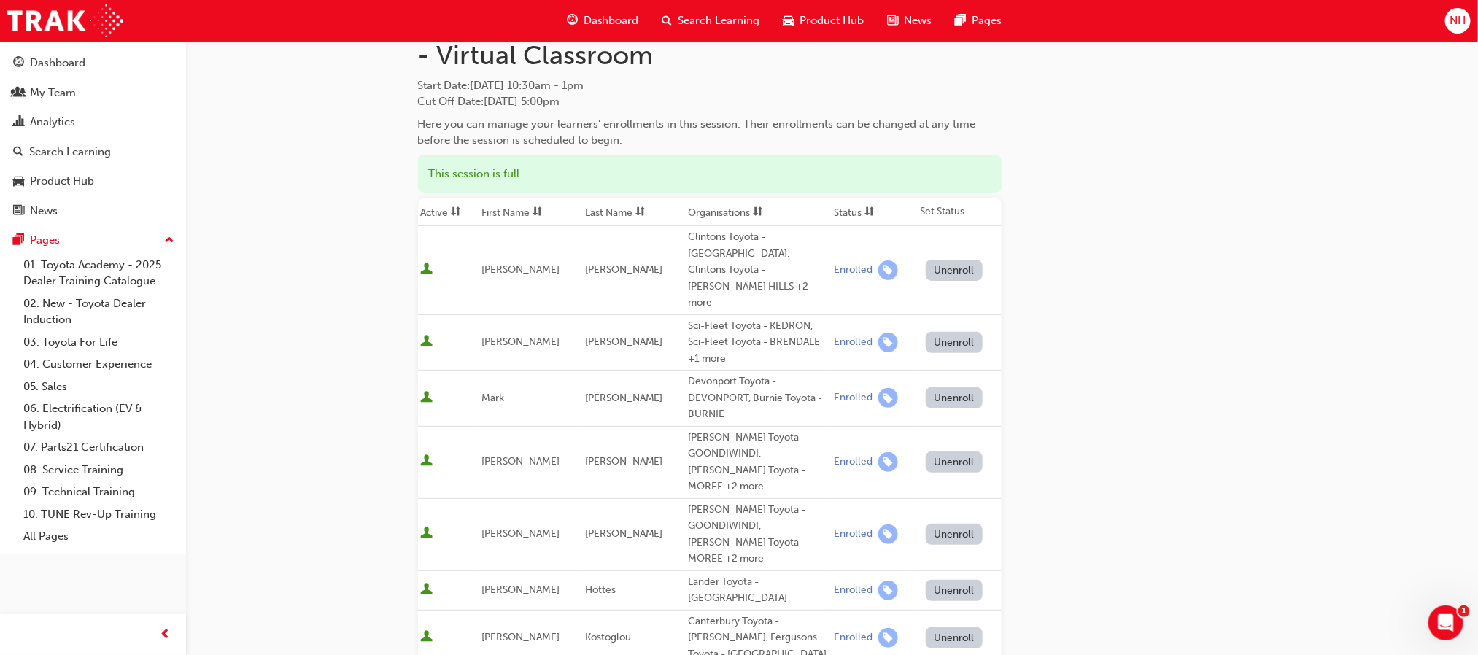
scroll to position [0, 0]
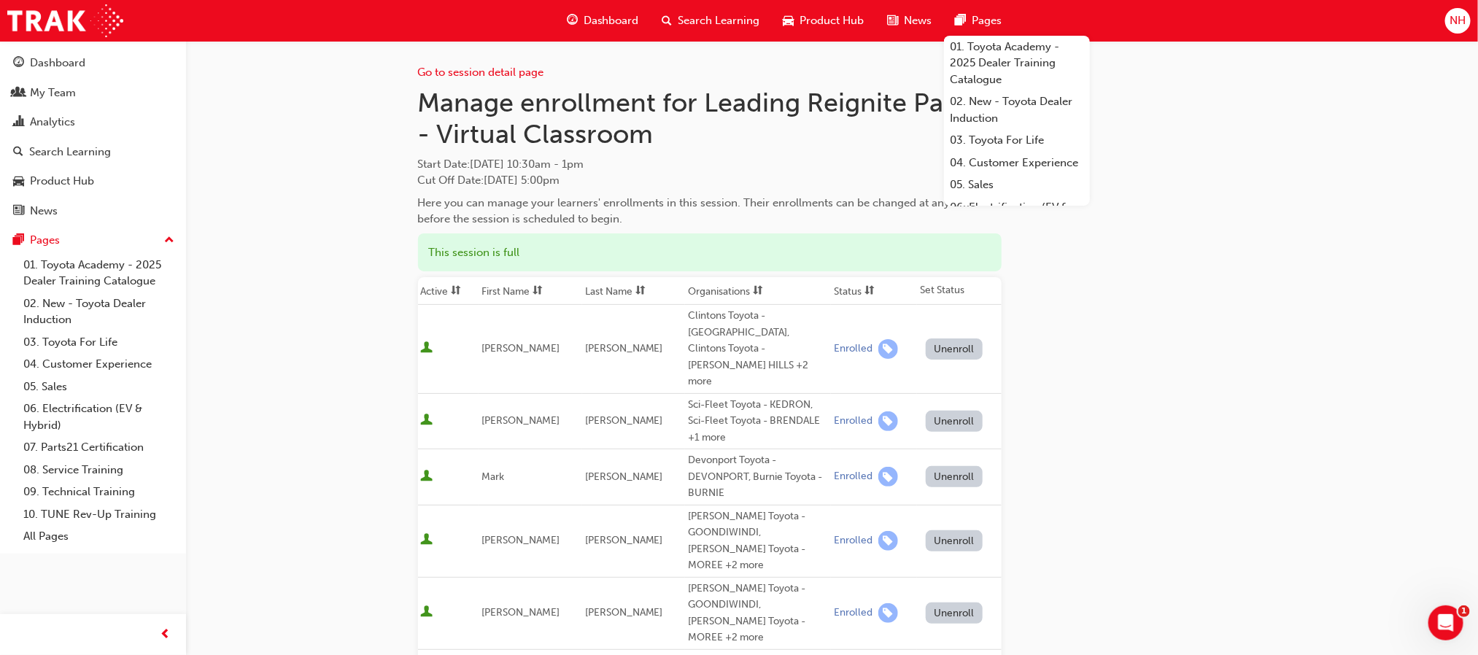
click at [23, 38] on div "Dashboard Search Learning Product Hub News Pages 01. Toyota Academy - 2025 Deal…" at bounding box center [739, 21] width 1478 height 42
click at [49, 27] on img at bounding box center [65, 20] width 116 height 33
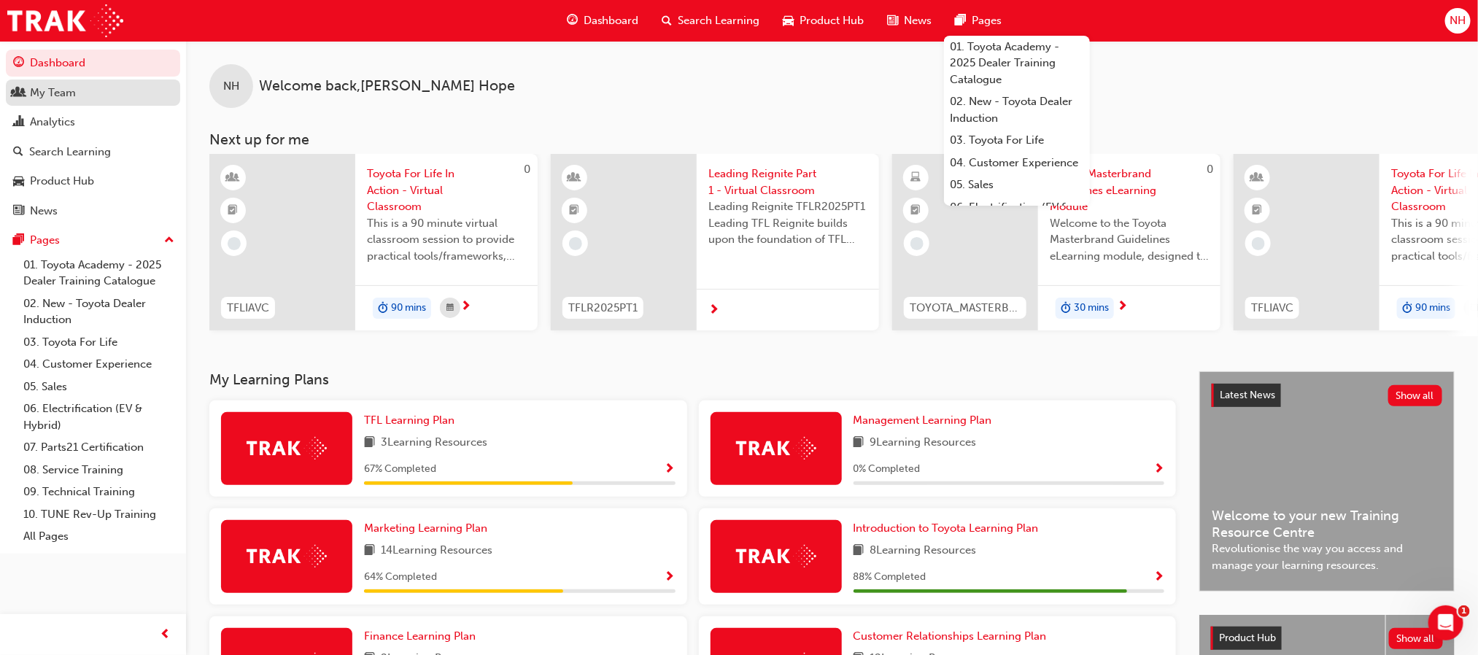
click at [33, 90] on div "My Team" at bounding box center [53, 93] width 46 height 17
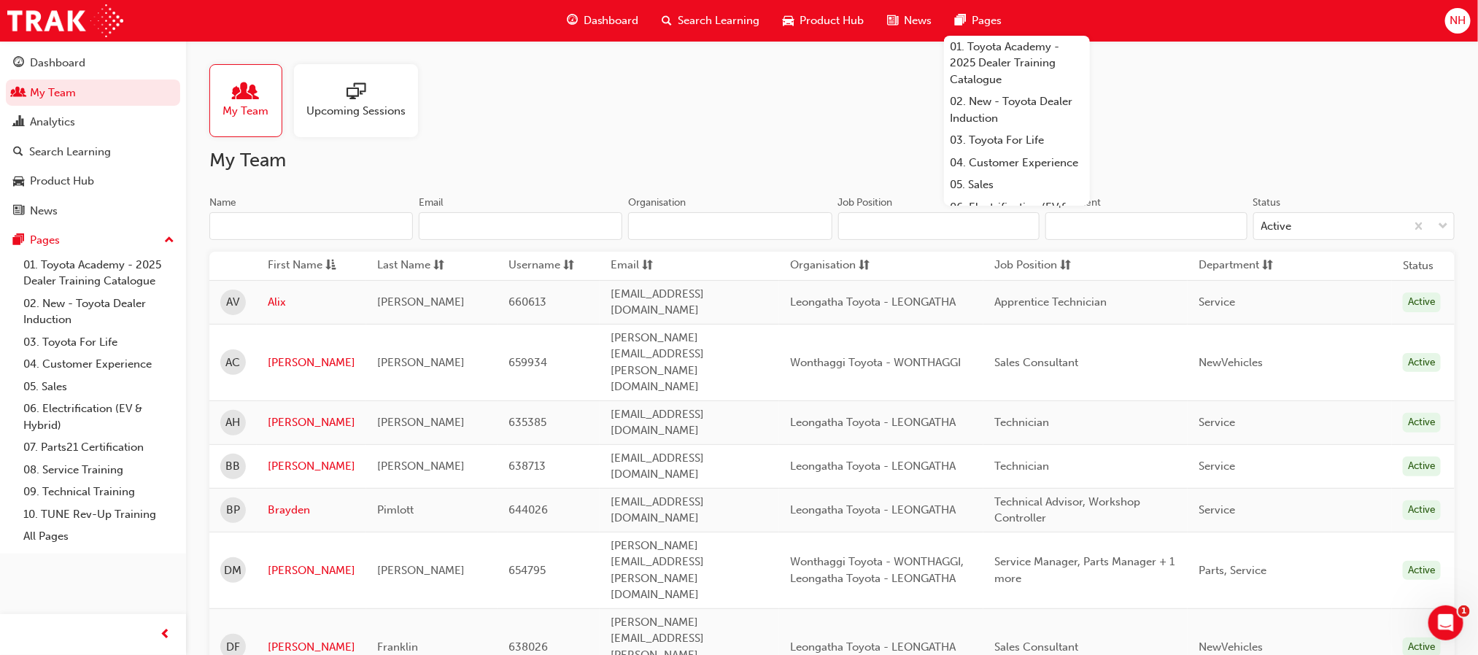
click at [374, 96] on div at bounding box center [355, 92] width 99 height 20
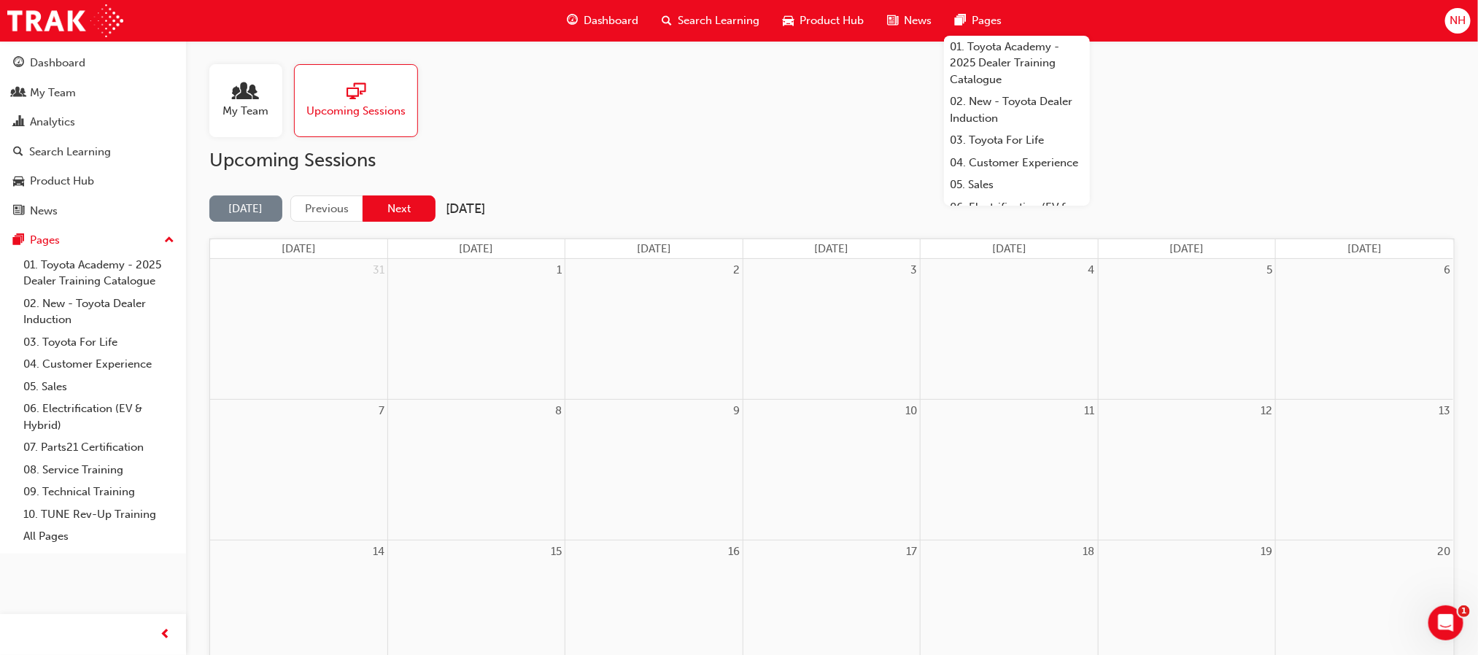
click at [387, 222] on button "Next" at bounding box center [399, 209] width 73 height 27
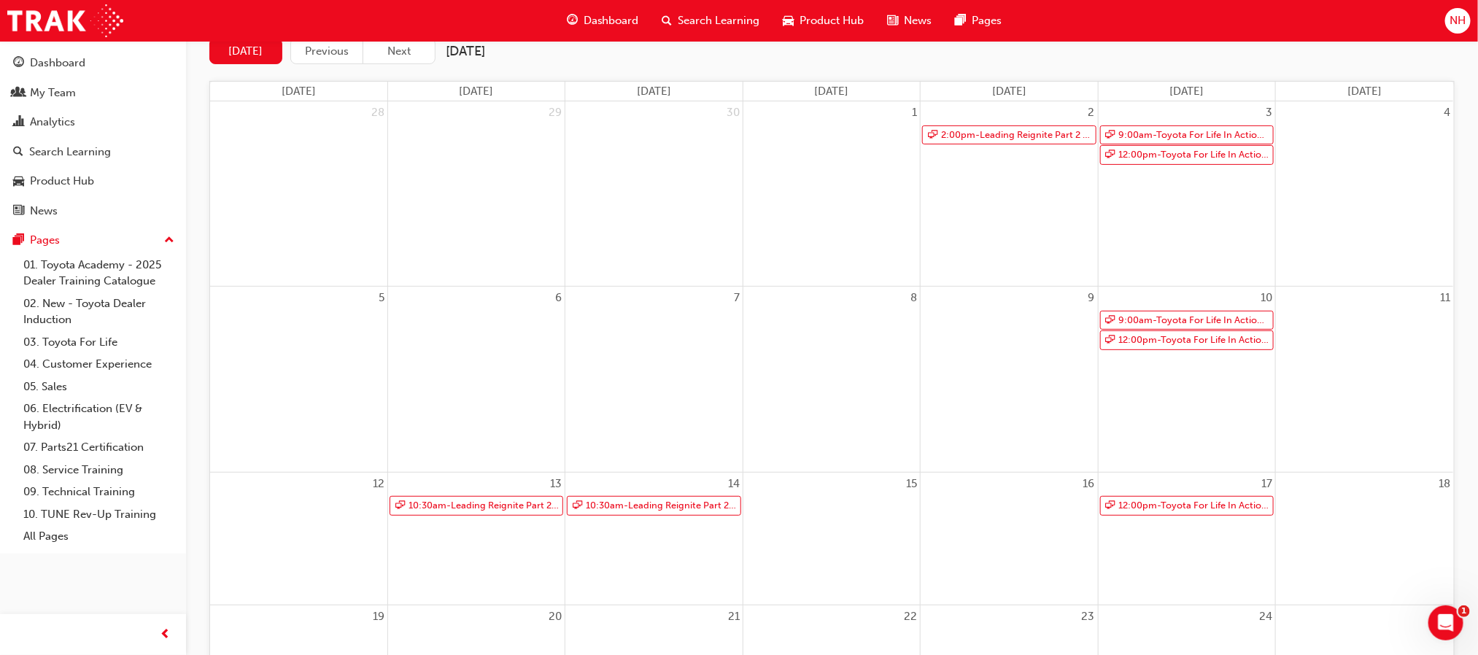
scroll to position [219, 0]
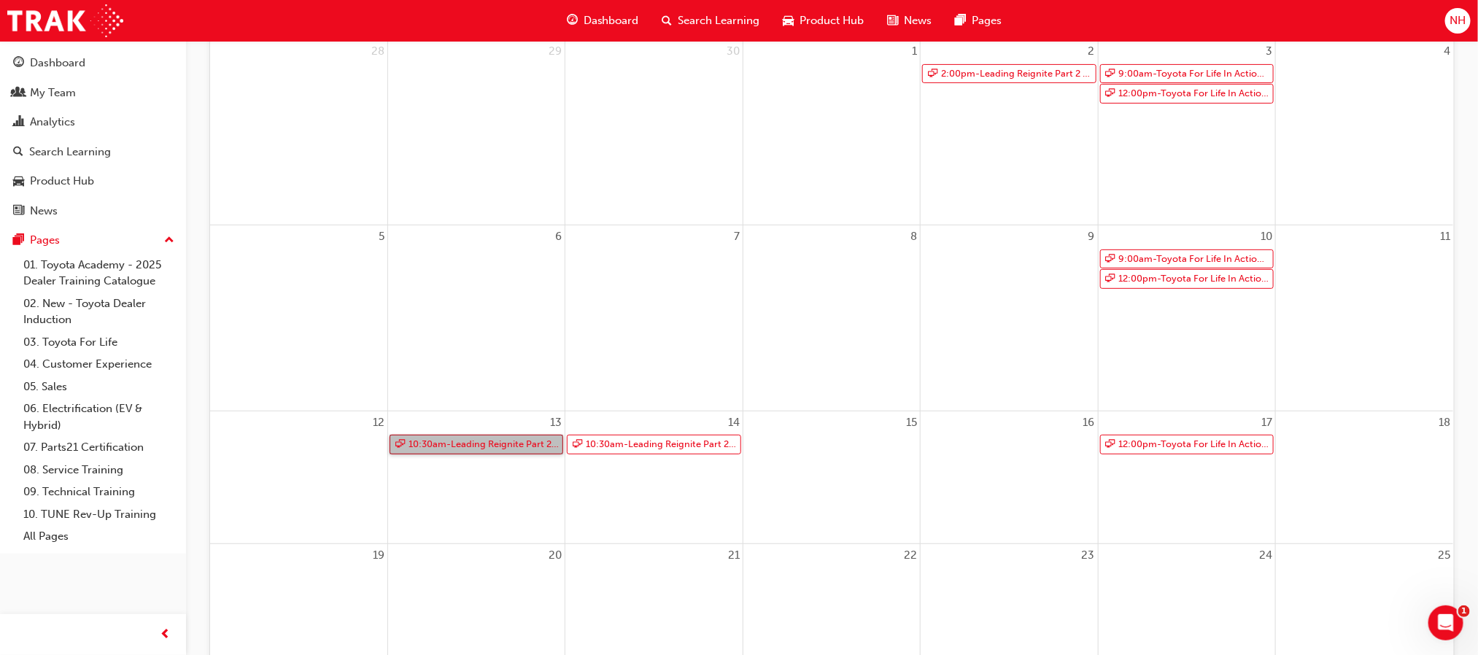
click at [447, 447] on link "10:30am - Leading Reignite Part 2 - Virtual Classroom" at bounding box center [477, 445] width 174 height 20
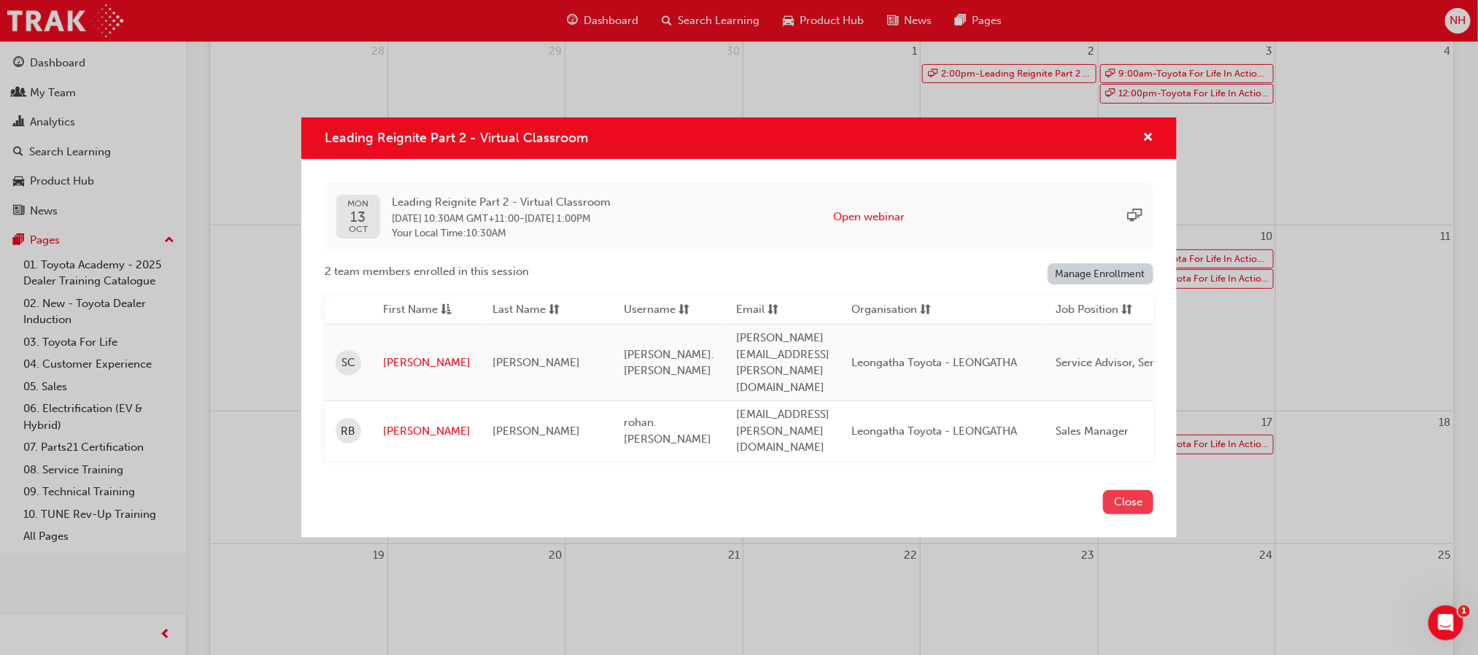
click at [1117, 490] on button "Close" at bounding box center [1128, 502] width 50 height 24
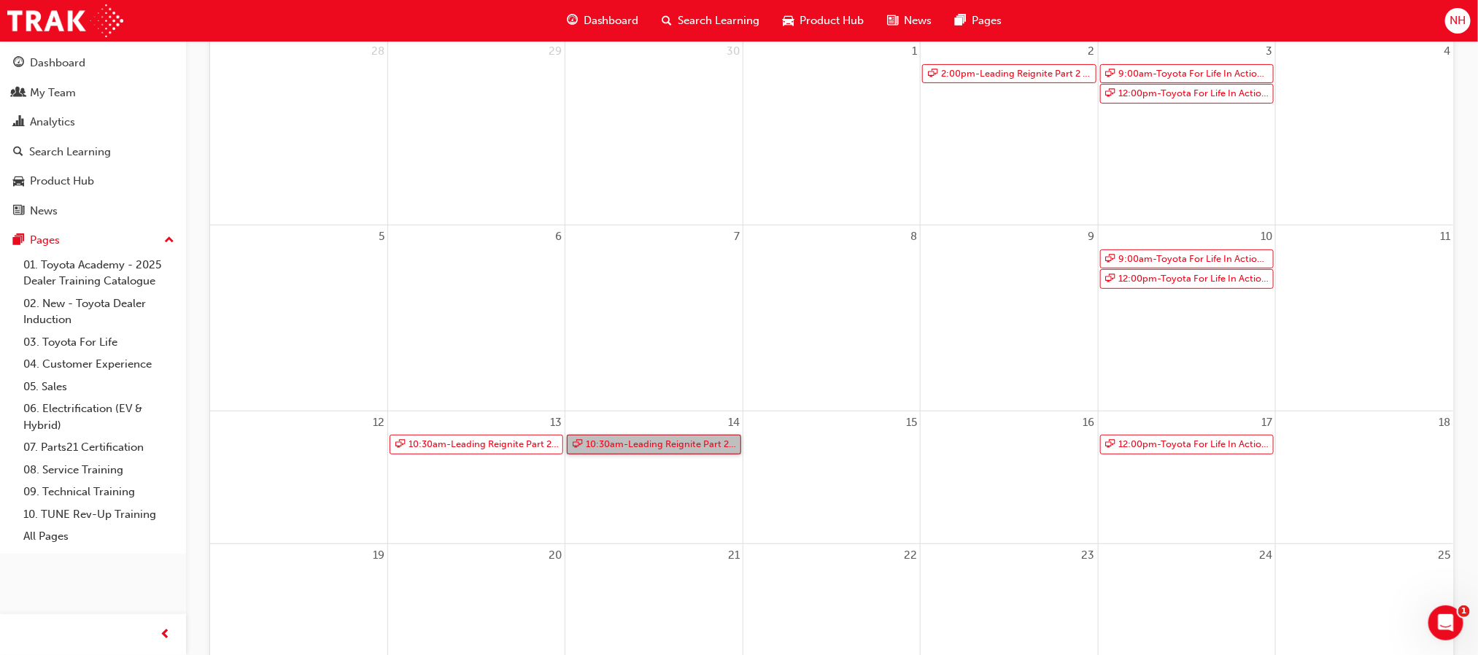
click at [646, 454] on link "10:30am - Leading Reignite Part 2 - Virtual Classroom" at bounding box center [654, 445] width 174 height 20
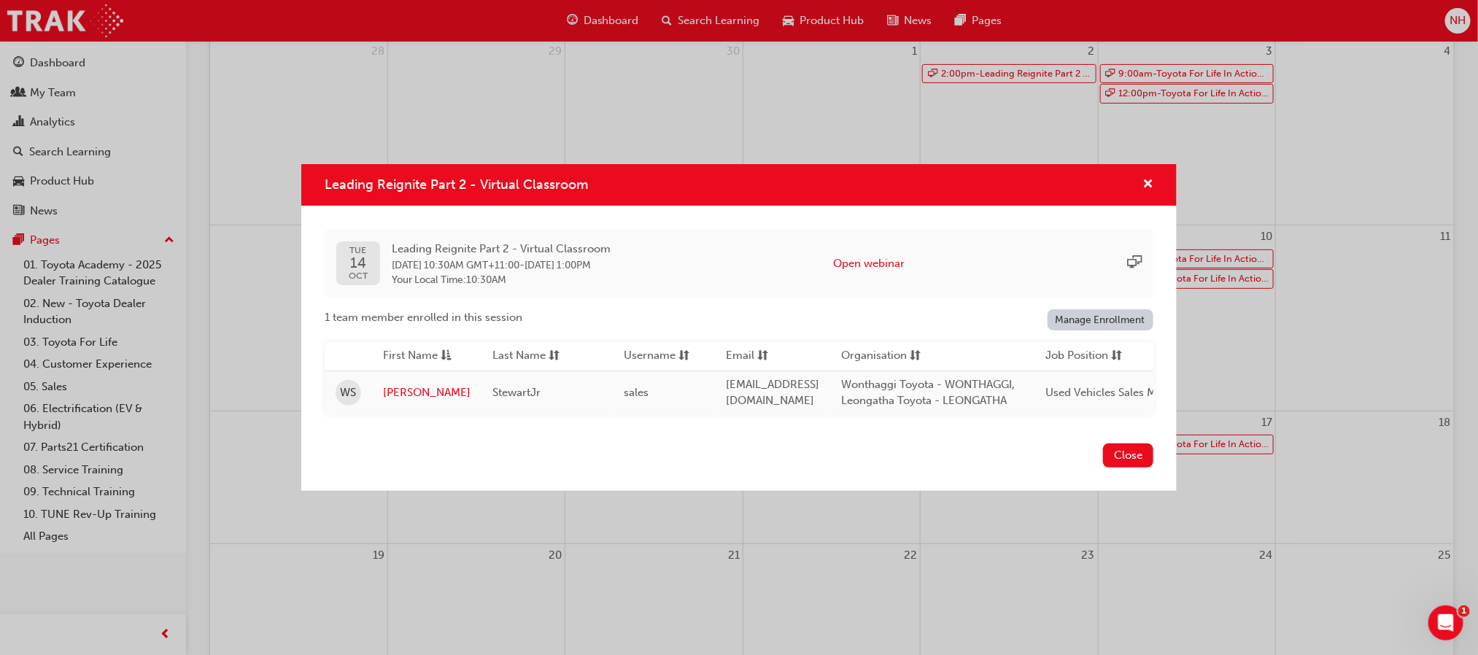
click at [1124, 449] on div "Close" at bounding box center [739, 464] width 876 height 53
click at [1124, 462] on button "Close" at bounding box center [1128, 456] width 50 height 24
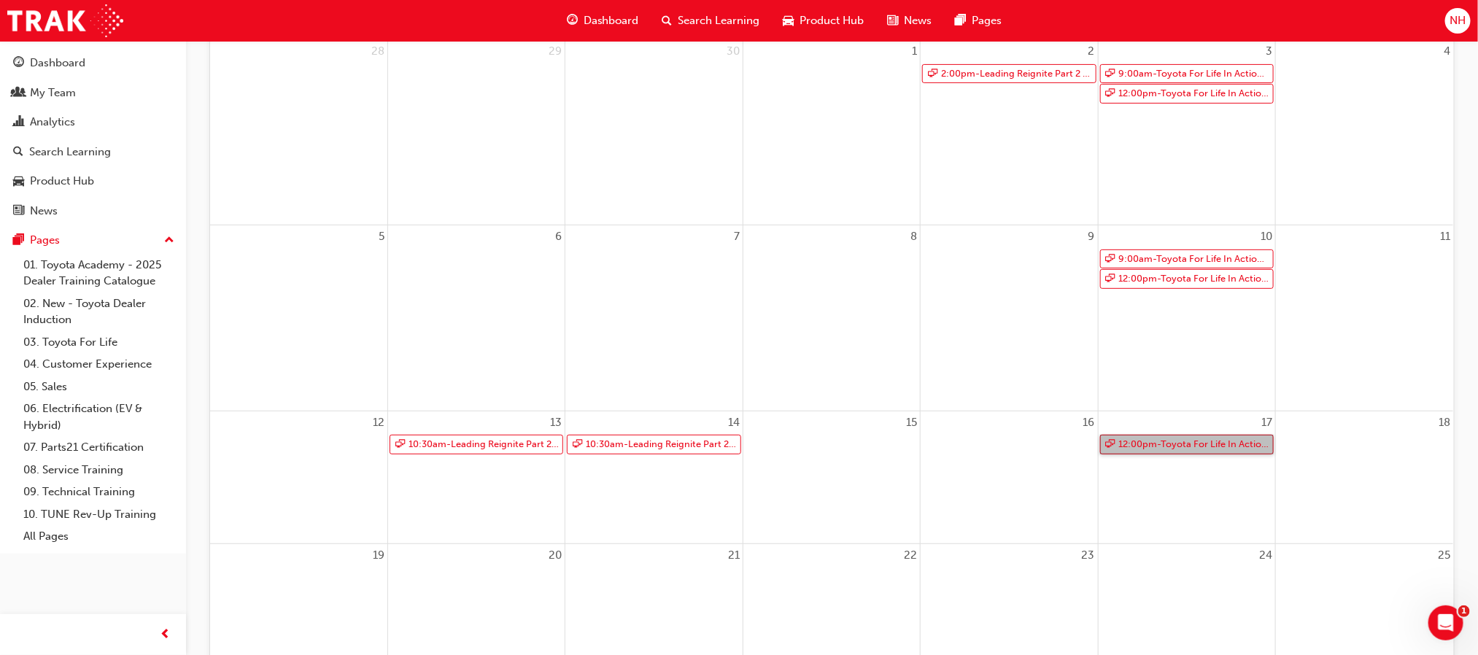
click at [1152, 453] on link "12:00pm - Toyota For Life In Action - Virtual Classroom" at bounding box center [1187, 445] width 174 height 20
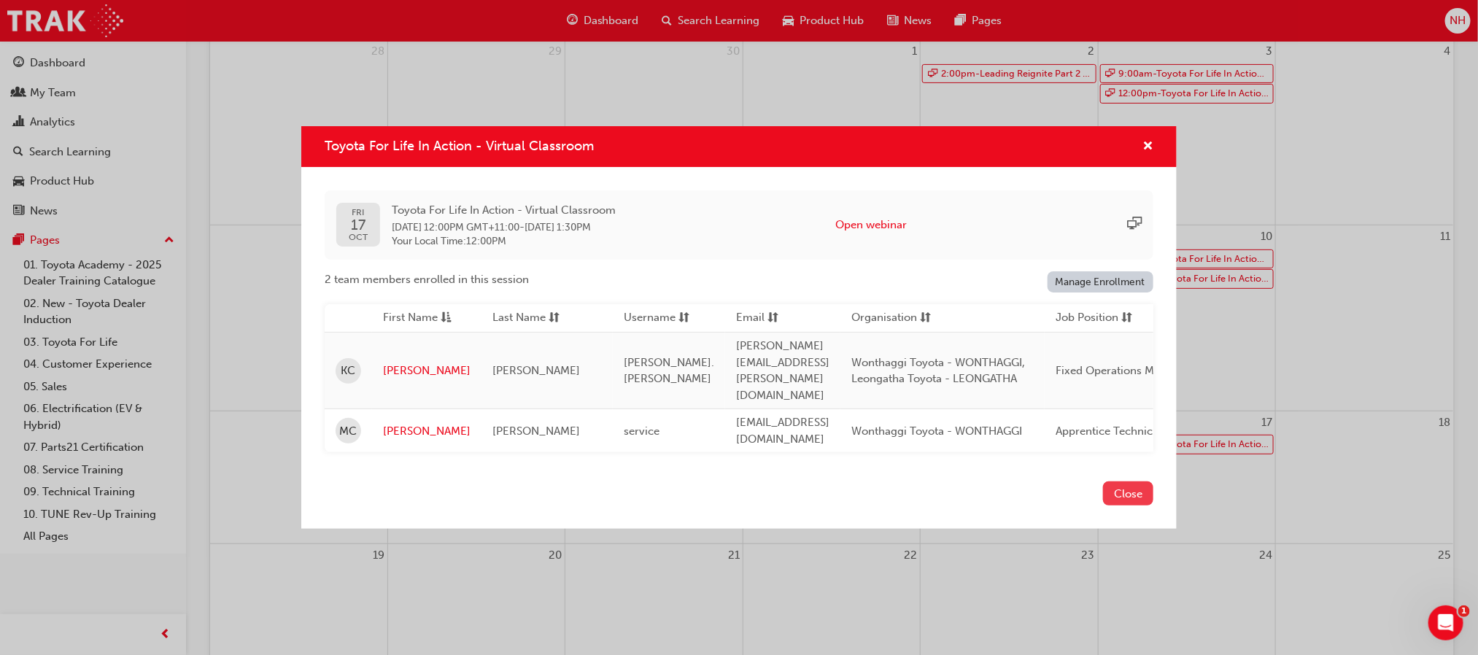
click at [1118, 482] on button "Close" at bounding box center [1128, 494] width 50 height 24
